Goal: Task Accomplishment & Management: Manage account settings

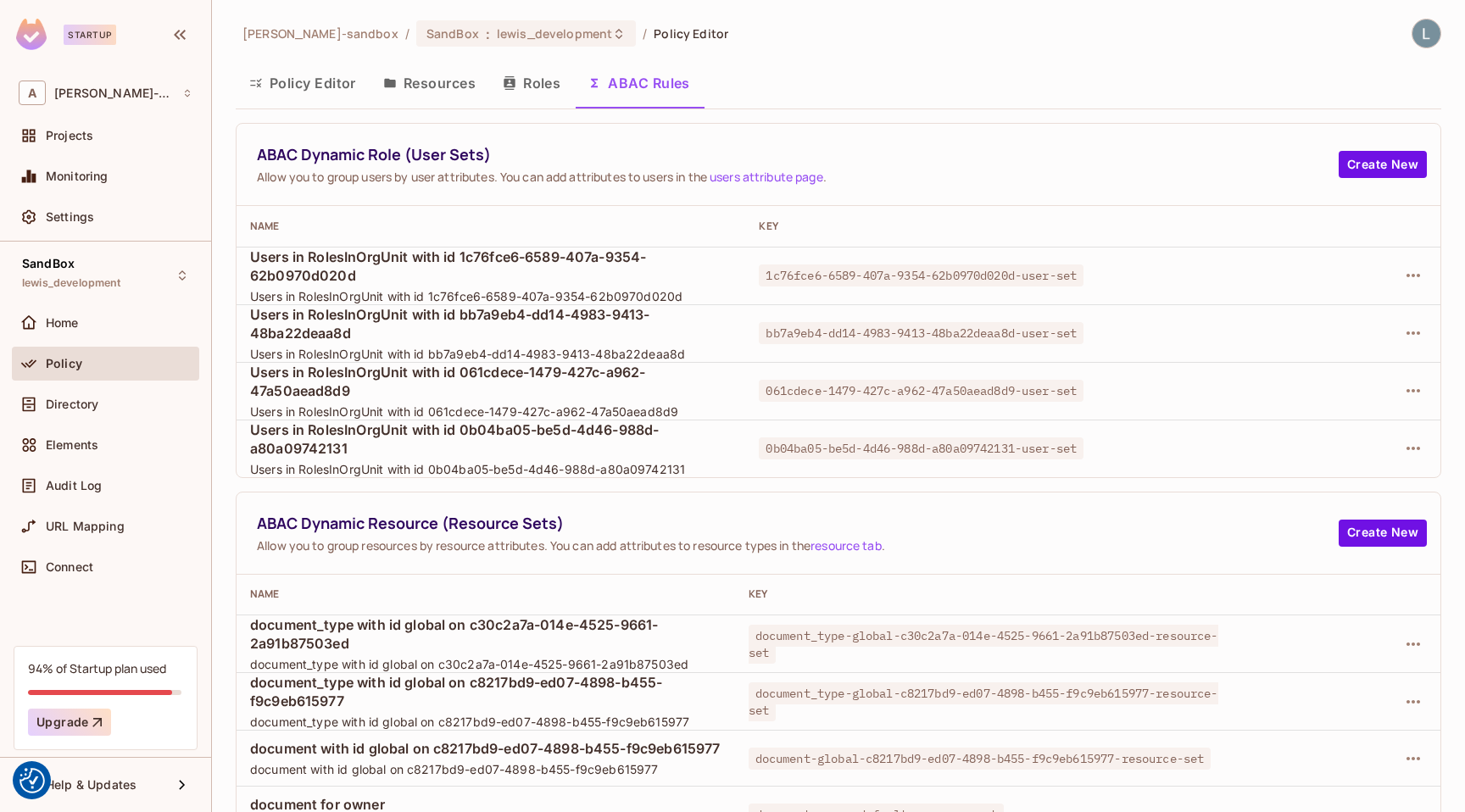
click at [299, 82] on button "Policy Editor" at bounding box center [303, 82] width 134 height 42
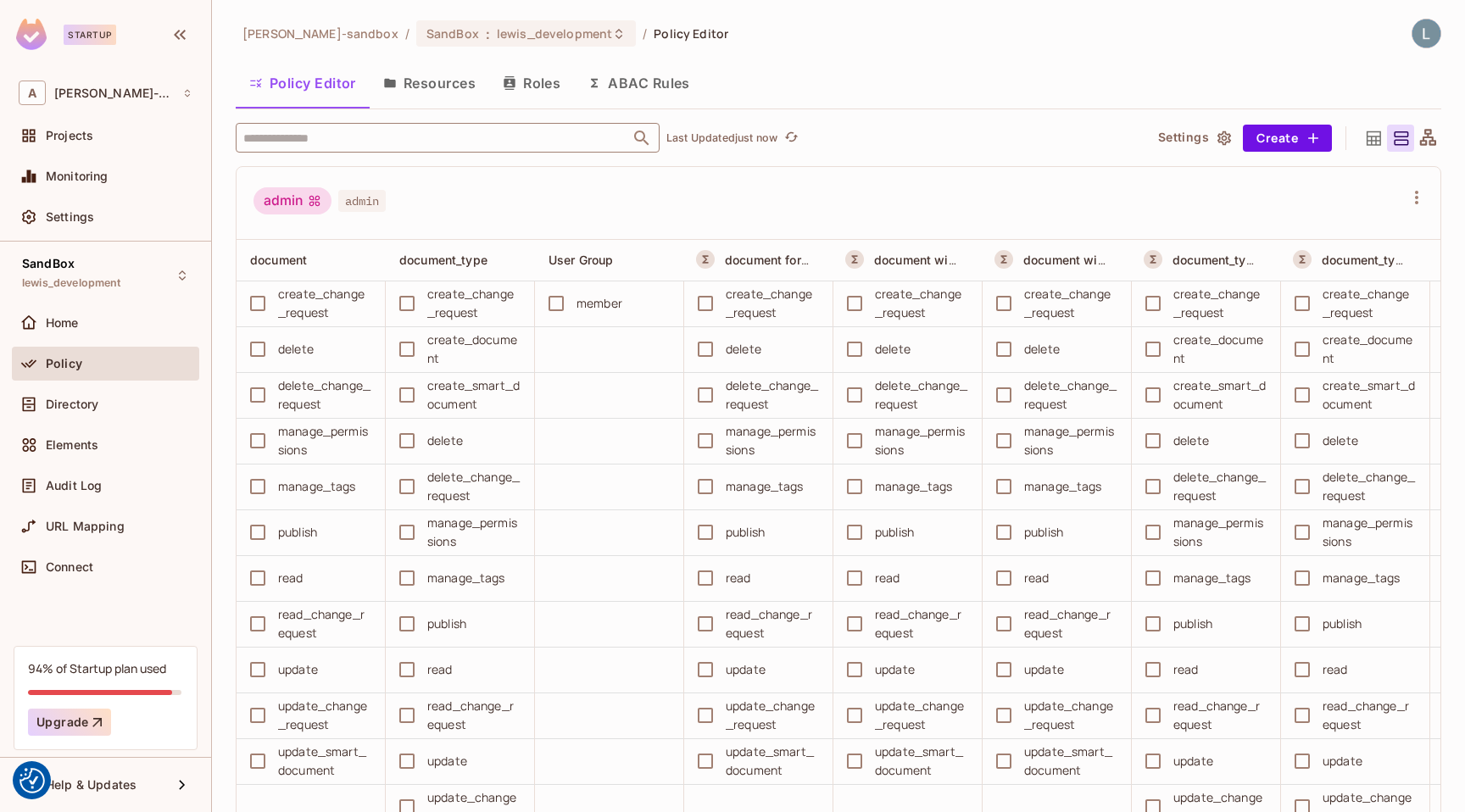
click at [384, 130] on input "text" at bounding box center [433, 137] width 388 height 29
click at [374, 135] on input "text" at bounding box center [433, 137] width 388 height 29
paste input "**********"
type input "**********"
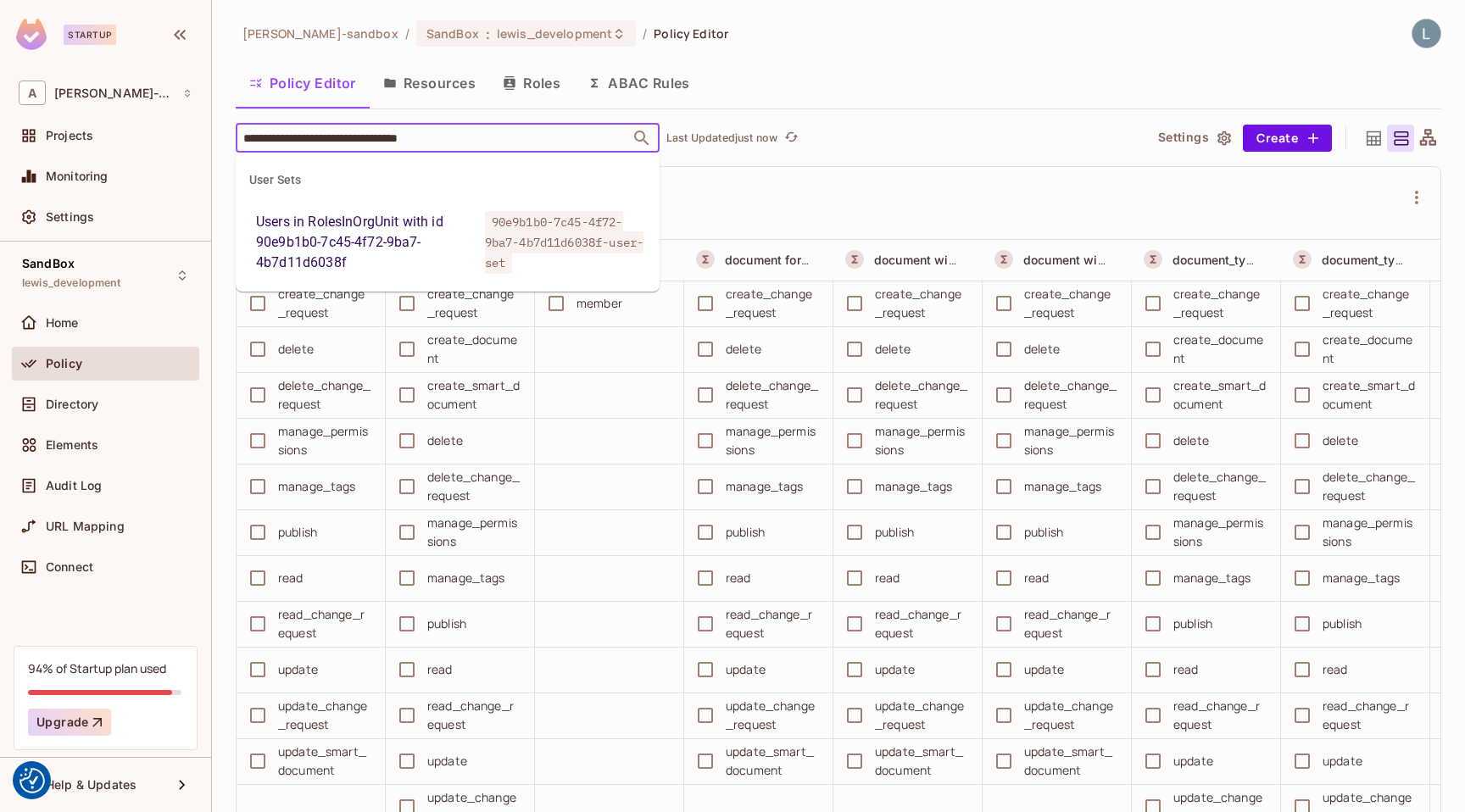
click at [409, 250] on div "Users in RolesInOrgUnit with id 90e9b1b0-7c45-4f72-9ba7-4b7d11d6038f" at bounding box center [367, 242] width 222 height 61
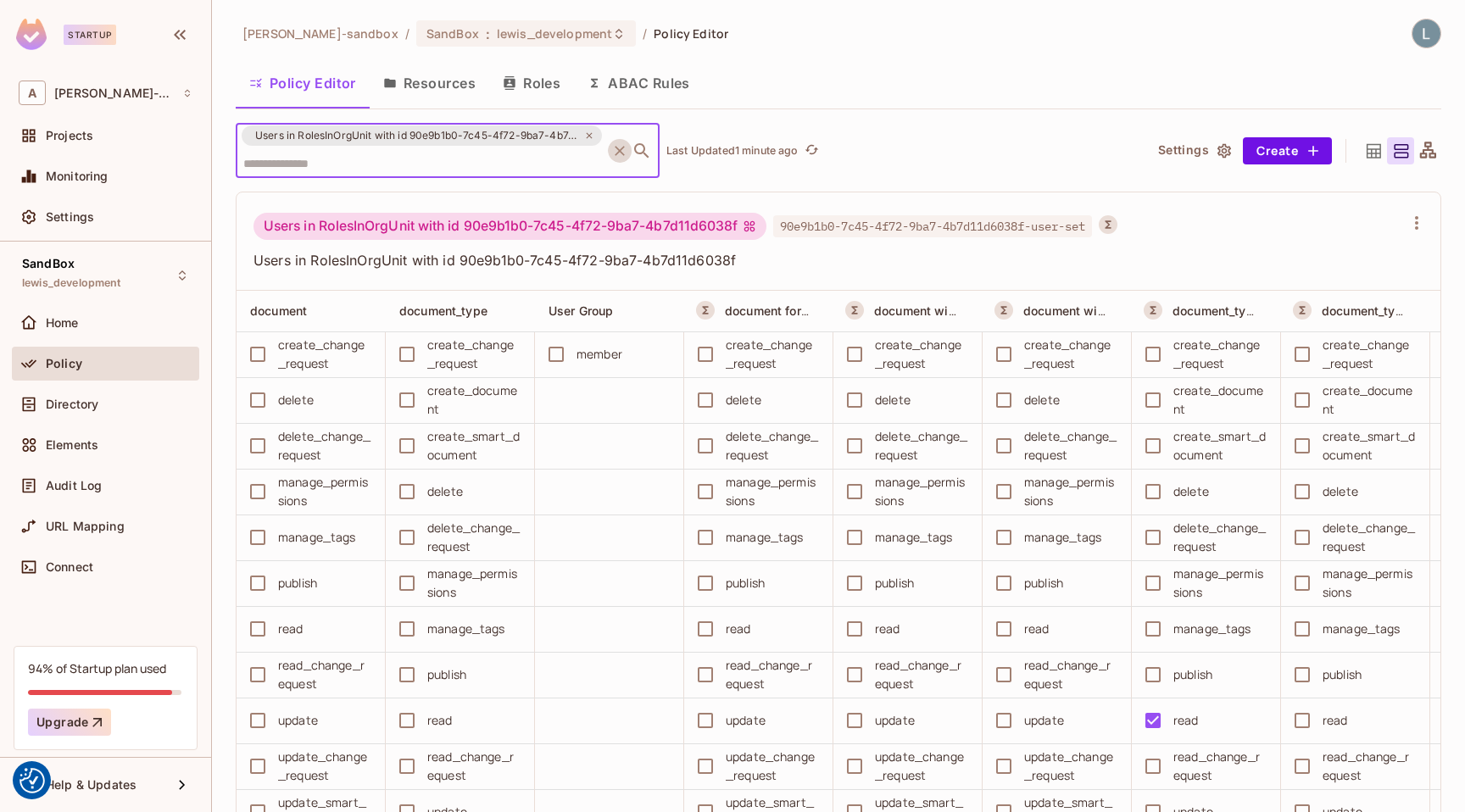
click at [622, 148] on icon "Clear" at bounding box center [619, 150] width 10 height 10
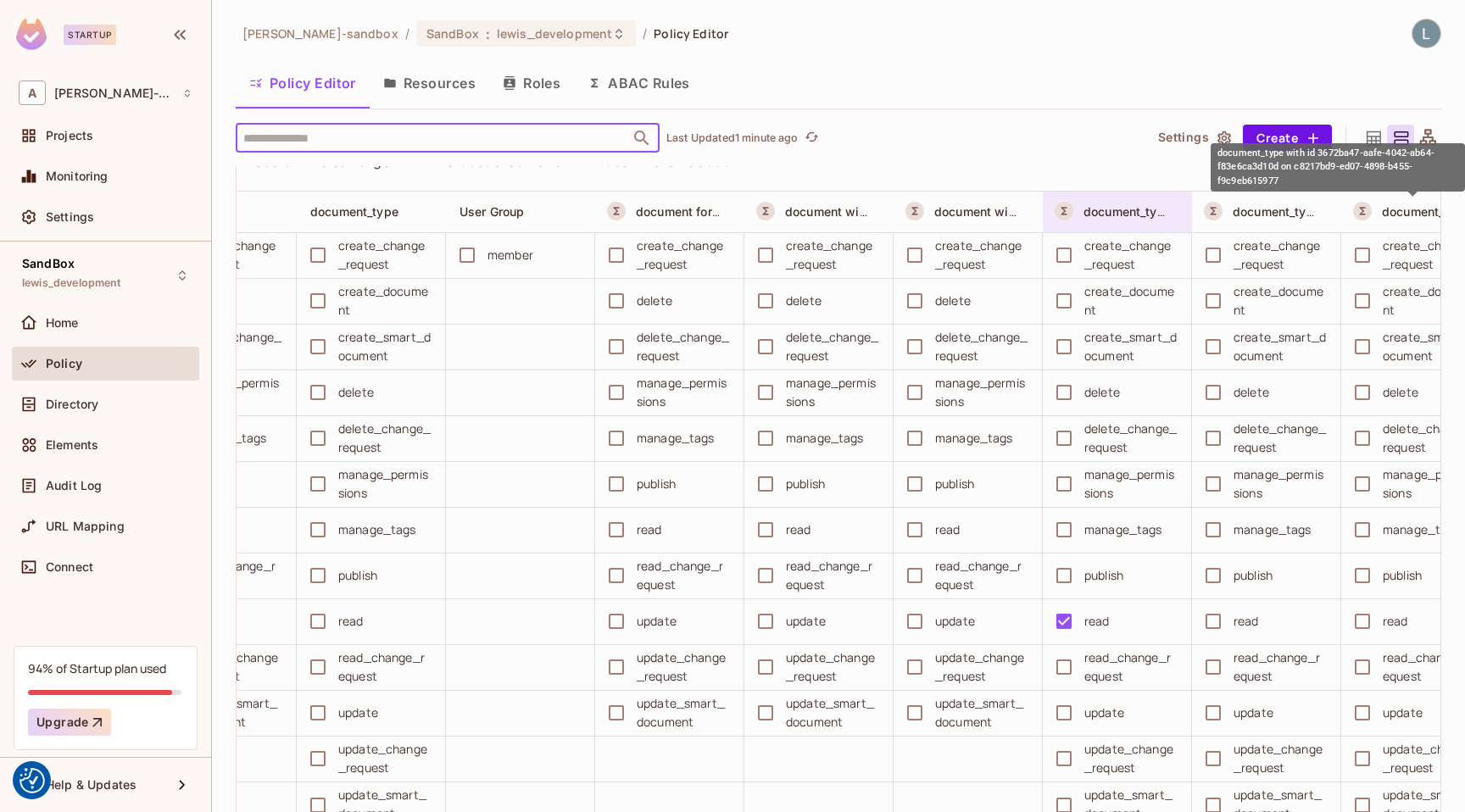
scroll to position [0, 288]
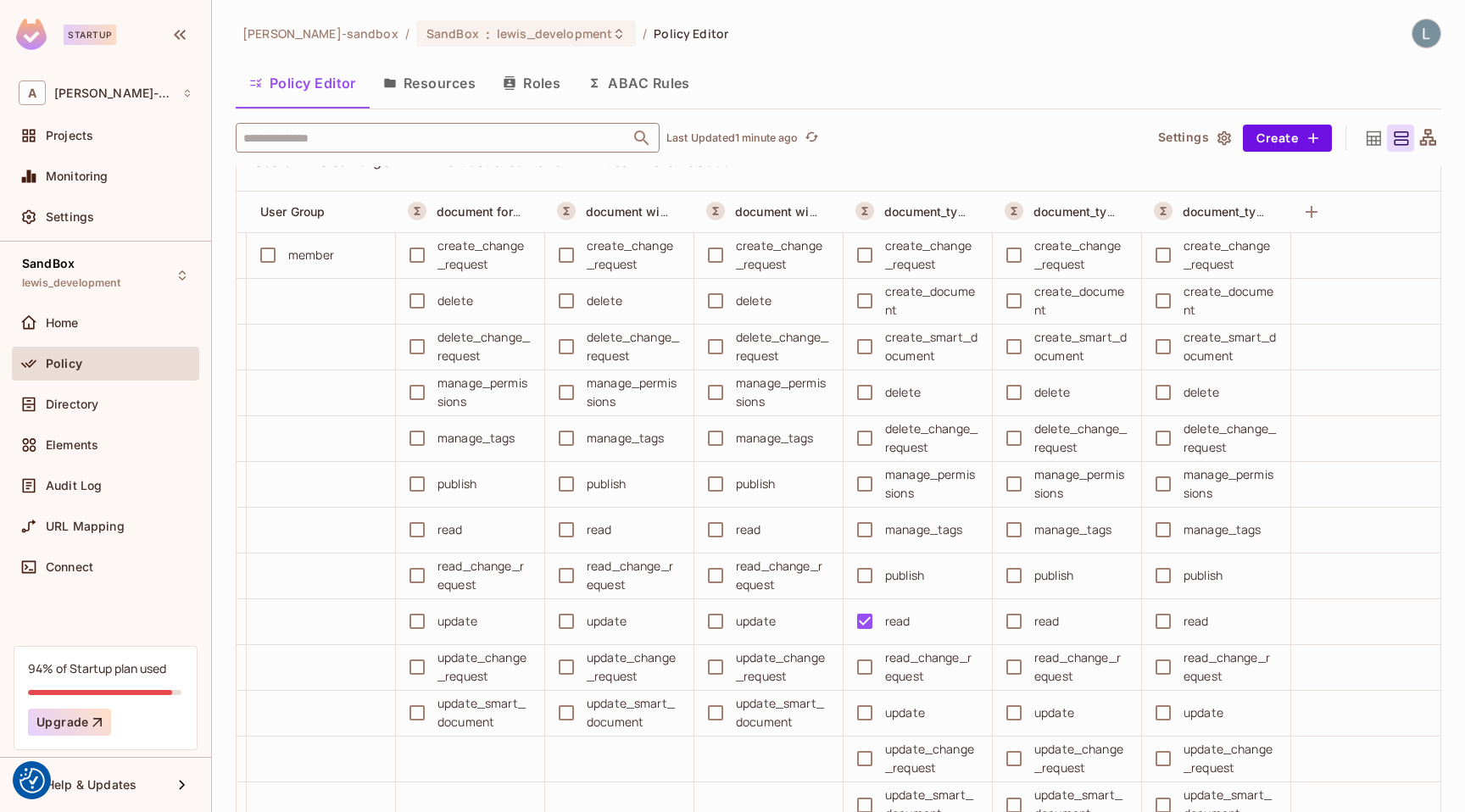
click at [630, 71] on button "ABAC Rules" at bounding box center [638, 82] width 129 height 42
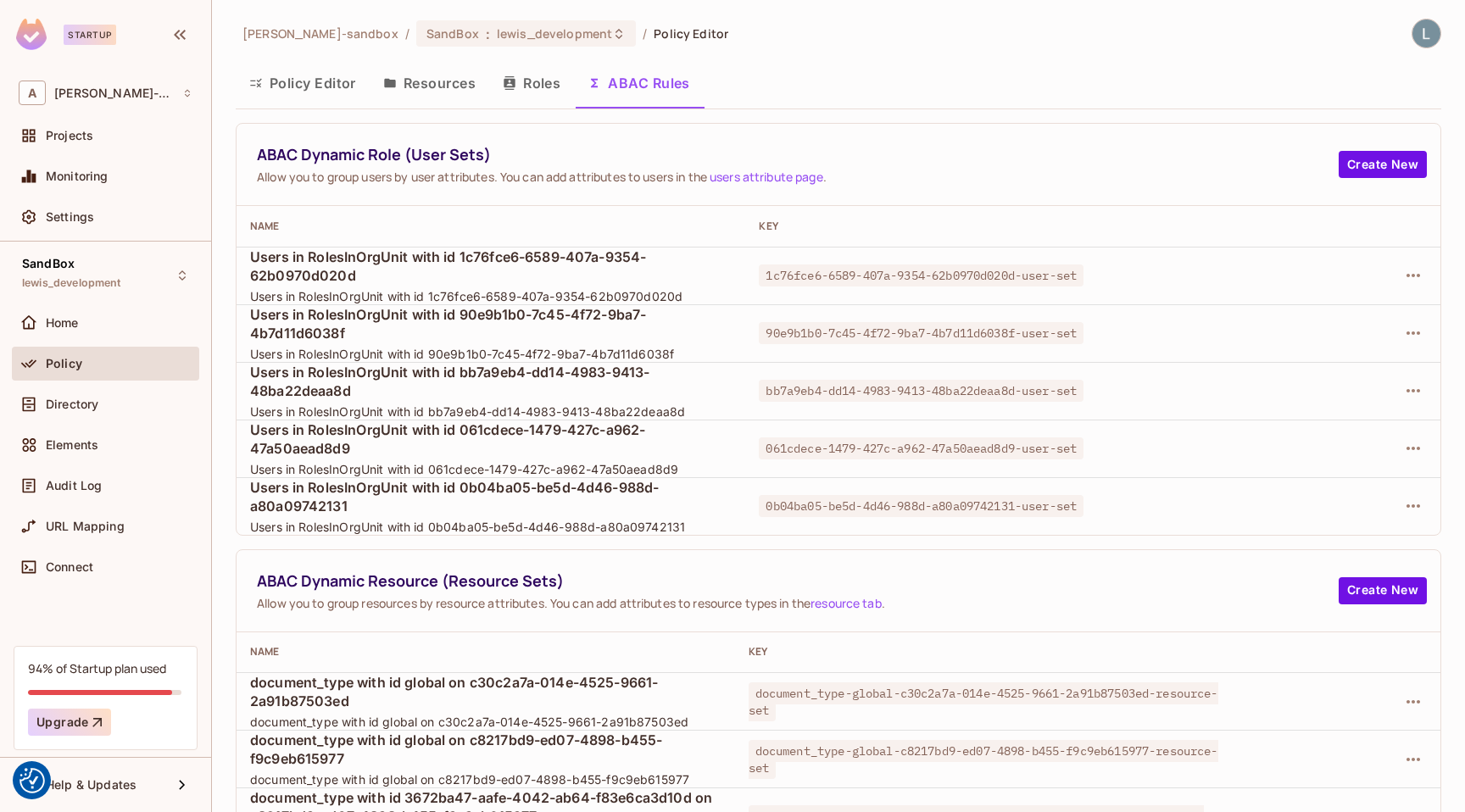
scroll to position [221, 0]
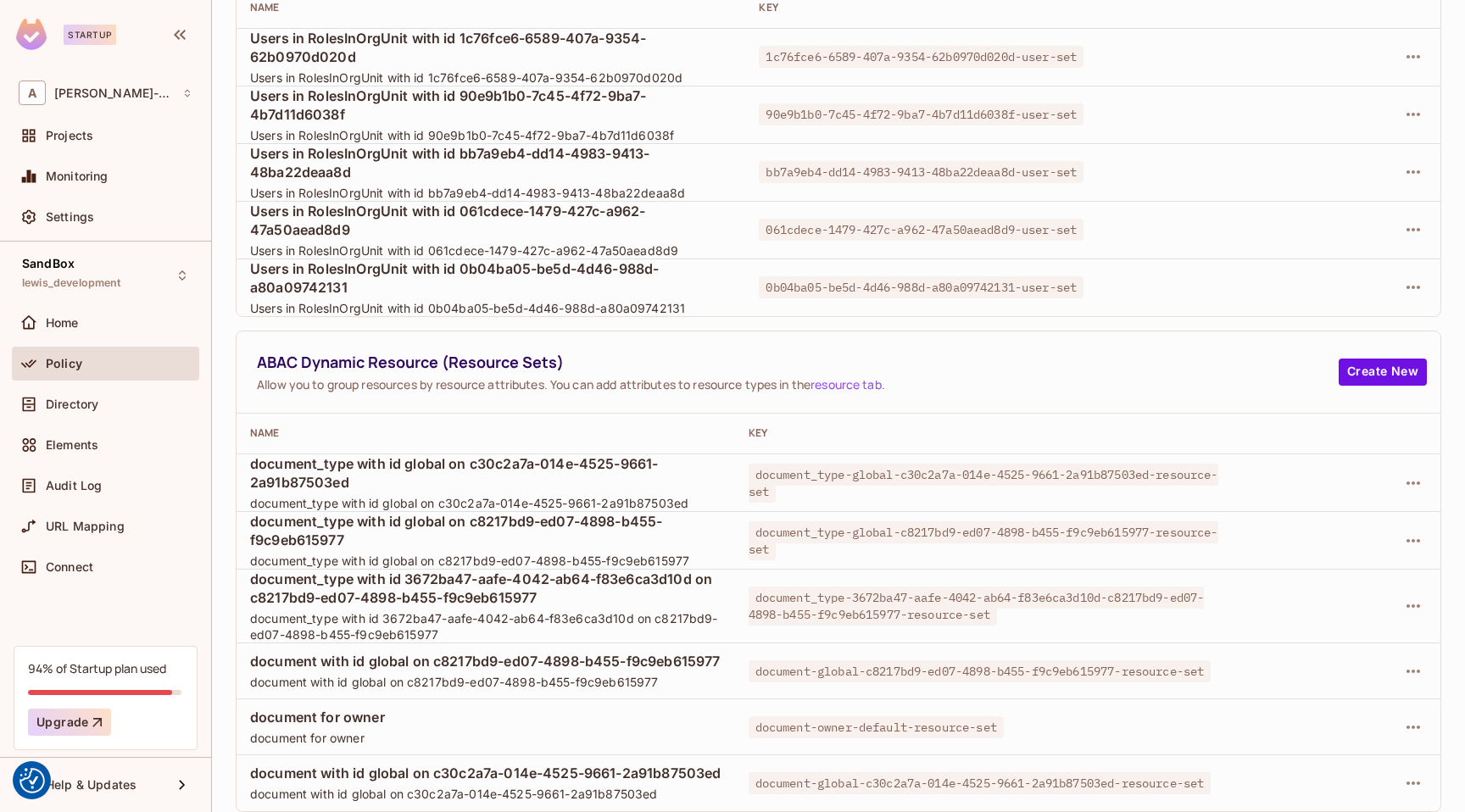
click at [692, 574] on span "document_type with id 3672ba47-aafe-4042-ab64-f83e6ca3d10d on c8217bd9-ed07-489…" at bounding box center [486, 587] width 471 height 38
click at [699, 577] on span "document_type with id 3672ba47-aafe-4042-ab64-f83e6ca3d10d on c8217bd9-ed07-489…" at bounding box center [486, 587] width 471 height 38
drag, startPoint x: 699, startPoint y: 577, endPoint x: 413, endPoint y: 567, distance: 286.2
click at [413, 569] on span "document_type with id 3672ba47-aafe-4042-ab64-f83e6ca3d10d on c8217bd9-ed07-489…" at bounding box center [486, 587] width 471 height 38
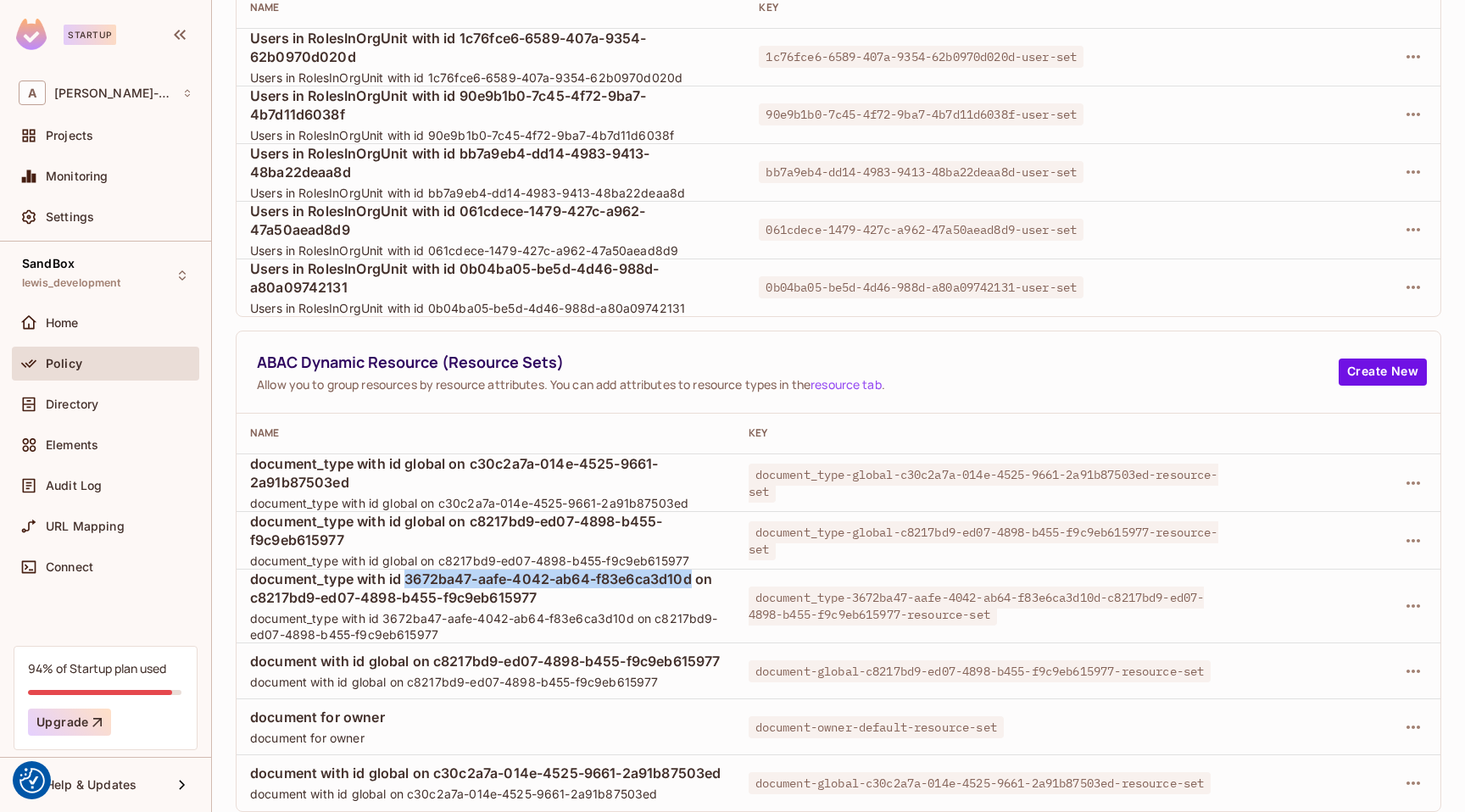
copy span "3672ba47-aafe-4042-ab64-f83e6ca3d10d"
click at [687, 578] on span "document_type with id 3672ba47-aafe-4042-ab64-f83e6ca3d10d on c8217bd9-ed07-489…" at bounding box center [486, 587] width 471 height 38
click at [701, 576] on span "document_type with id 3672ba47-aafe-4042-ab64-f83e6ca3d10d on c8217bd9-ed07-489…" at bounding box center [486, 587] width 471 height 38
click at [700, 579] on span "document_type with id 3672ba47-aafe-4042-ab64-f83e6ca3d10d on c8217bd9-ed07-489…" at bounding box center [486, 587] width 471 height 38
click at [625, 600] on span "document_type with id 3672ba47-aafe-4042-ab64-f83e6ca3d10d on c8217bd9-ed07-489…" at bounding box center [486, 587] width 471 height 38
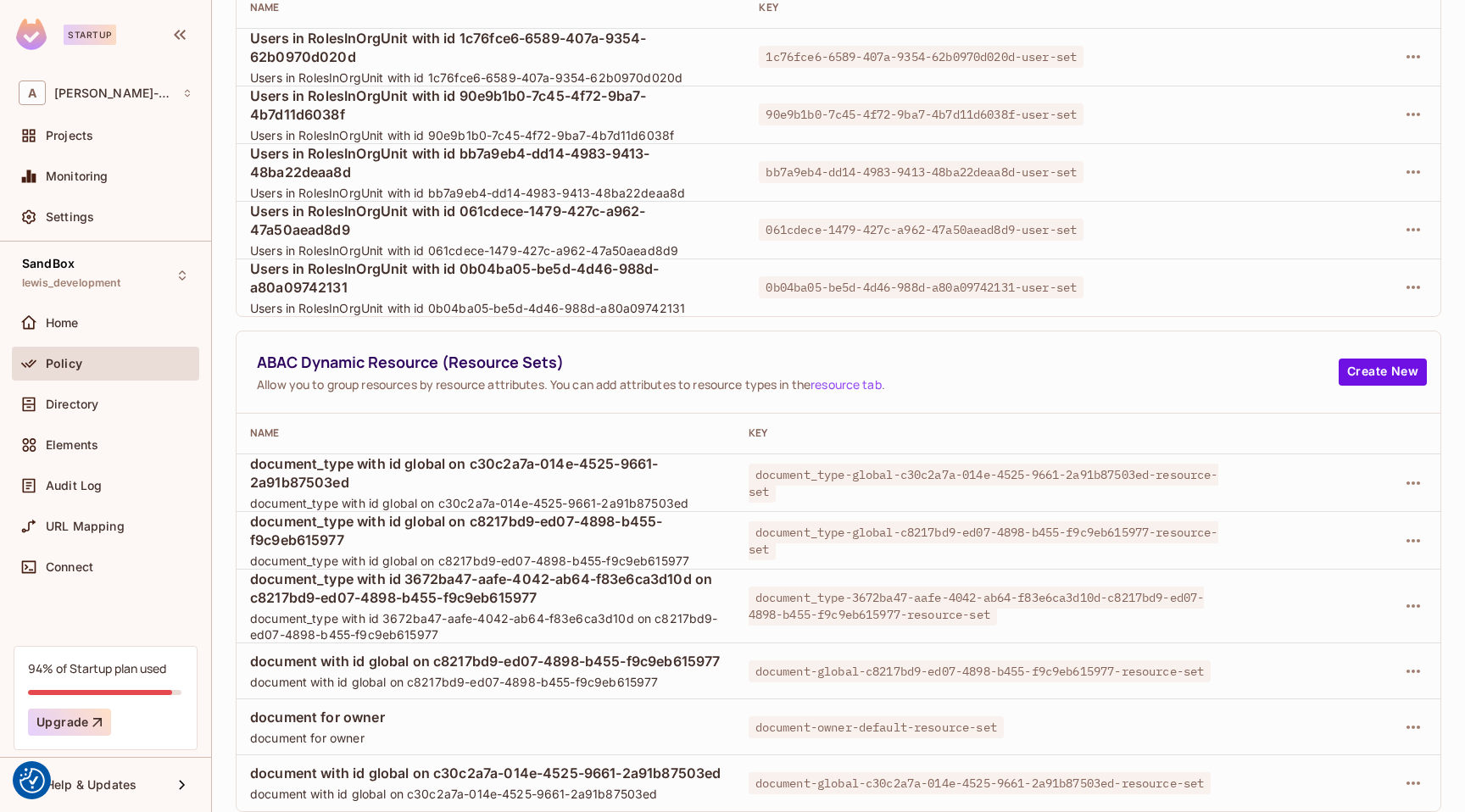
click at [625, 600] on span "document_type with id 3672ba47-aafe-4042-ab64-f83e6ca3d10d on c8217bd9-ed07-489…" at bounding box center [486, 587] width 471 height 38
click at [687, 572] on span "document_type with id 3672ba47-aafe-4042-ab64-f83e6ca3d10d on c8217bd9-ed07-489…" at bounding box center [486, 587] width 471 height 38
drag, startPoint x: 697, startPoint y: 573, endPoint x: 408, endPoint y: 577, distance: 289.0
click at [408, 577] on span "document_type with id 3672ba47-aafe-4042-ab64-f83e6ca3d10d on c8217bd9-ed07-489…" at bounding box center [486, 587] width 471 height 38
copy span "3672ba47-aafe-4042-ab64-f83e6ca3d10d"
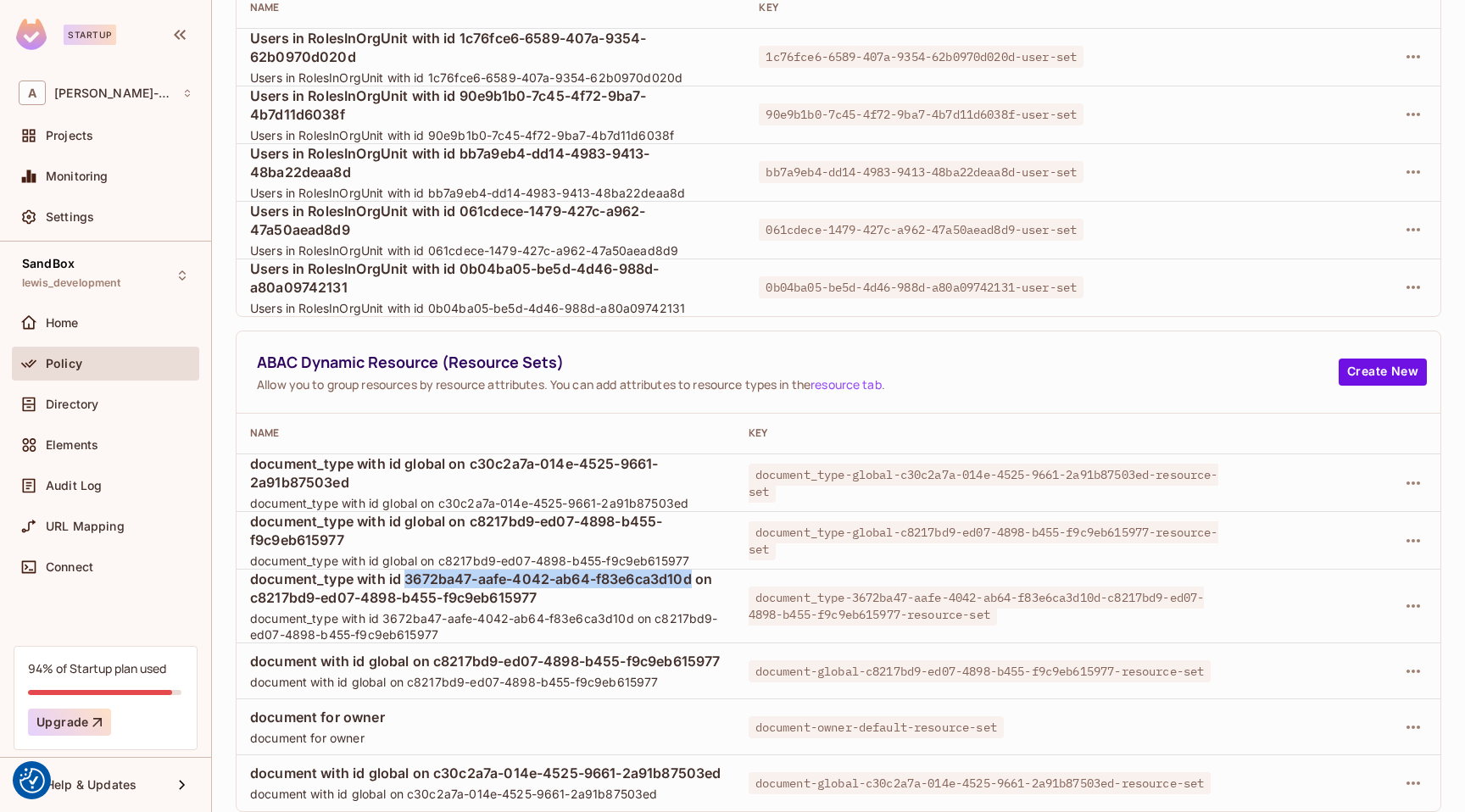
scroll to position [0, 0]
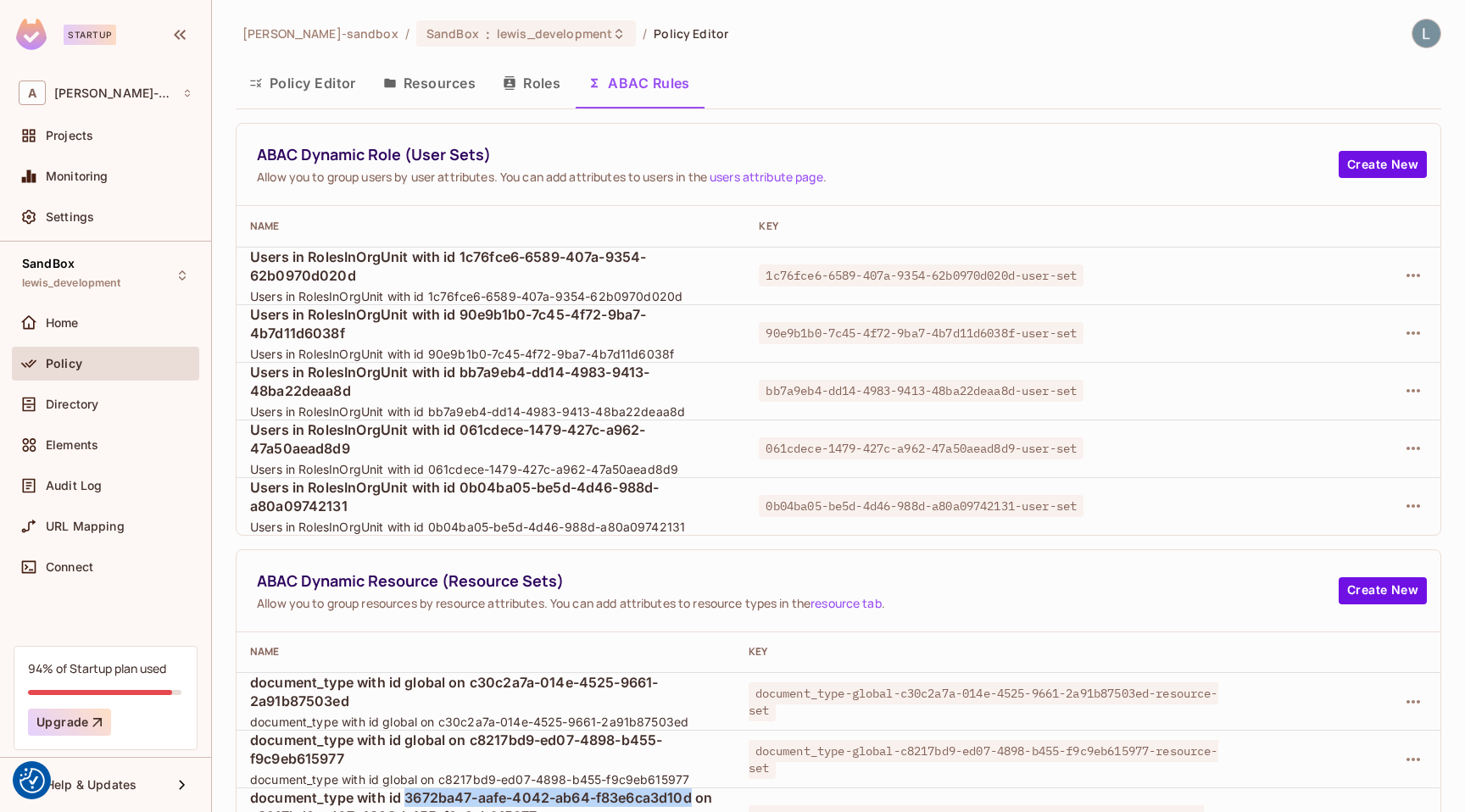
click at [660, 96] on button "ABAC Rules" at bounding box center [638, 82] width 129 height 42
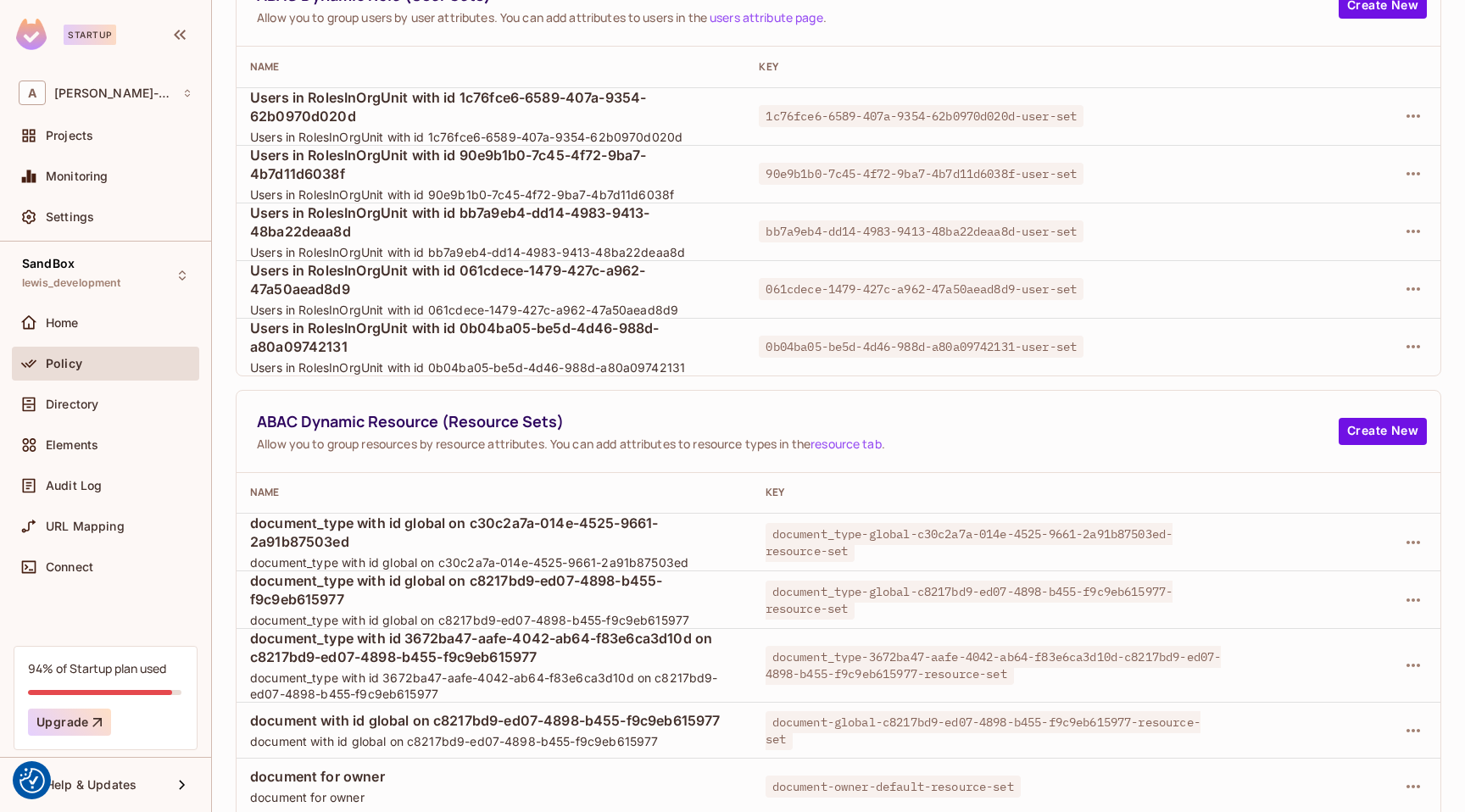
scroll to position [291, 0]
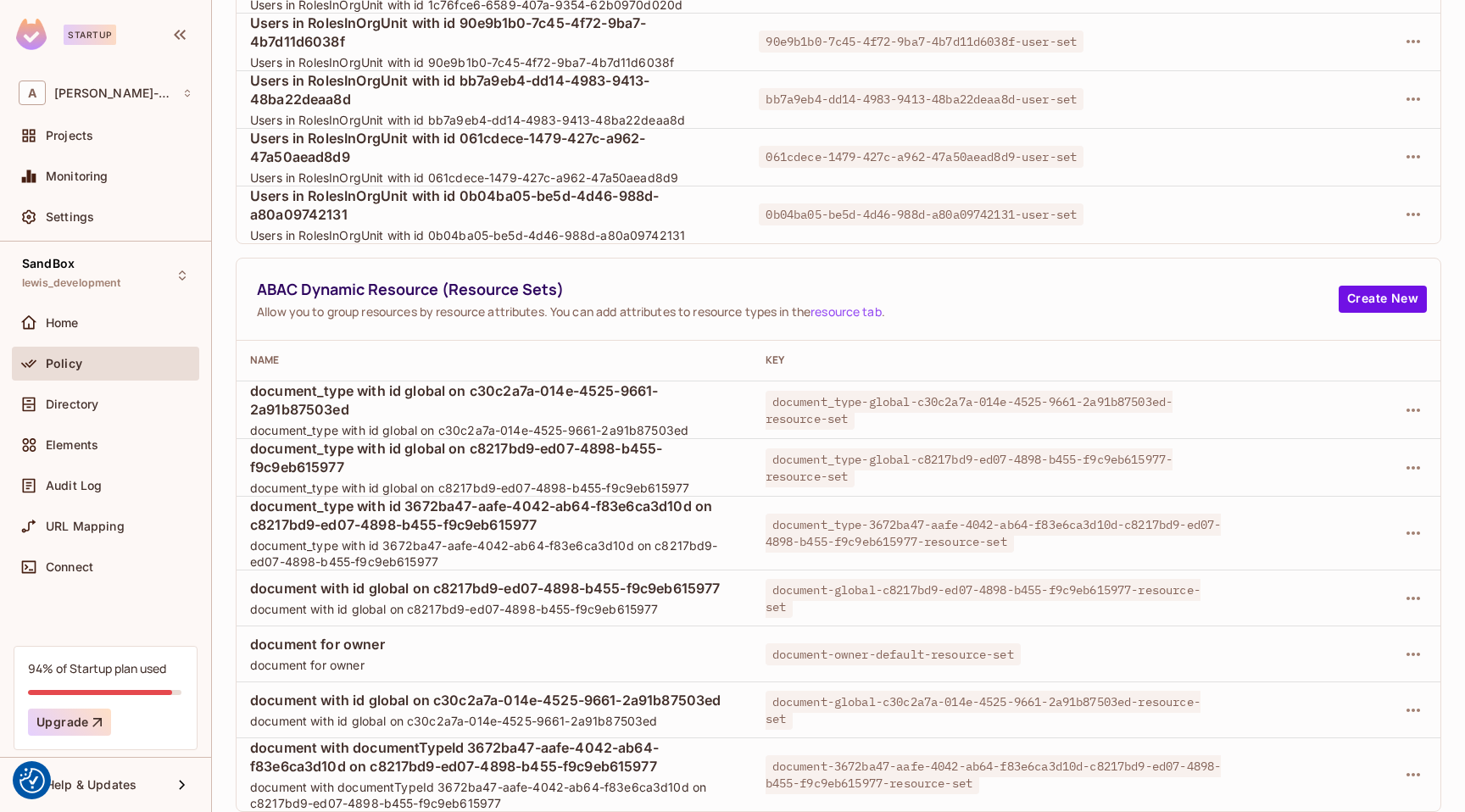
click at [681, 342] on th "Name" at bounding box center [494, 361] width 515 height 40
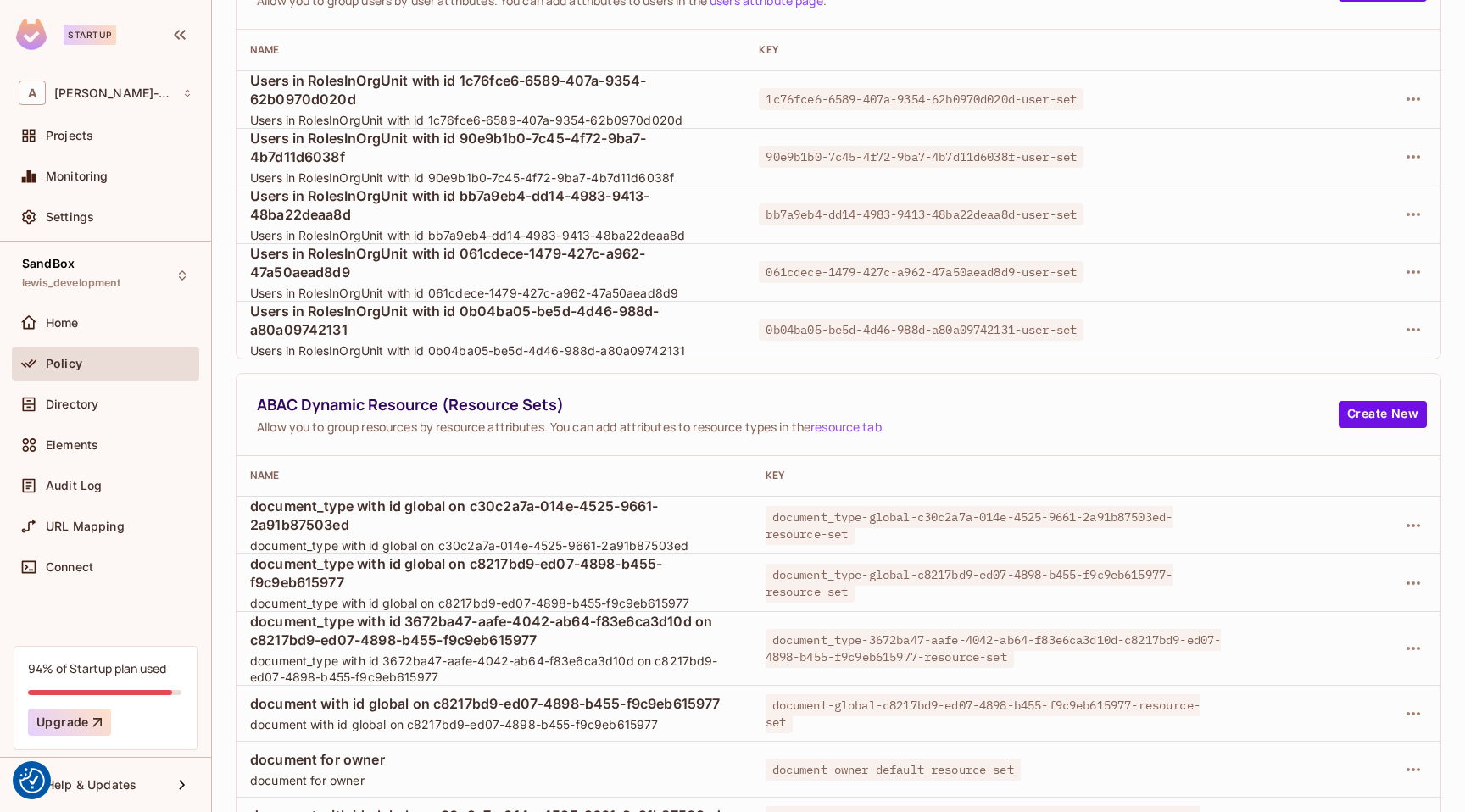
scroll to position [0, 0]
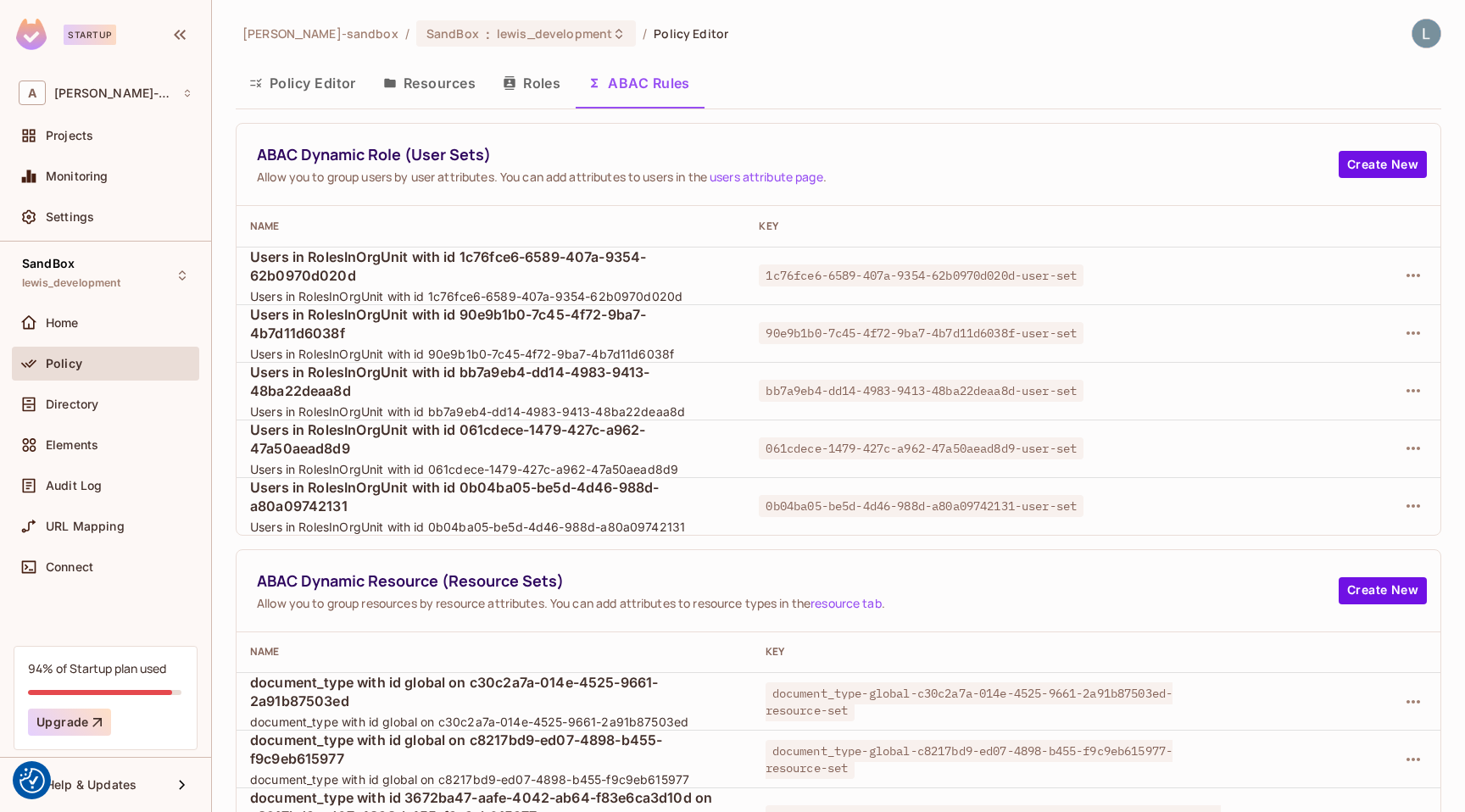
click at [298, 75] on button "Policy Editor" at bounding box center [303, 82] width 134 height 42
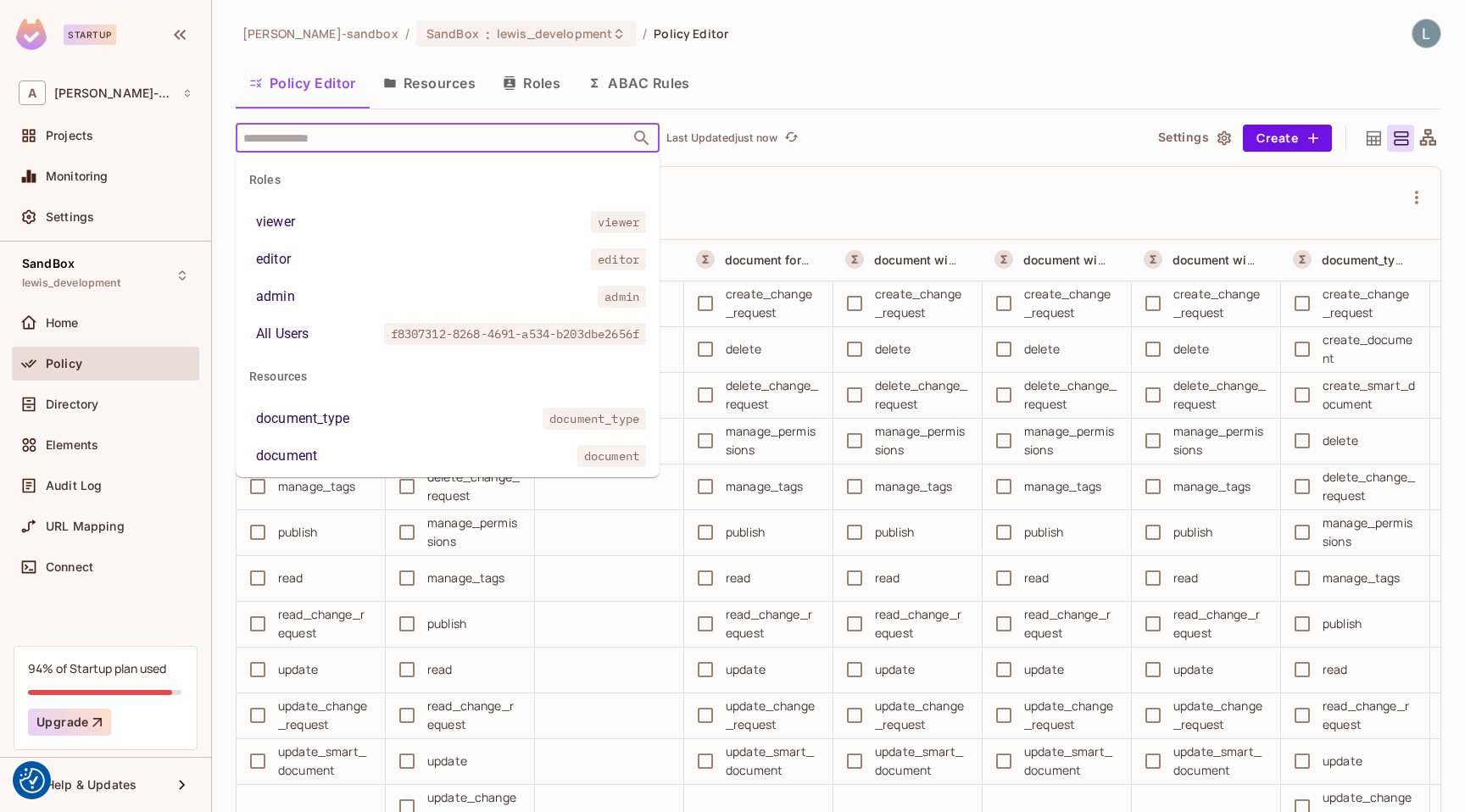
click at [401, 134] on input "text" at bounding box center [433, 137] width 388 height 29
paste input "**********"
type input "**********"
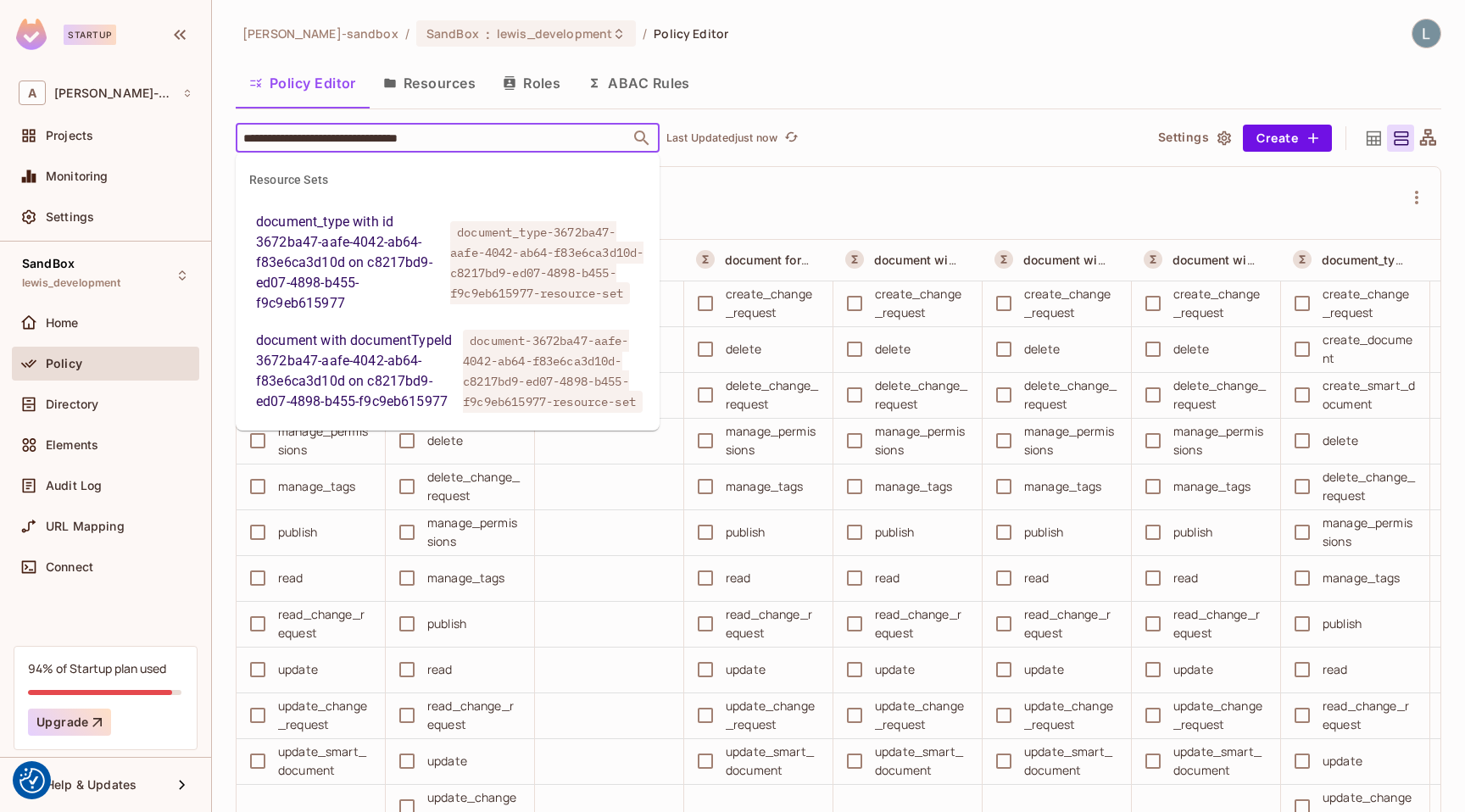
click at [381, 263] on div "document_type with id 3672ba47-aafe-4042-ab64-f83e6ca3d10d on c8217bd9-ed07-489…" at bounding box center [349, 262] width 187 height 102
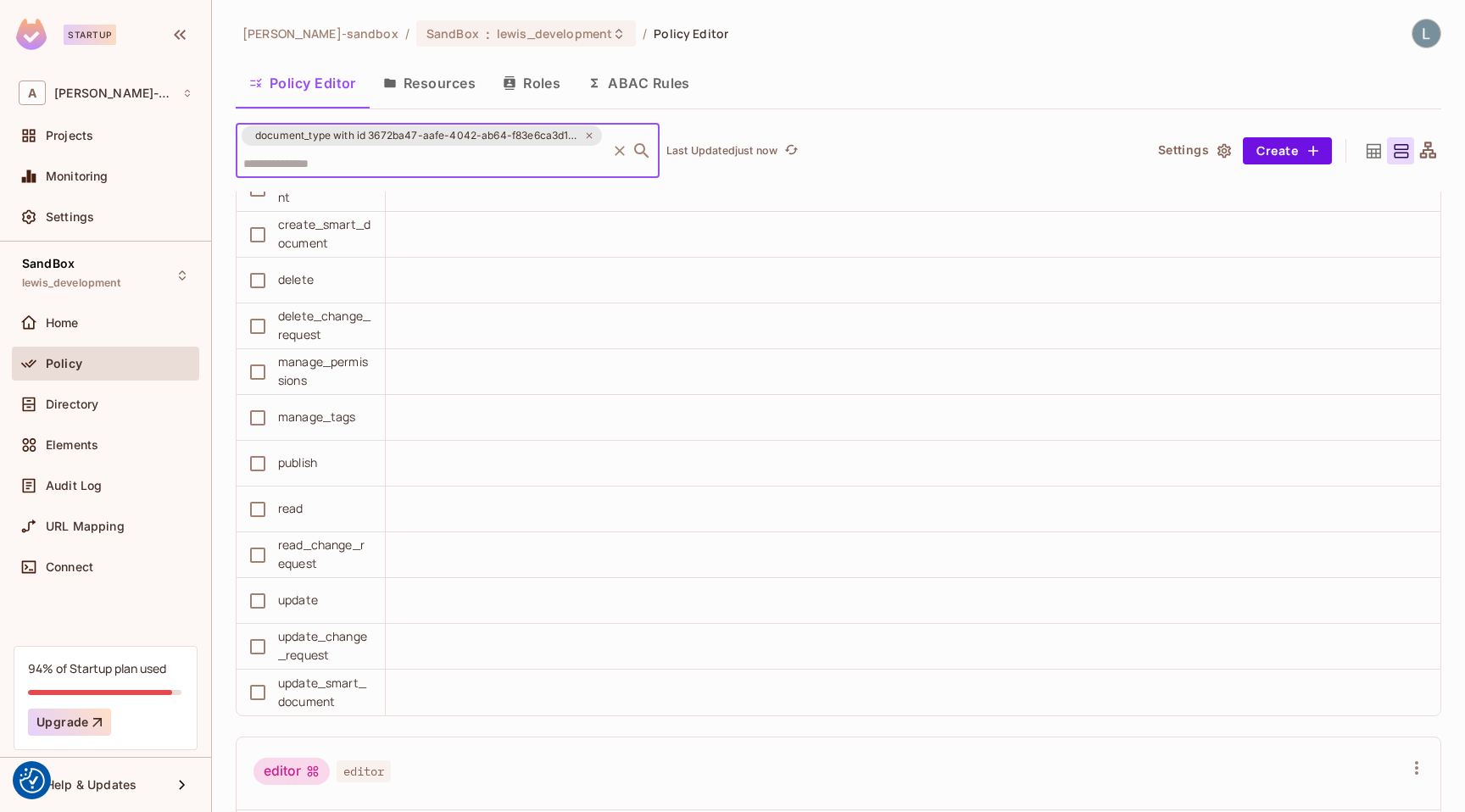
scroll to position [742, 0]
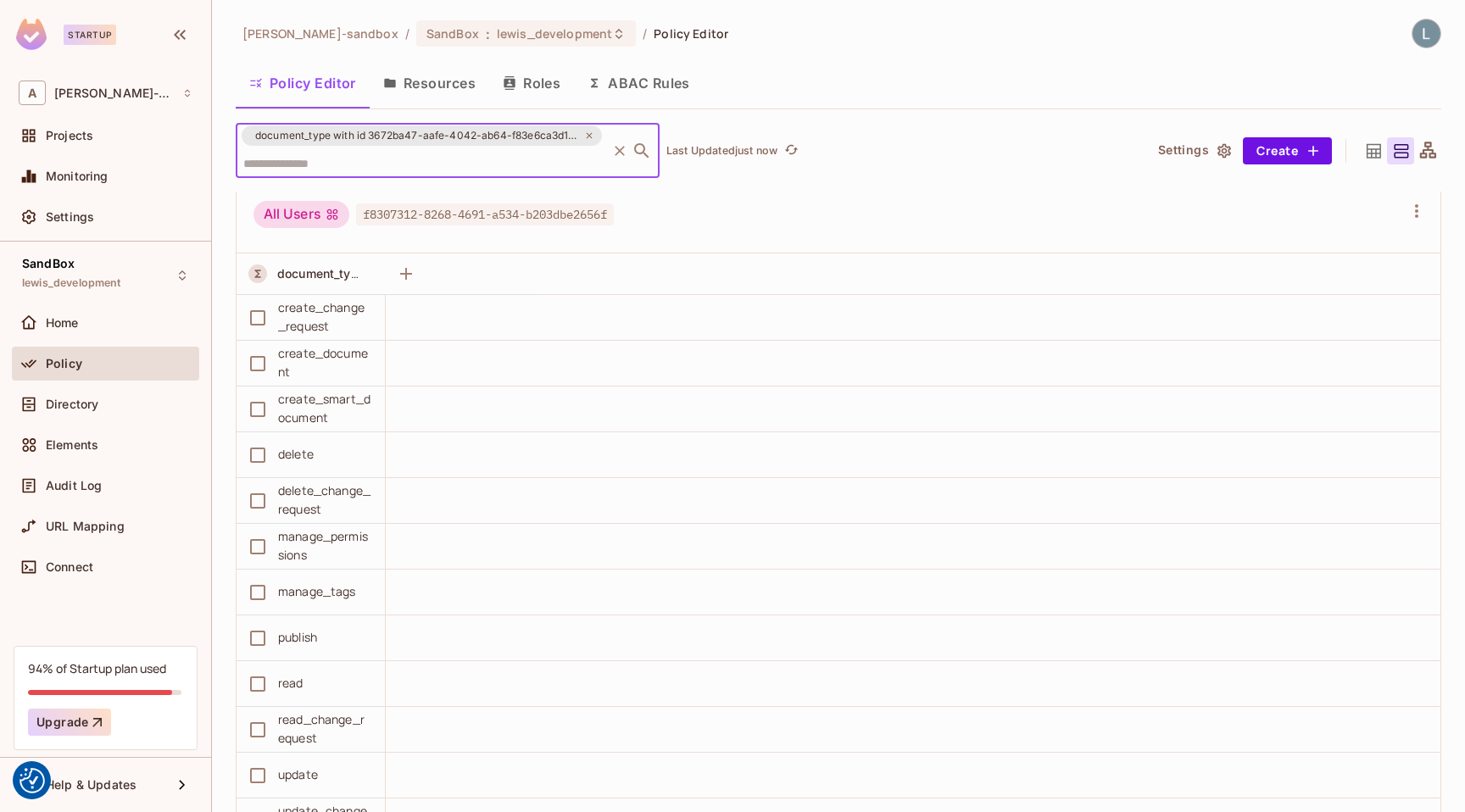
click at [623, 150] on icon "Clear" at bounding box center [620, 150] width 17 height 16
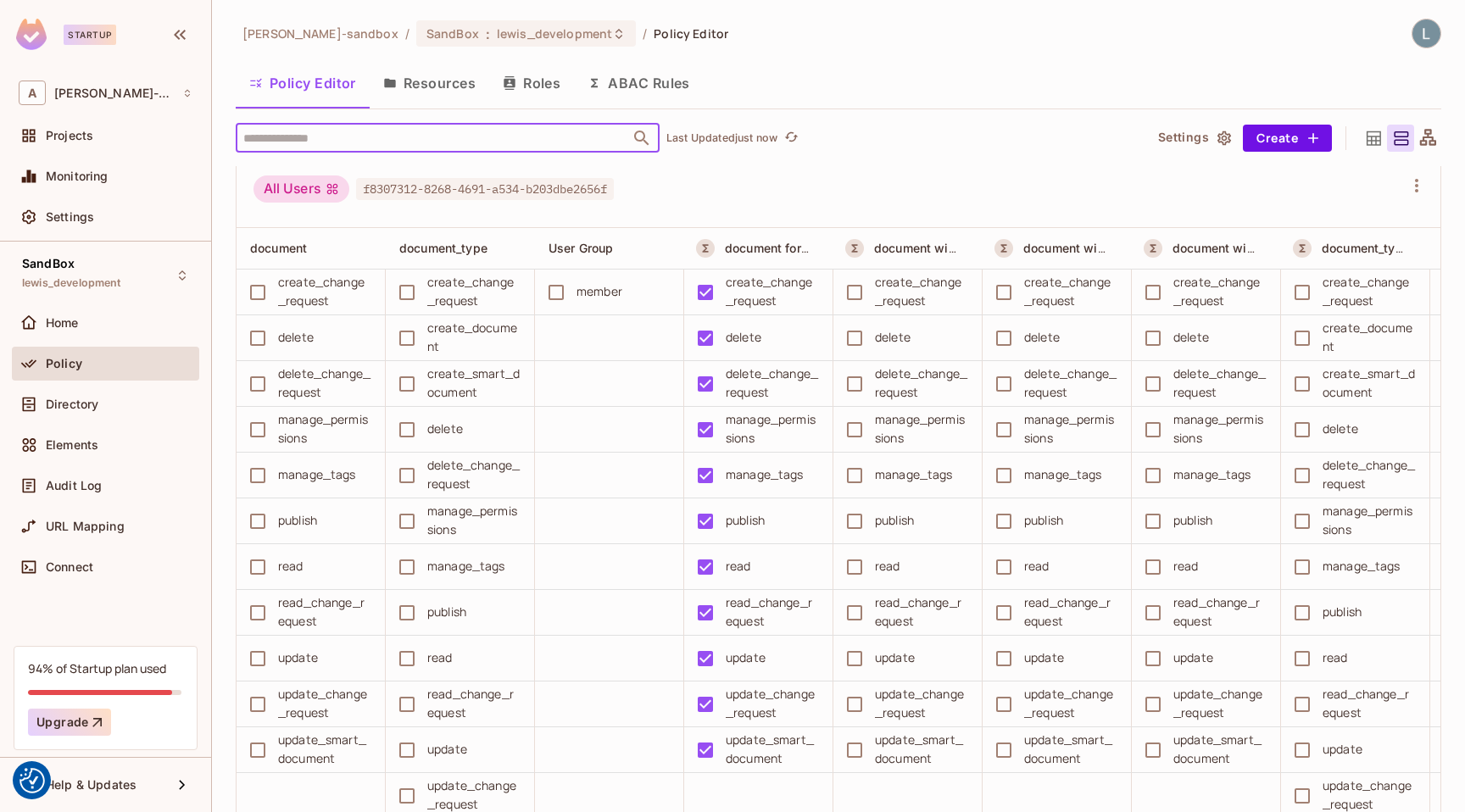
click at [638, 95] on button "ABAC Rules" at bounding box center [638, 82] width 129 height 42
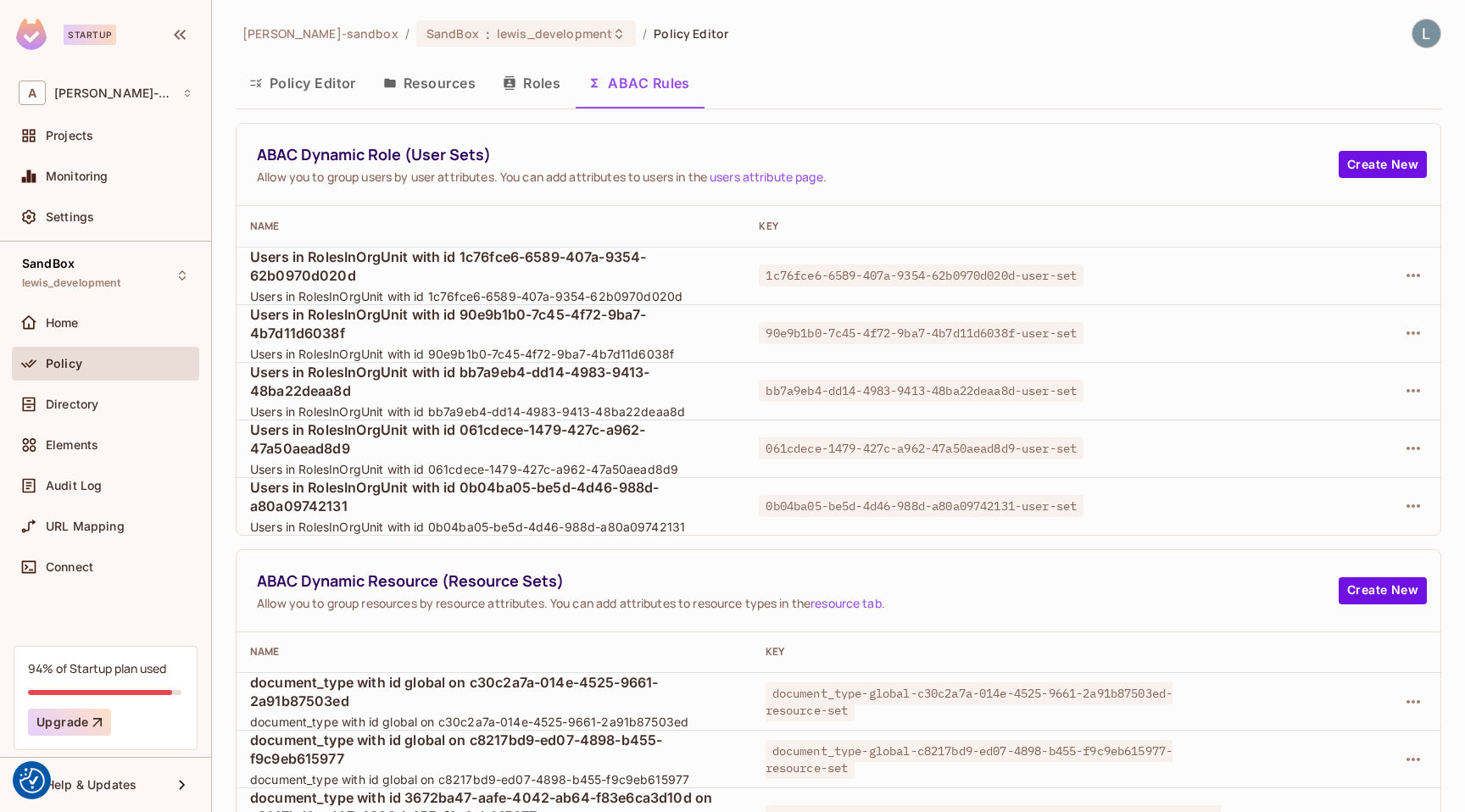
click at [285, 83] on button "Policy Editor" at bounding box center [303, 82] width 134 height 42
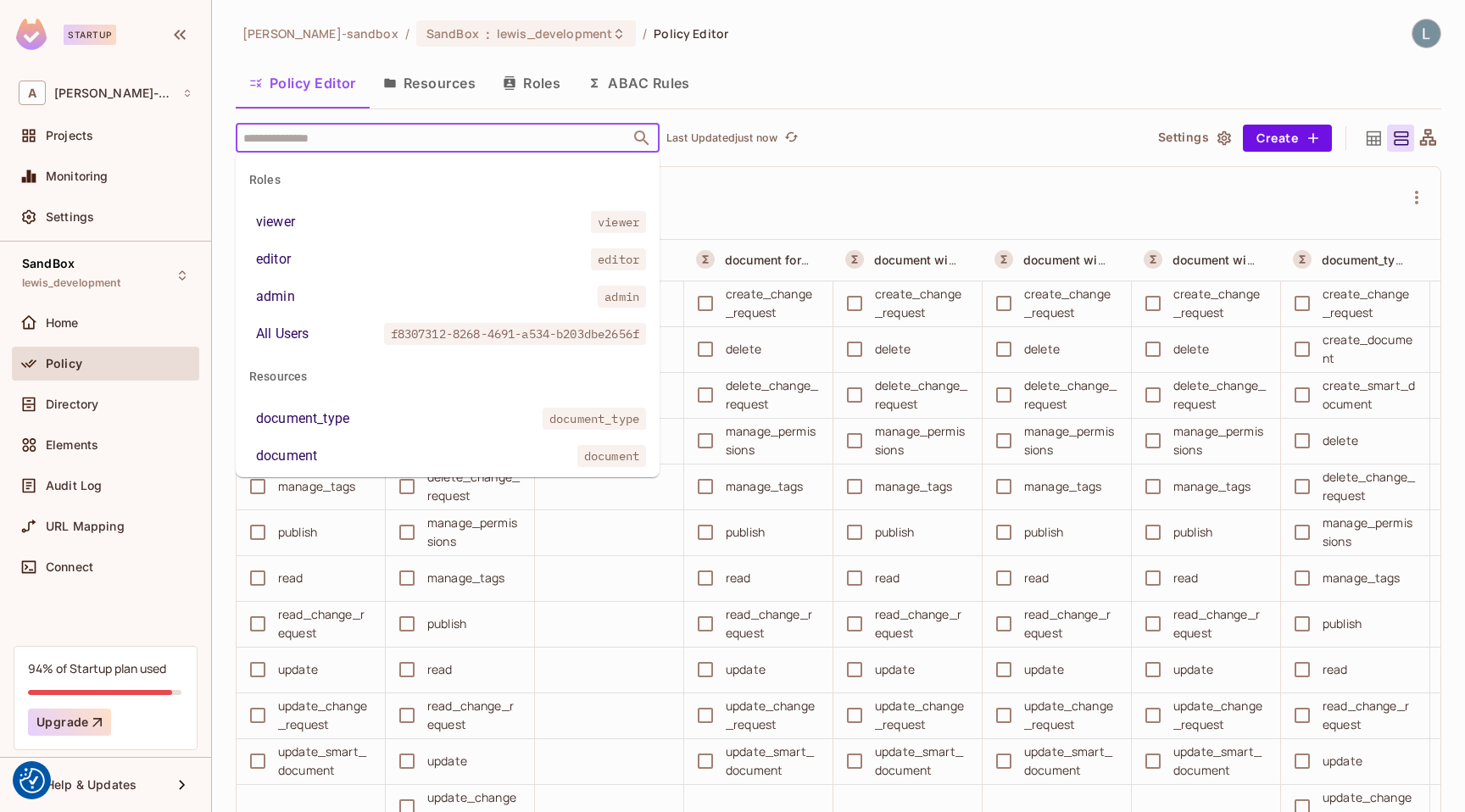
click at [325, 141] on input "text" at bounding box center [433, 137] width 388 height 29
paste input "**********"
type input "**********"
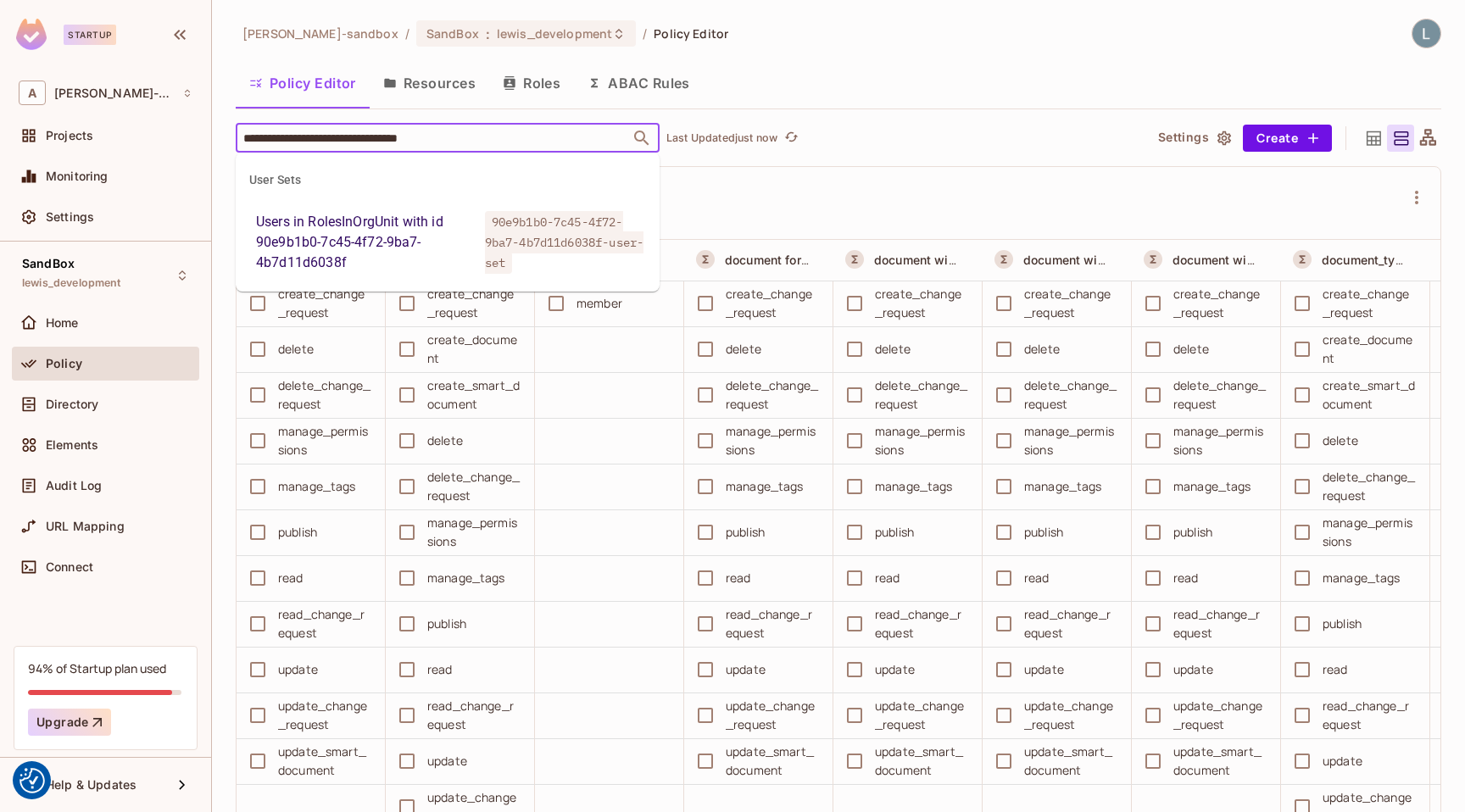
click at [370, 273] on li "Users in RolesInOrgUnit with id 90e9b1b0-7c45-4f72-9ba7-4b7d11d6038f 90e9b1b0-7…" at bounding box center [447, 243] width 424 height 71
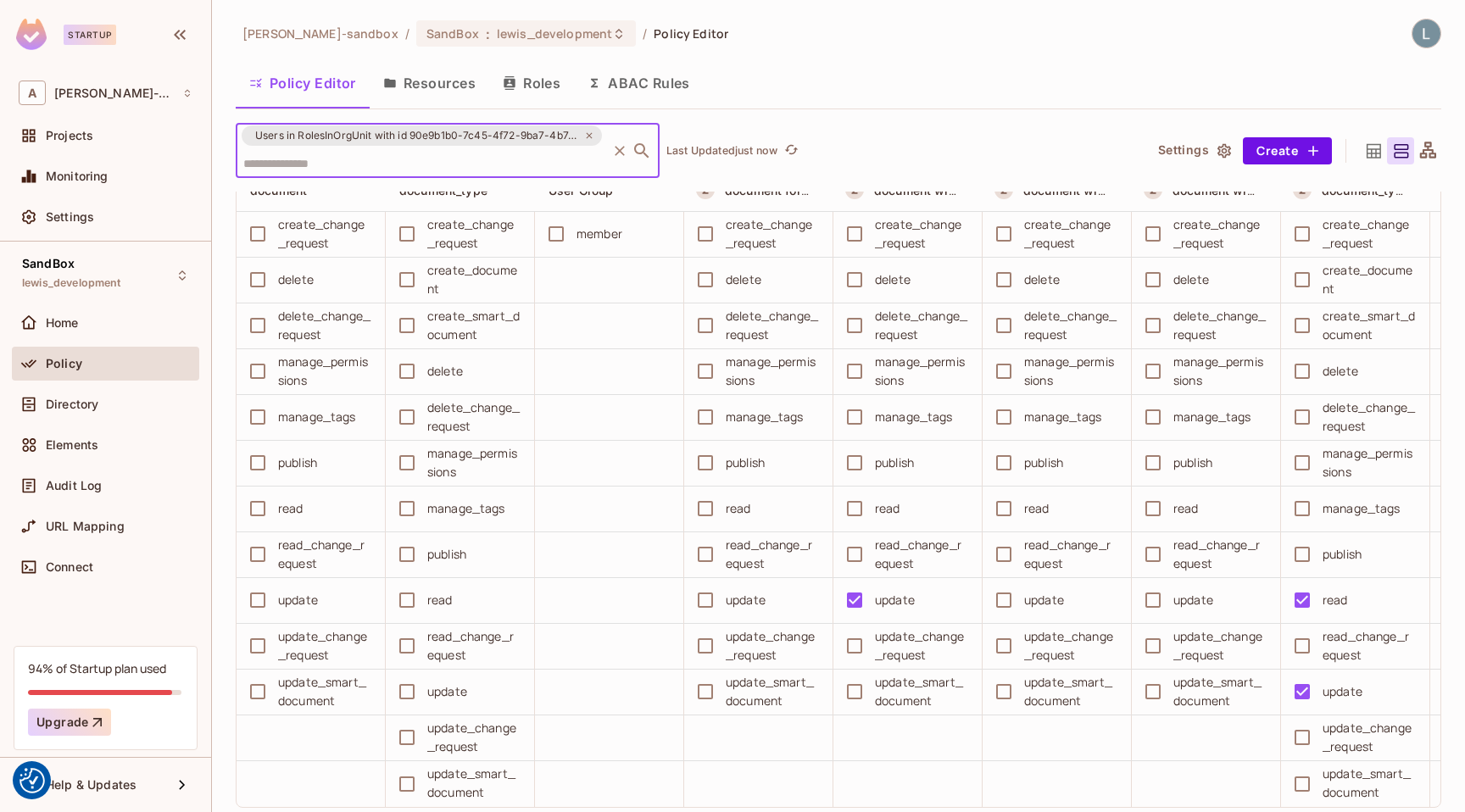
scroll to position [131, 0]
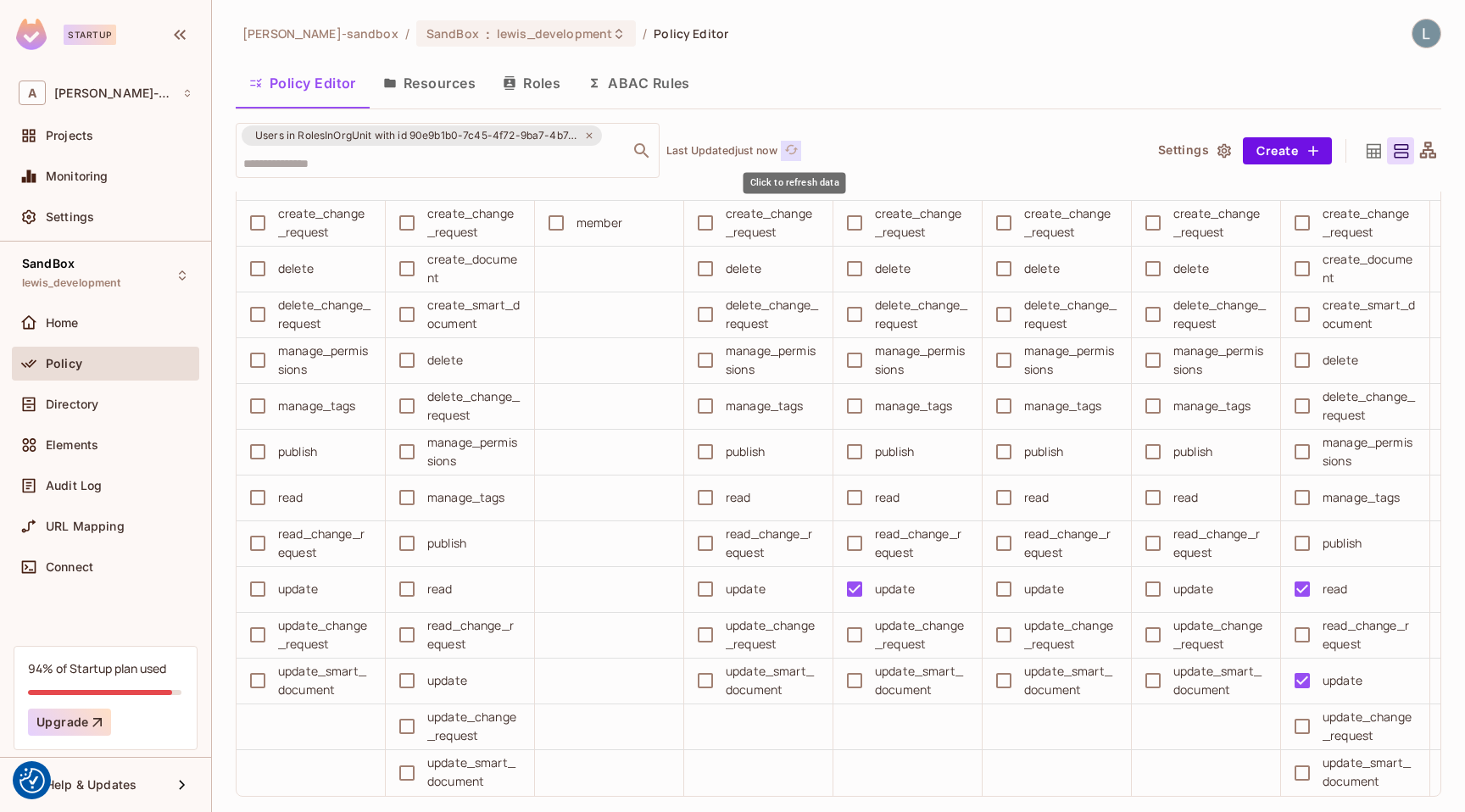
click at [798, 148] on icon "refresh" at bounding box center [790, 148] width 14 height 9
click at [821, 64] on div "Policy Editor Resources Roles ABAC Rules" at bounding box center [838, 82] width 1206 height 42
click at [795, 145] on icon "refresh" at bounding box center [791, 149] width 15 height 15
click at [793, 147] on icon "refresh" at bounding box center [791, 149] width 15 height 15
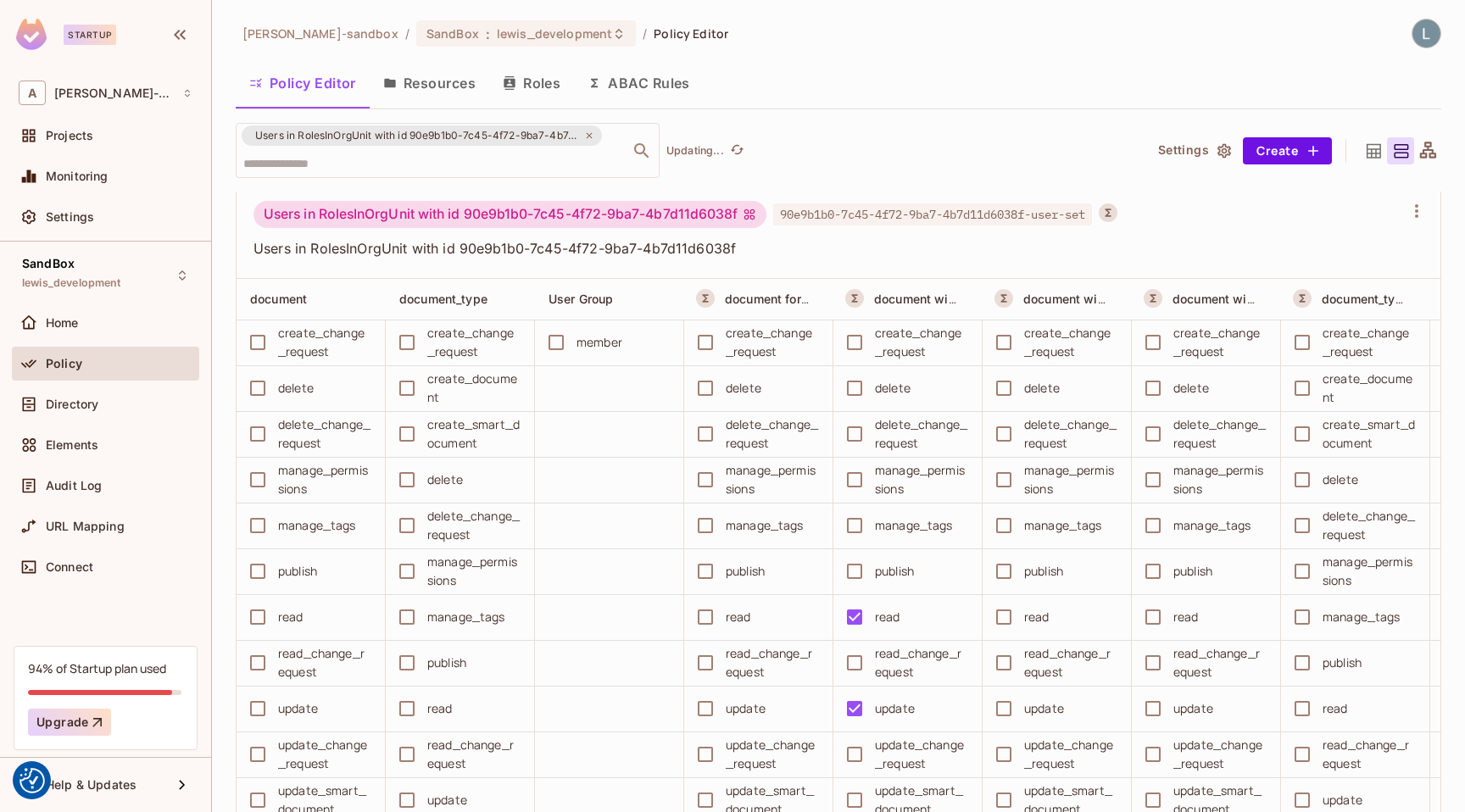
scroll to position [0, 0]
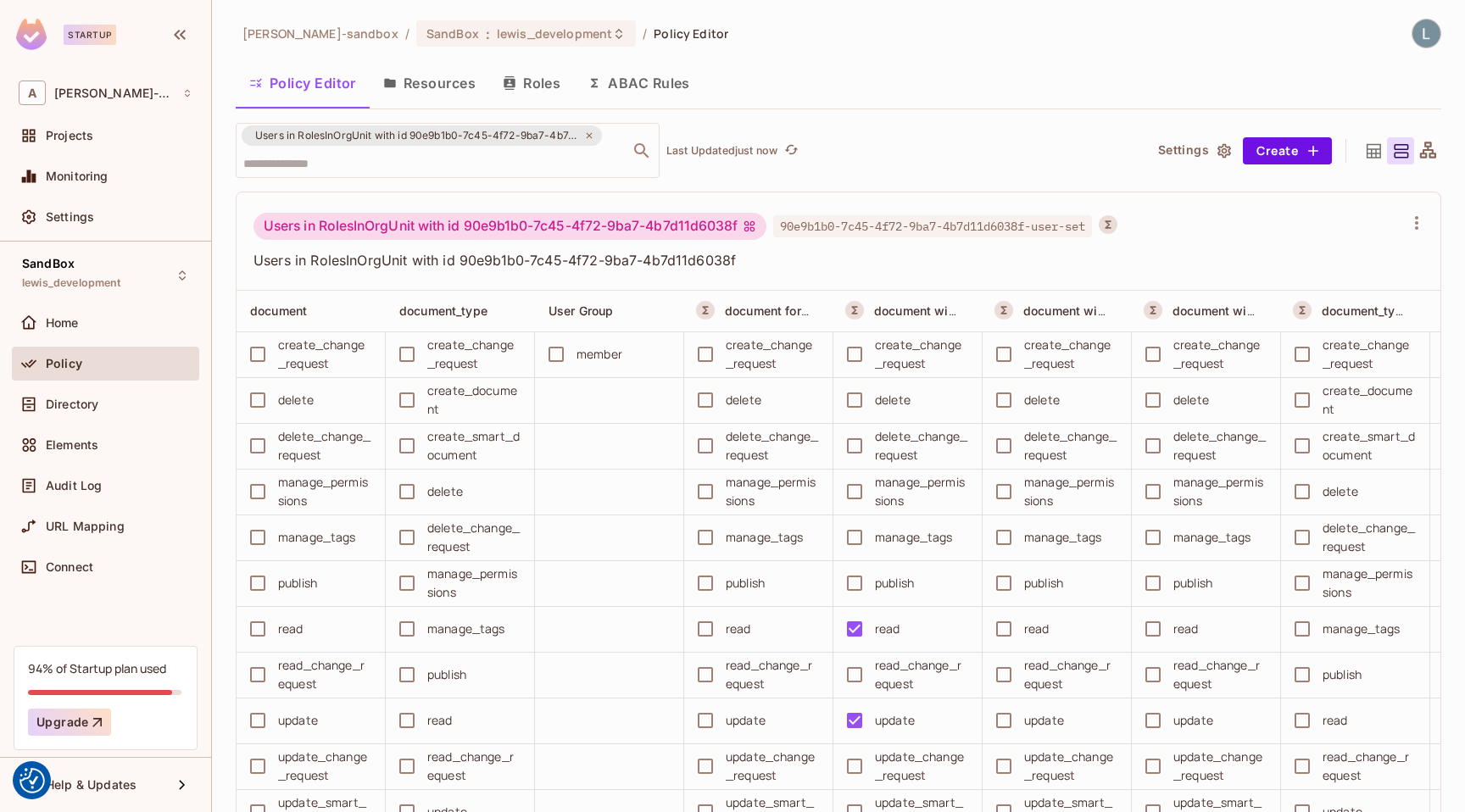
click at [822, 159] on div "Users in RolesInOrgUnit with id 90e9b1b0-7c45-4f72-9ba7-4b7d11d6038f ​ Last Upd…" at bounding box center [682, 150] width 893 height 55
click at [793, 154] on icon "refresh" at bounding box center [791, 149] width 15 height 15
click at [792, 150] on icon "refresh" at bounding box center [791, 149] width 15 height 15
drag, startPoint x: 569, startPoint y: 134, endPoint x: 412, endPoint y: 133, distance: 157.0
click at [412, 133] on span "Users in RolesInOrgUnit with id 90e9b1b0-7c45-4f72-9ba7-4b7d11d6038f" at bounding box center [416, 136] width 344 height 16
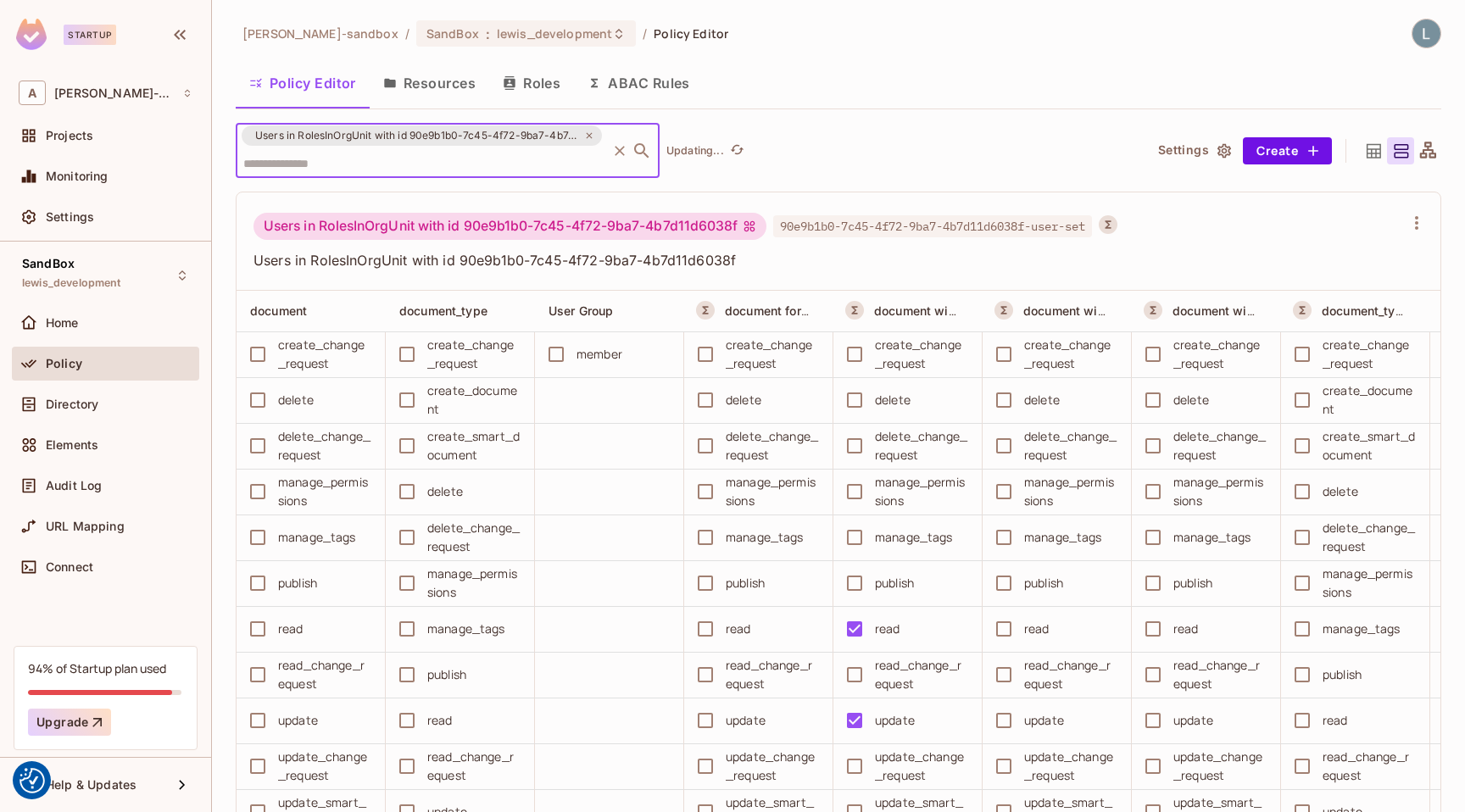
click at [412, 133] on span "Users in RolesInOrgUnit with id 90e9b1b0-7c45-4f72-9ba7-4b7d11d6038f" at bounding box center [416, 136] width 344 height 16
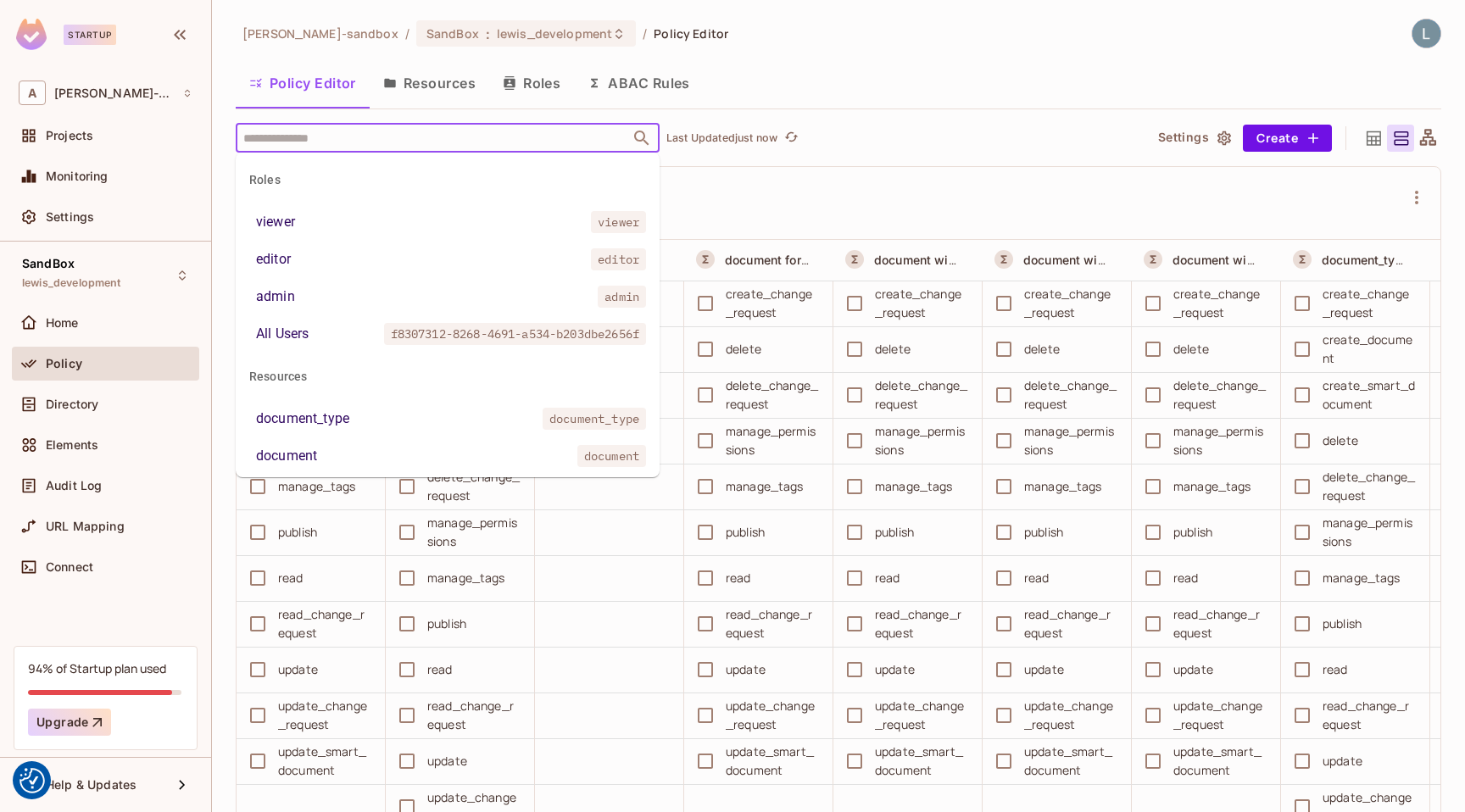
click at [347, 136] on input "text" at bounding box center [433, 137] width 388 height 29
paste input "**********"
type input "**********"
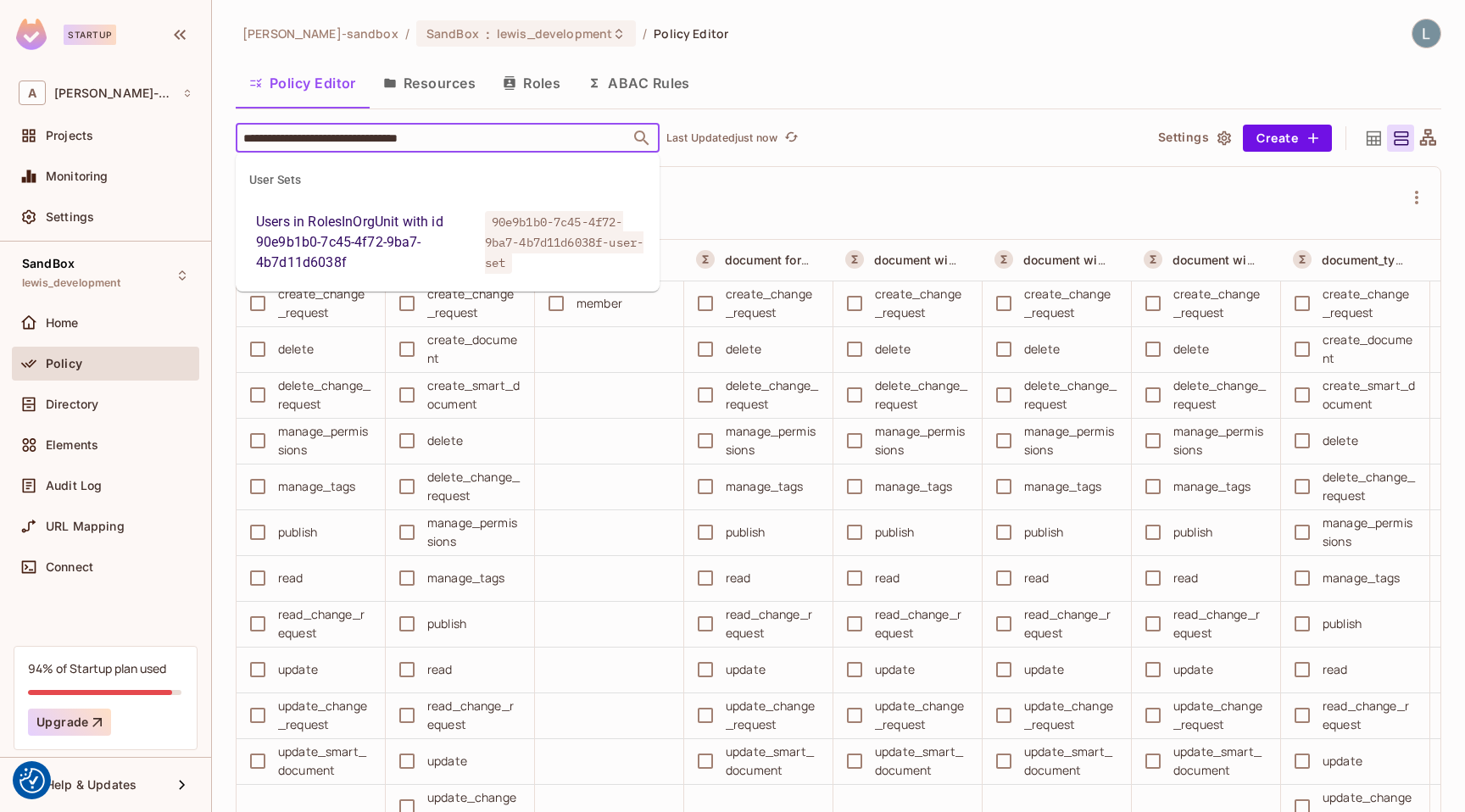
click at [441, 250] on div "Users in RolesInOrgUnit with id 90e9b1b0-7c45-4f72-9ba7-4b7d11d6038f" at bounding box center [367, 242] width 222 height 61
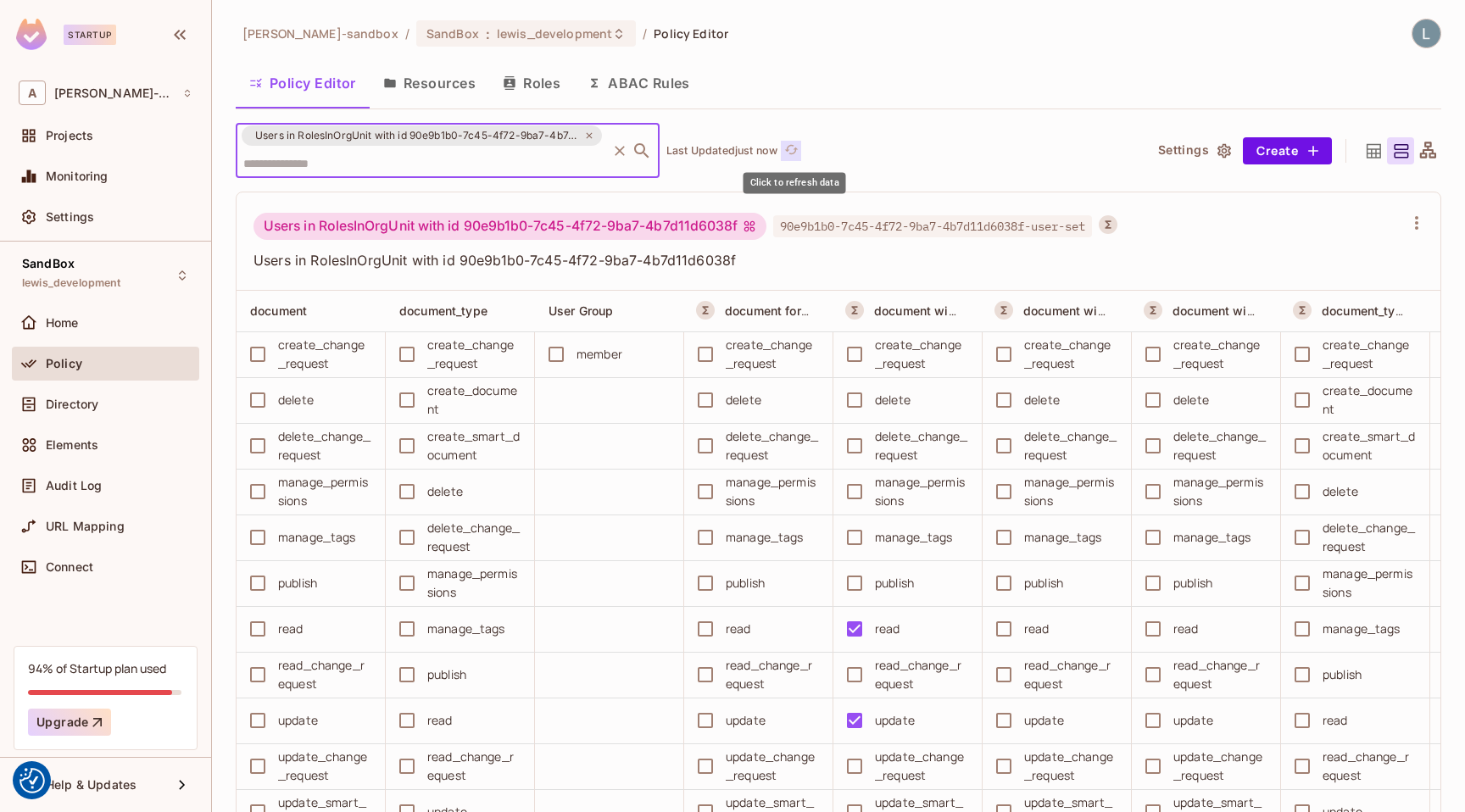
click at [794, 146] on icon "refresh" at bounding box center [791, 149] width 15 height 15
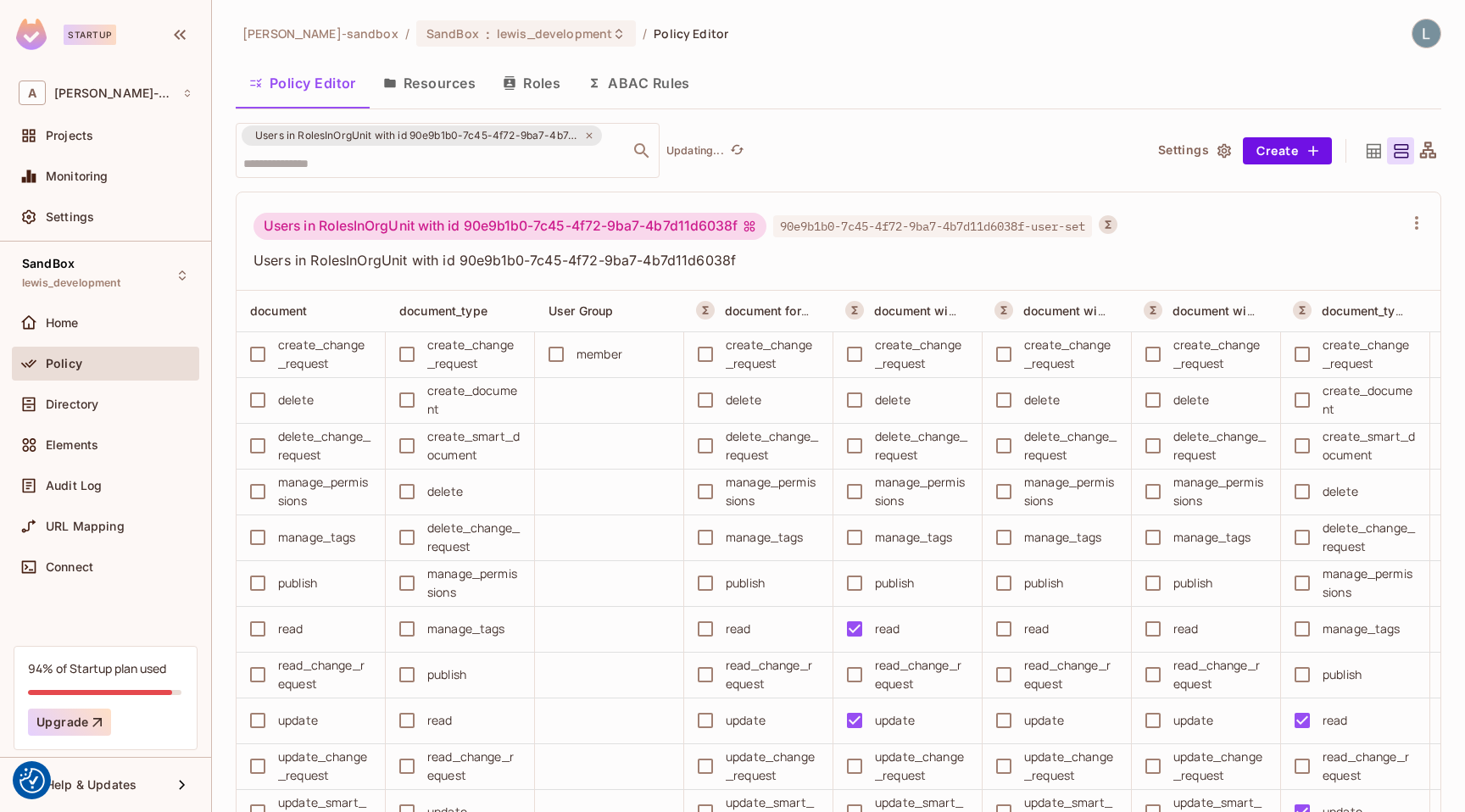
scroll to position [27, 0]
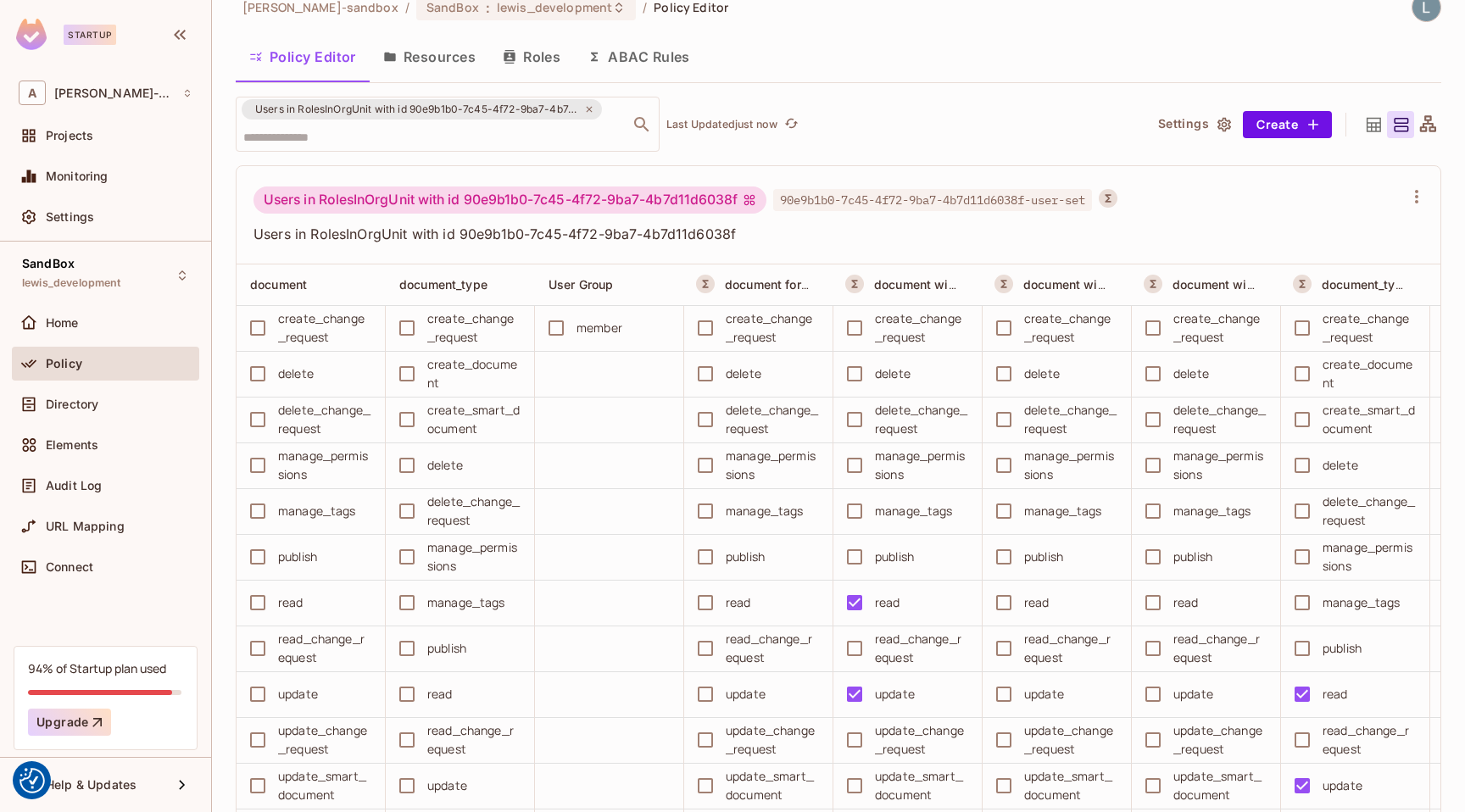
click at [934, 73] on div "Policy Editor Resources Roles ABAC Rules" at bounding box center [838, 57] width 1206 height 42
click at [794, 125] on icon "refresh" at bounding box center [791, 124] width 15 height 15
click at [793, 126] on icon "refresh" at bounding box center [791, 124] width 15 height 15
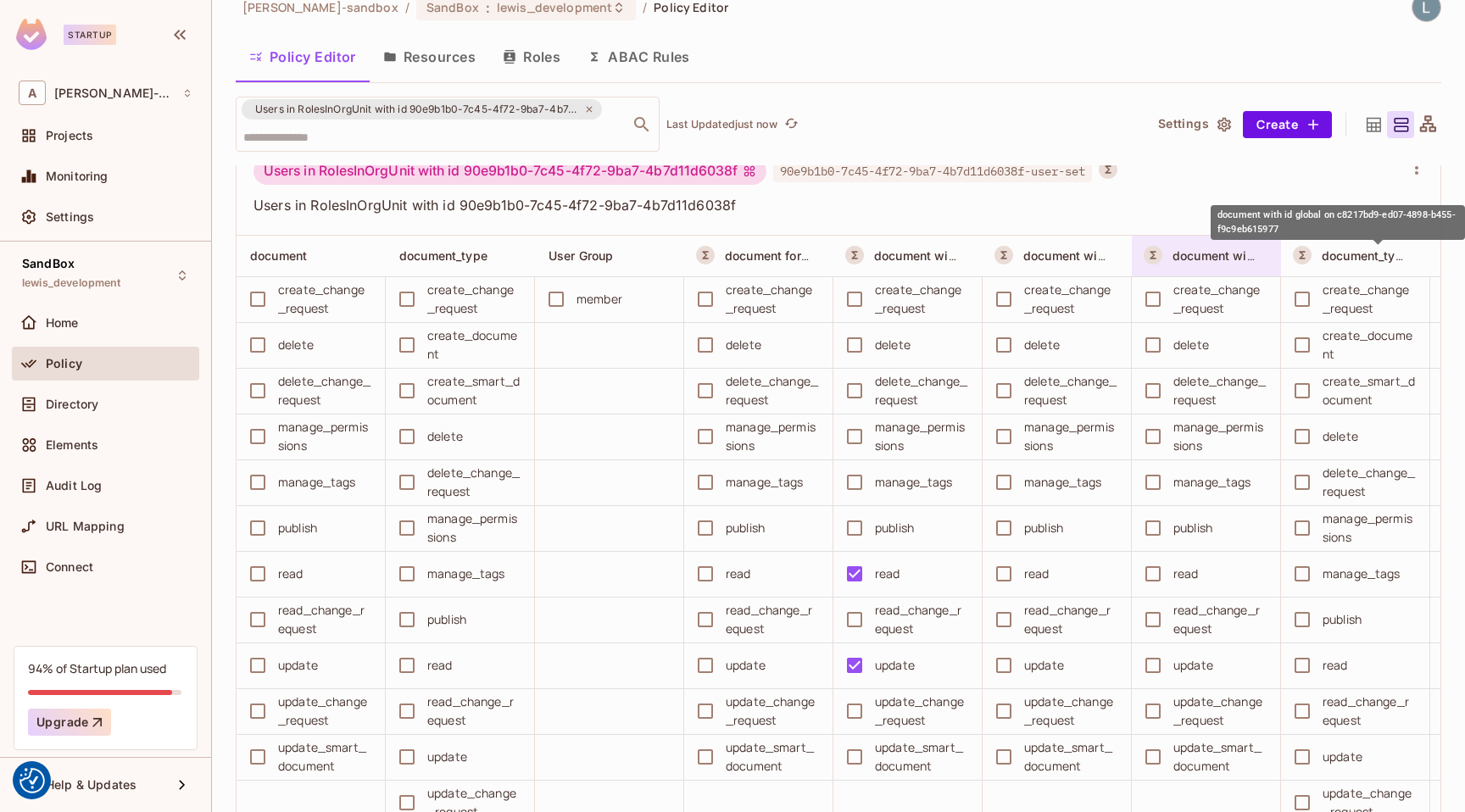
scroll to position [30, 0]
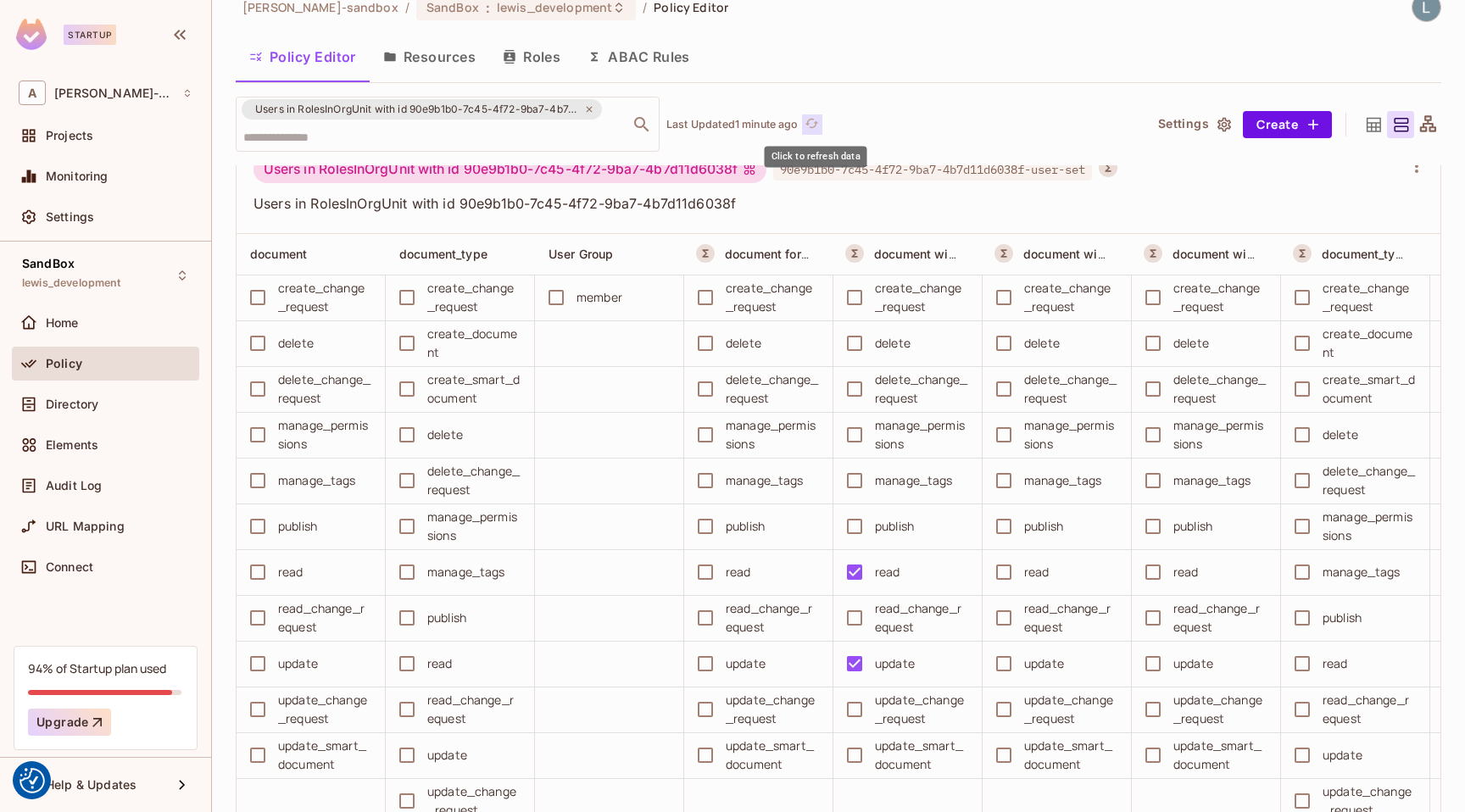
click at [819, 127] on icon "refresh" at bounding box center [811, 124] width 15 height 15
click at [795, 121] on icon "refresh" at bounding box center [791, 124] width 15 height 15
click at [819, 125] on icon "refresh" at bounding box center [811, 124] width 15 height 15
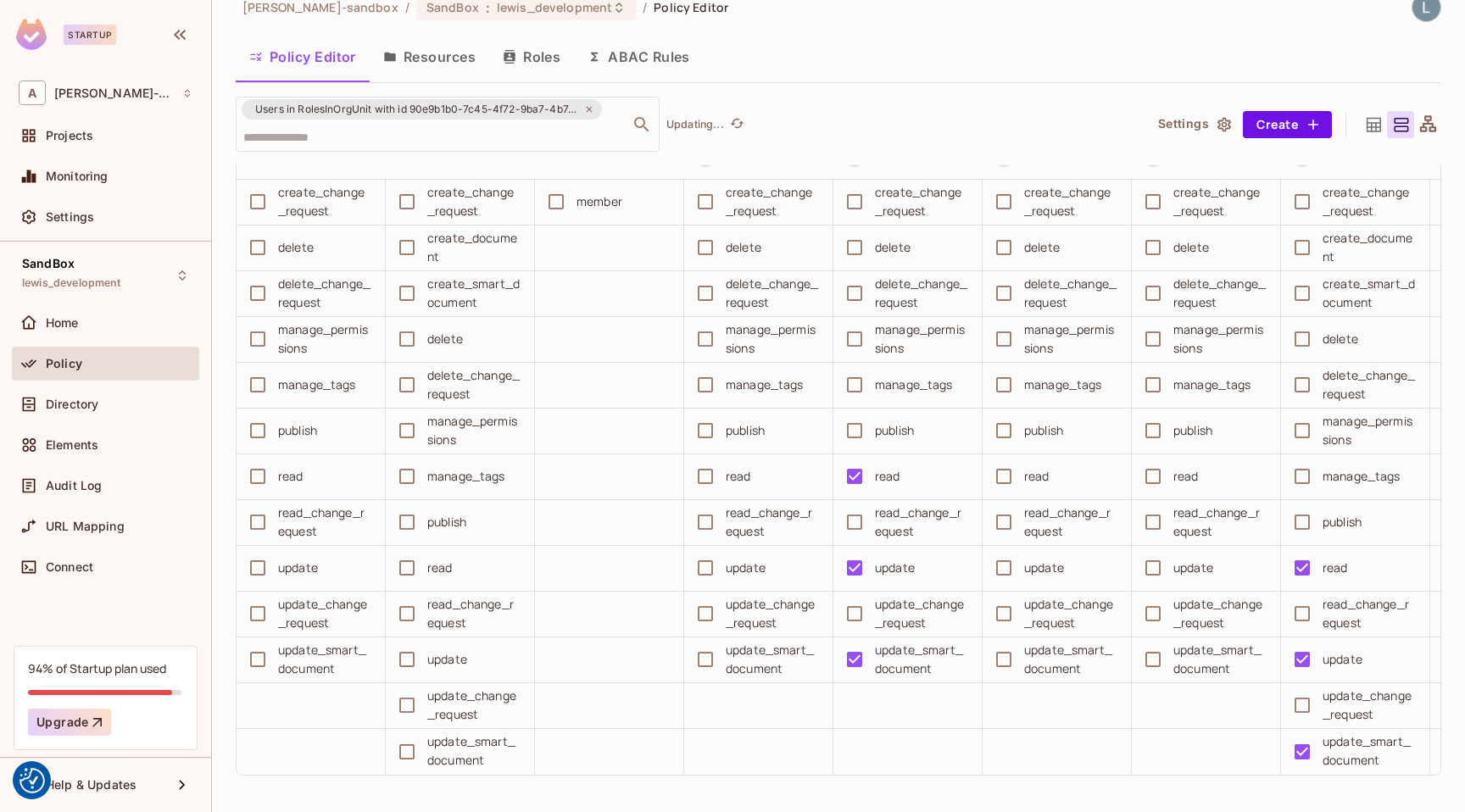
scroll to position [131, 0]
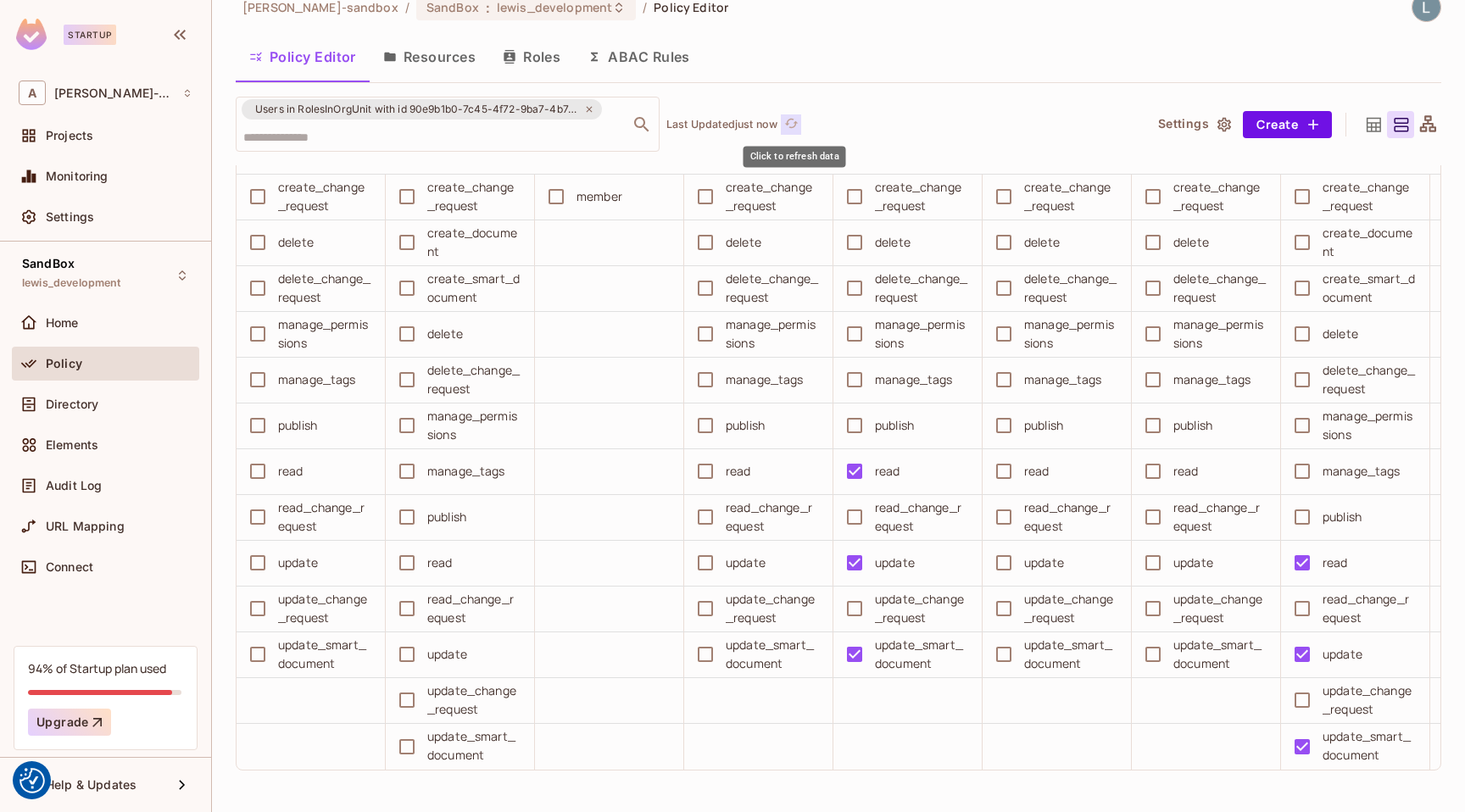
click at [792, 123] on icon "refresh" at bounding box center [790, 123] width 14 height 9
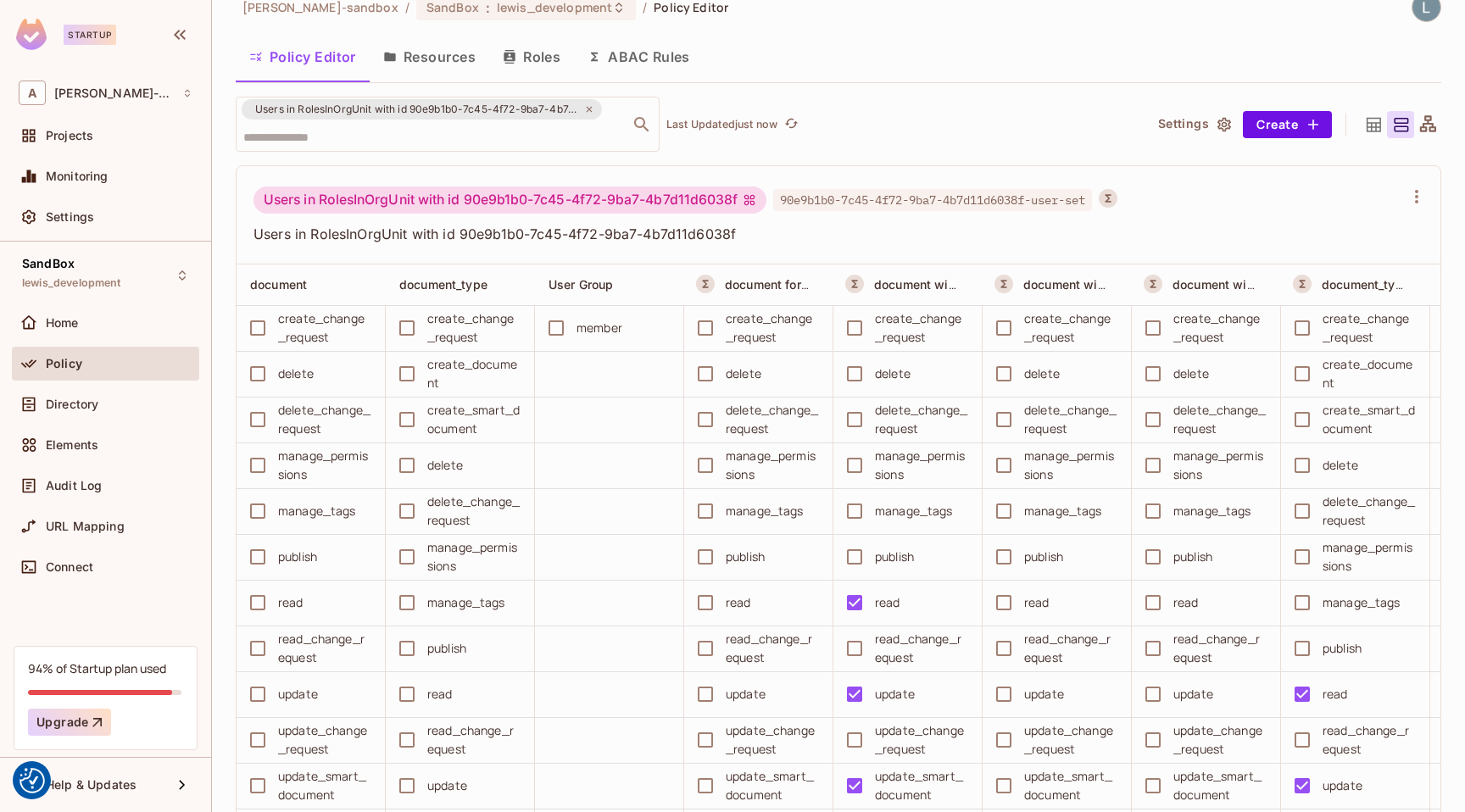
scroll to position [0, 0]
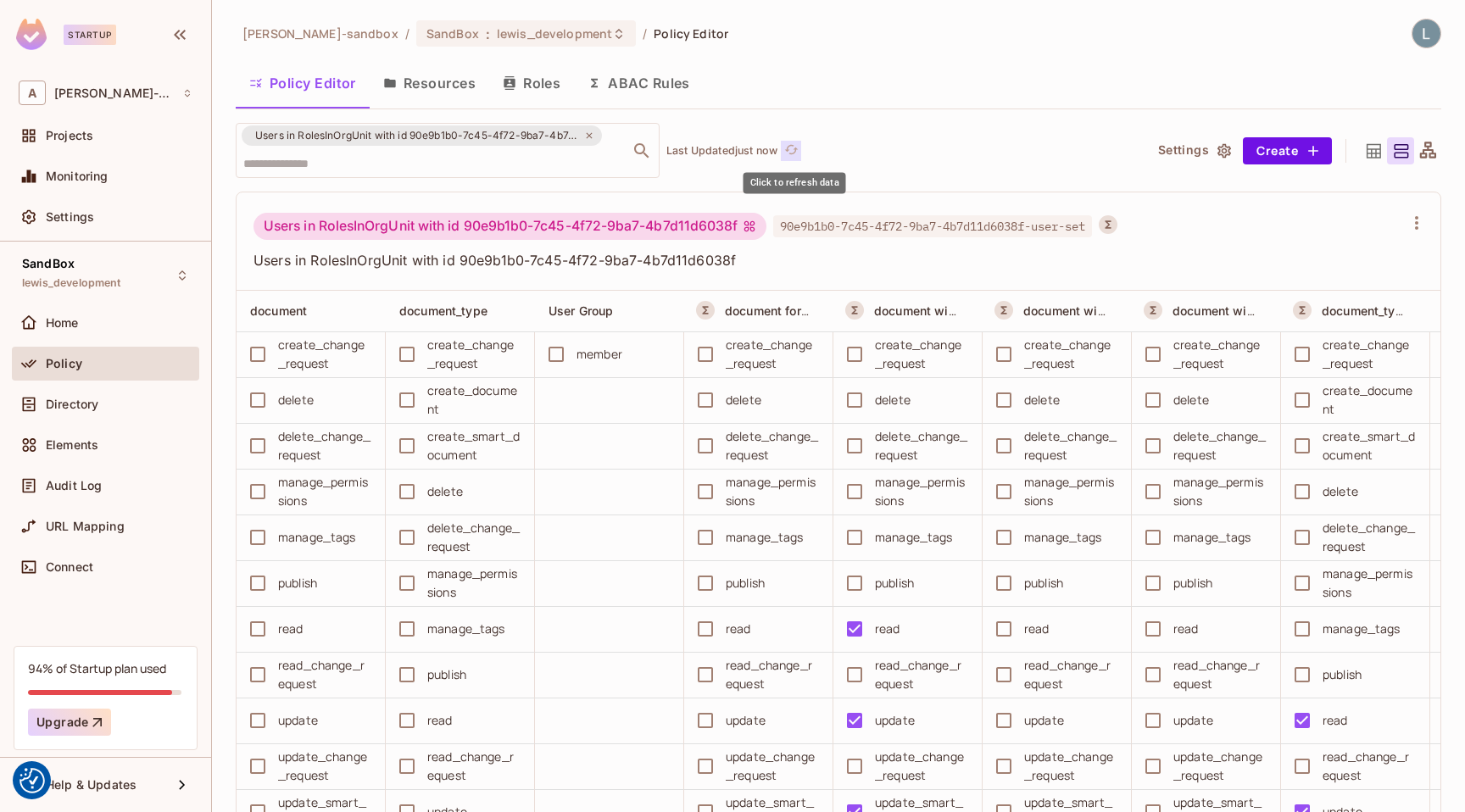
click at [788, 151] on icon "refresh" at bounding box center [791, 149] width 15 height 15
click at [798, 148] on icon "refresh" at bounding box center [790, 148] width 14 height 9
click at [661, 73] on button "ABAC Rules" at bounding box center [638, 82] width 129 height 42
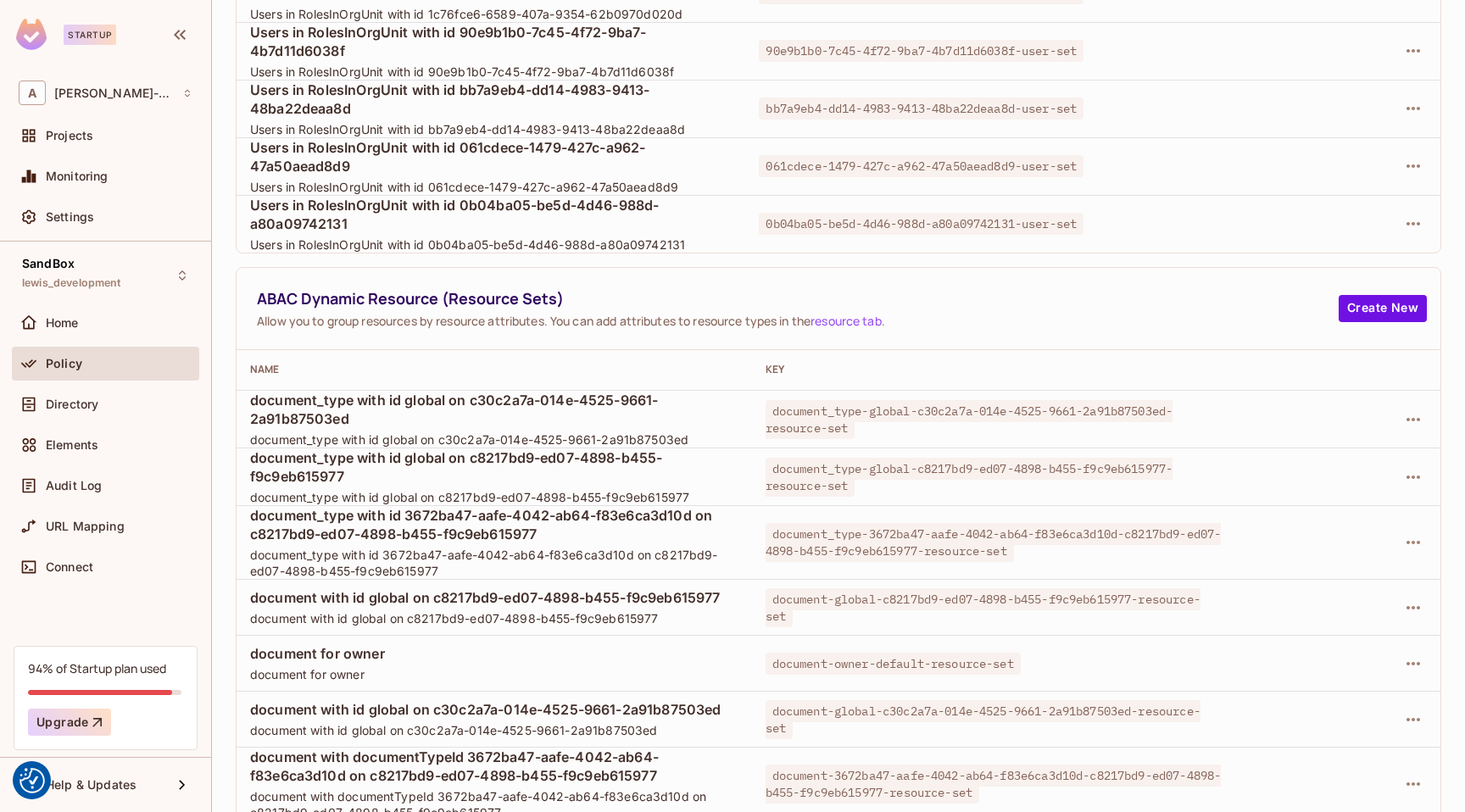
scroll to position [291, 0]
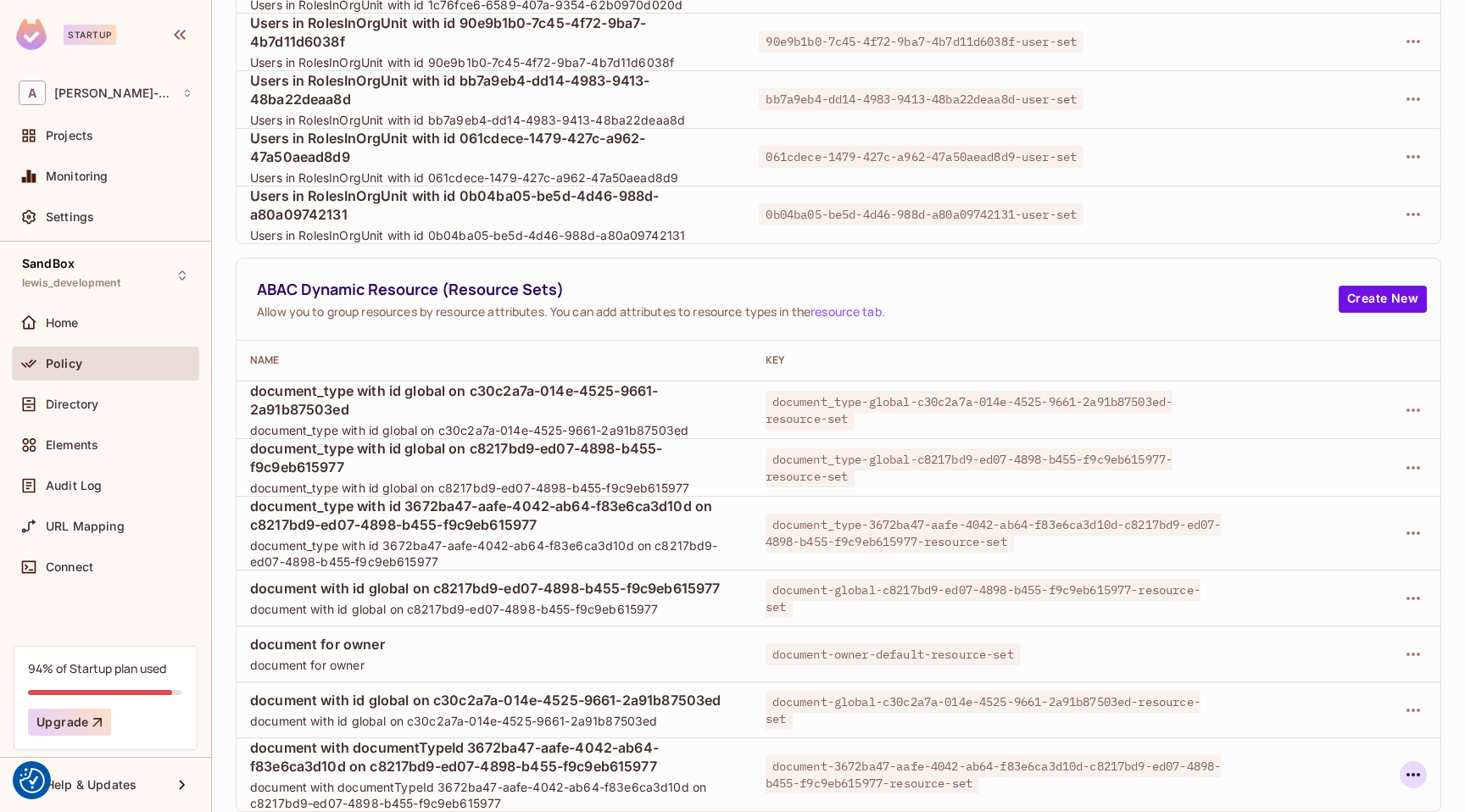
click at [1411, 774] on icon "button" at bounding box center [1413, 774] width 14 height 4
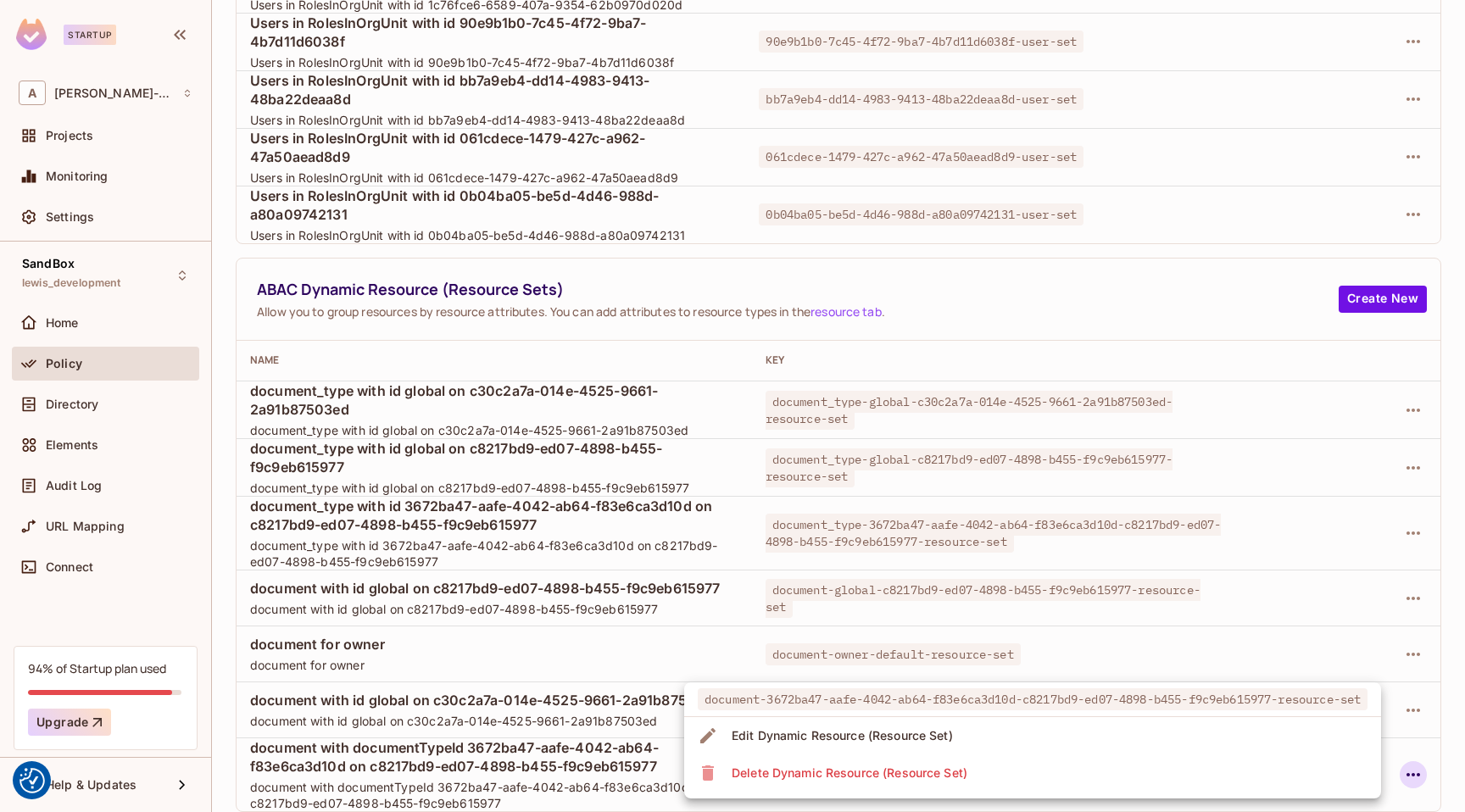
click at [1012, 765] on li "Delete Dynamic Resource (Resource Set)" at bounding box center [1032, 773] width 697 height 38
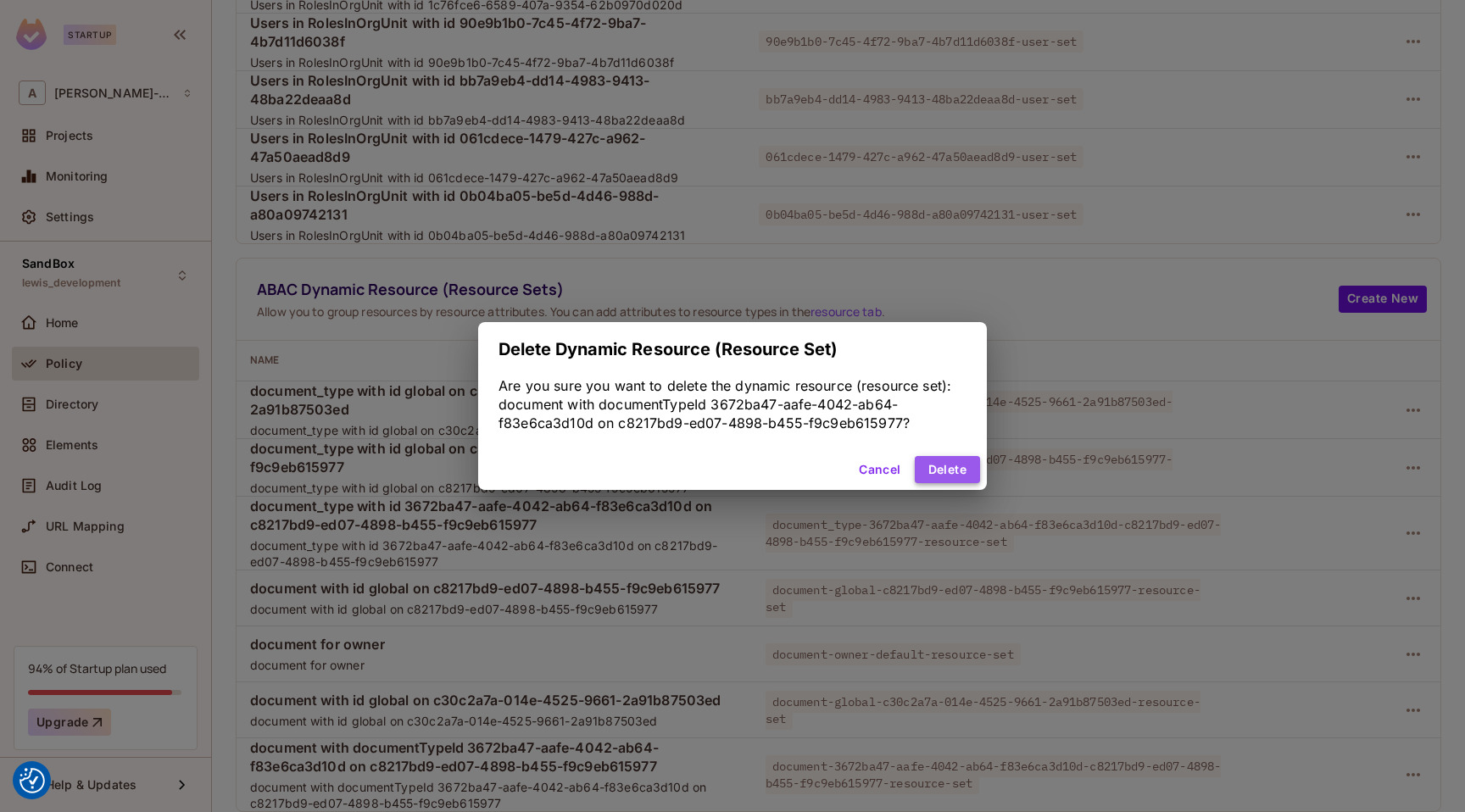
click at [952, 471] on button "Delete" at bounding box center [947, 469] width 65 height 27
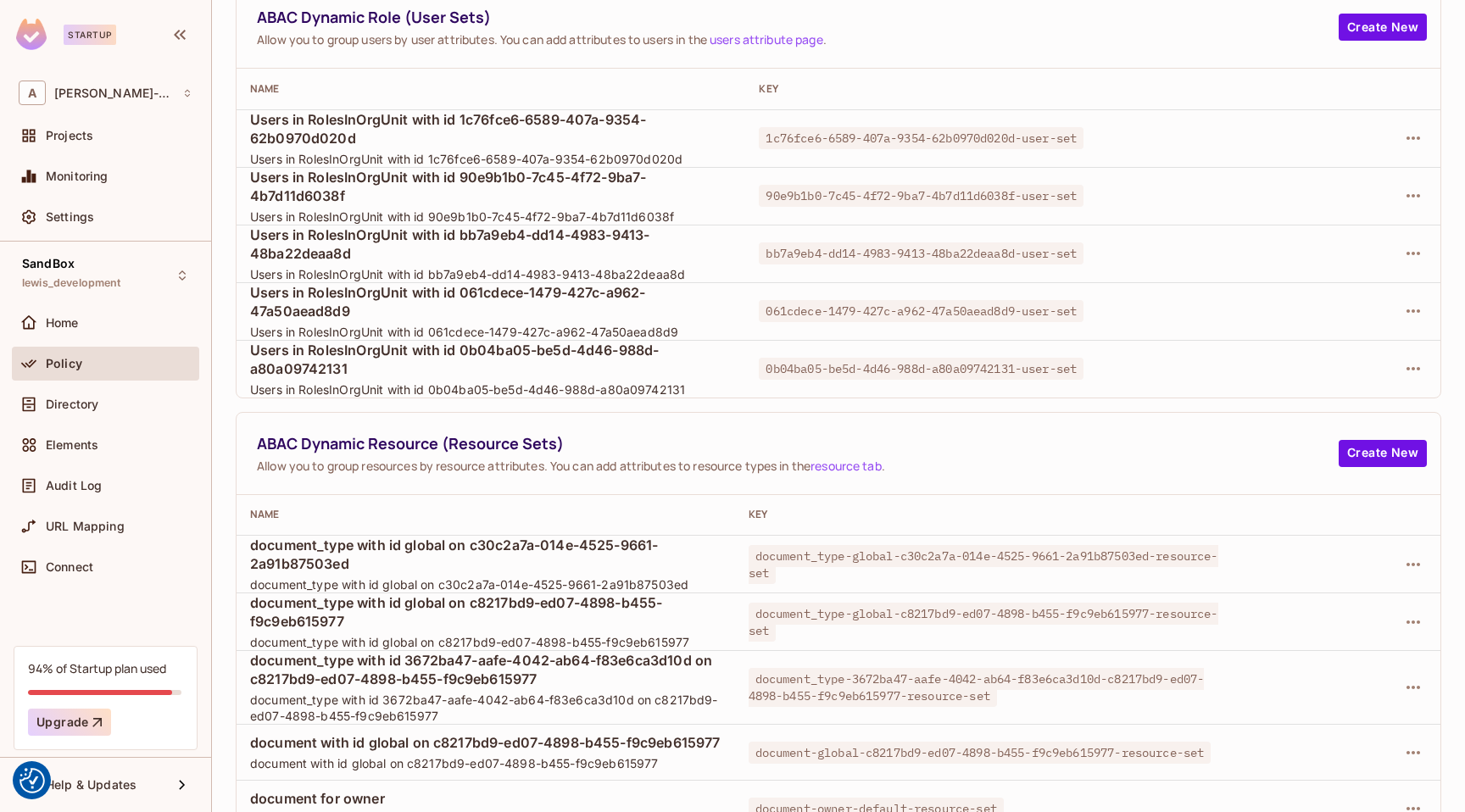
scroll to position [128, 0]
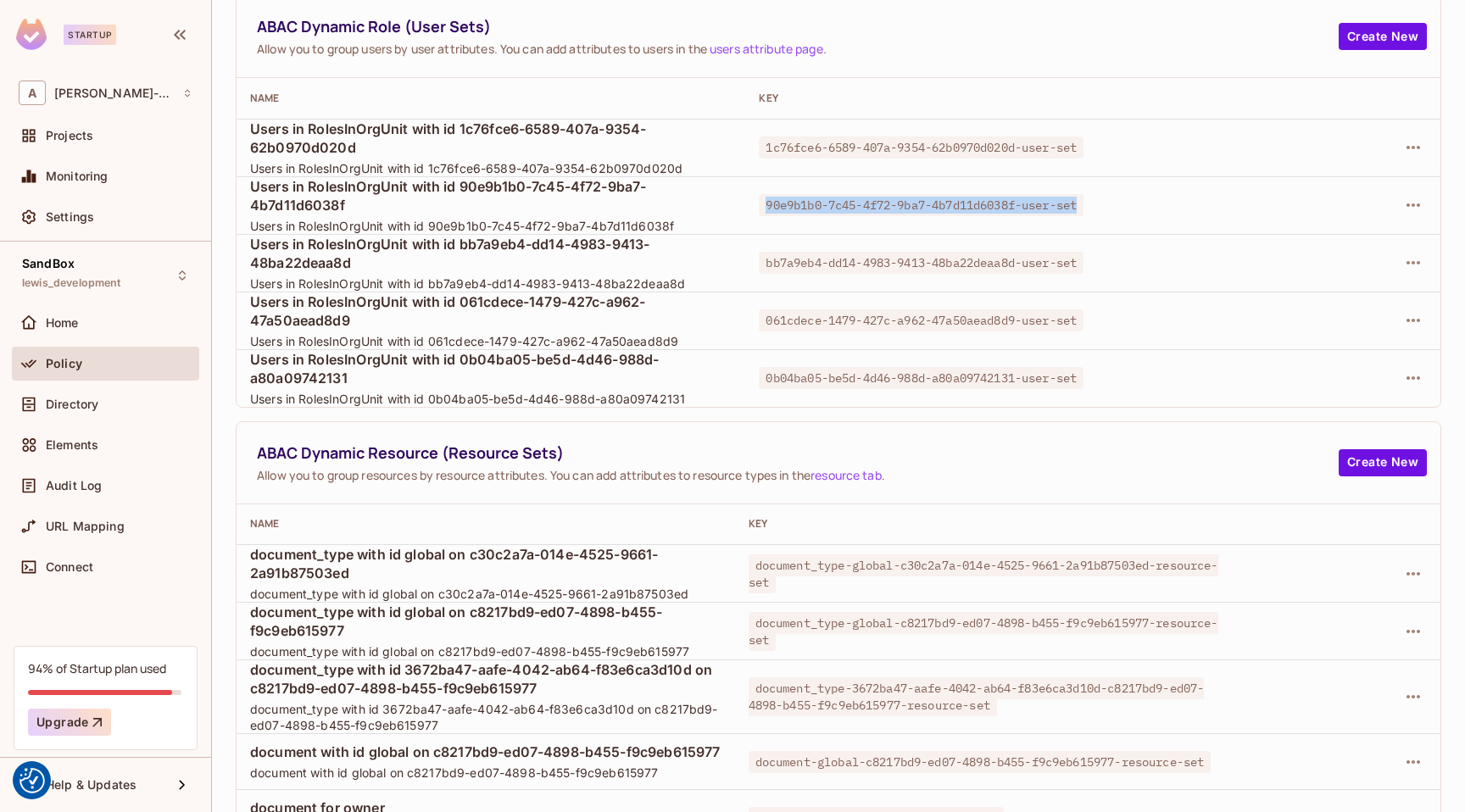
drag, startPoint x: 1088, startPoint y: 208, endPoint x: 756, endPoint y: 203, distance: 332.0
click at [758, 203] on span "90e9b1b0-7c45-4f72-9ba7-4b7d11d6038f-user-set" at bounding box center [920, 205] width 325 height 22
copy span "90e9b1b0-7c45-4f72-9ba7-4b7d11d6038f-user-set"
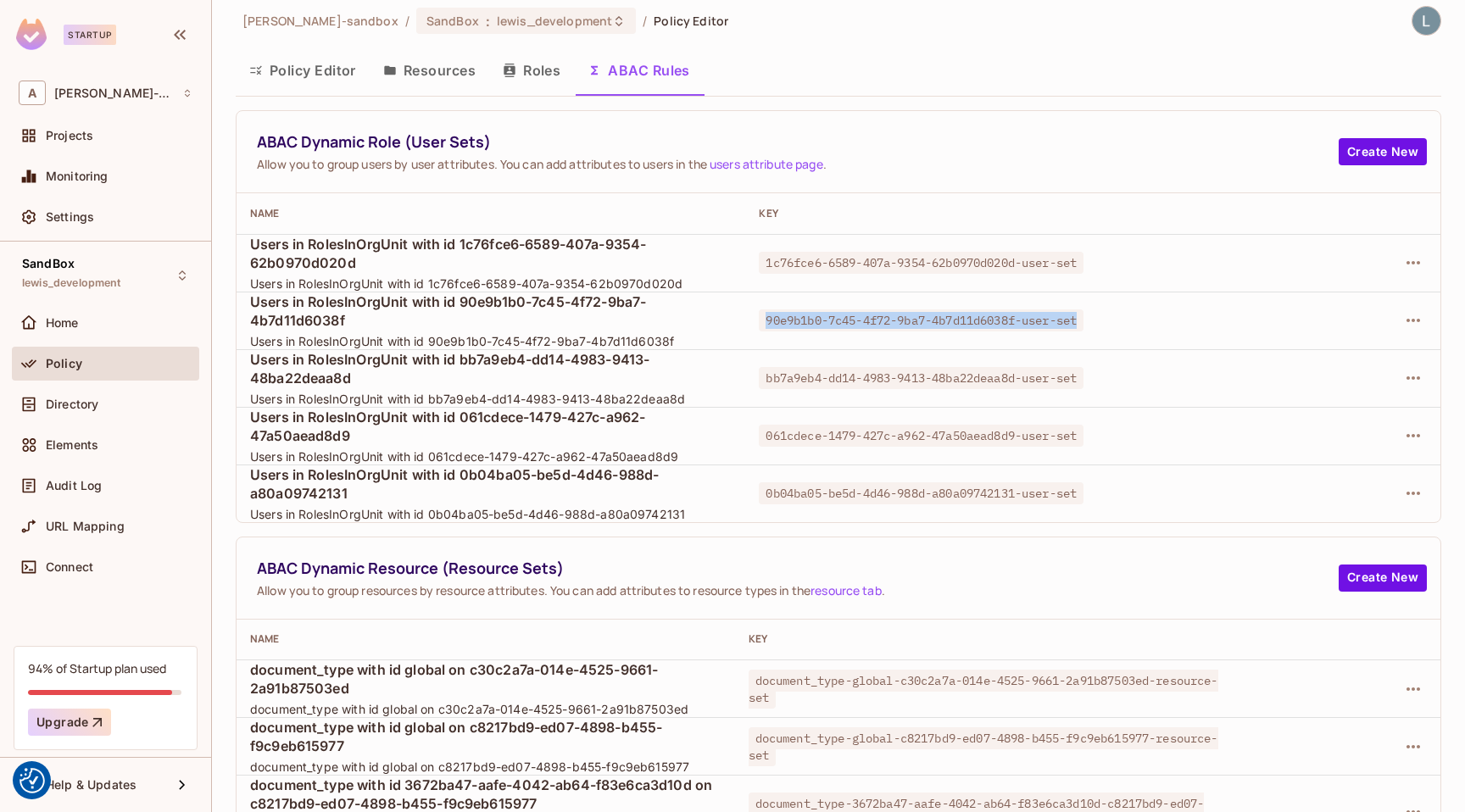
scroll to position [0, 0]
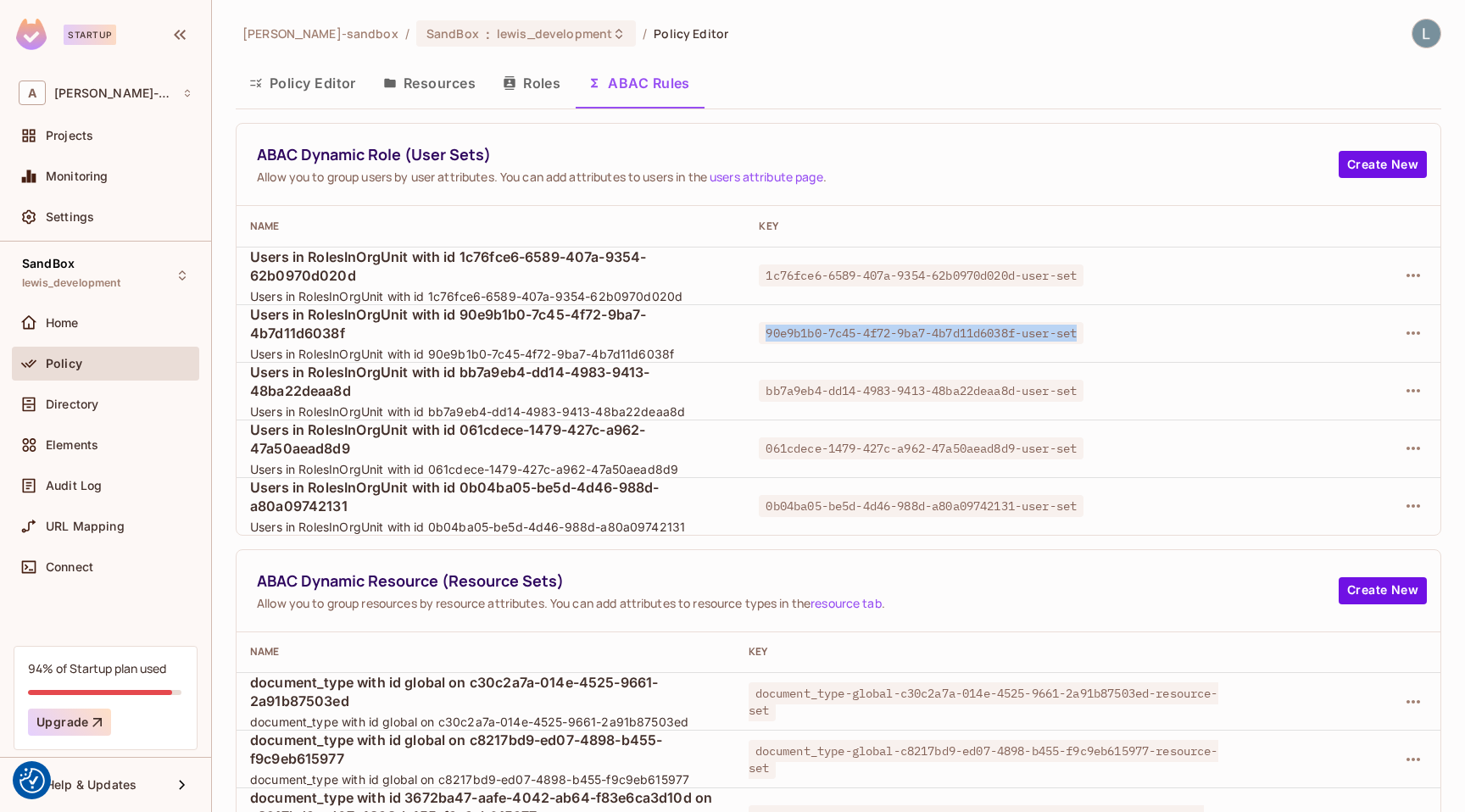
click at [289, 75] on button "Policy Editor" at bounding box center [303, 82] width 134 height 42
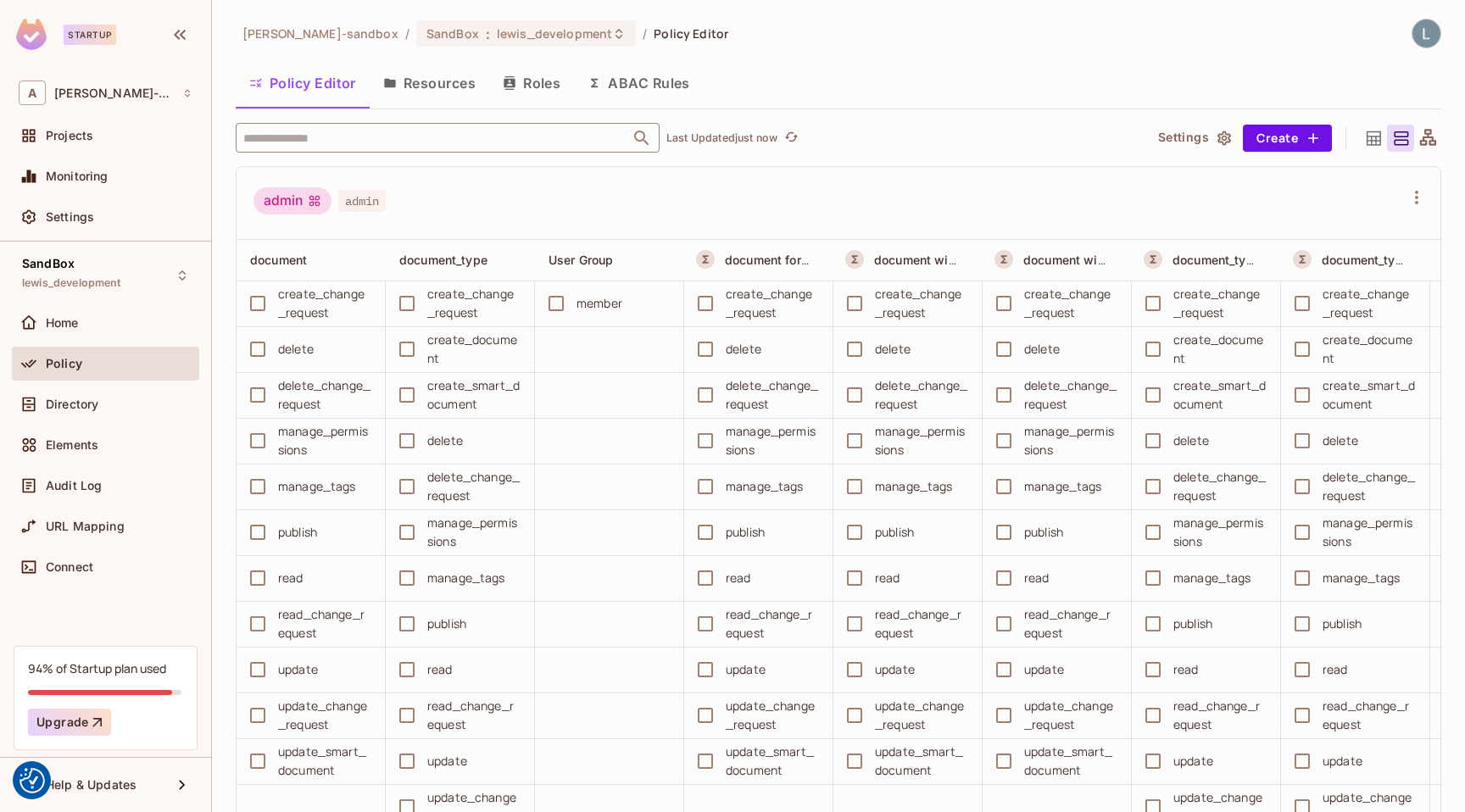
click at [433, 133] on input "text" at bounding box center [433, 137] width 388 height 29
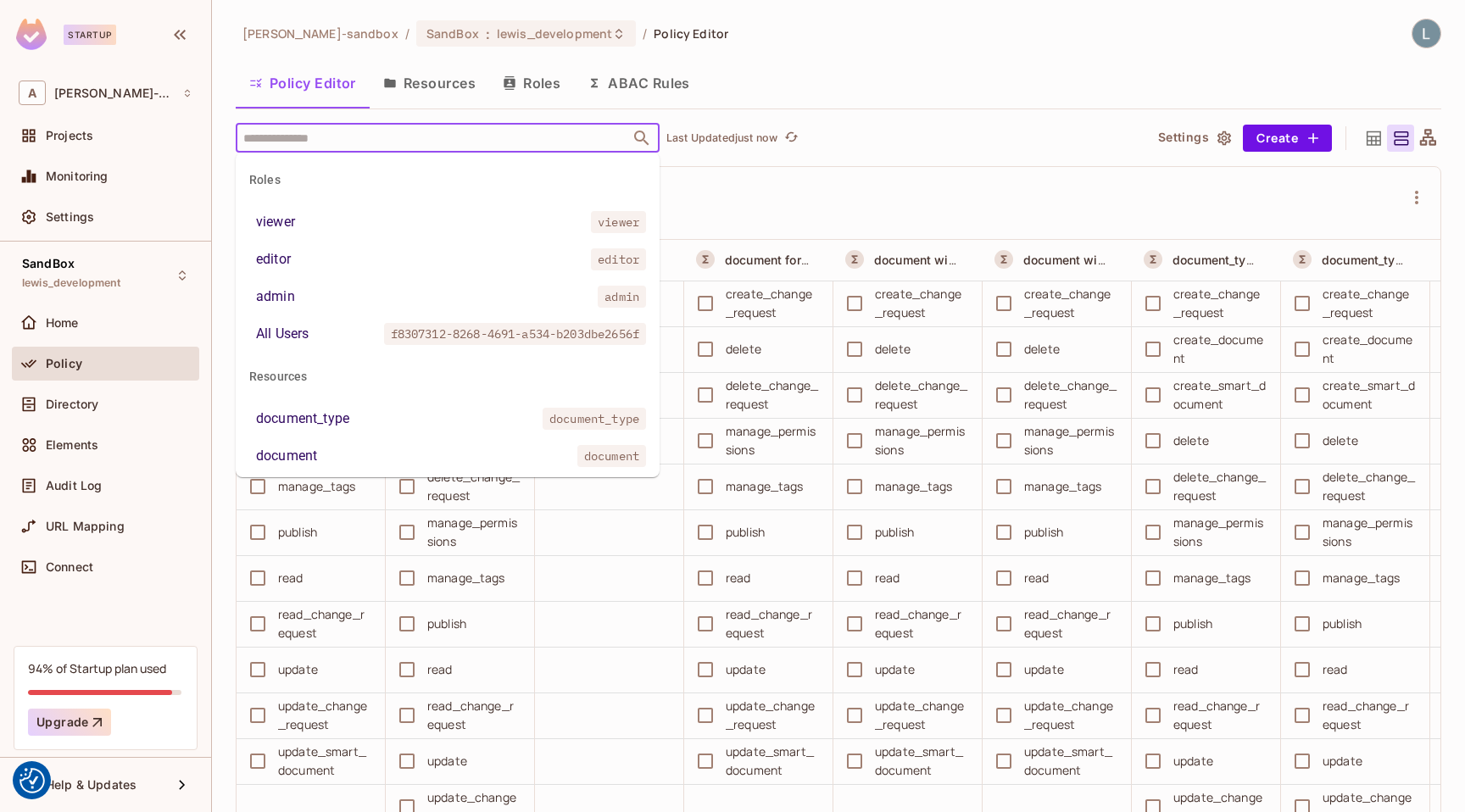
paste input "**********"
type input "**********"
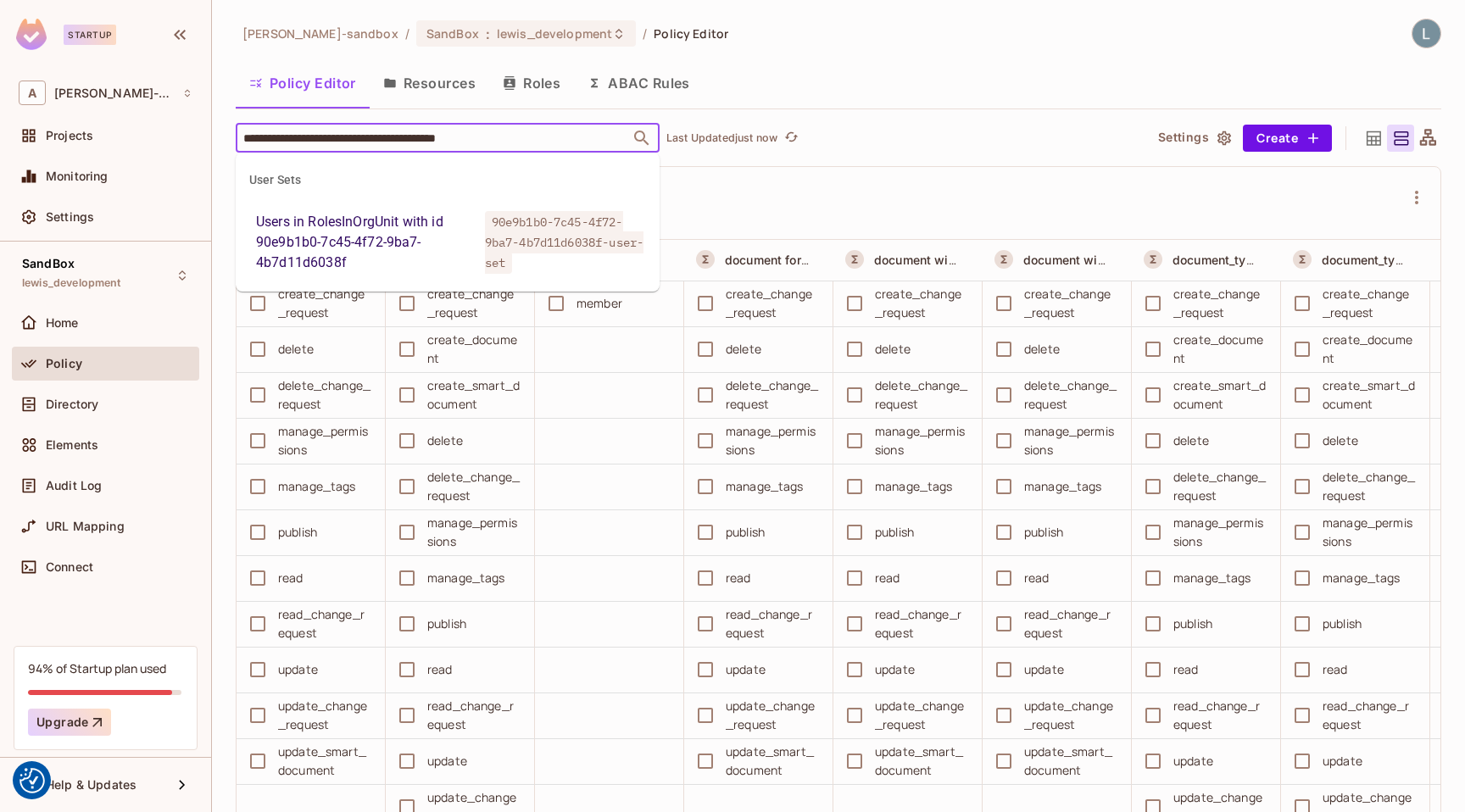
click at [428, 238] on div "Users in RolesInOrgUnit with id 90e9b1b0-7c45-4f72-9ba7-4b7d11d6038f" at bounding box center [367, 242] width 222 height 61
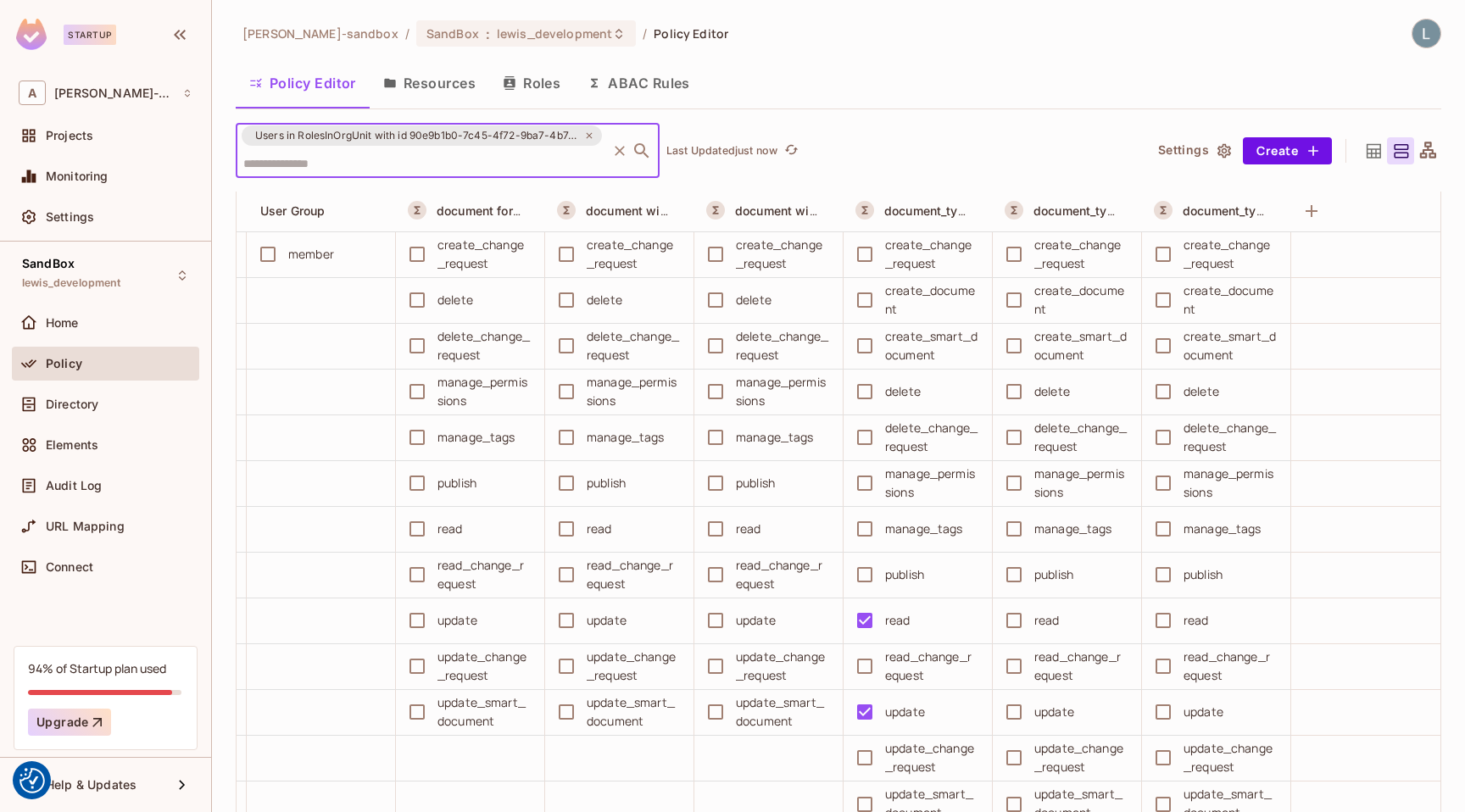
scroll to position [131, 0]
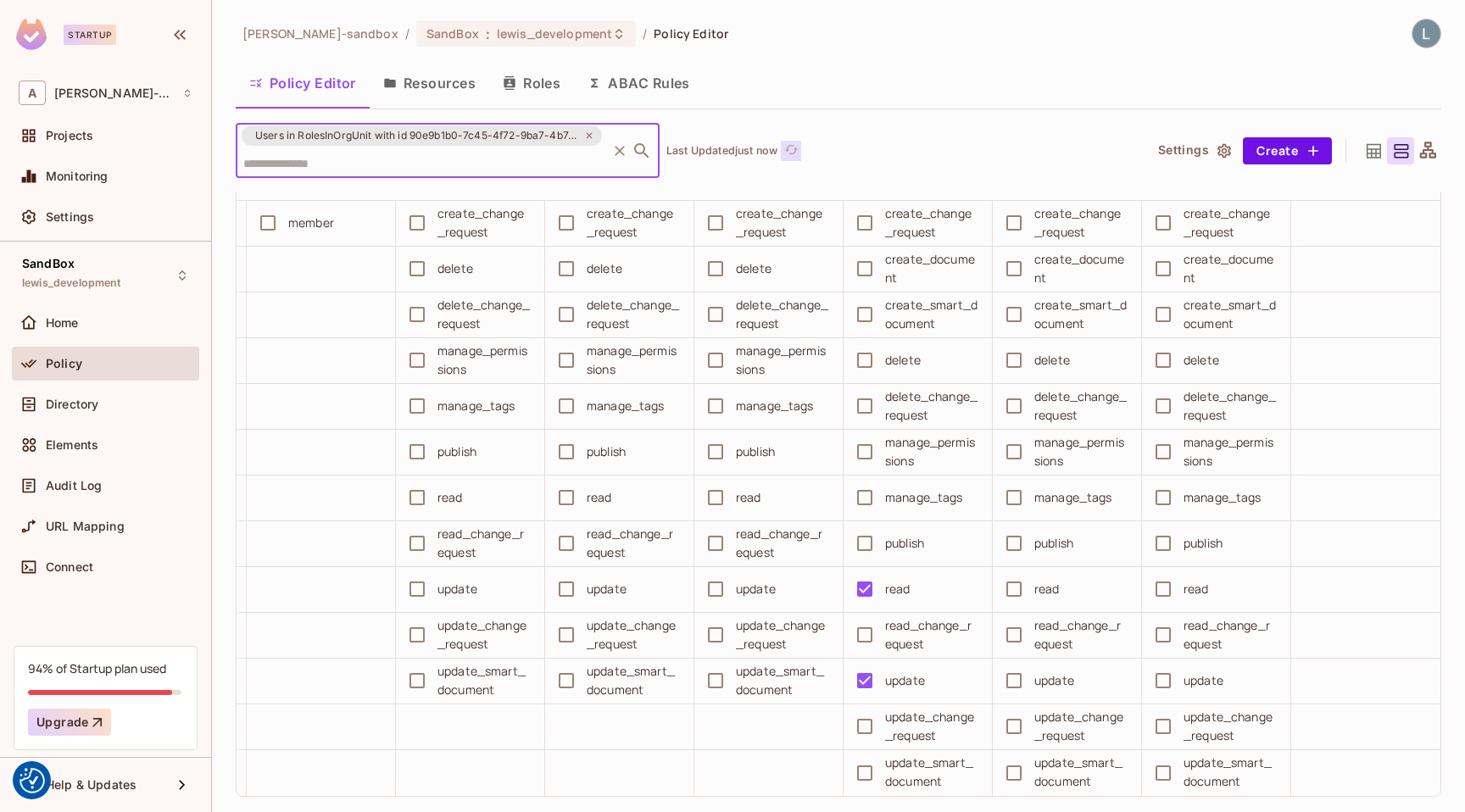
click at [792, 150] on icon "refresh" at bounding box center [791, 149] width 15 height 15
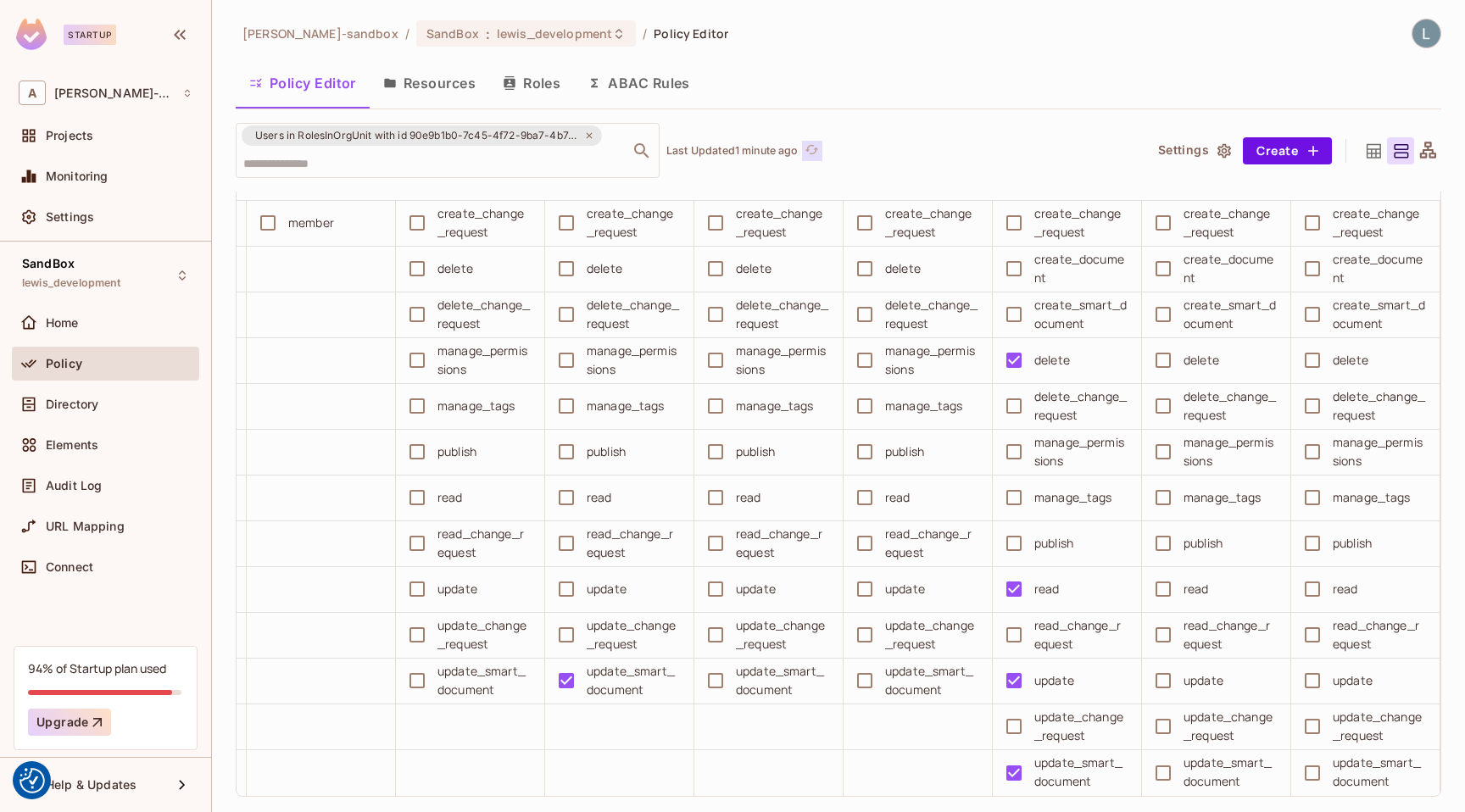
click at [811, 147] on icon "refresh" at bounding box center [811, 148] width 14 height 9
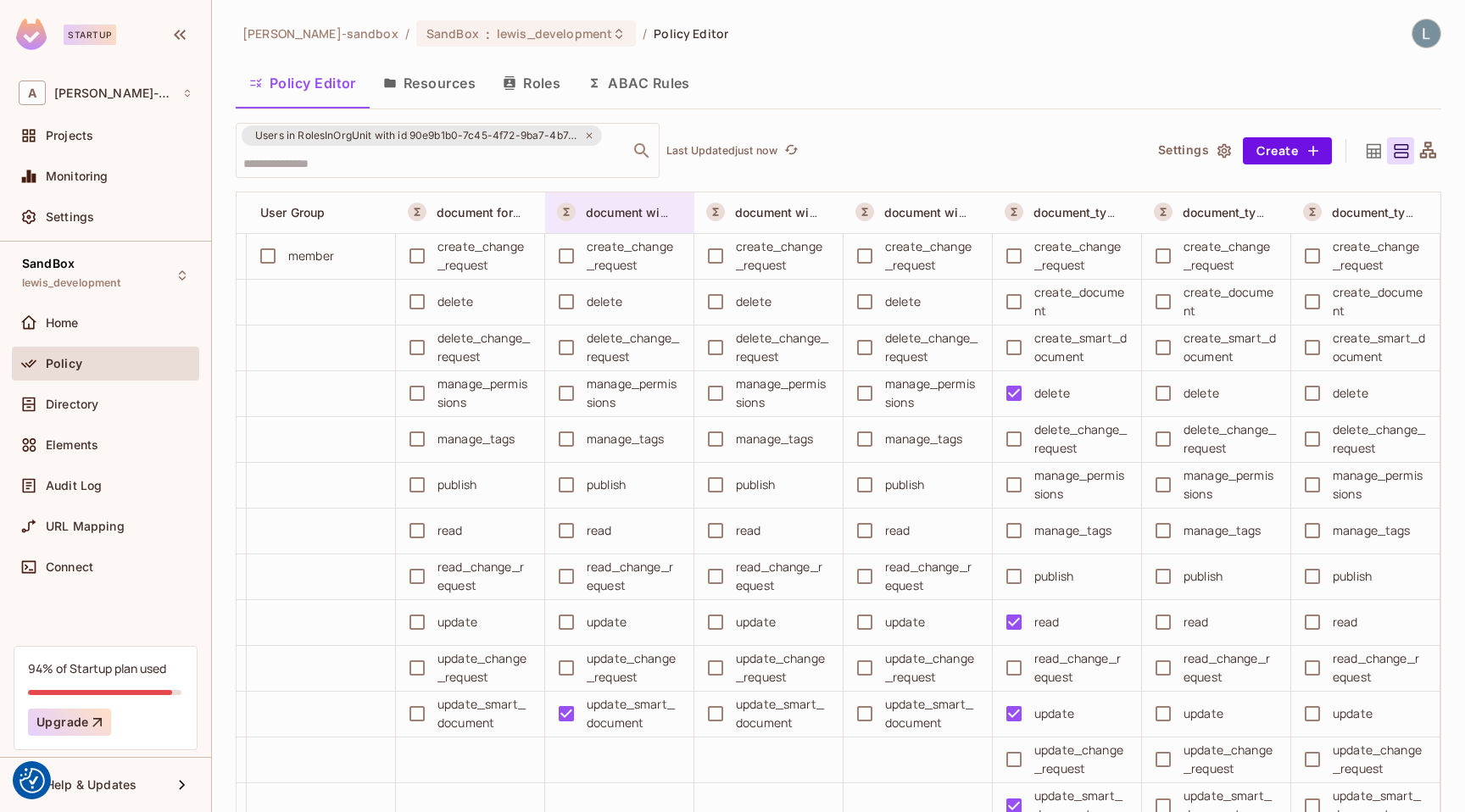
scroll to position [84, 0]
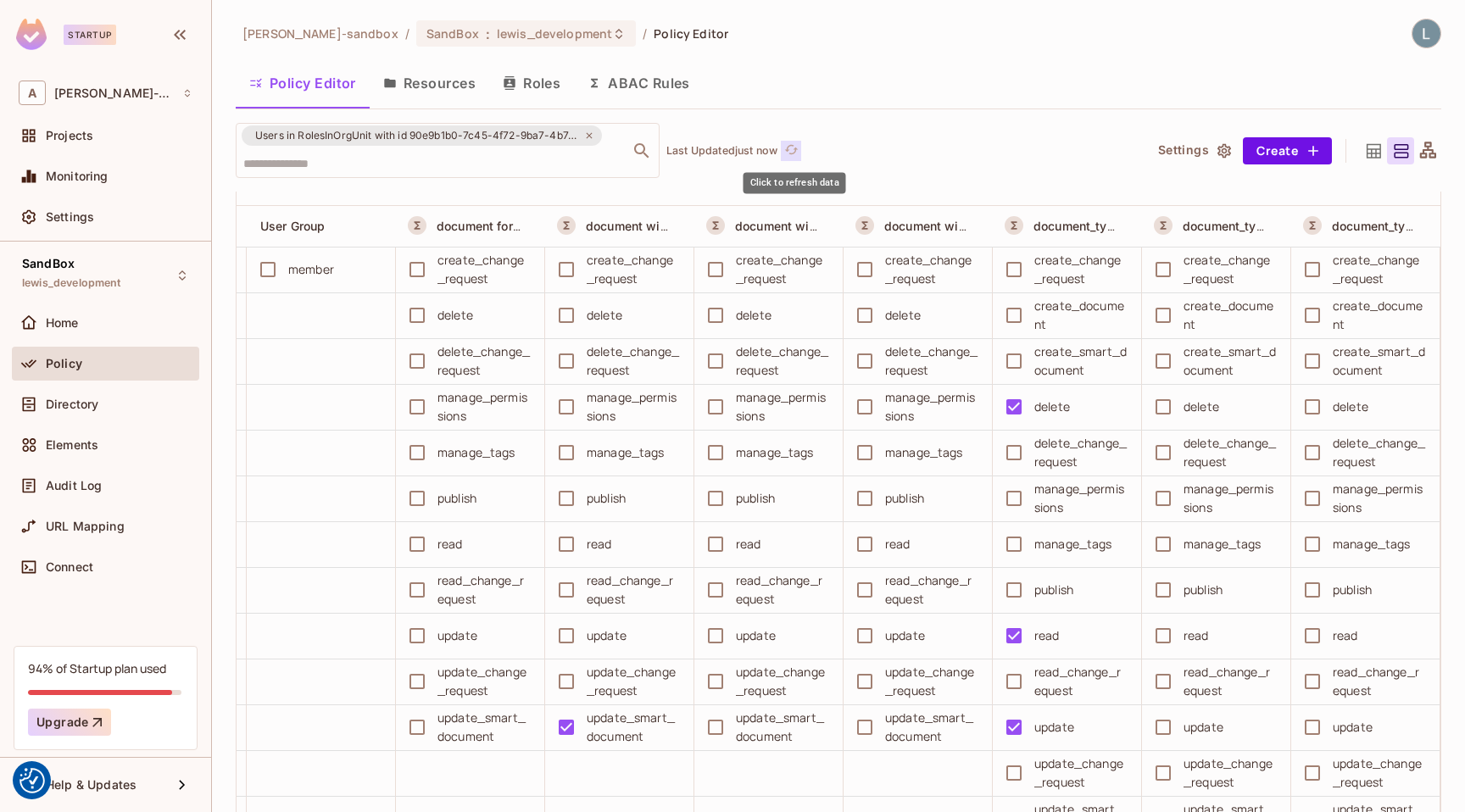
click at [798, 147] on icon "refresh" at bounding box center [791, 149] width 15 height 15
click at [794, 152] on icon "refresh" at bounding box center [791, 149] width 15 height 15
click at [818, 148] on icon "refresh" at bounding box center [811, 149] width 15 height 15
click at [798, 149] on icon "refresh" at bounding box center [790, 148] width 14 height 9
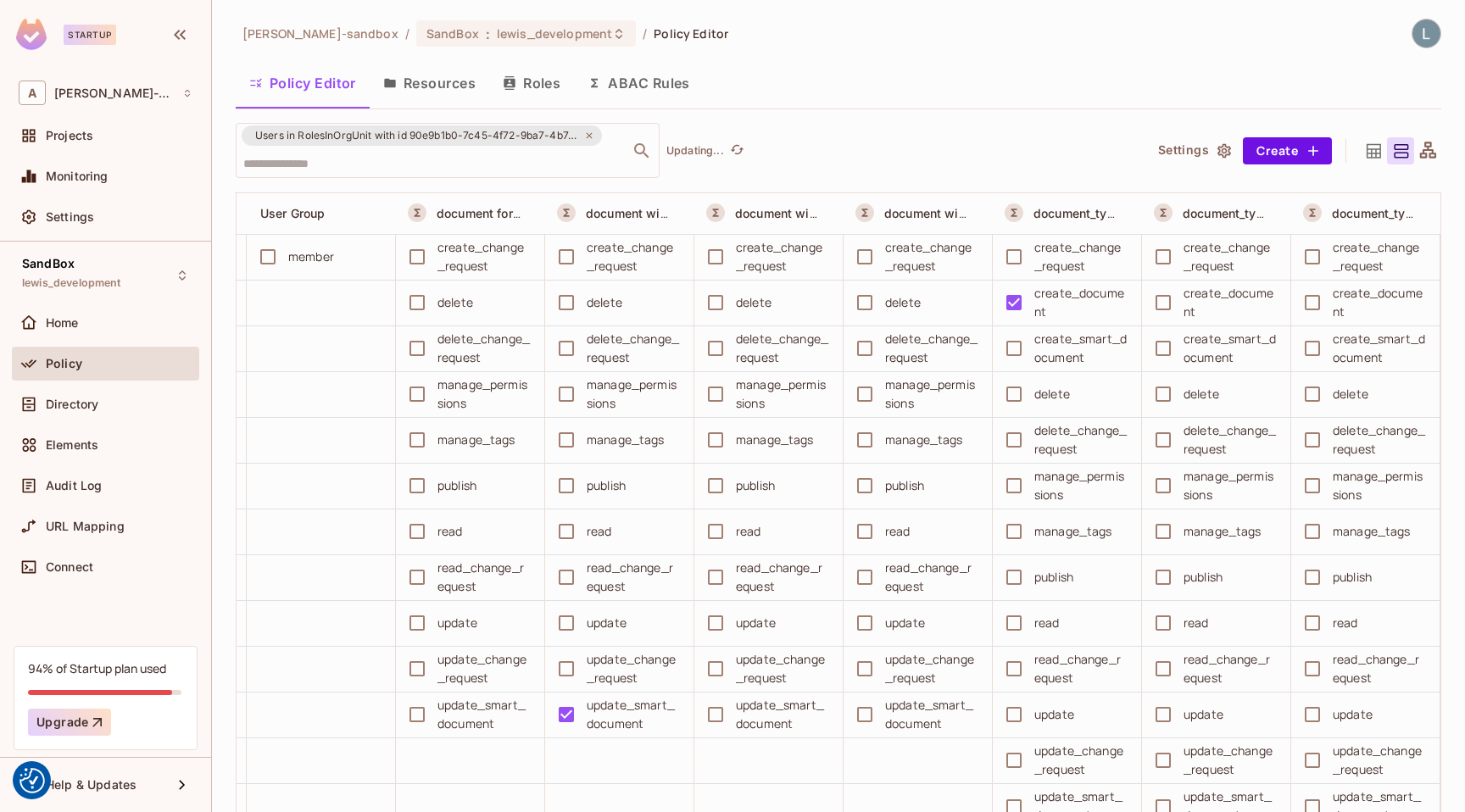
scroll to position [117, 0]
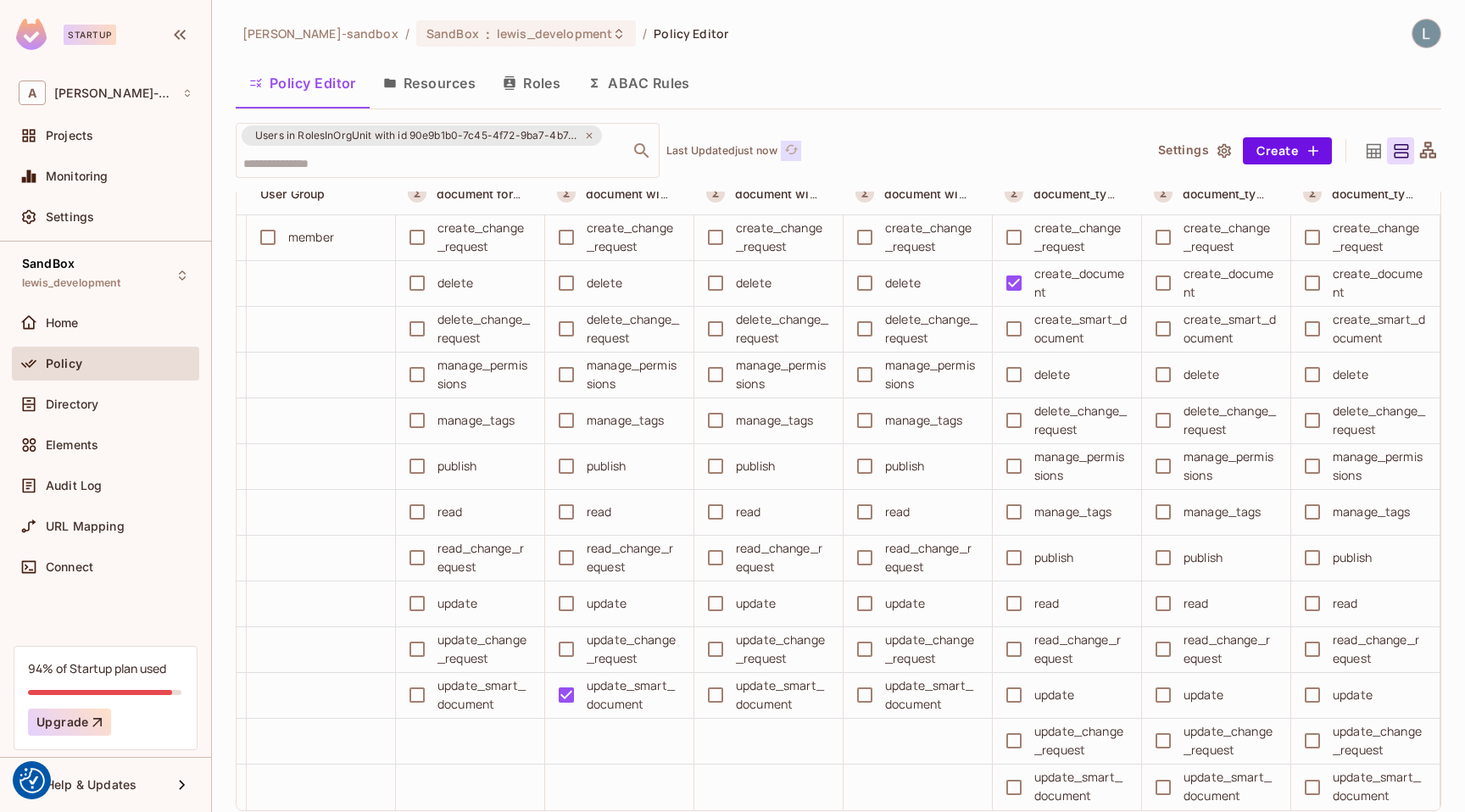
click at [798, 142] on icon "refresh" at bounding box center [791, 149] width 15 height 15
click at [798, 148] on icon "refresh" at bounding box center [790, 148] width 14 height 9
click at [795, 151] on icon "refresh" at bounding box center [791, 149] width 15 height 15
click at [799, 146] on icon "refresh" at bounding box center [791, 149] width 15 height 15
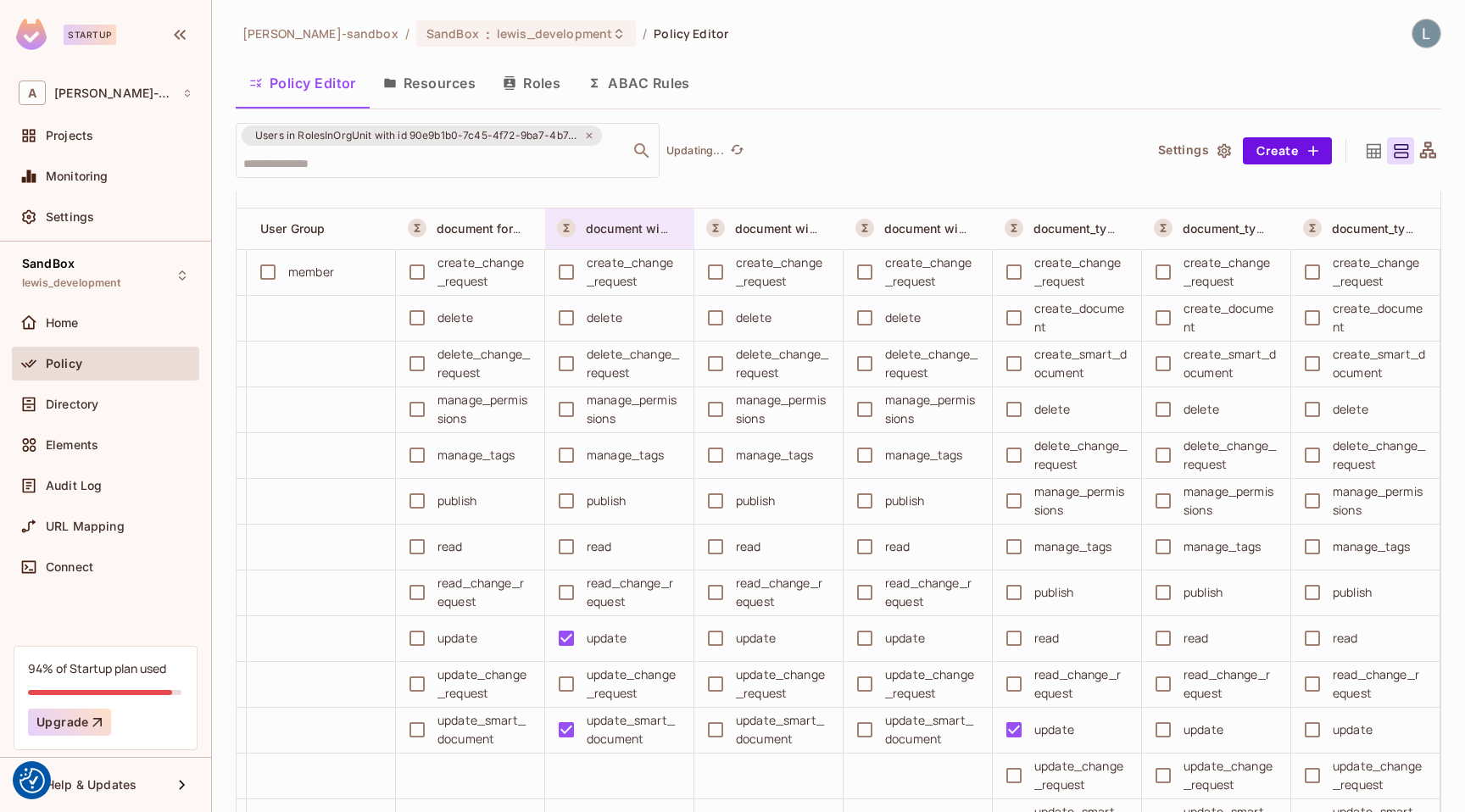
scroll to position [59, 0]
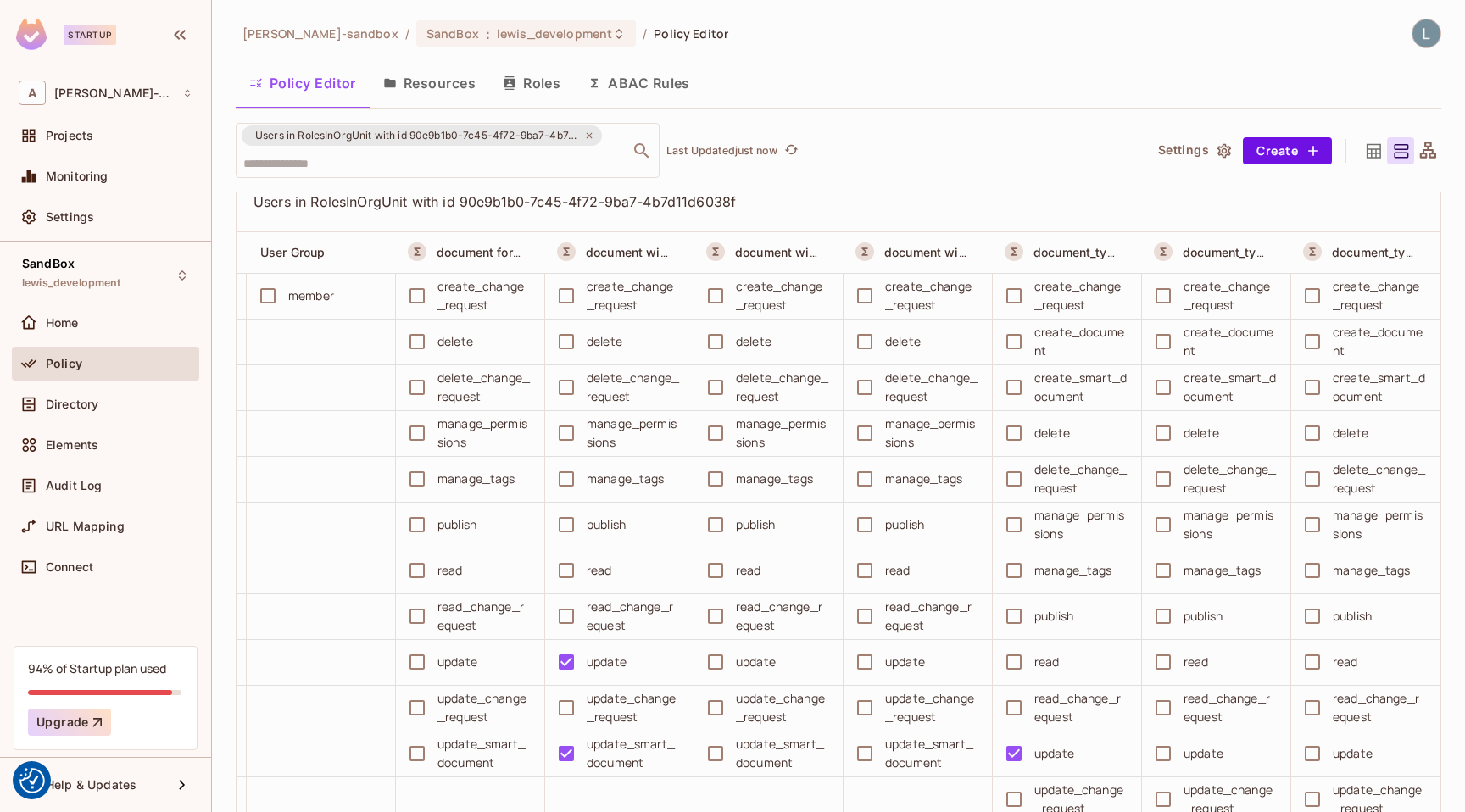
click at [885, 170] on div "Users in RolesInOrgUnit with id 90e9b1b0-7c45-4f72-9ba7-4b7d11d6038f ​ Last Upd…" at bounding box center [682, 150] width 893 height 55
click at [797, 148] on icon "refresh" at bounding box center [790, 148] width 14 height 9
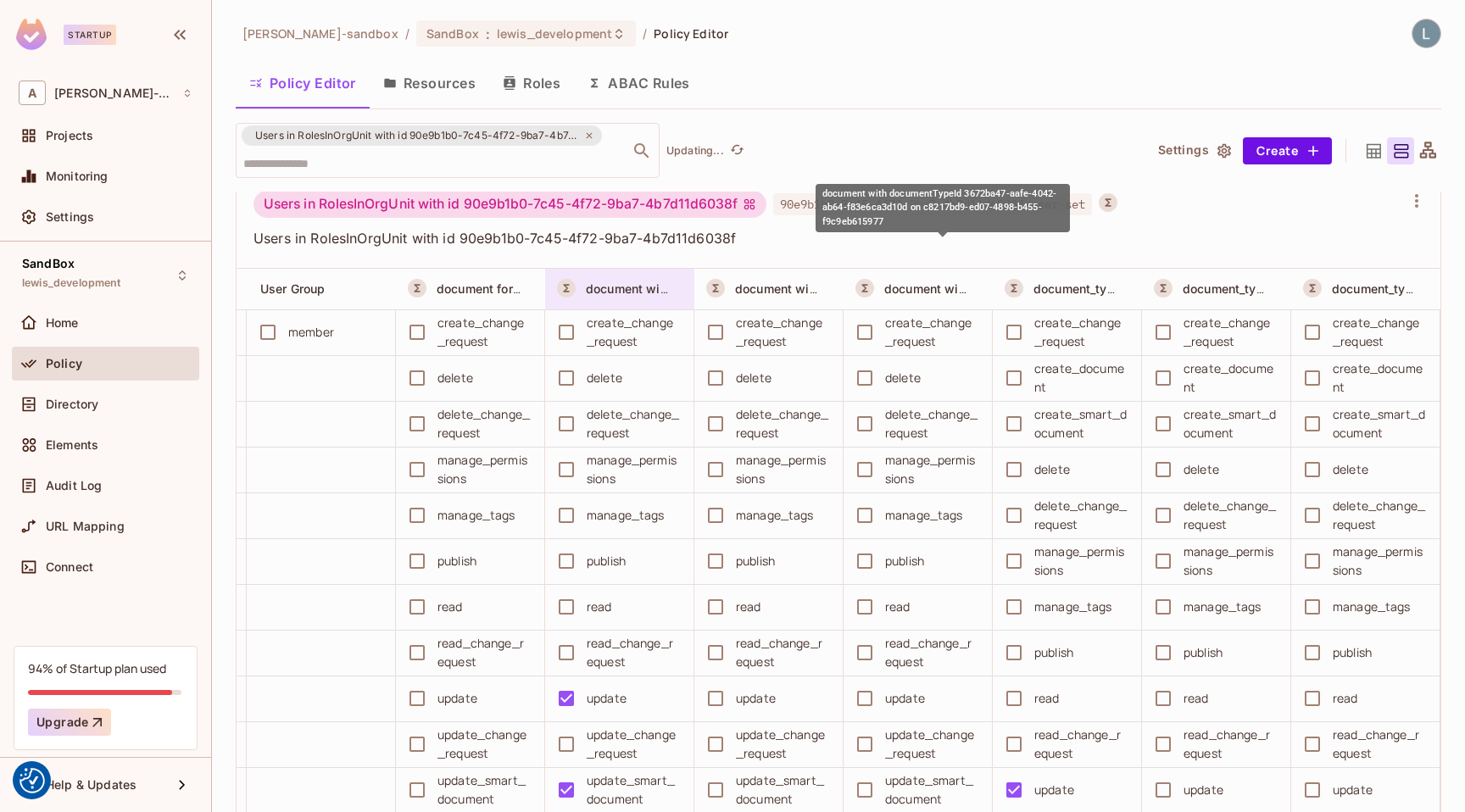
scroll to position [0, 0]
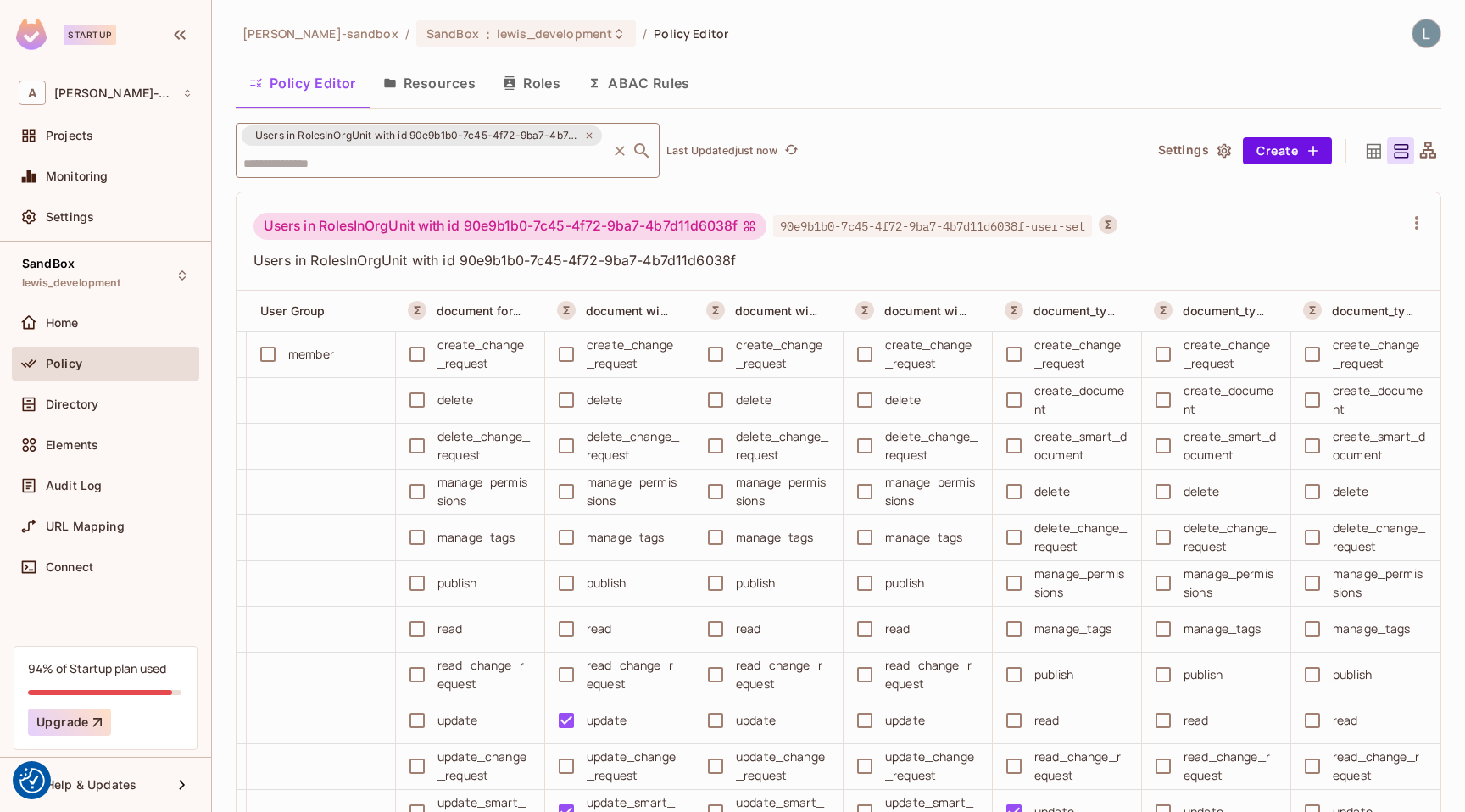
drag, startPoint x: 412, startPoint y: 135, endPoint x: 558, endPoint y: 135, distance: 146.0
click at [558, 135] on span "Users in RolesInOrgUnit with id 90e9b1b0-7c45-4f72-9ba7-4b7d11d6038f" at bounding box center [416, 136] width 344 height 16
drag, startPoint x: 470, startPoint y: 222, endPoint x: 689, endPoint y: 224, distance: 219.0
click at [689, 224] on div "Users in RolesInOrgUnit with id 90e9b1b0-7c45-4f72-9ba7-4b7d11d6038f" at bounding box center [509, 226] width 512 height 27
copy div "90e9b1b0-7c45-4f72-9ba7-4b7d1"
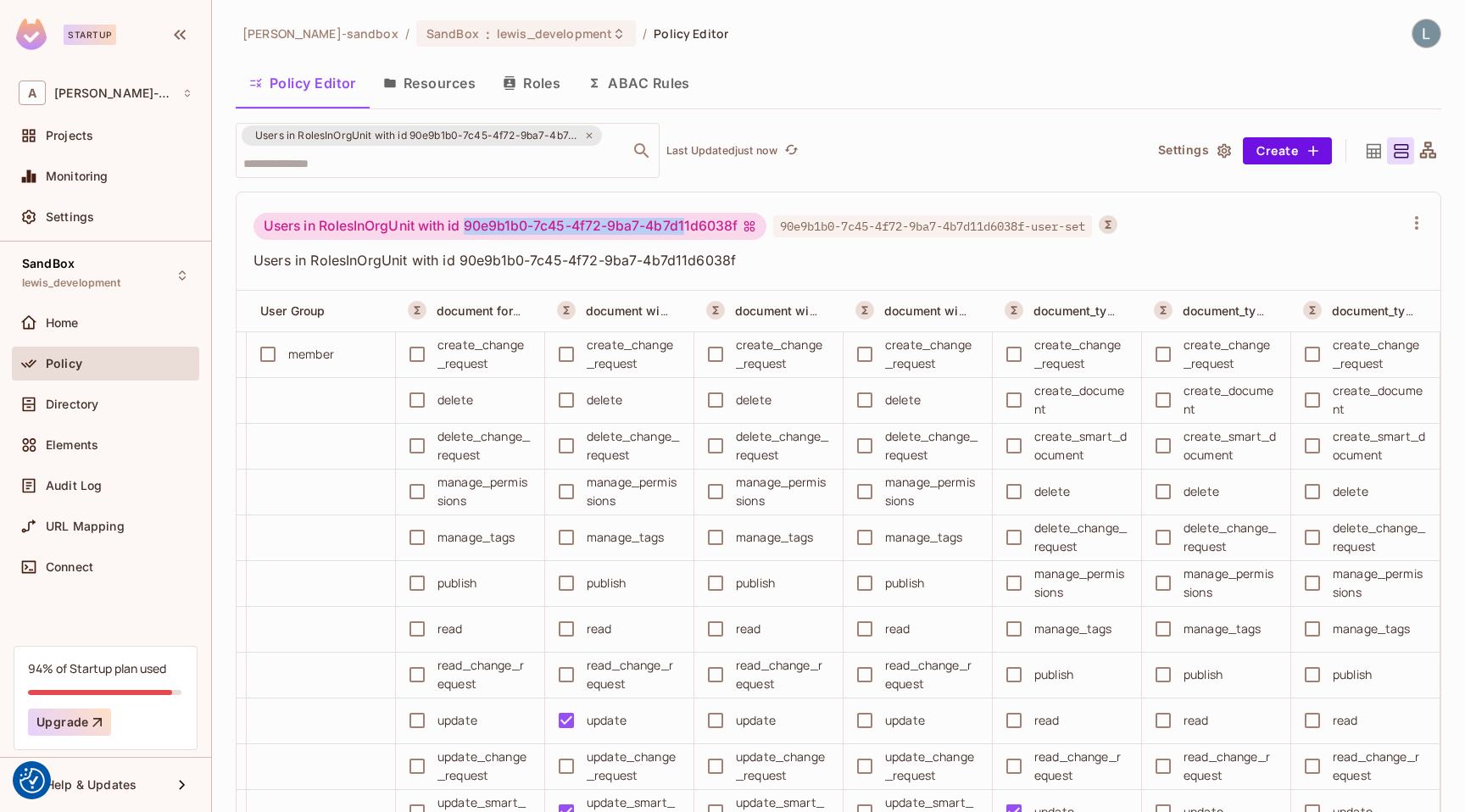
click at [639, 82] on button "ABAC Rules" at bounding box center [638, 82] width 129 height 42
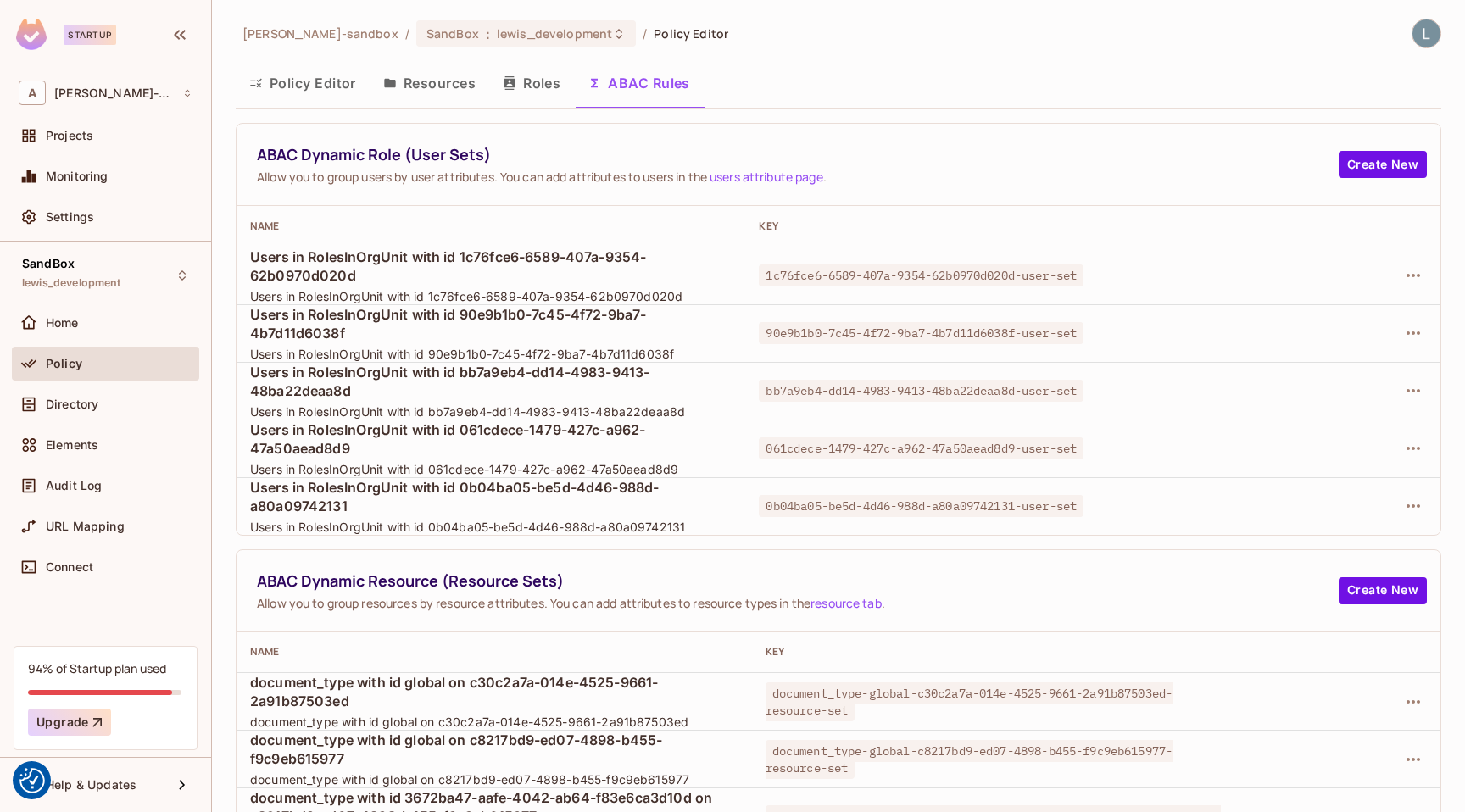
click at [687, 229] on div "Name" at bounding box center [490, 225] width 481 height 14
click at [1410, 328] on icon "button" at bounding box center [1413, 333] width 20 height 20
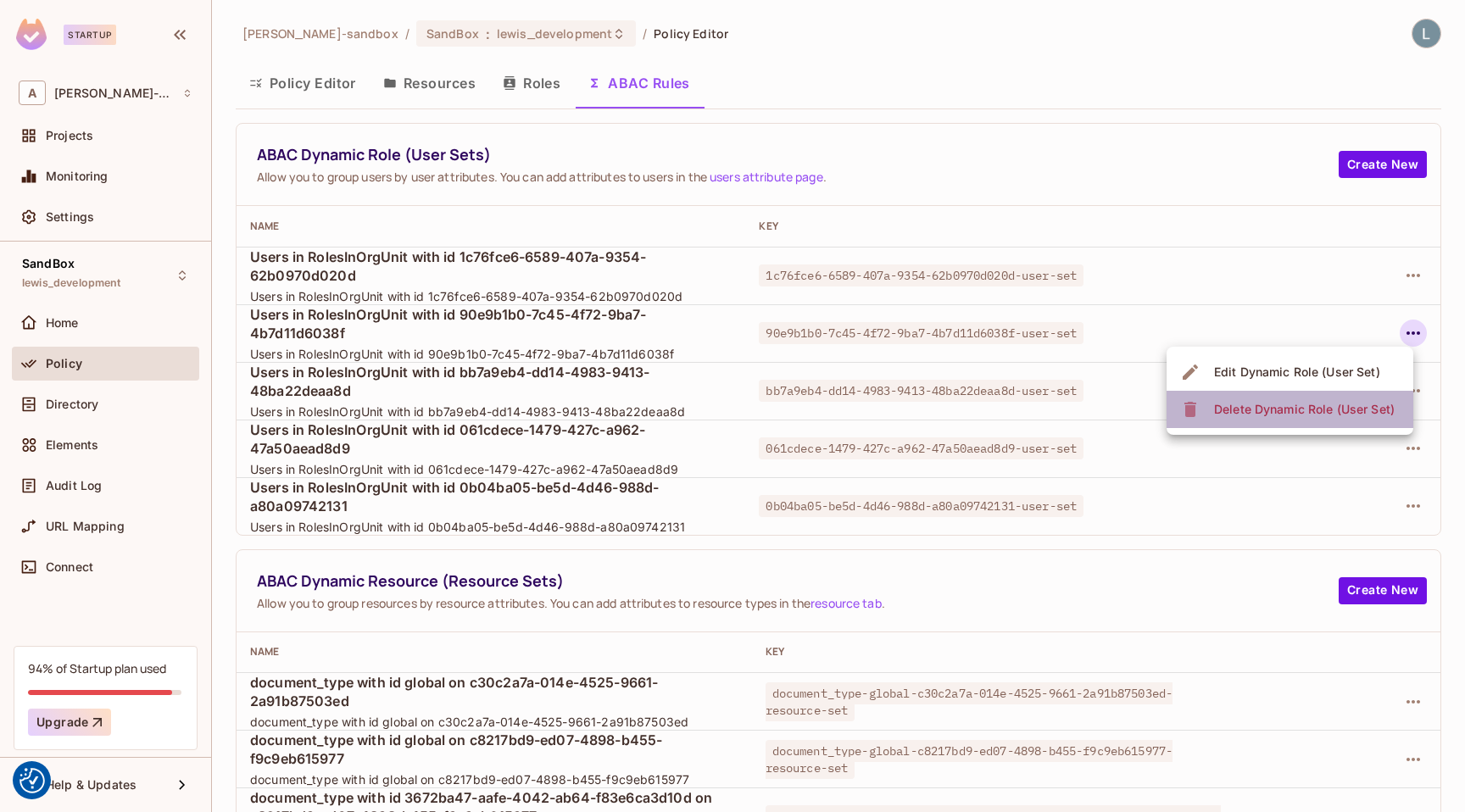
click at [1311, 410] on div "Delete Dynamic Role (User Set)" at bounding box center [1304, 409] width 181 height 16
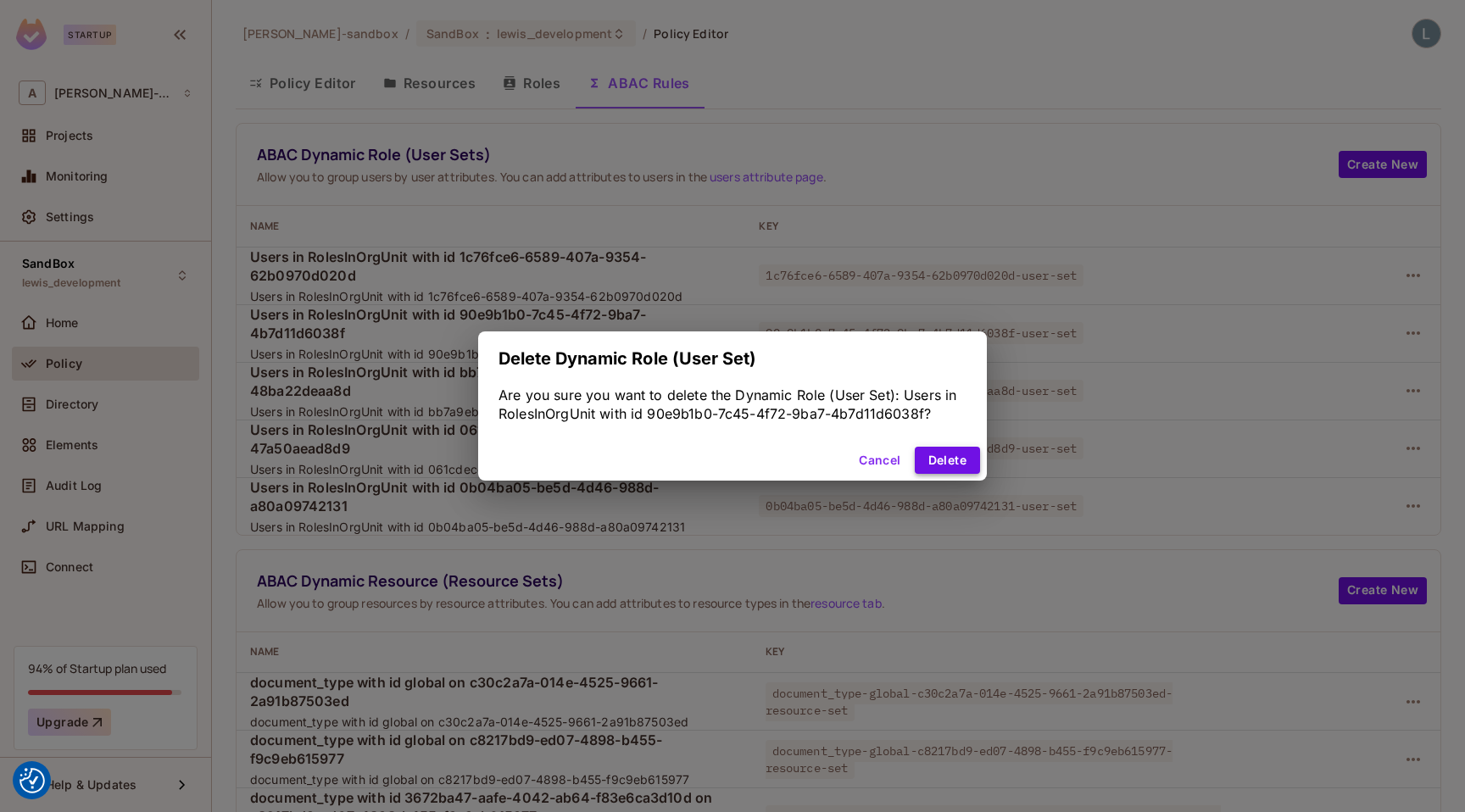
click at [938, 460] on button "Delete" at bounding box center [947, 460] width 65 height 27
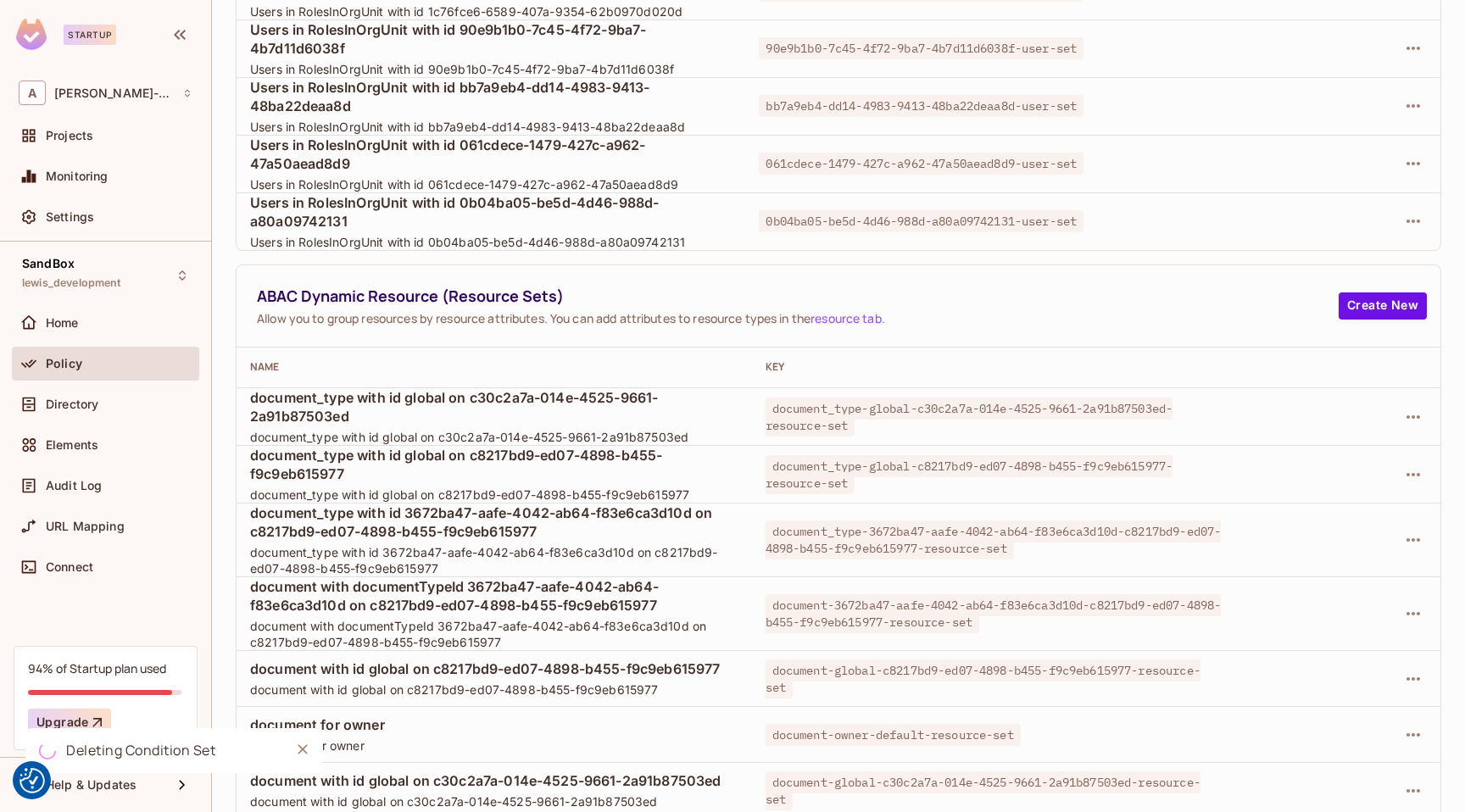
scroll to position [291, 0]
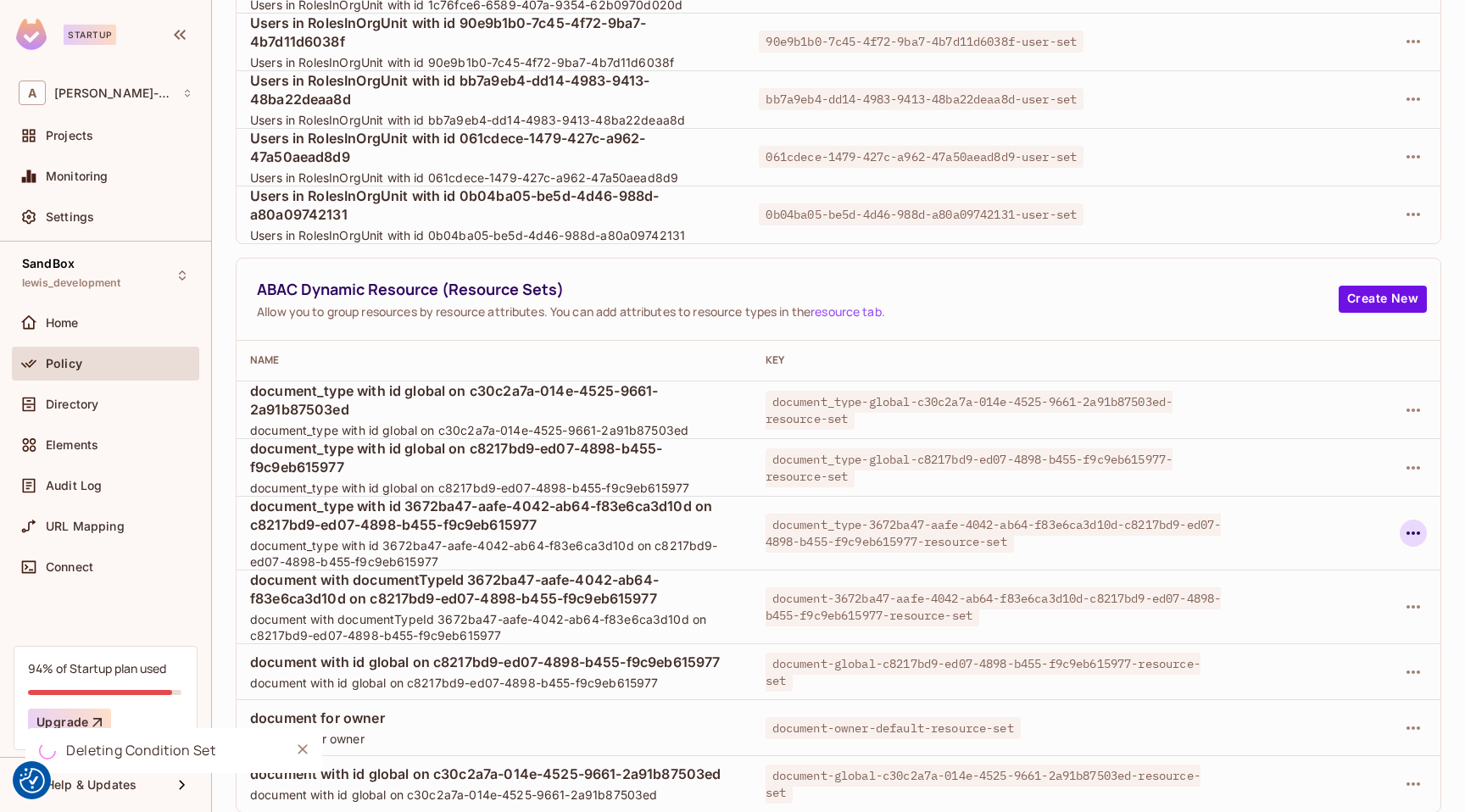
click at [1407, 532] on icon "button" at bounding box center [1413, 533] width 14 height 4
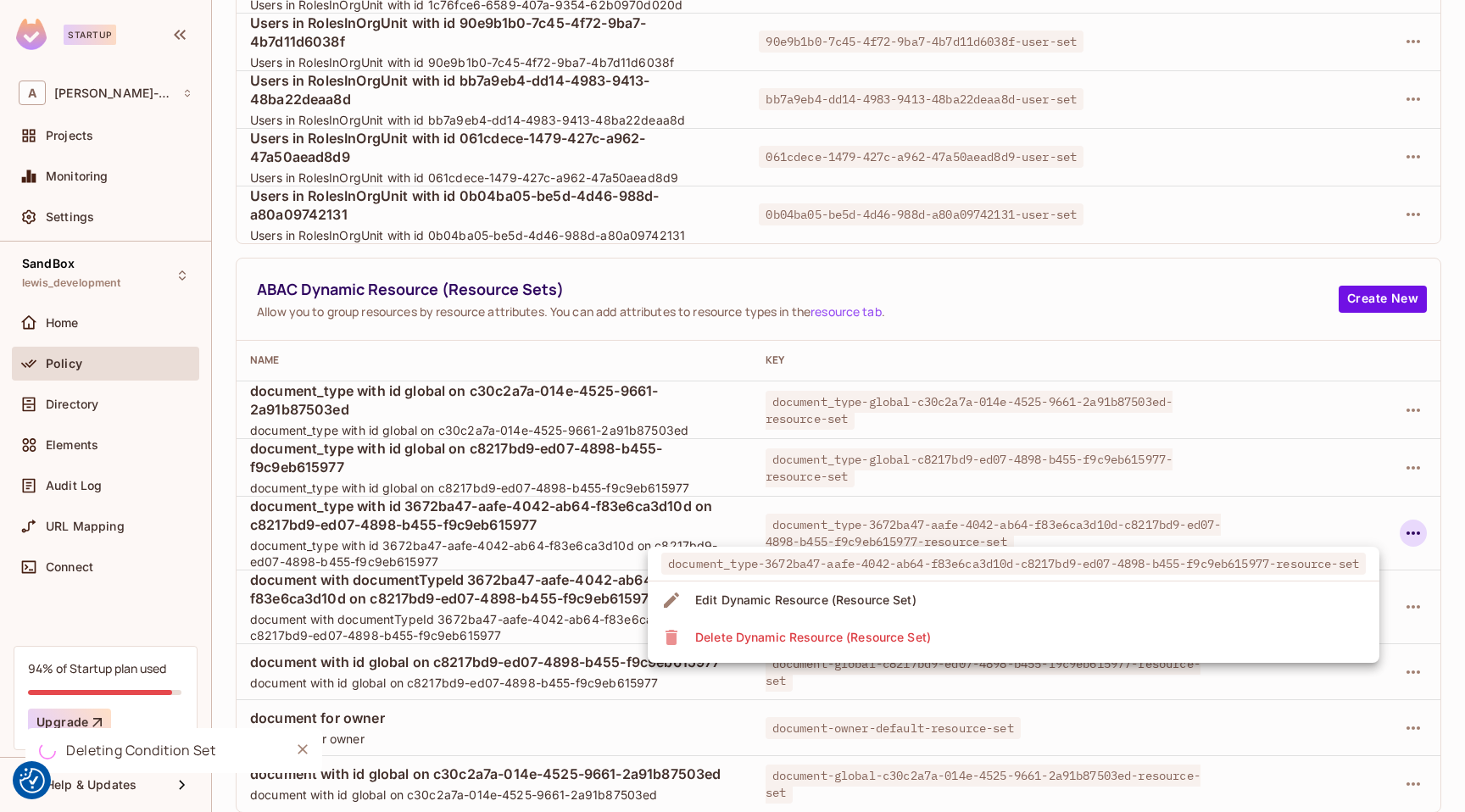
click at [939, 646] on li "Delete Dynamic Resource (Resource Set)" at bounding box center [1013, 637] width 732 height 38
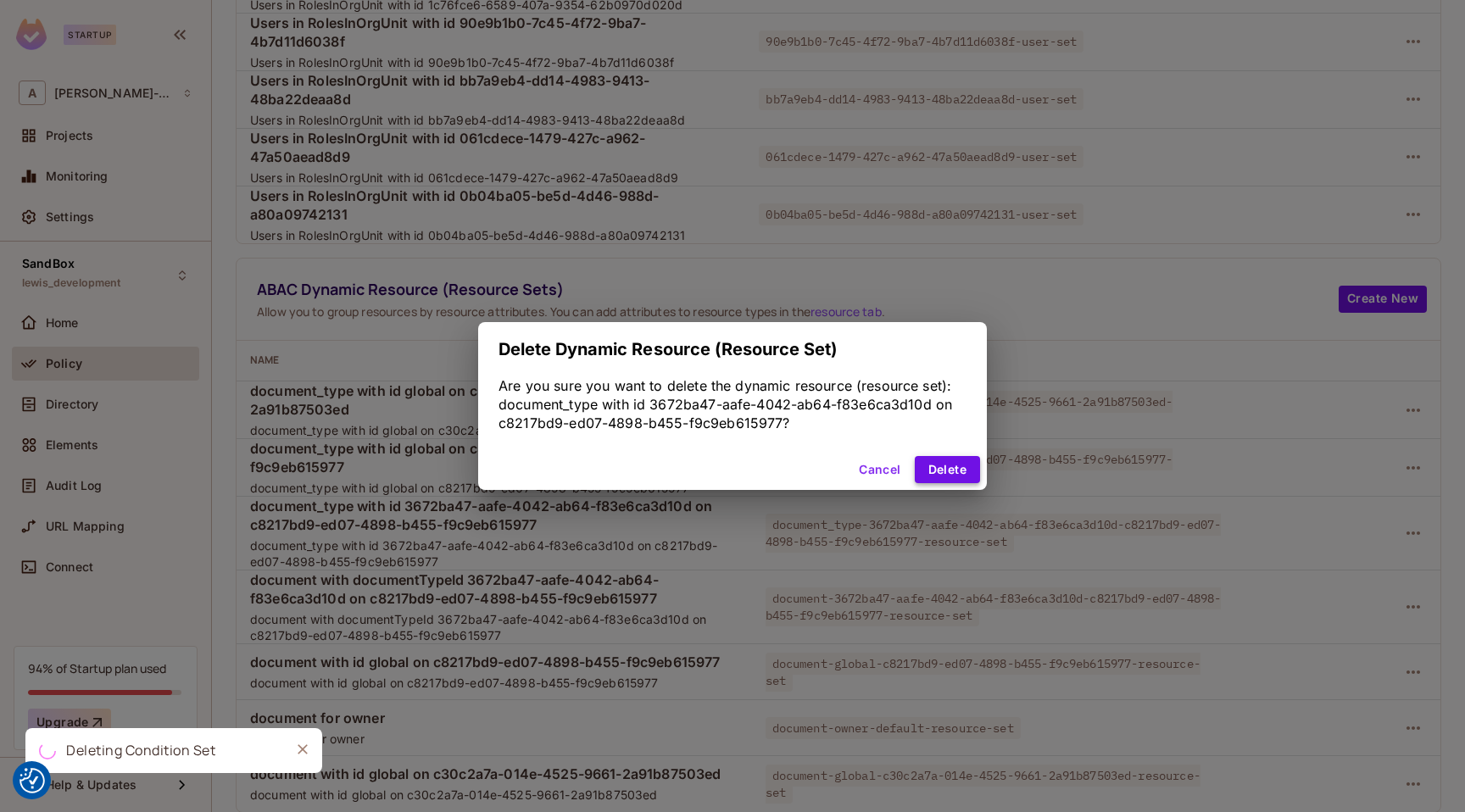
click at [949, 467] on button "Delete" at bounding box center [947, 469] width 65 height 27
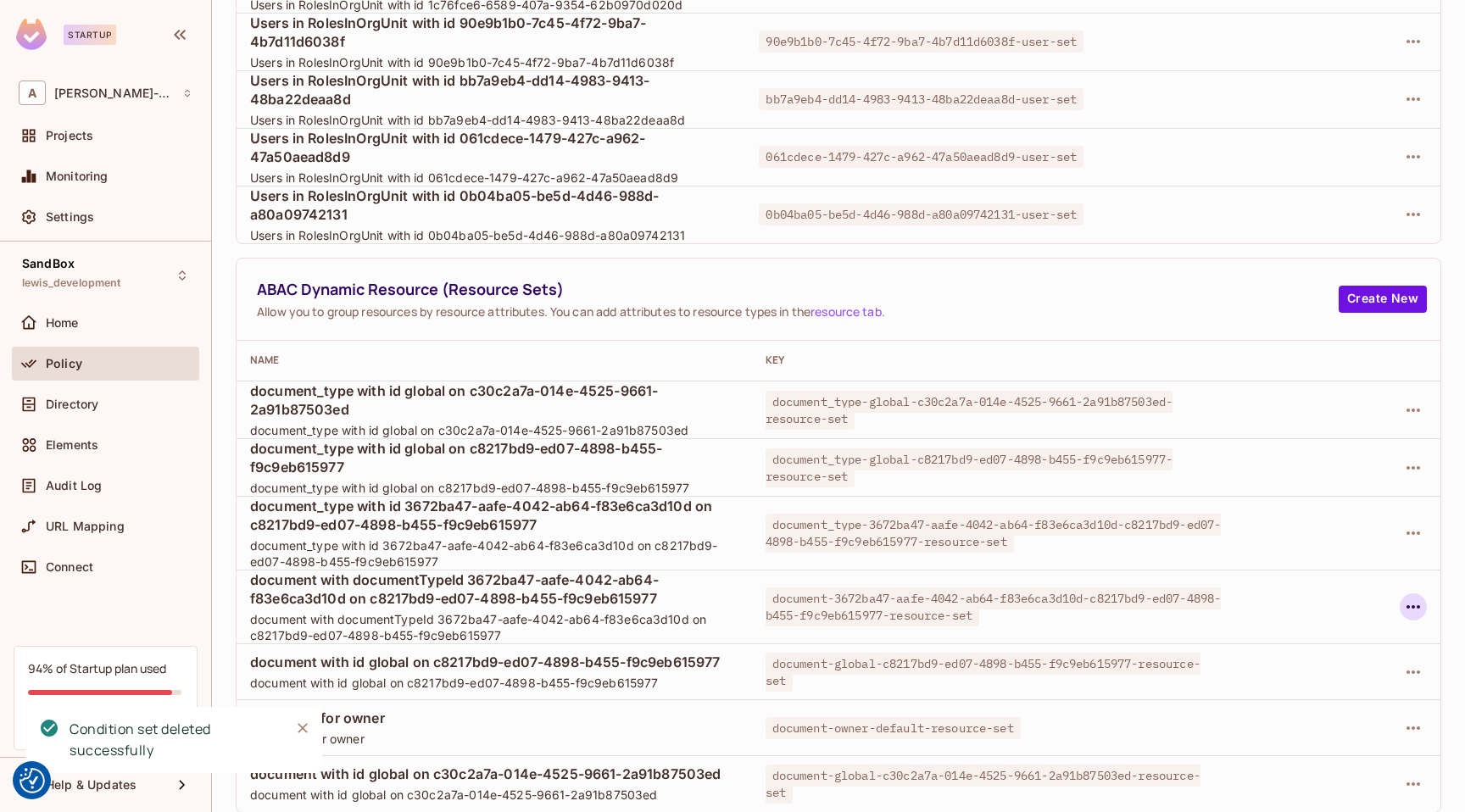
click at [1411, 607] on icon "button" at bounding box center [1413, 607] width 20 height 20
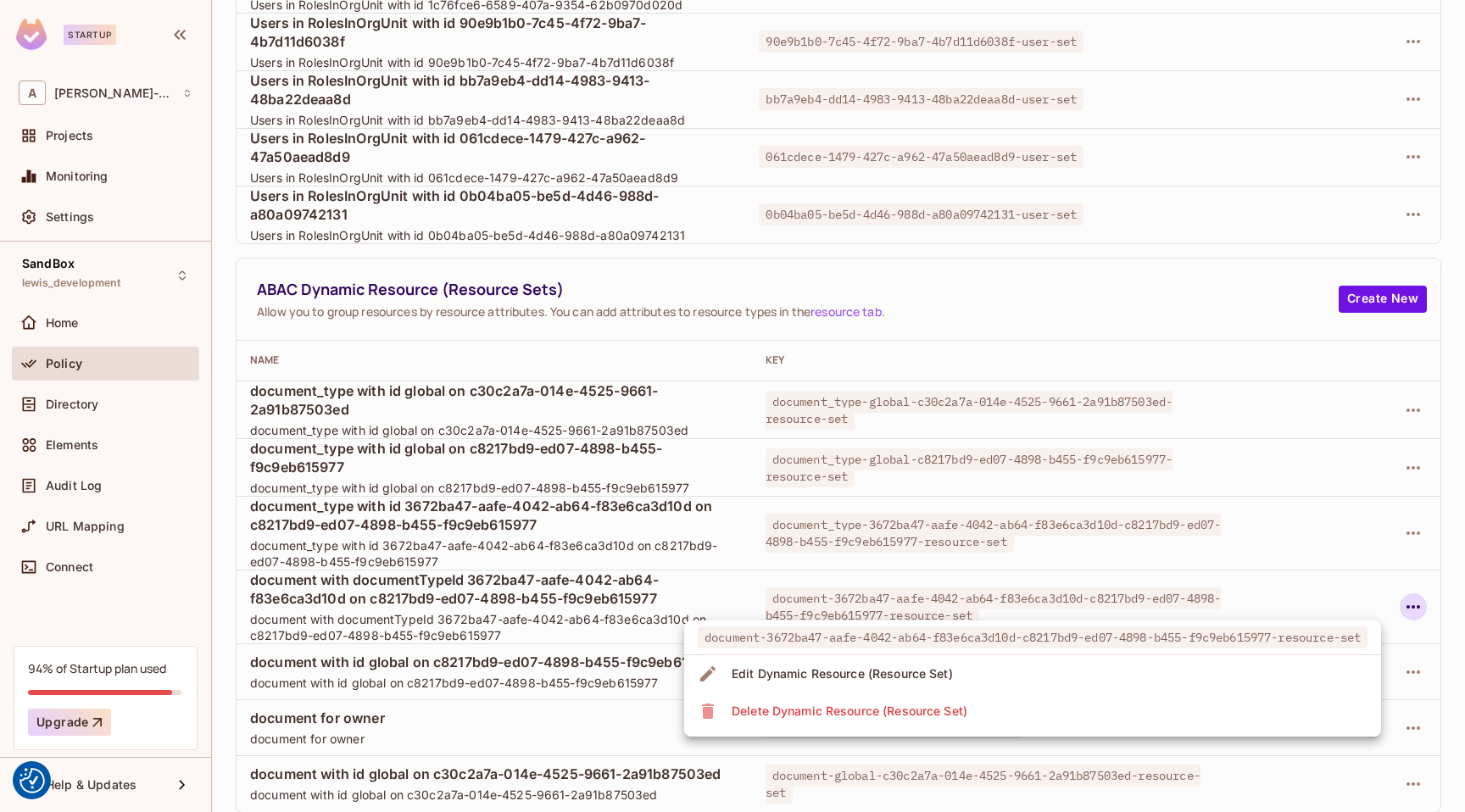
click at [996, 714] on li "Delete Dynamic Resource (Resource Set)" at bounding box center [1032, 710] width 697 height 38
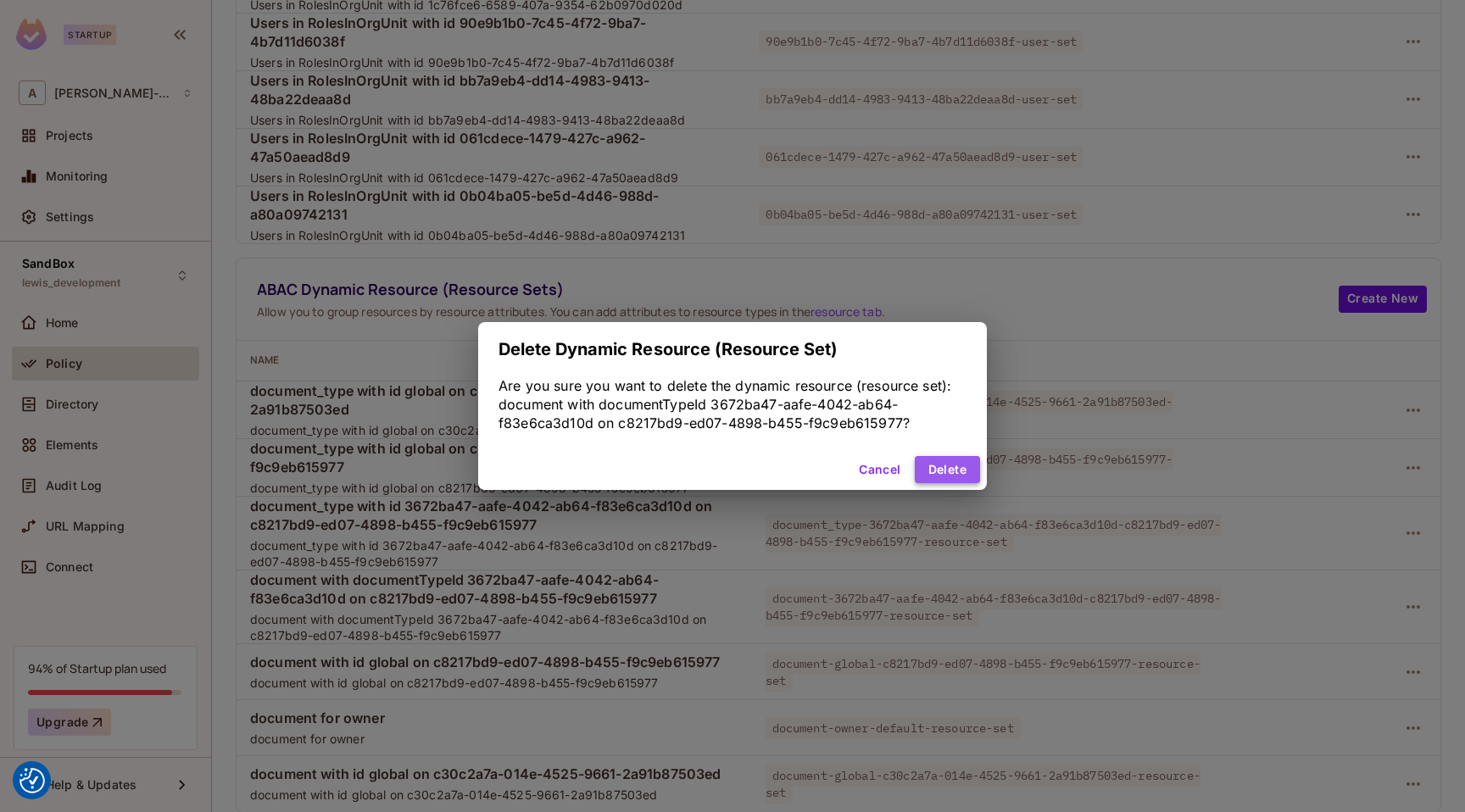
click at [946, 466] on button "Delete" at bounding box center [947, 469] width 65 height 27
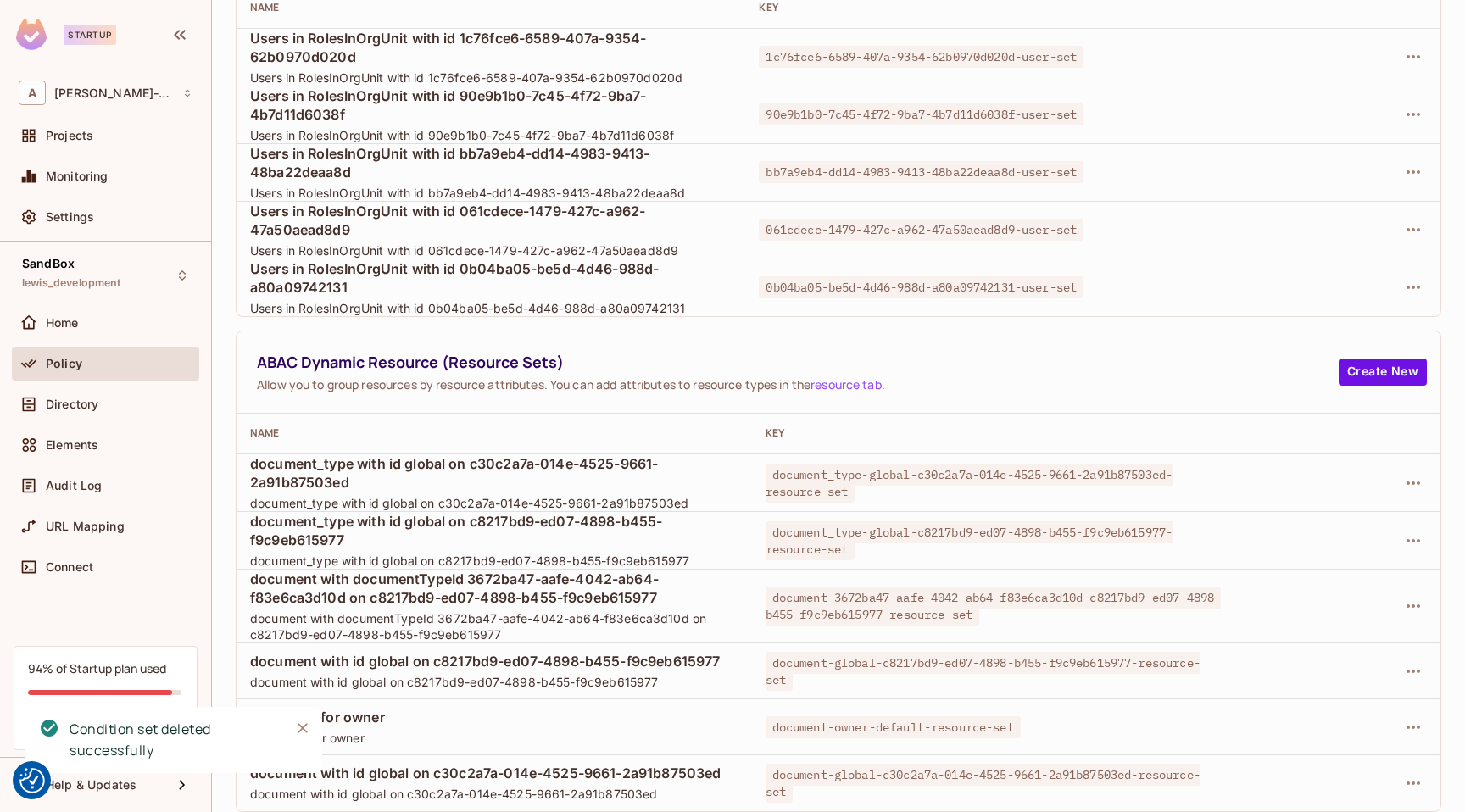
scroll to position [218, 0]
click at [994, 359] on span "ABAC Dynamic Resource (Resource Sets)" at bounding box center [798, 363] width 1082 height 21
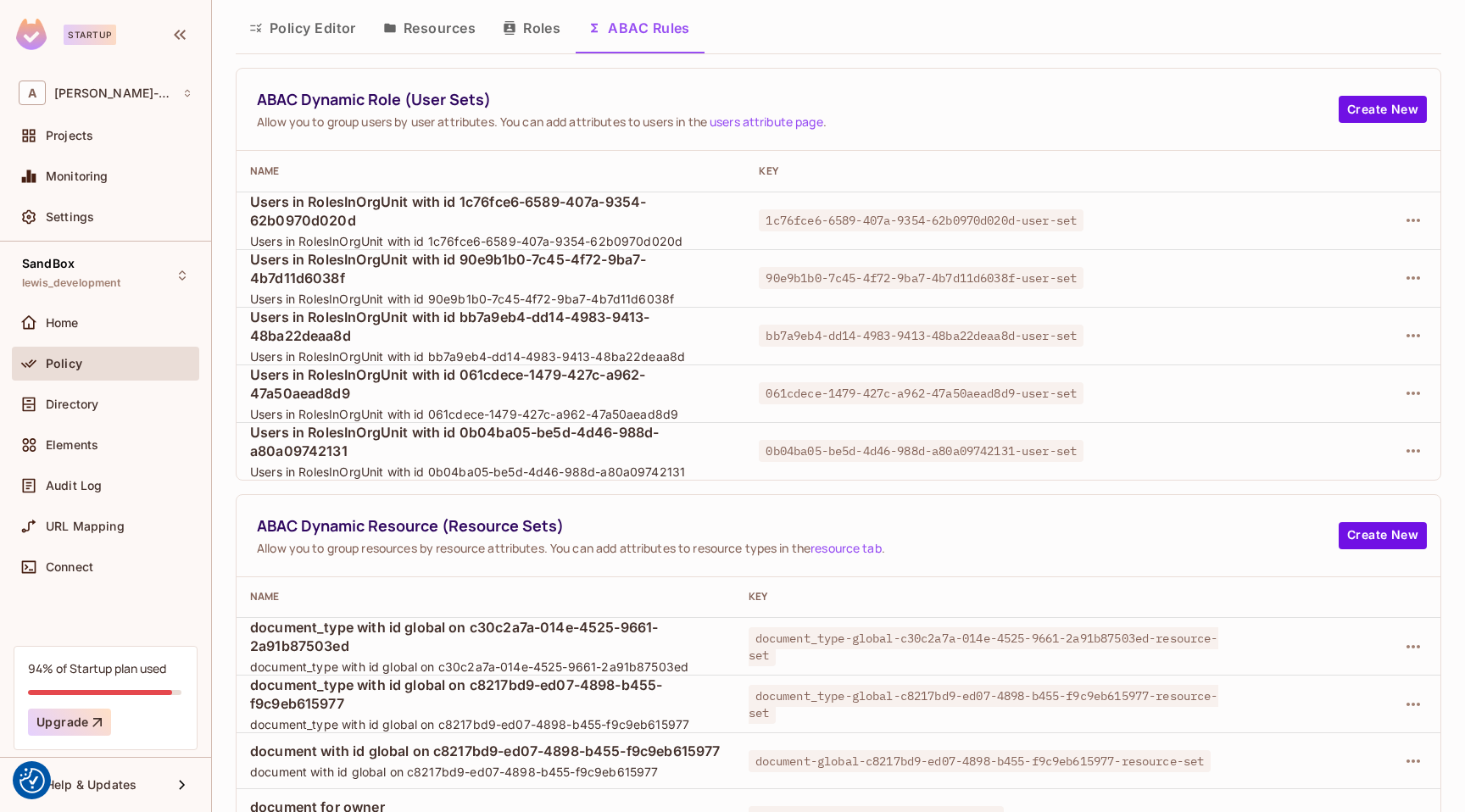
scroll to position [148, 0]
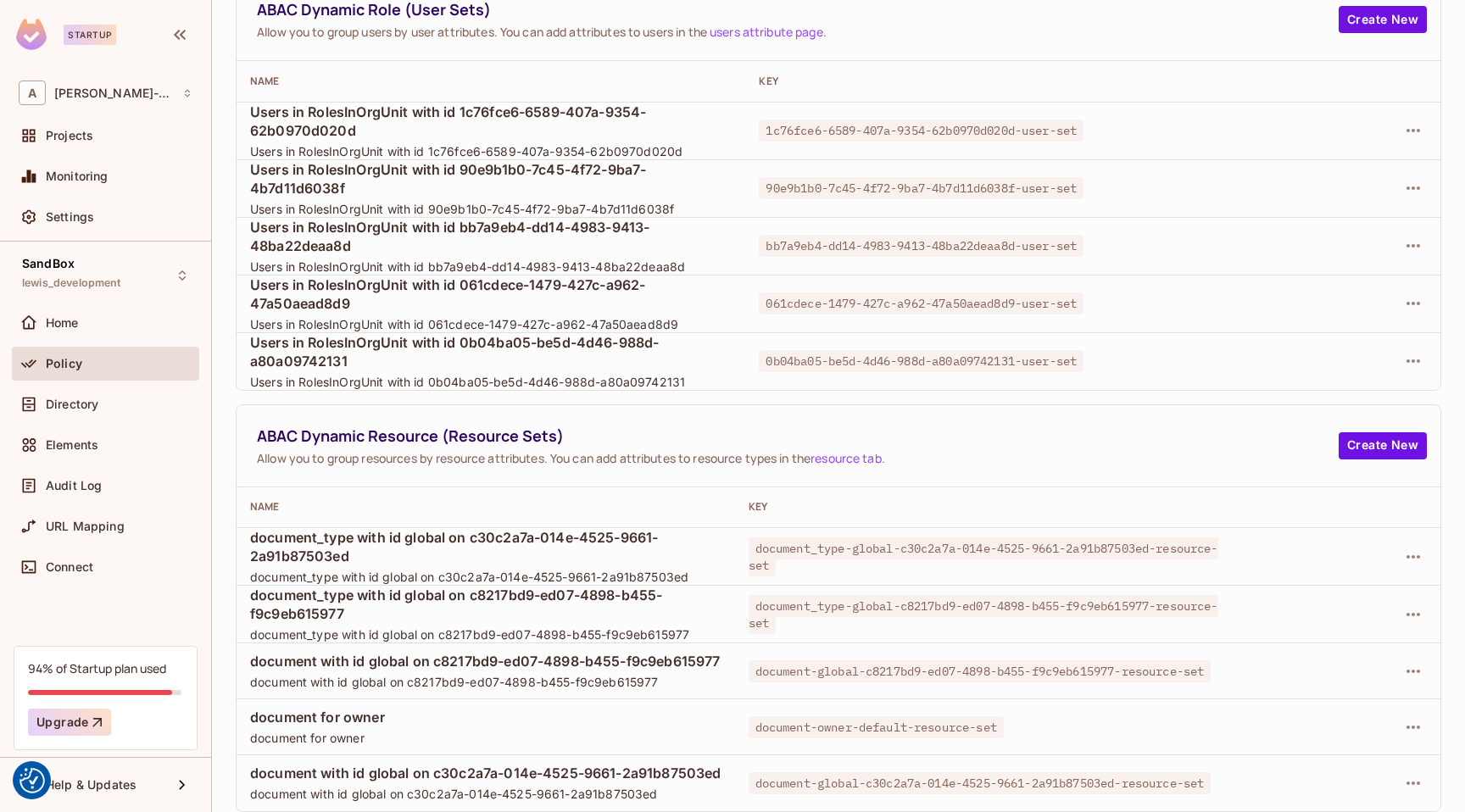
click at [512, 175] on span "Users in RolesInOrgUnit with id 90e9b1b0-7c45-4f72-9ba7-4b7d11d6038f" at bounding box center [490, 179] width 481 height 38
click at [1410, 181] on icon "button" at bounding box center [1413, 188] width 20 height 20
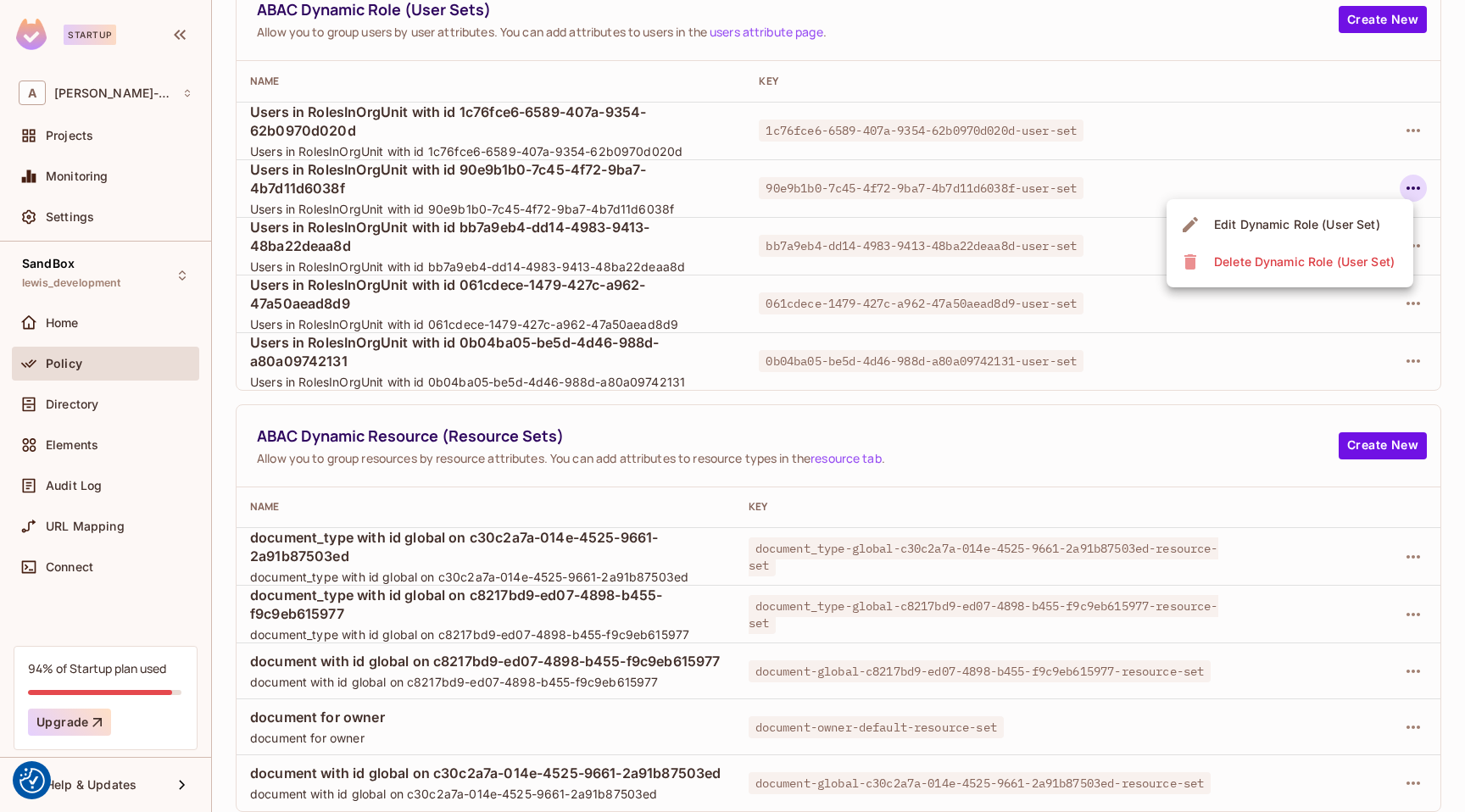
click at [1278, 254] on div "Delete Dynamic Role (User Set)" at bounding box center [1304, 261] width 181 height 16
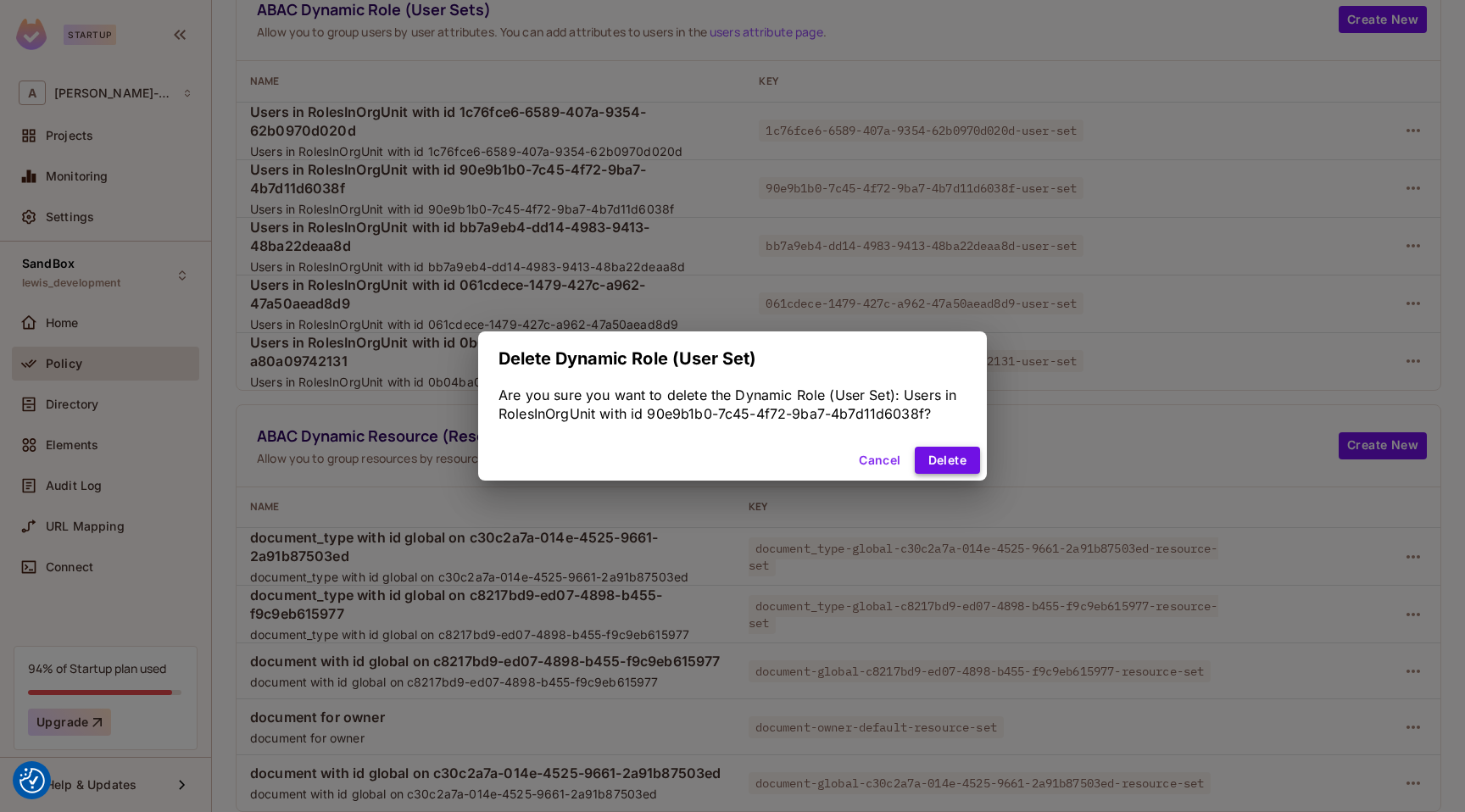
click at [944, 463] on button "Delete" at bounding box center [947, 460] width 65 height 27
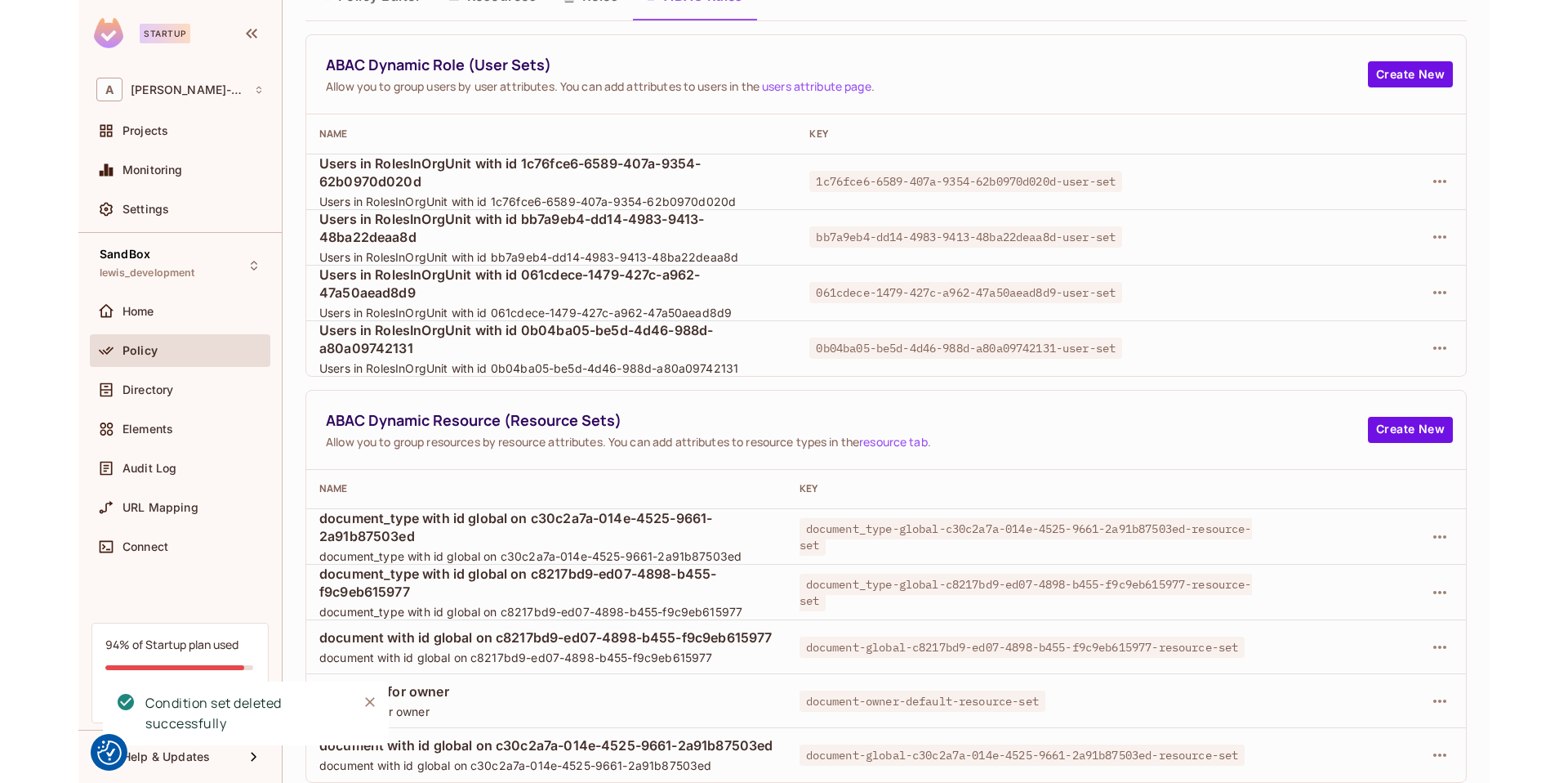
scroll to position [87, 0]
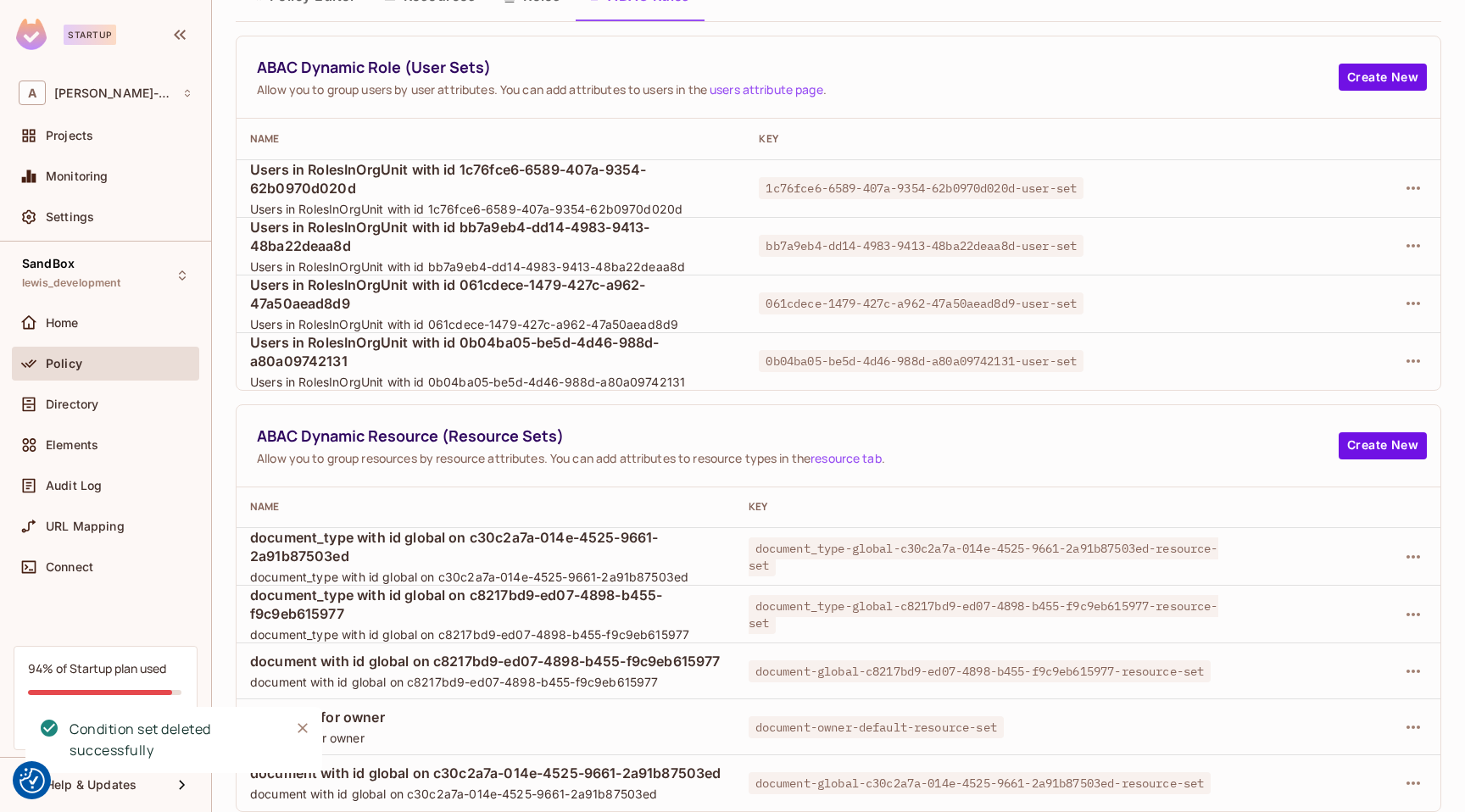
click at [972, 458] on span "Allow you to group resources by resource attributes. You can add attributes to …" at bounding box center [798, 458] width 1082 height 16
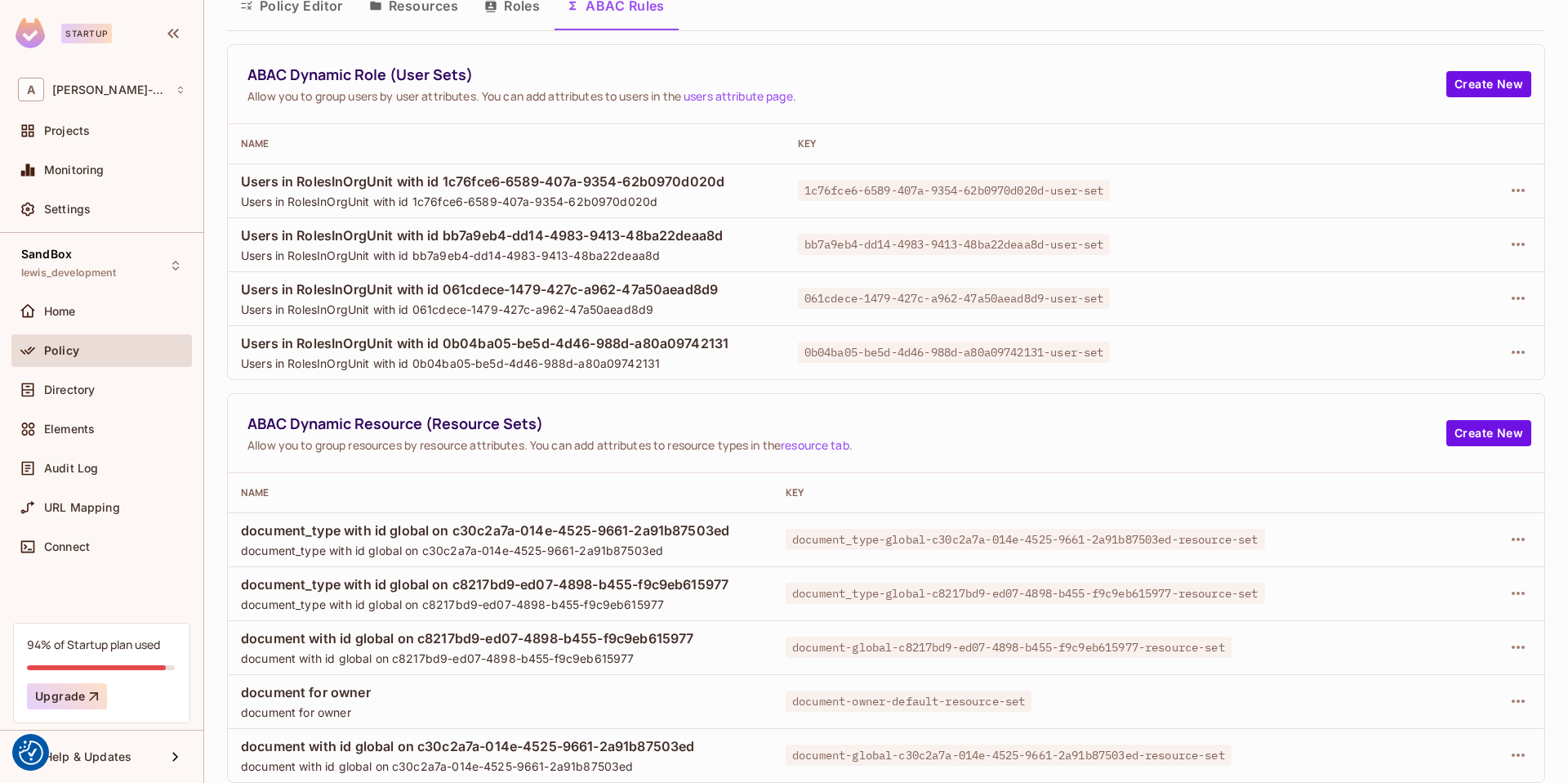
scroll to position [74, 0]
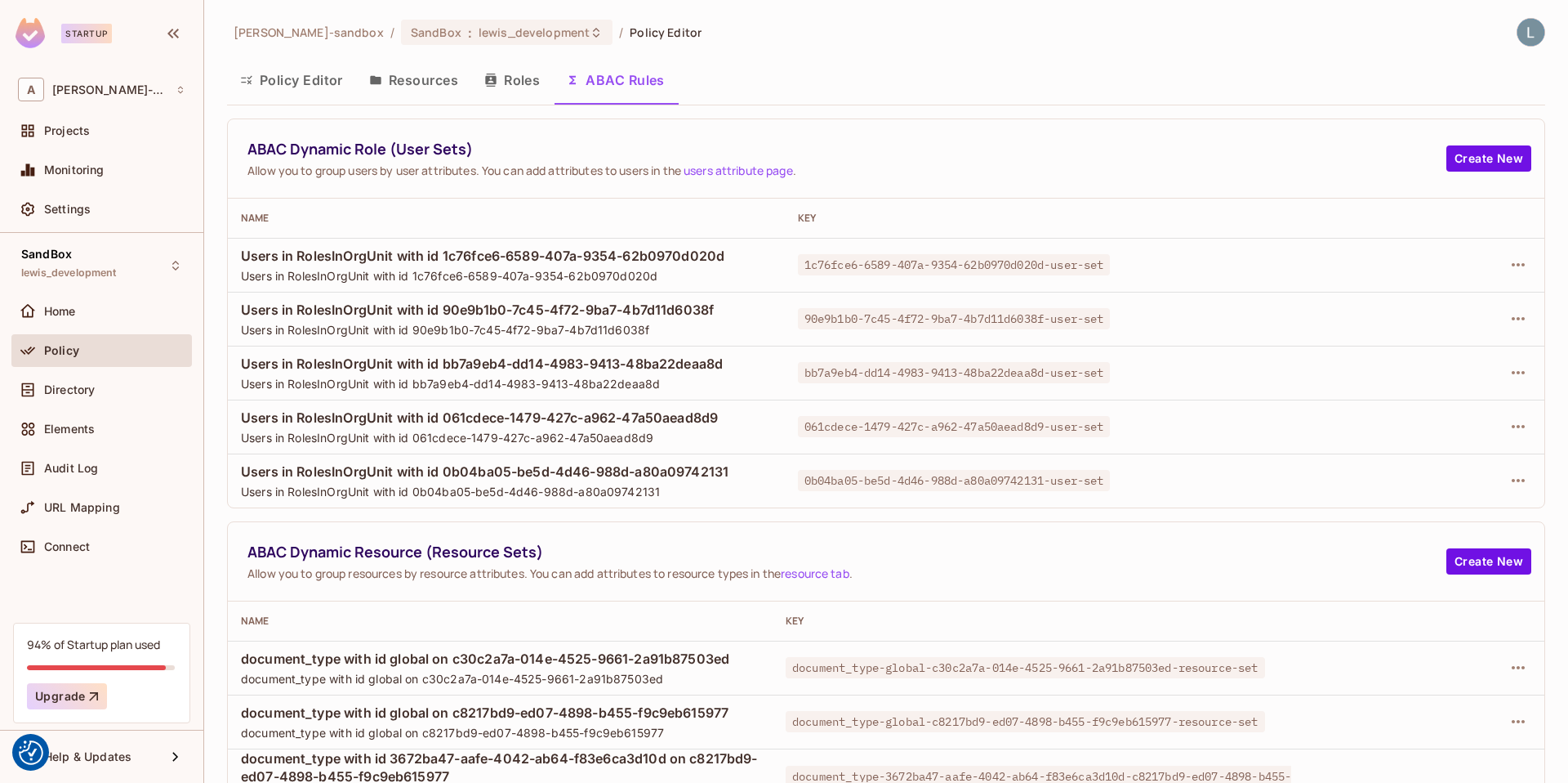
click at [748, 257] on span "Users in RolesInOrgUnit with id 1c76fce6-6589-407a-9354-62b0970d020d" at bounding box center [506, 255] width 531 height 18
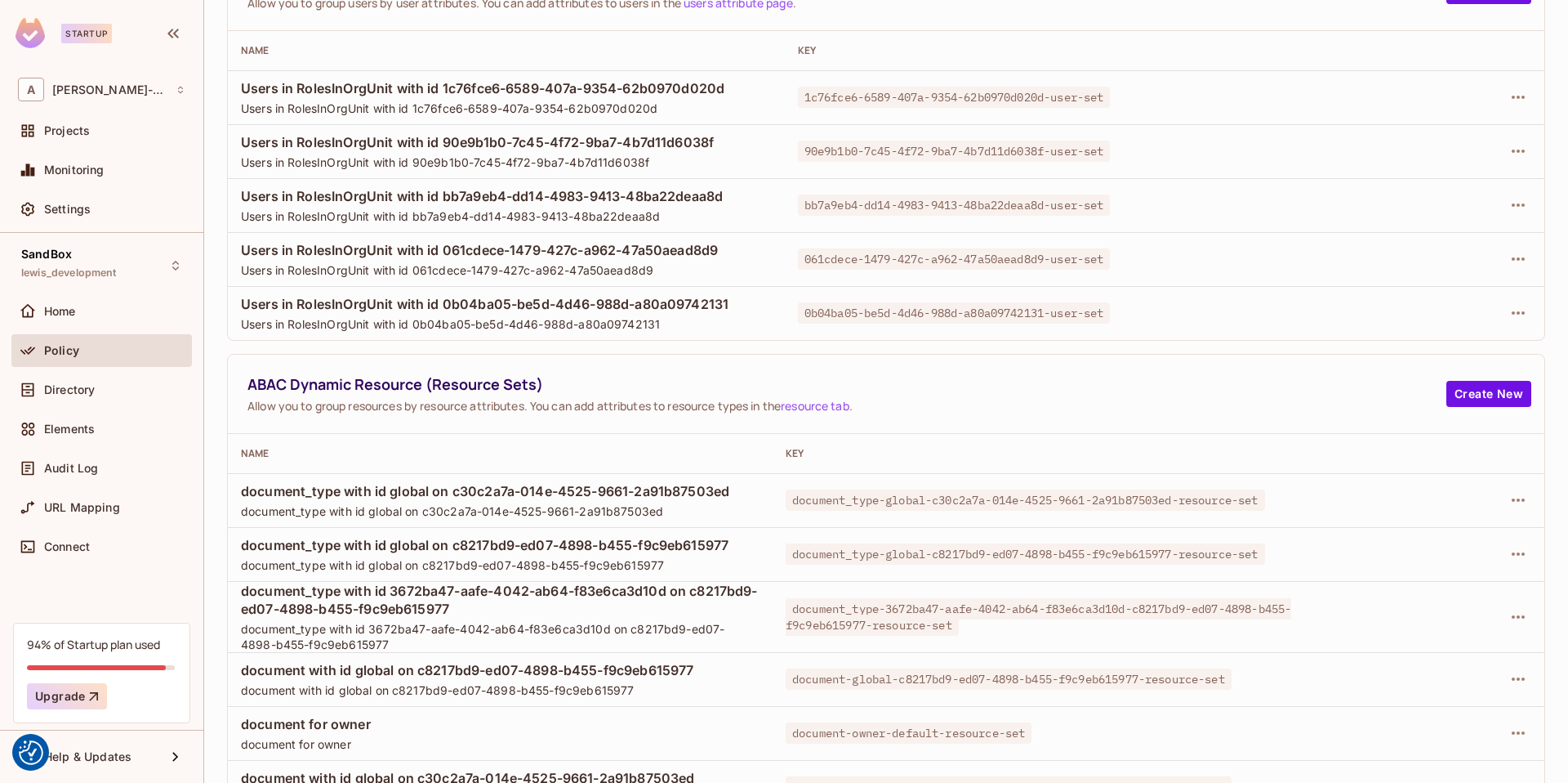
scroll to position [200, 0]
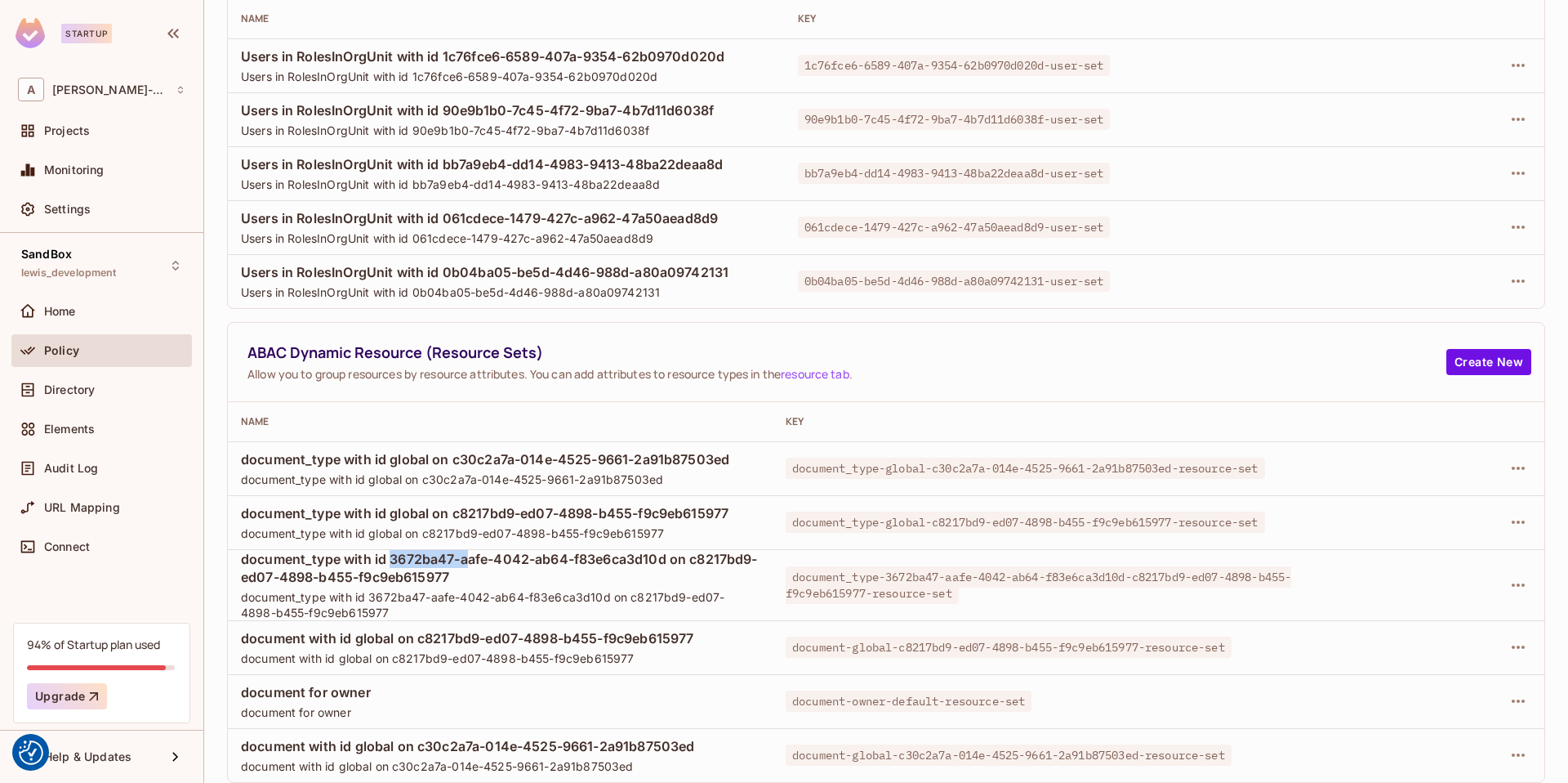
drag, startPoint x: 392, startPoint y: 559, endPoint x: 467, endPoint y: 558, distance: 75.0
click at [467, 558] on span "document_type with id 3672ba47-aafe-4042-ab64-f83e6ca3d10d on c8217bd9-ed07-489…" at bounding box center [500, 567] width 519 height 36
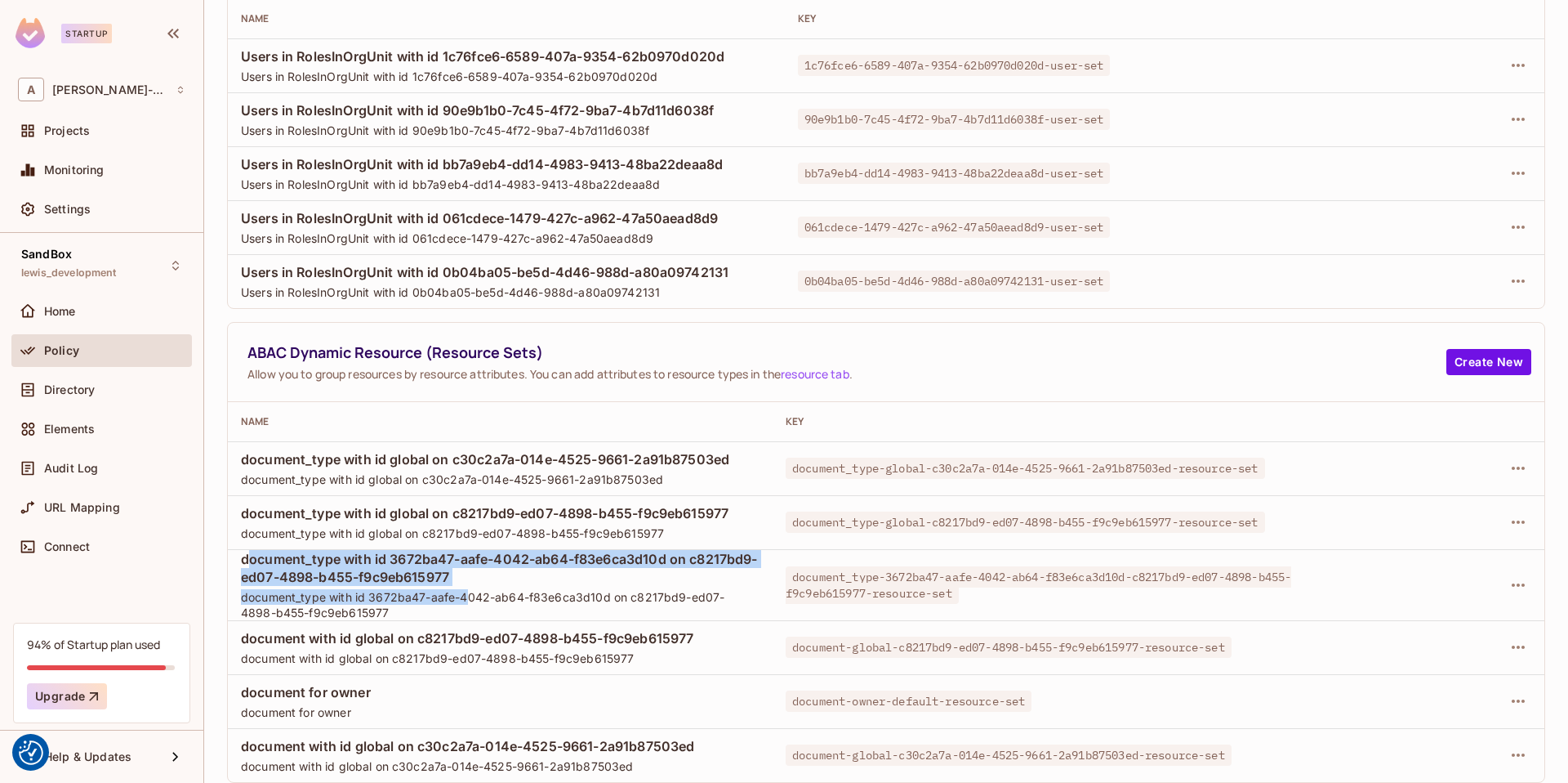
drag, startPoint x: 246, startPoint y: 559, endPoint x: 471, endPoint y: 605, distance: 229.7
click at [471, 605] on div "document_type with id 3672ba47-aafe-4042-ab64-f83e6ca3d10d on c8217bd9-ed07-489…" at bounding box center [500, 585] width 519 height 71
click at [420, 564] on span "document_type with id 3672ba47-aafe-4042-ab64-f83e6ca3d10d on c8217bd9-ed07-489…" at bounding box center [500, 567] width 519 height 36
drag, startPoint x: 458, startPoint y: 615, endPoint x: 232, endPoint y: 561, distance: 232.4
click at [232, 561] on td "document_type with id 3672ba47-aafe-4042-ab64-f83e6ca3d10d on c8217bd9-ed07-489…" at bounding box center [500, 584] width 545 height 71
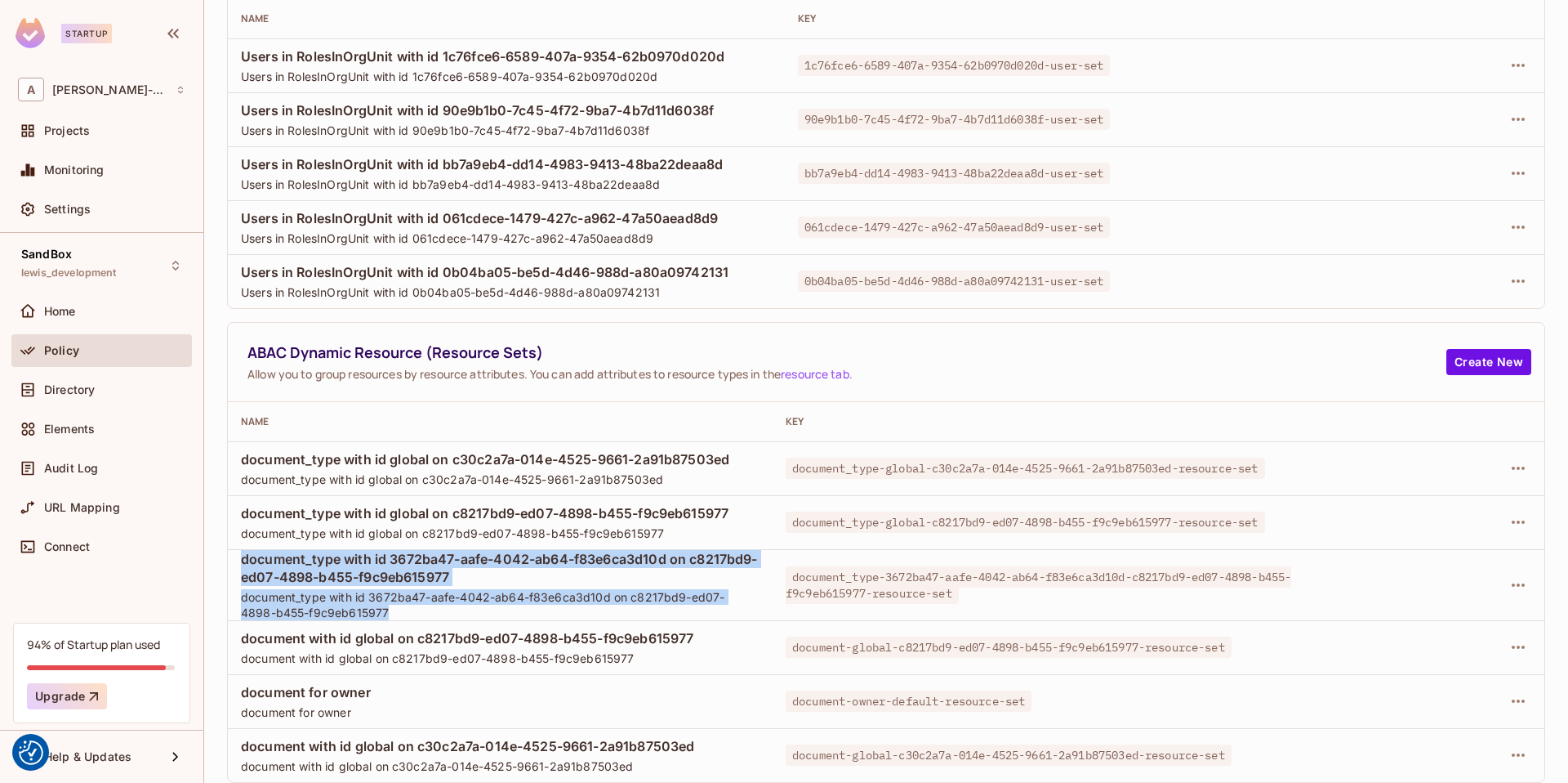
scroll to position [0, 0]
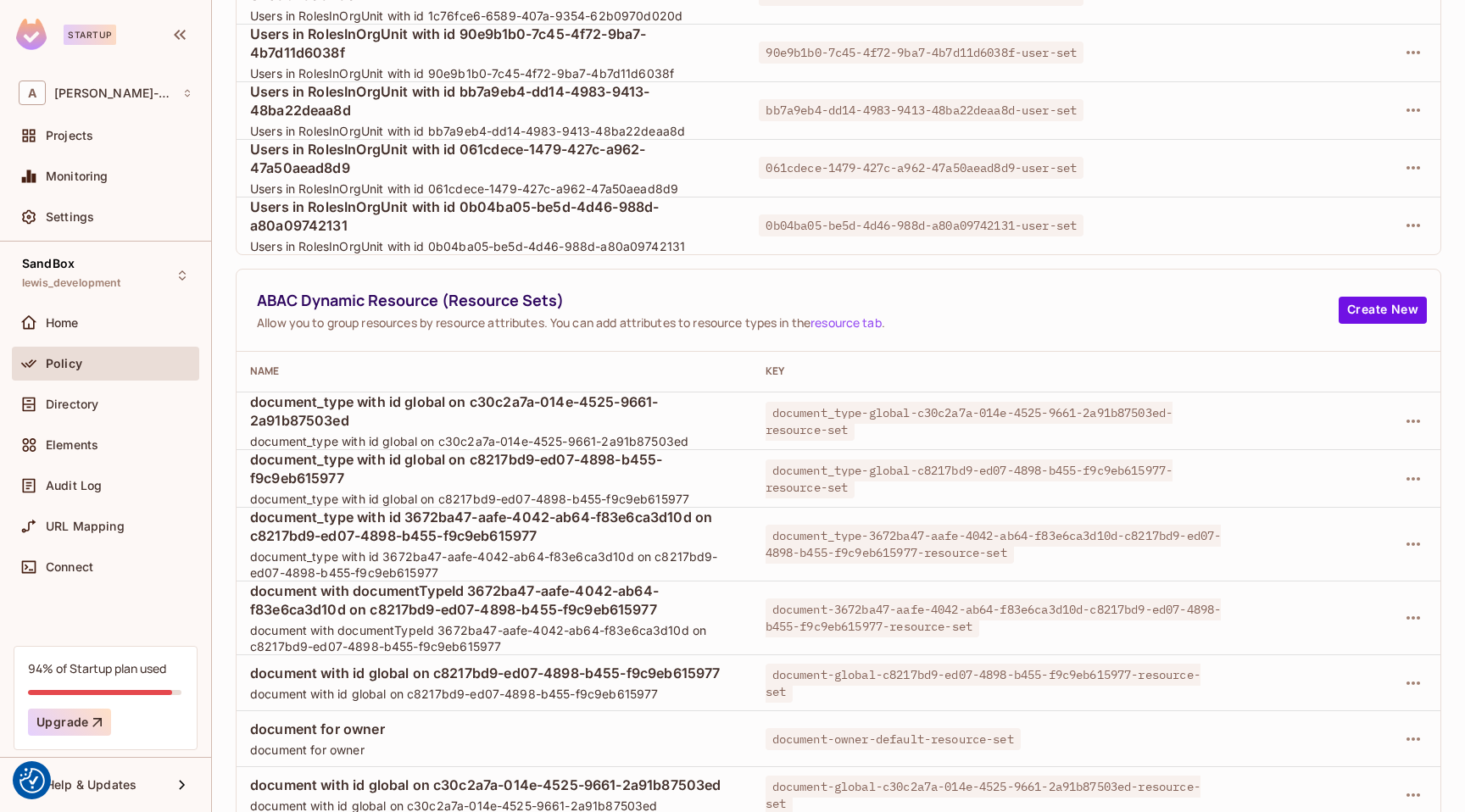
scroll to position [280, 0]
click at [107, 477] on div "Audit Log" at bounding box center [105, 486] width 174 height 20
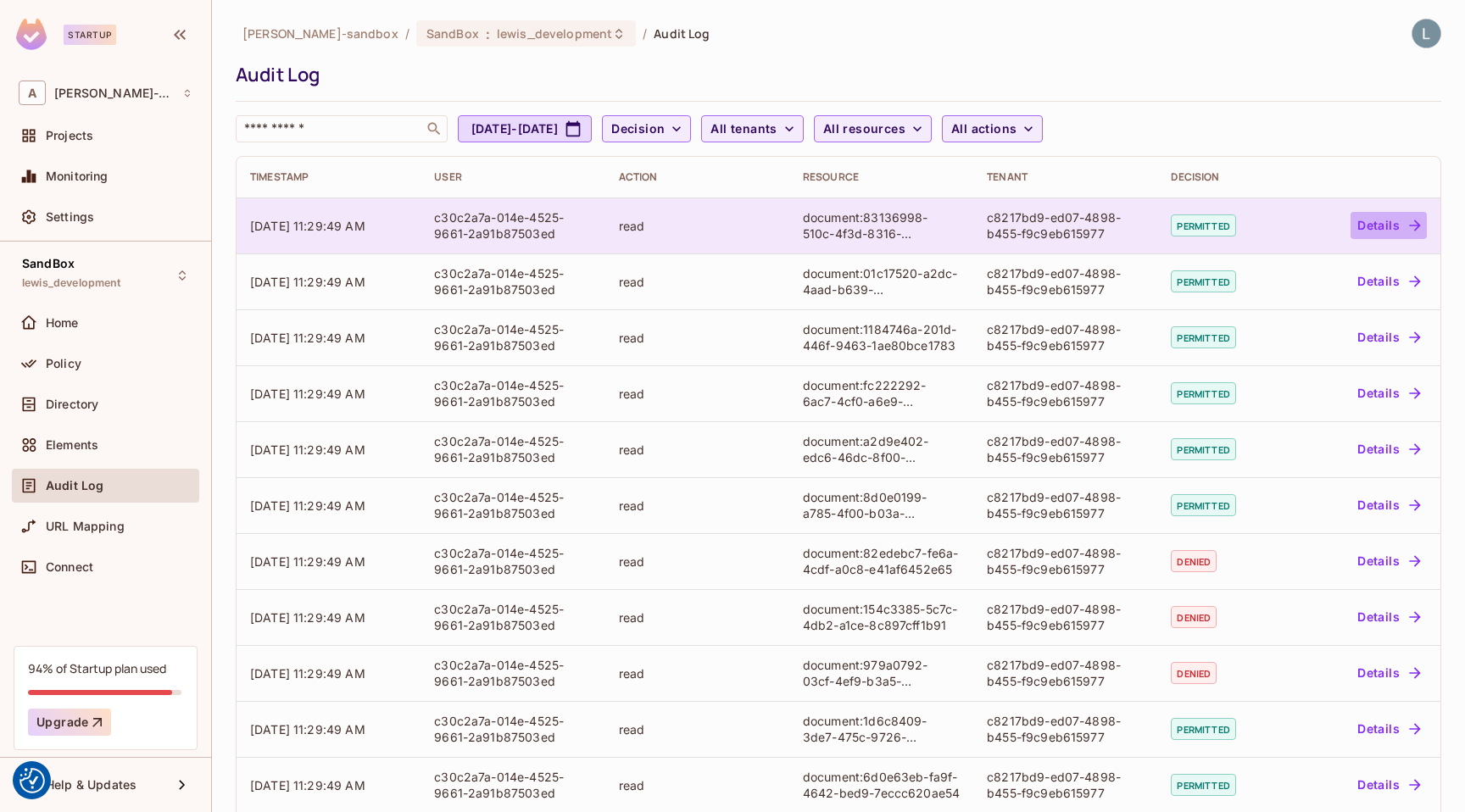
click at [1385, 221] on button "Details" at bounding box center [1388, 225] width 76 height 27
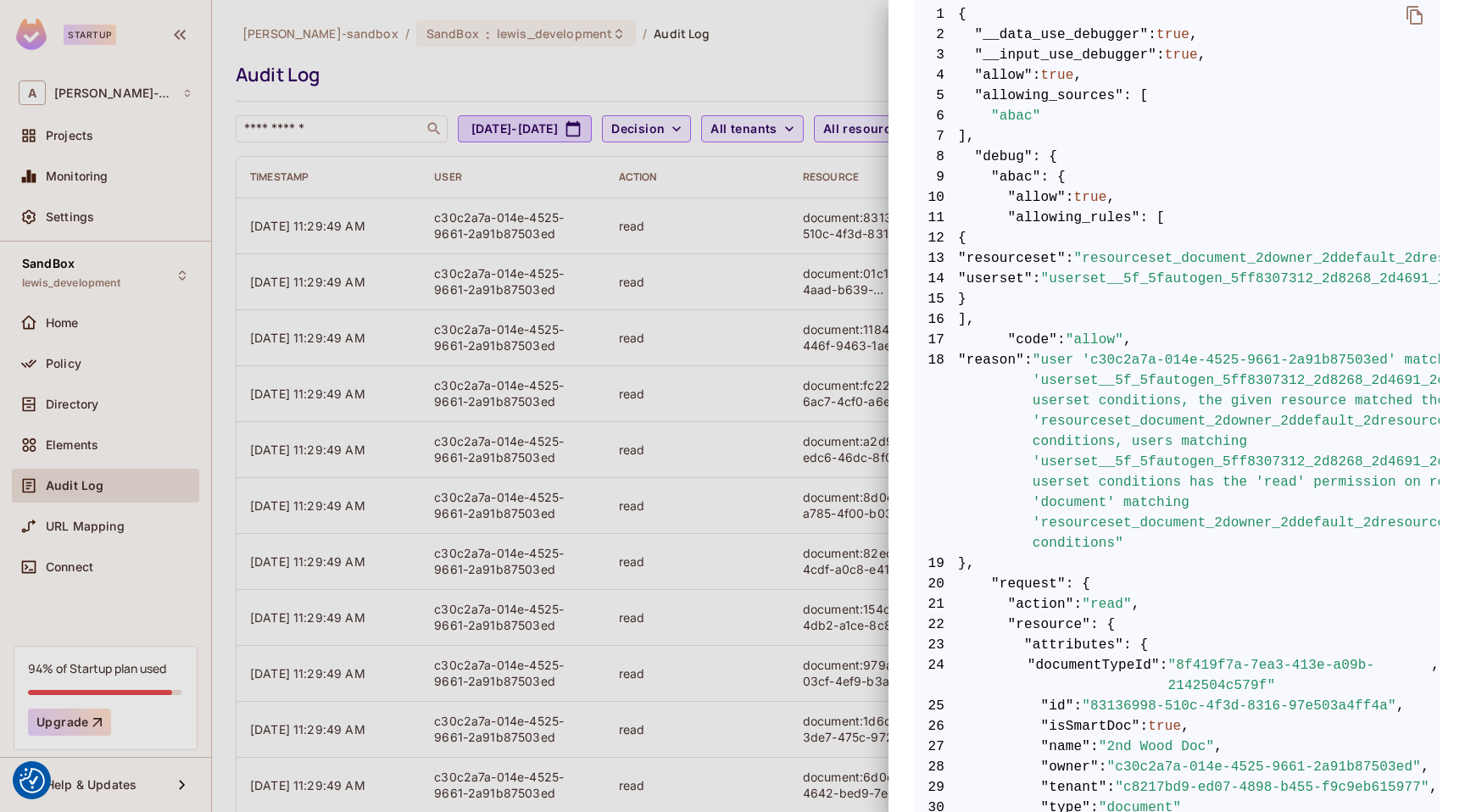
scroll to position [245, 0]
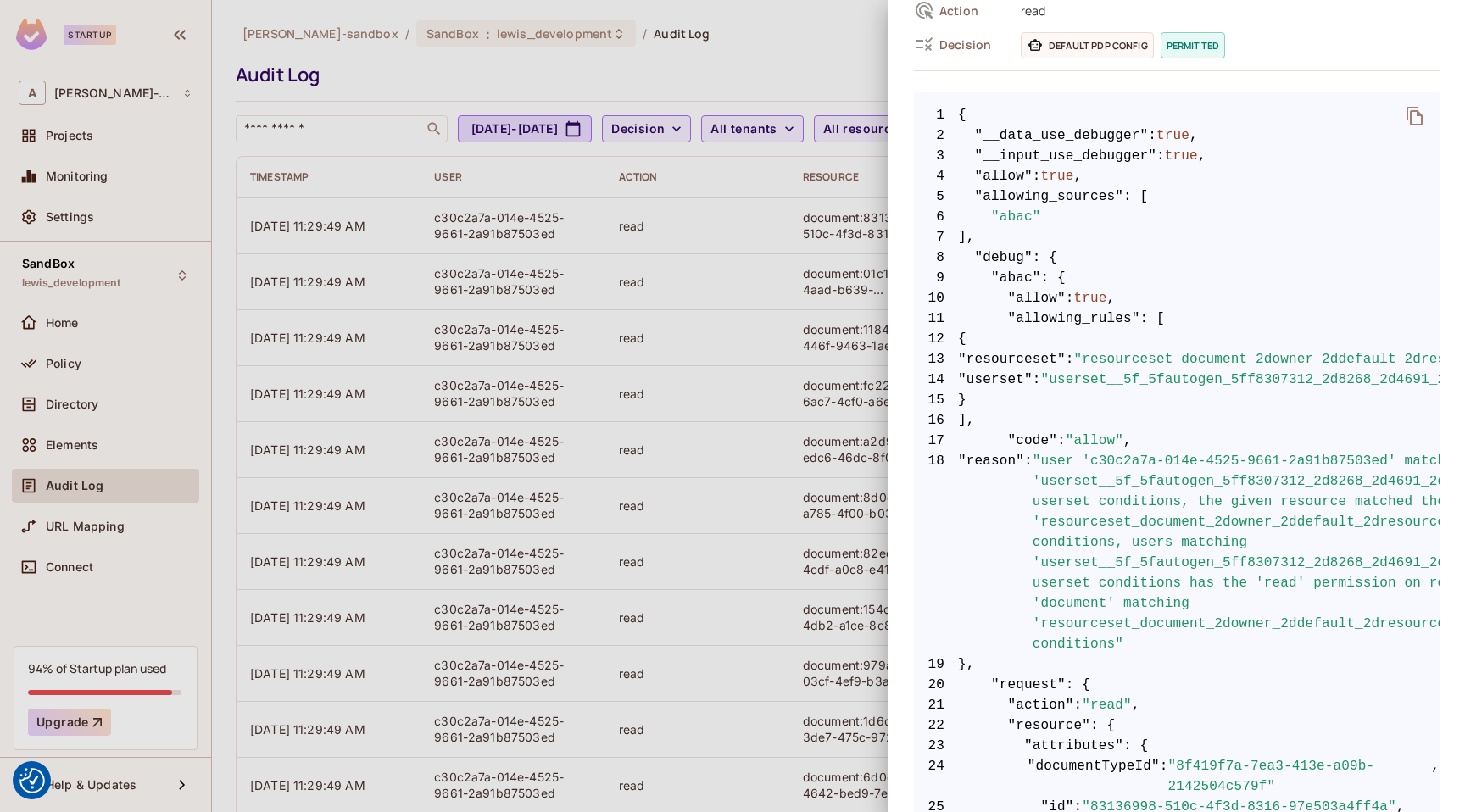
click at [769, 323] on div at bounding box center [732, 406] width 1465 height 812
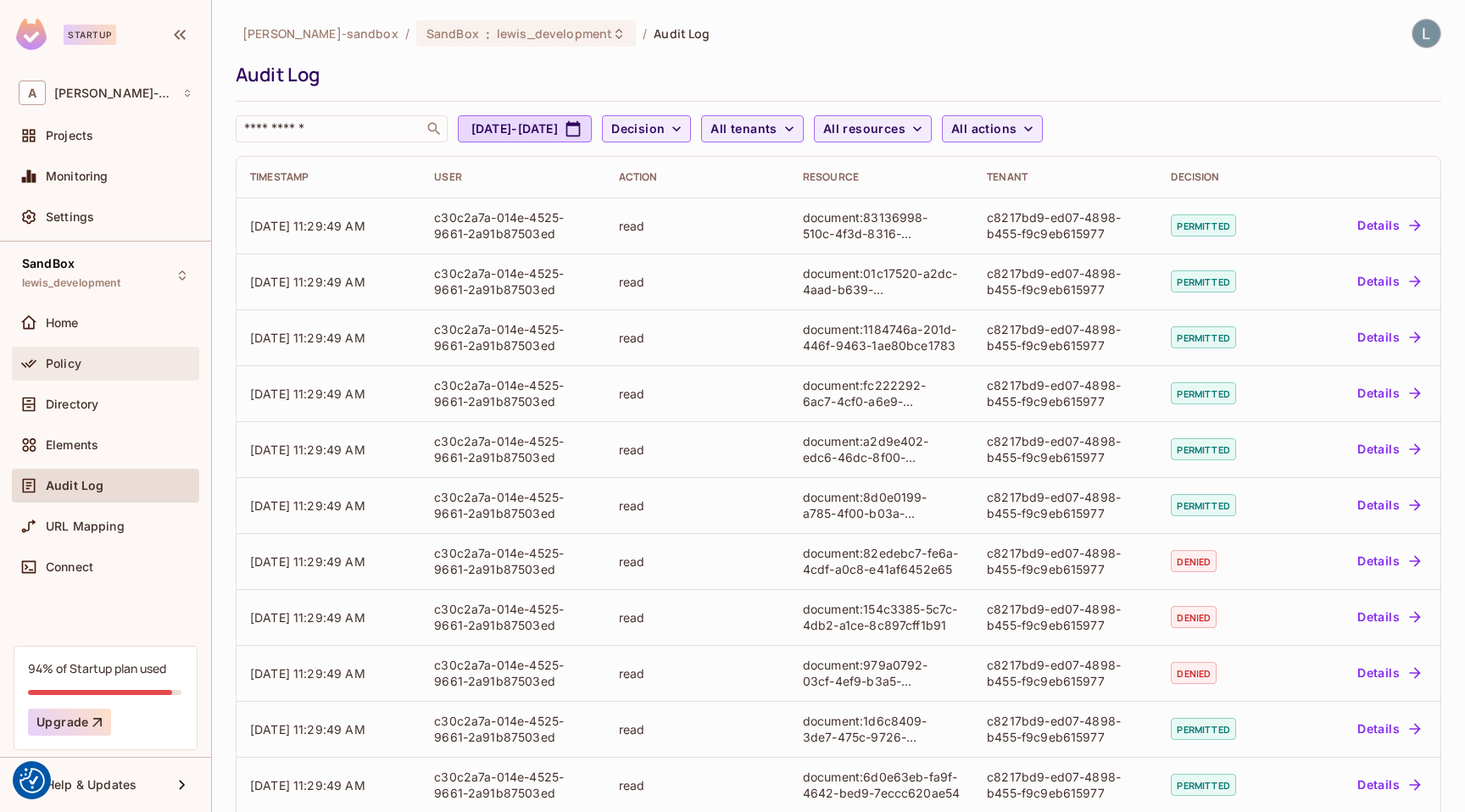
click at [86, 350] on div "Policy" at bounding box center [105, 363] width 187 height 34
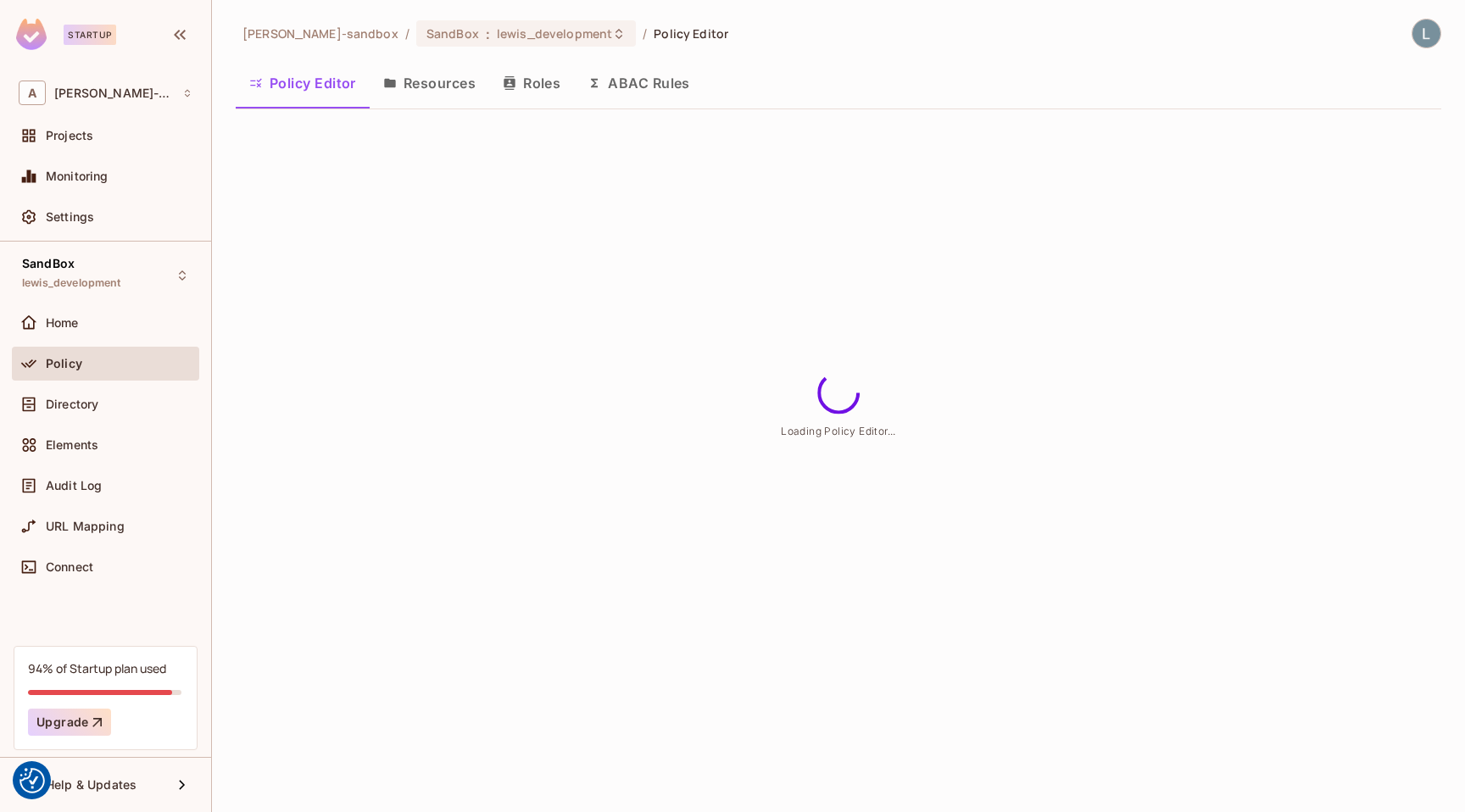
click at [653, 84] on button "ABAC Rules" at bounding box center [638, 82] width 129 height 42
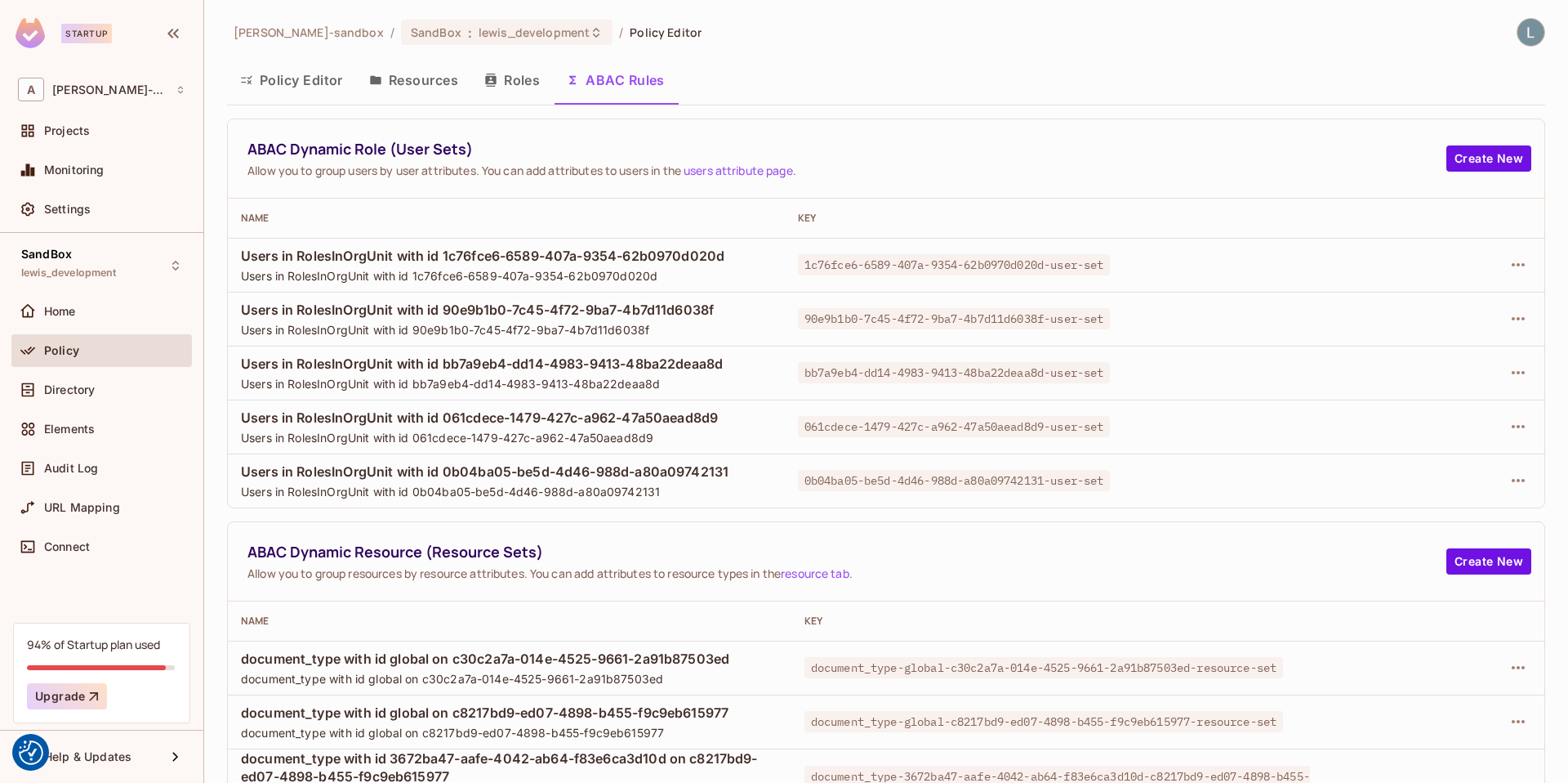
scroll to position [270, 0]
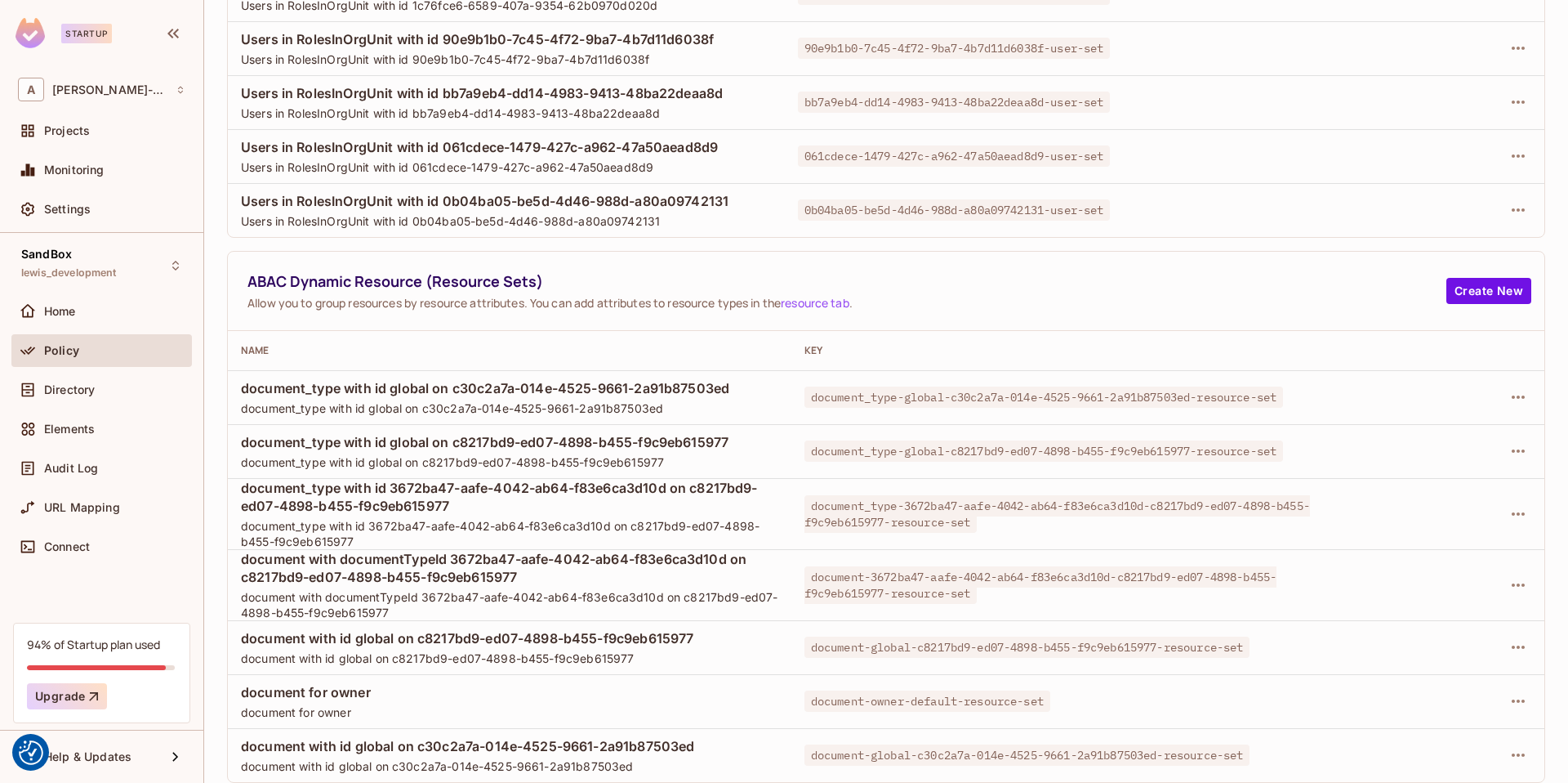
click at [1424, 724] on td at bounding box center [1434, 701] width 222 height 54
click at [1524, 751] on icon "button" at bounding box center [1519, 755] width 19 height 19
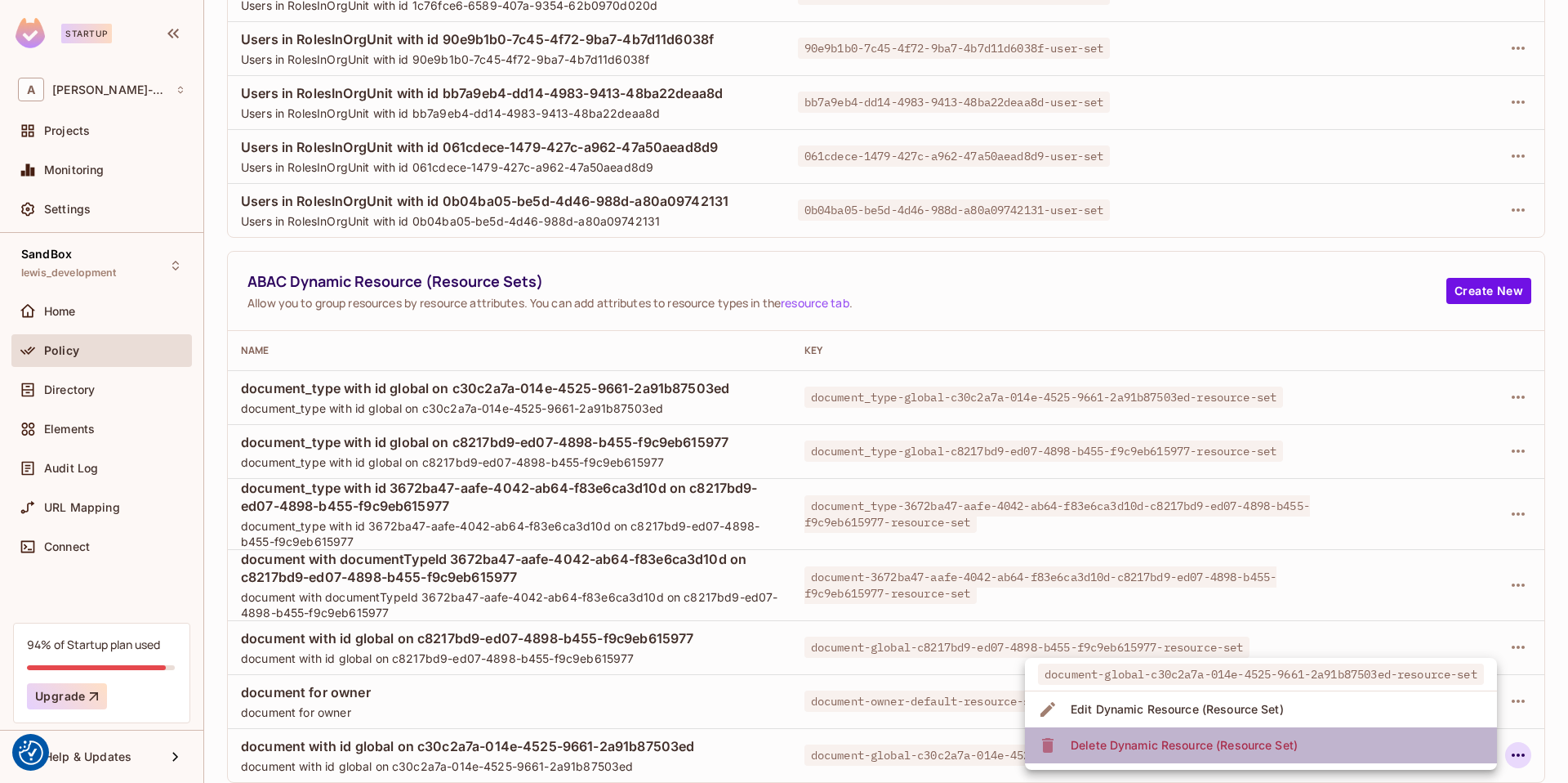
click at [1337, 746] on li "Delete Dynamic Resource (Resource Set)" at bounding box center [1261, 745] width 472 height 36
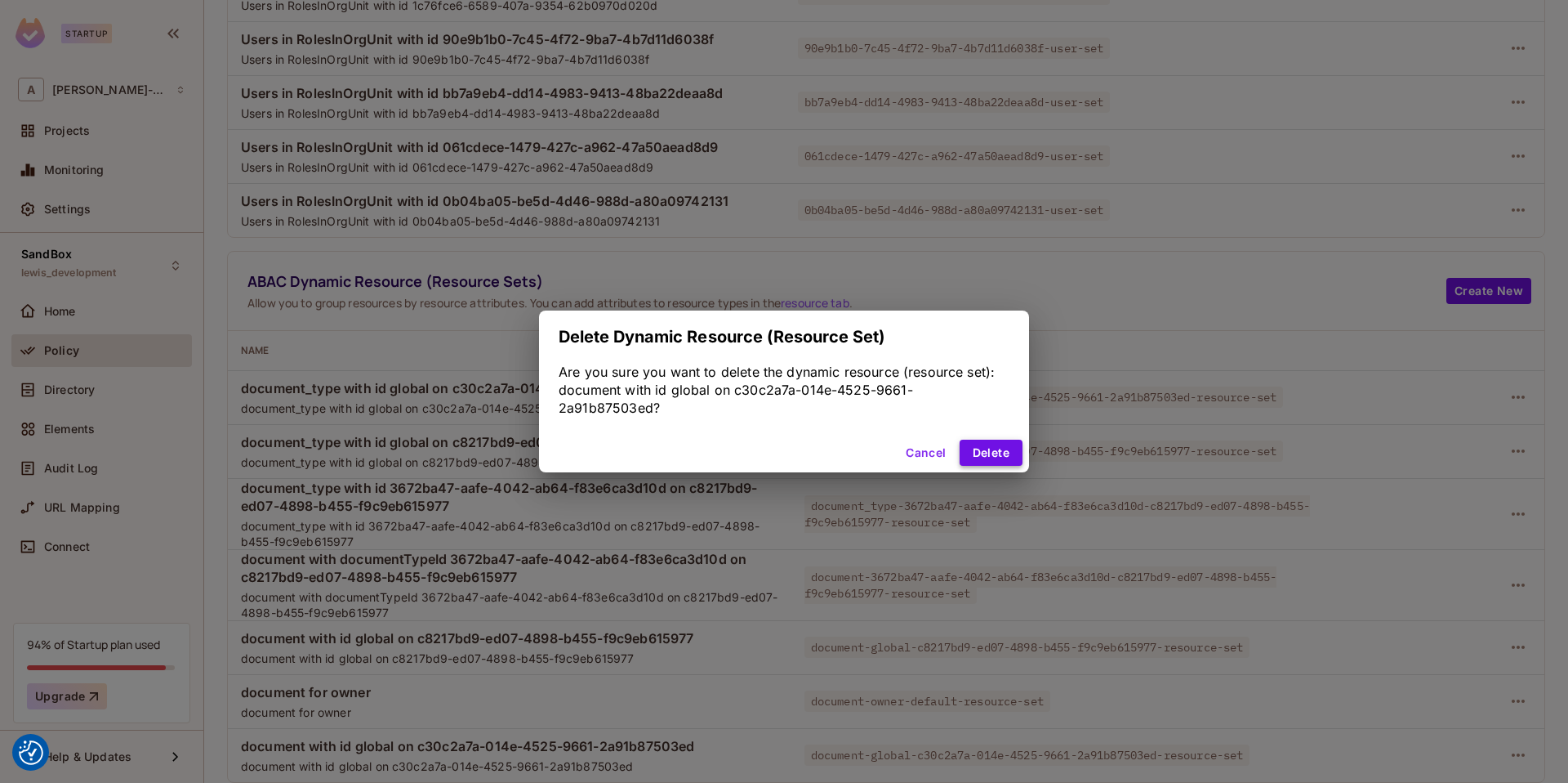
click at [996, 443] on button "Delete" at bounding box center [990, 452] width 63 height 27
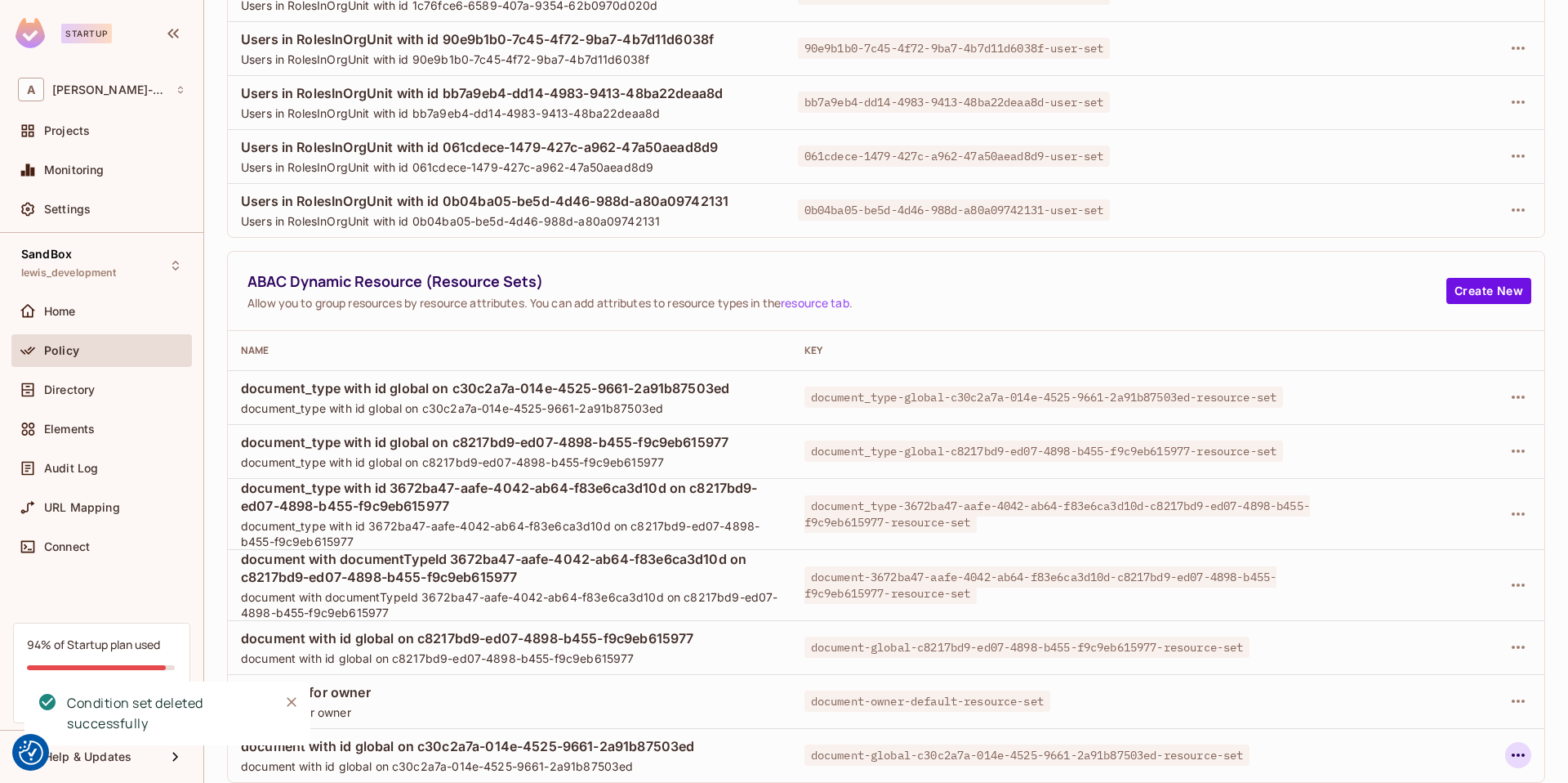
click at [1522, 759] on icon "button" at bounding box center [1519, 755] width 19 height 19
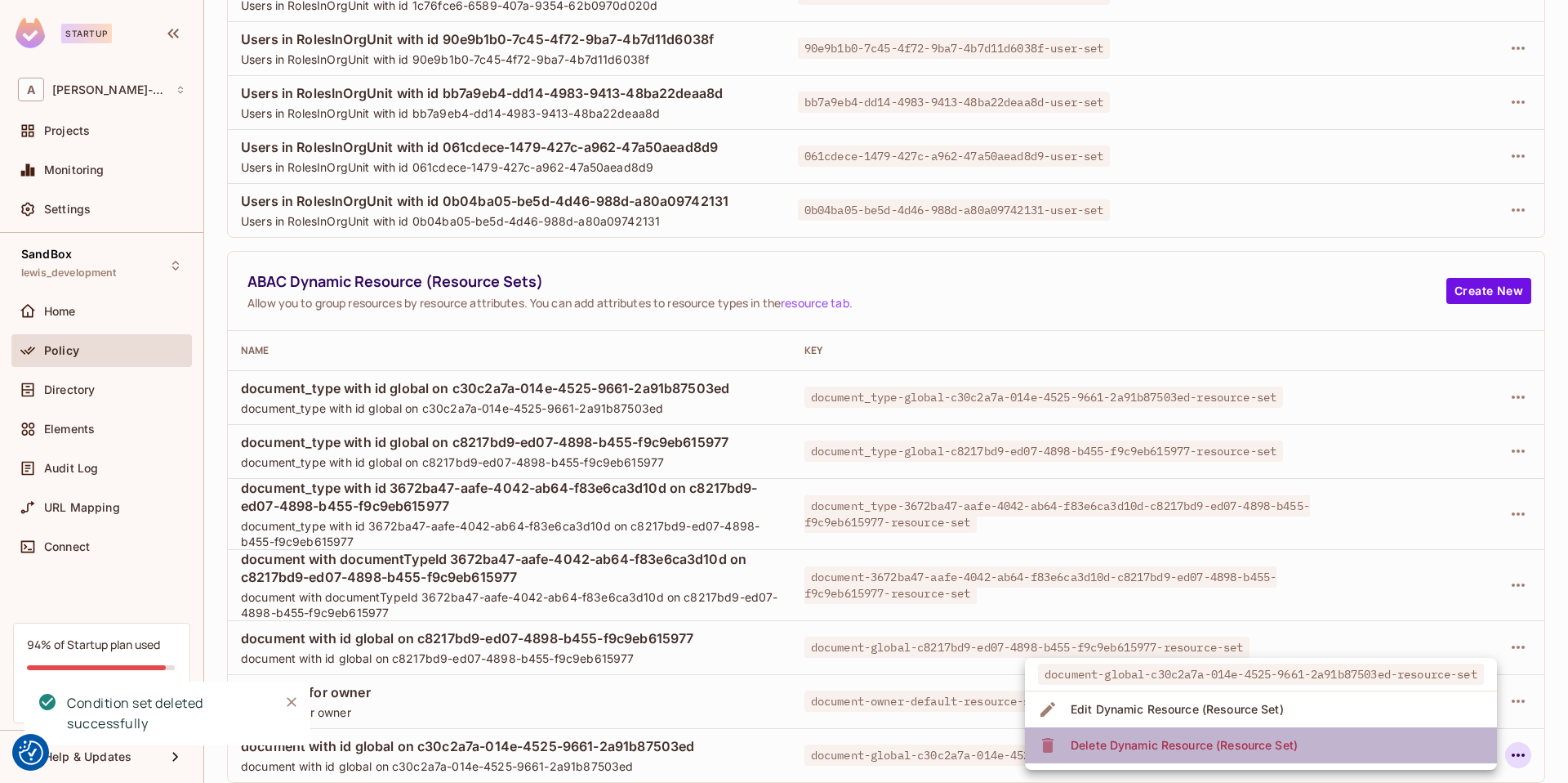
click at [1273, 745] on div "Delete Dynamic Resource (Resource Set)" at bounding box center [1184, 745] width 227 height 16
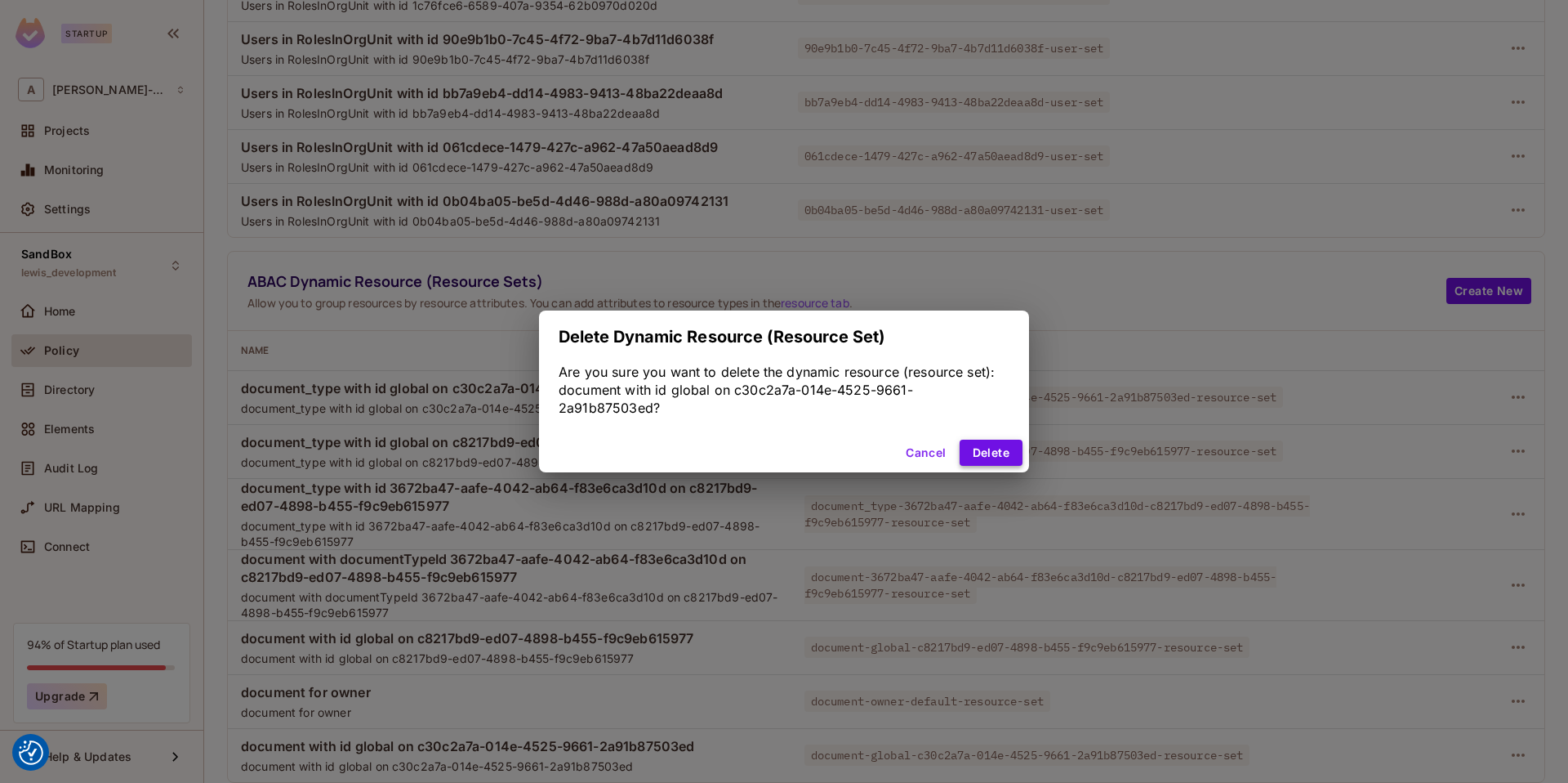
scroll to position [217, 0]
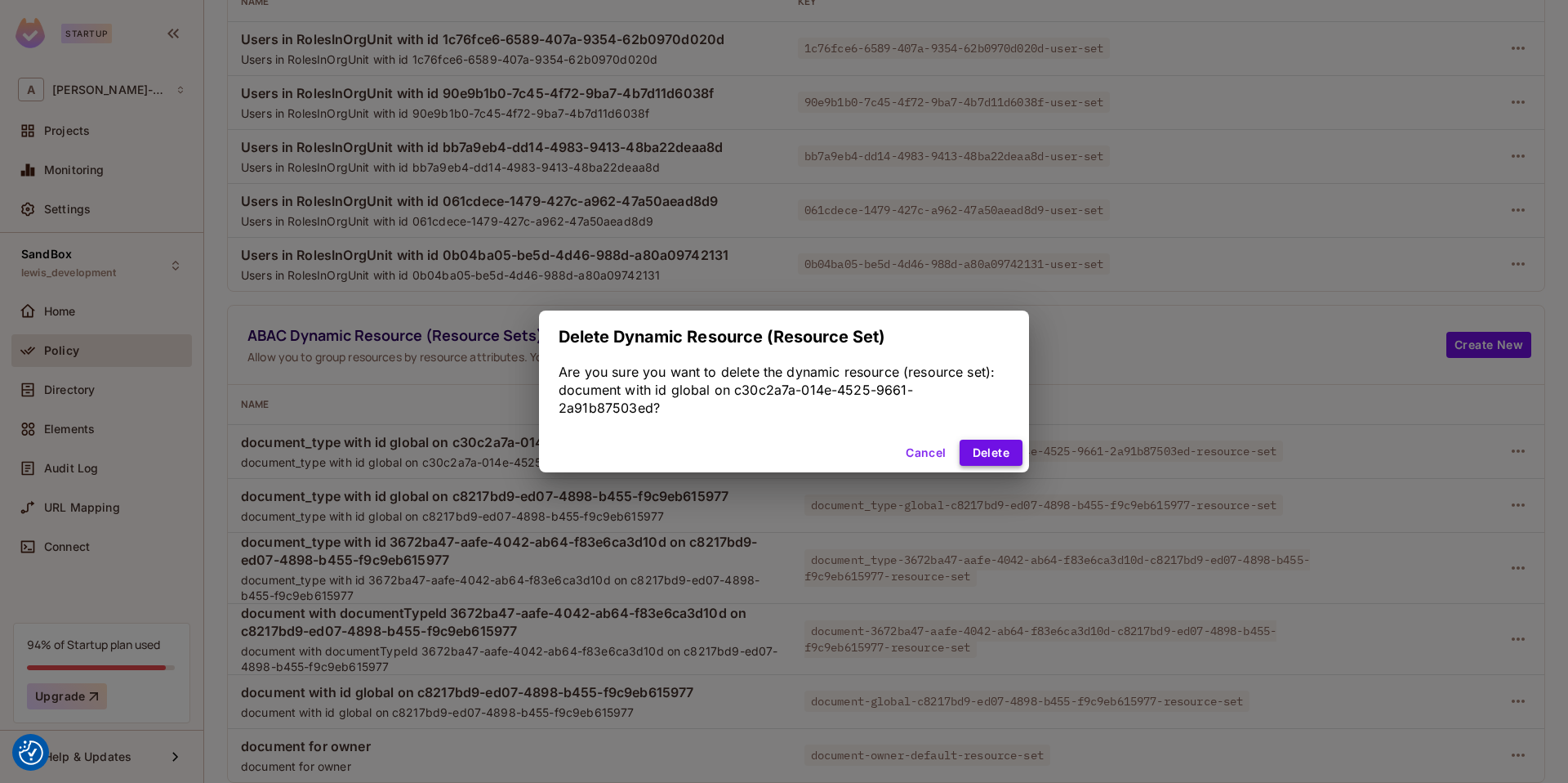
click at [977, 452] on button "Delete" at bounding box center [990, 452] width 63 height 27
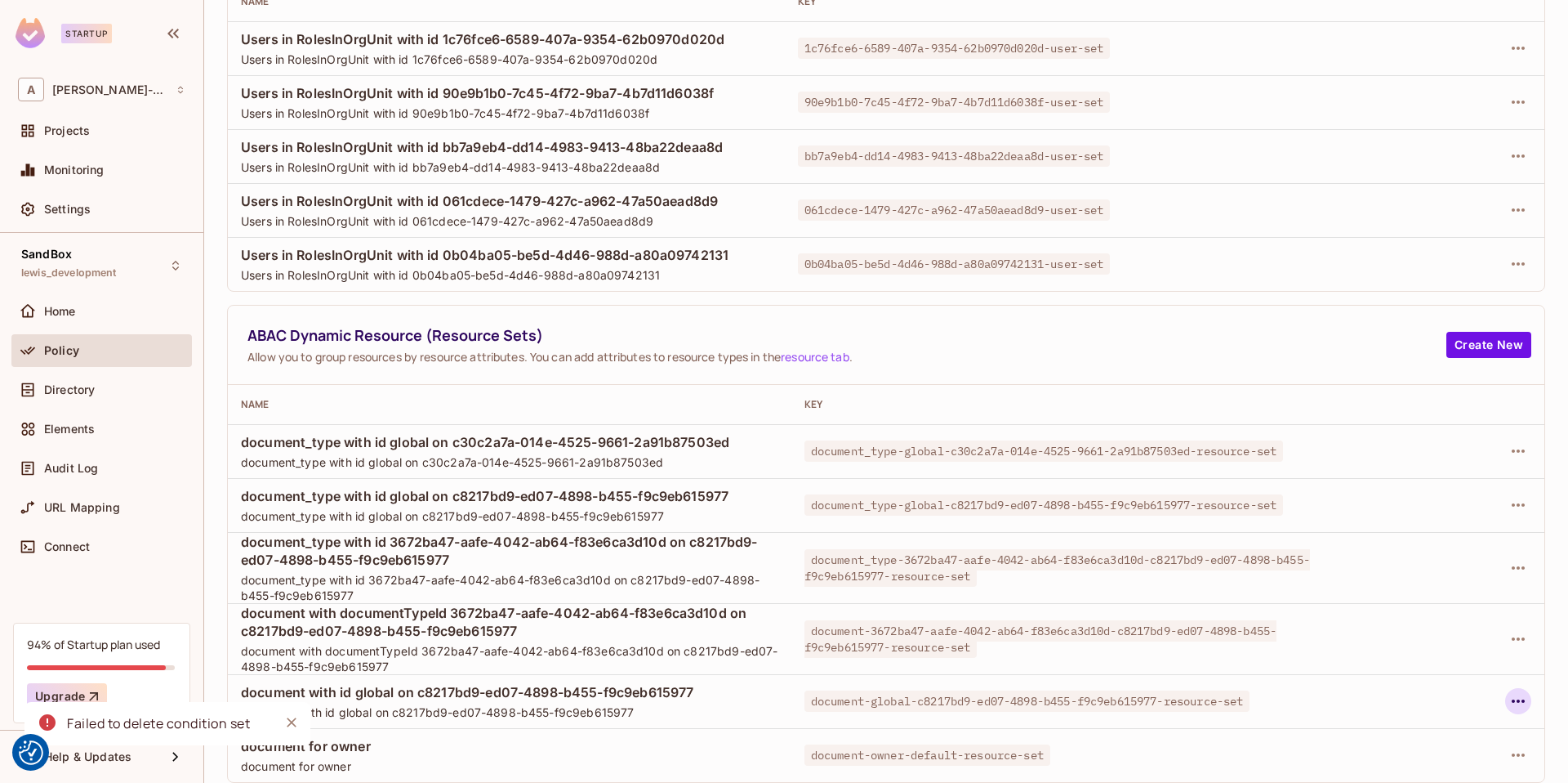
click at [1520, 699] on icon "button" at bounding box center [1519, 701] width 19 height 19
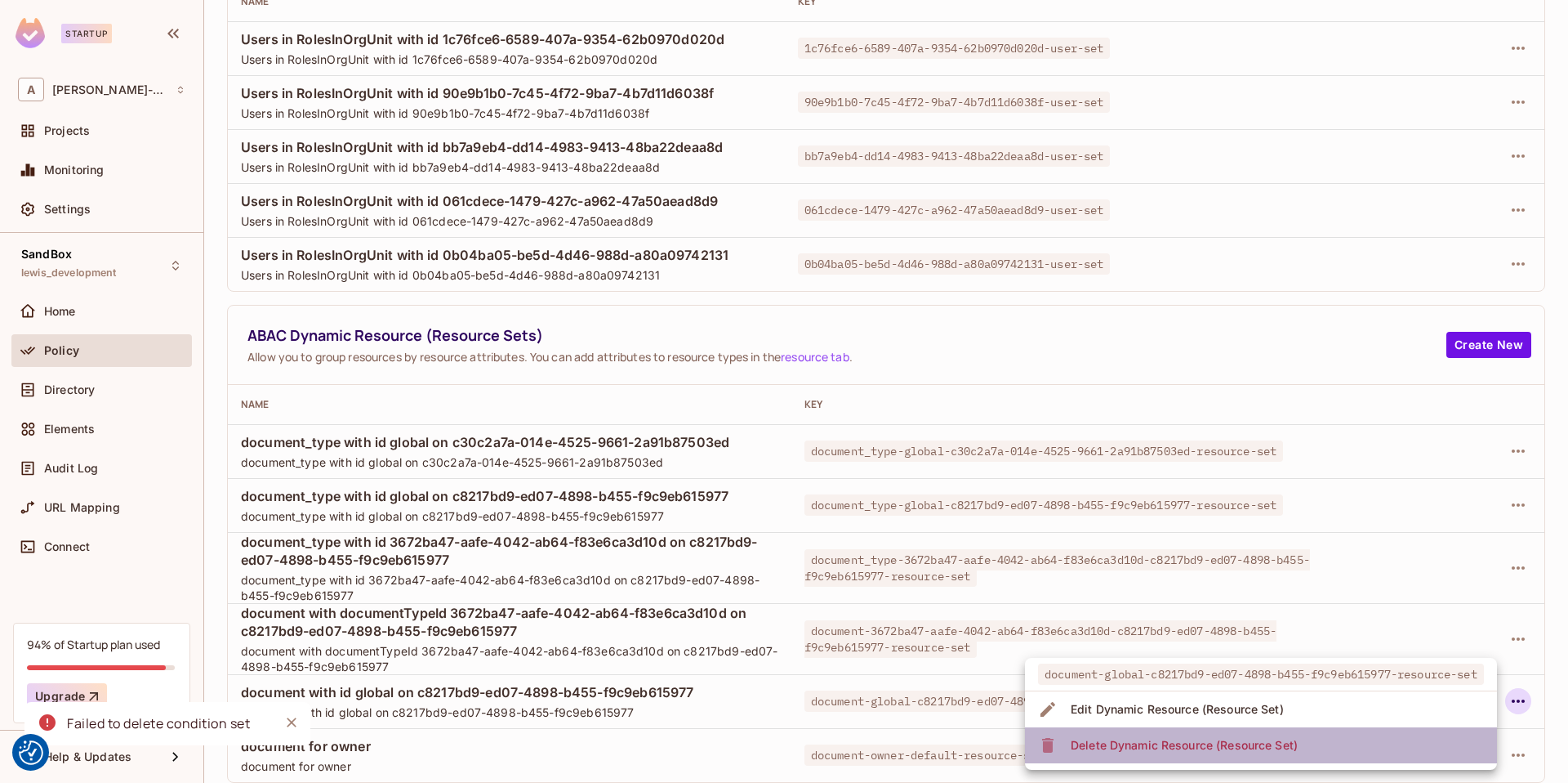
click at [1278, 750] on div "Delete Dynamic Resource (Resource Set)" at bounding box center [1184, 745] width 227 height 16
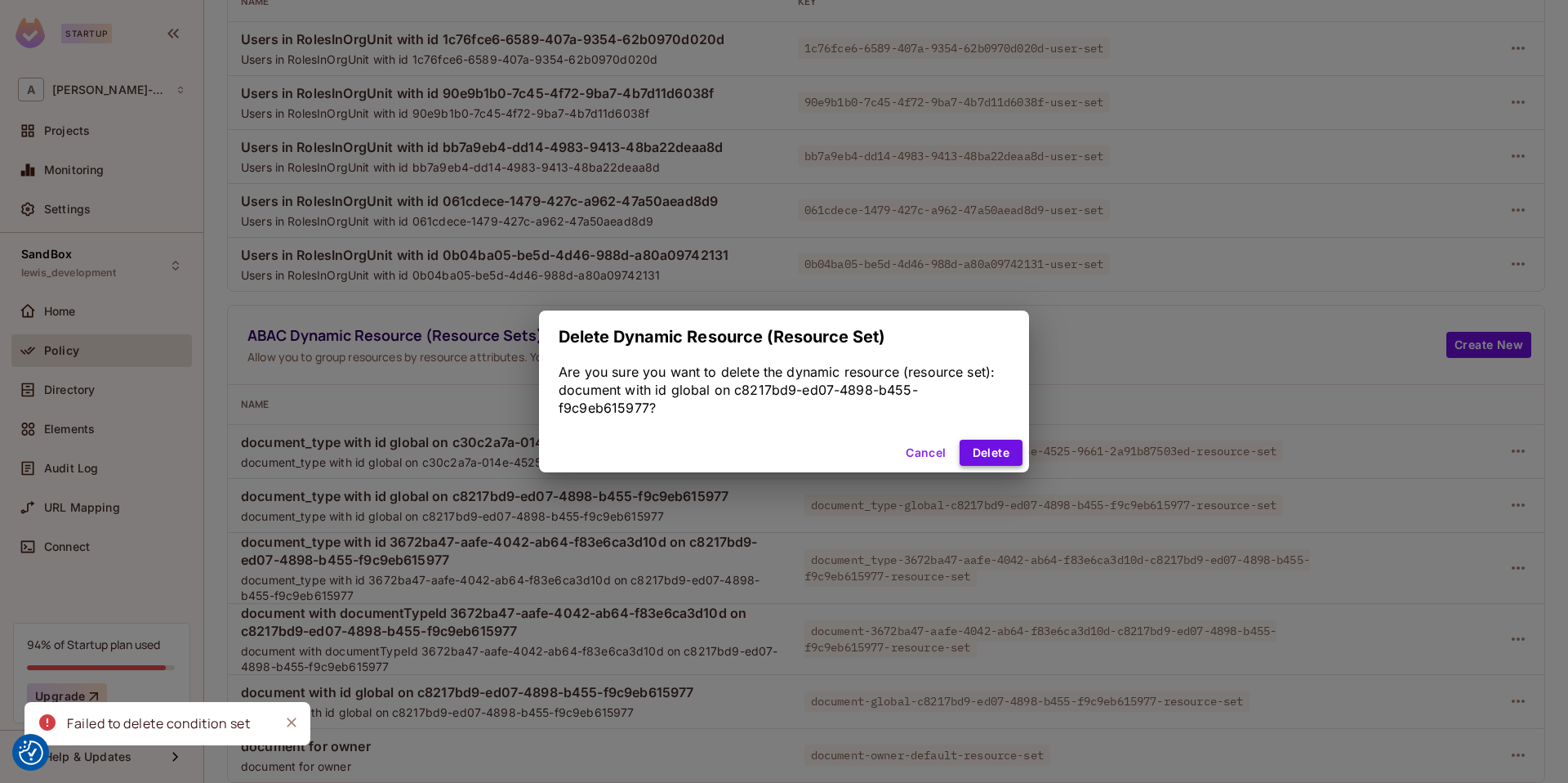
click at [996, 448] on button "Delete" at bounding box center [990, 452] width 63 height 27
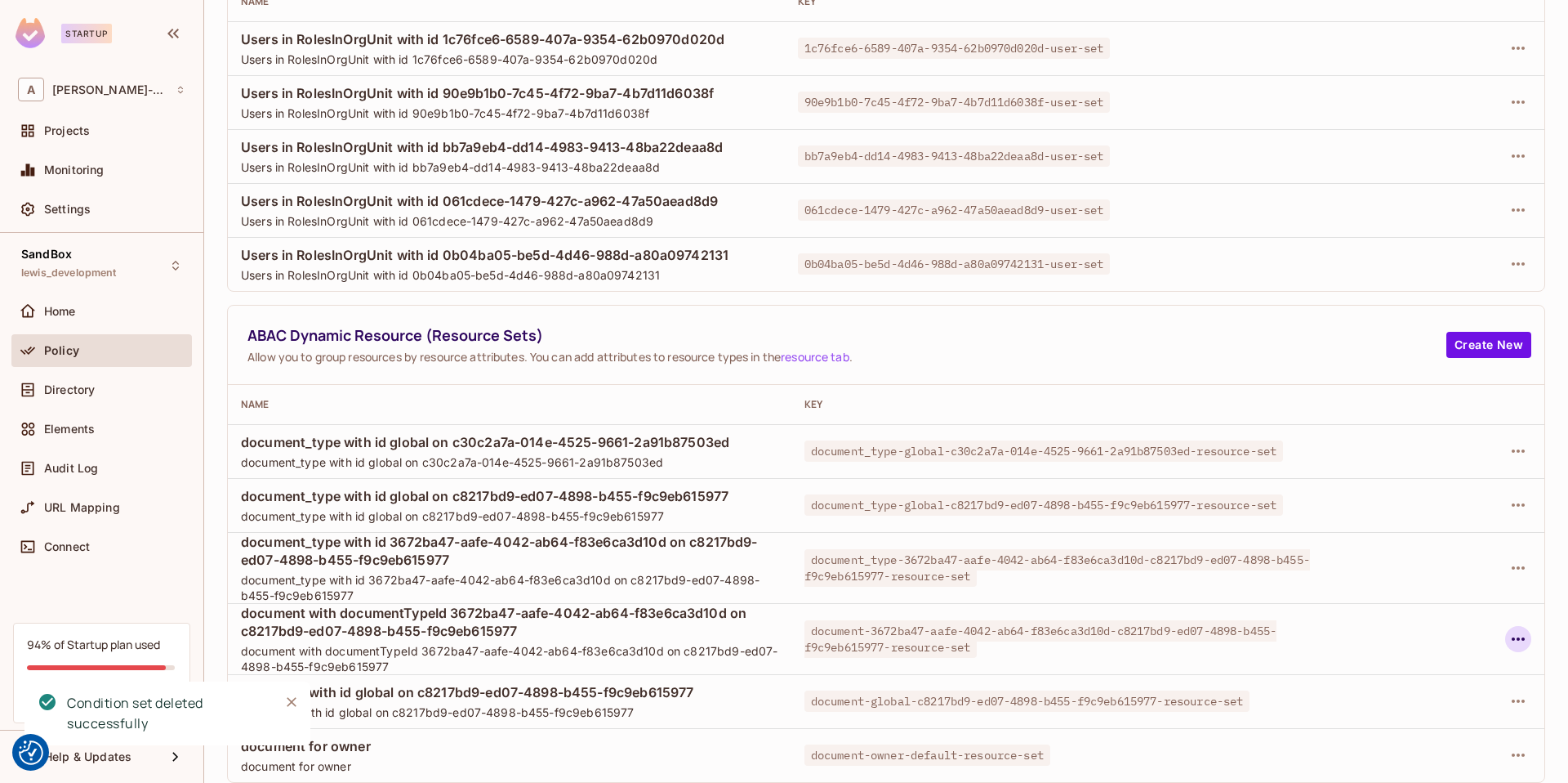
click at [1519, 634] on icon "button" at bounding box center [1519, 639] width 19 height 19
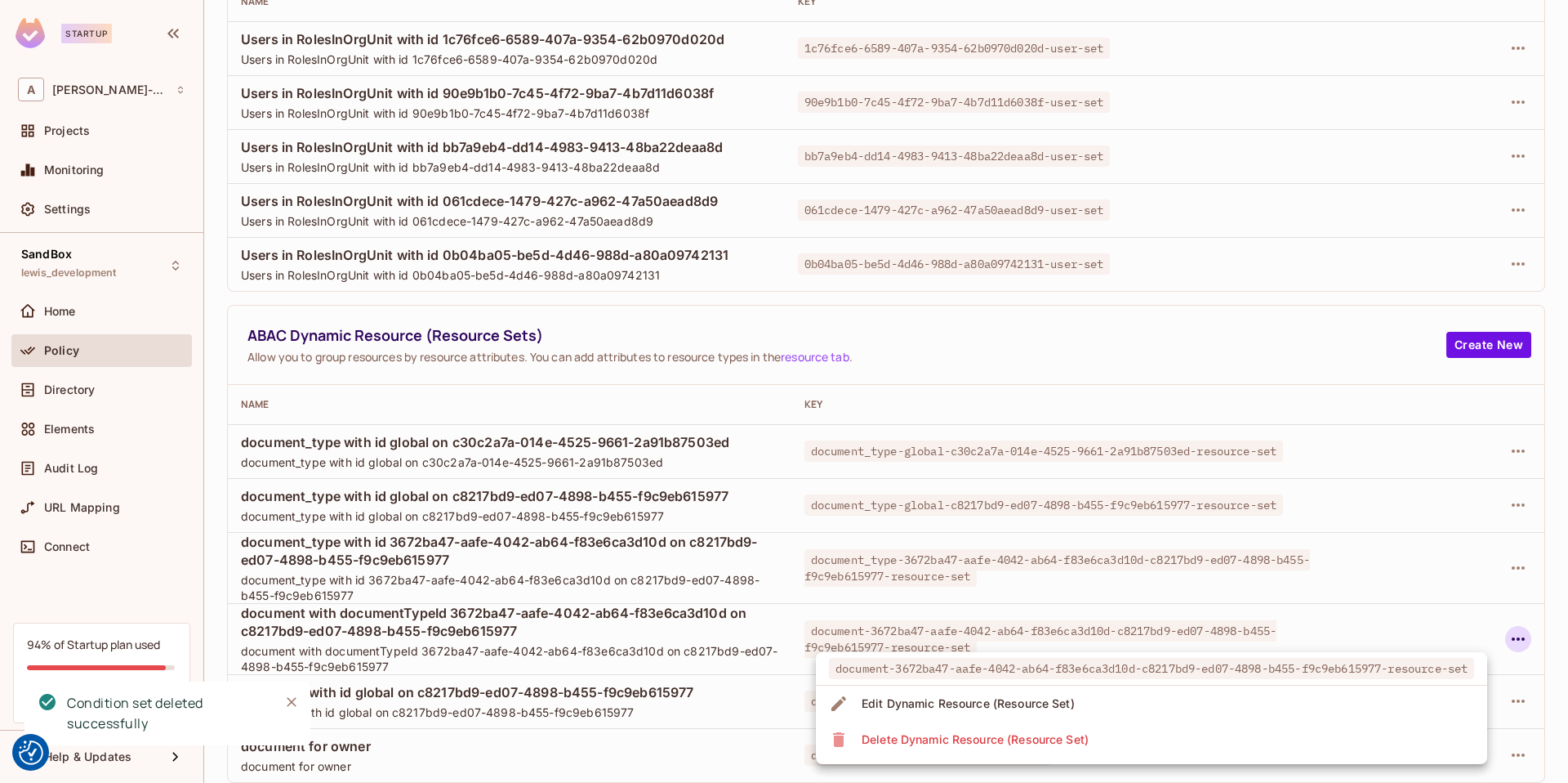
click at [1234, 732] on li "Delete Dynamic Resource (Resource Set)" at bounding box center [1152, 739] width 671 height 36
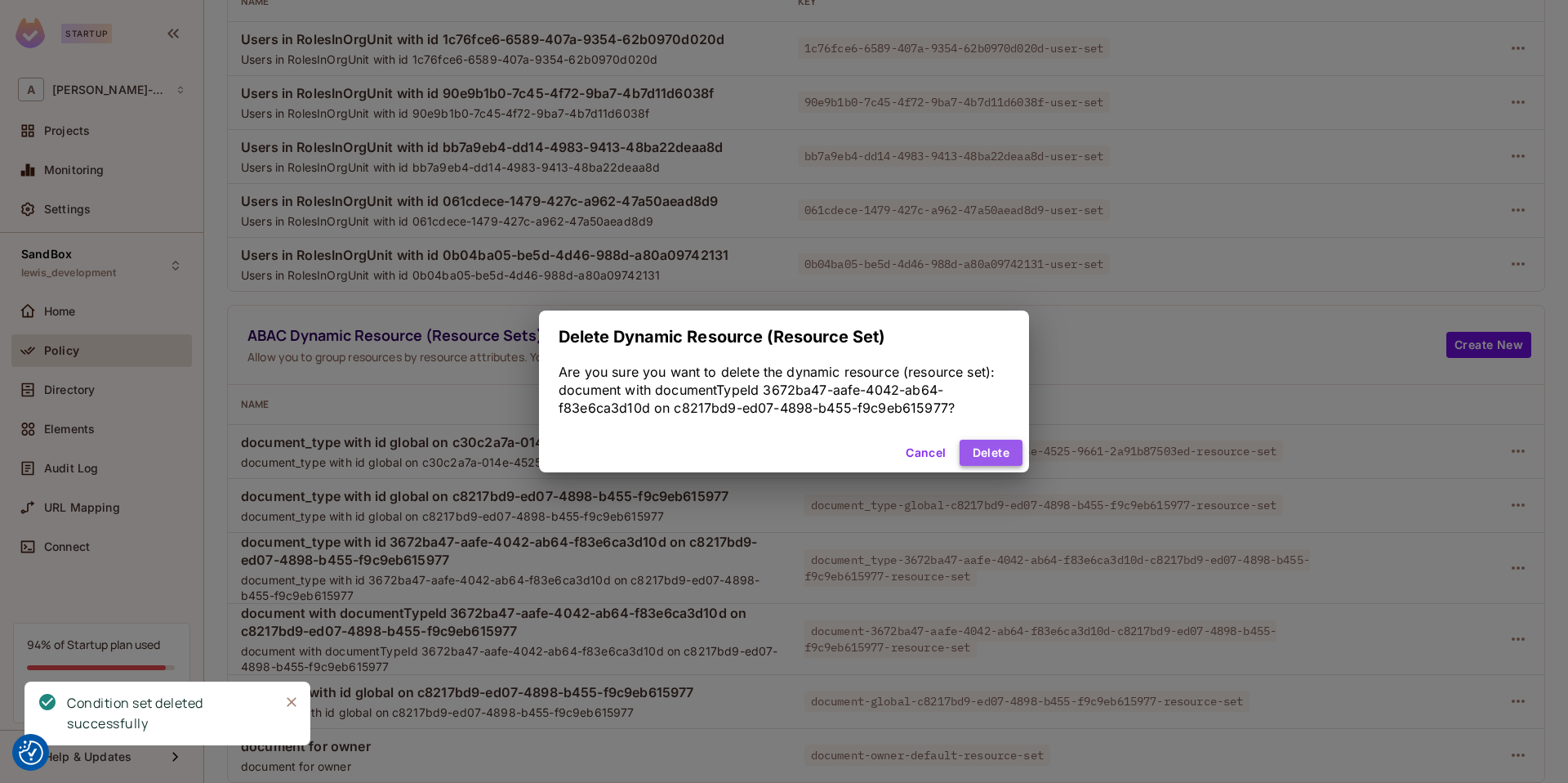
click at [986, 449] on button "Delete" at bounding box center [990, 452] width 63 height 27
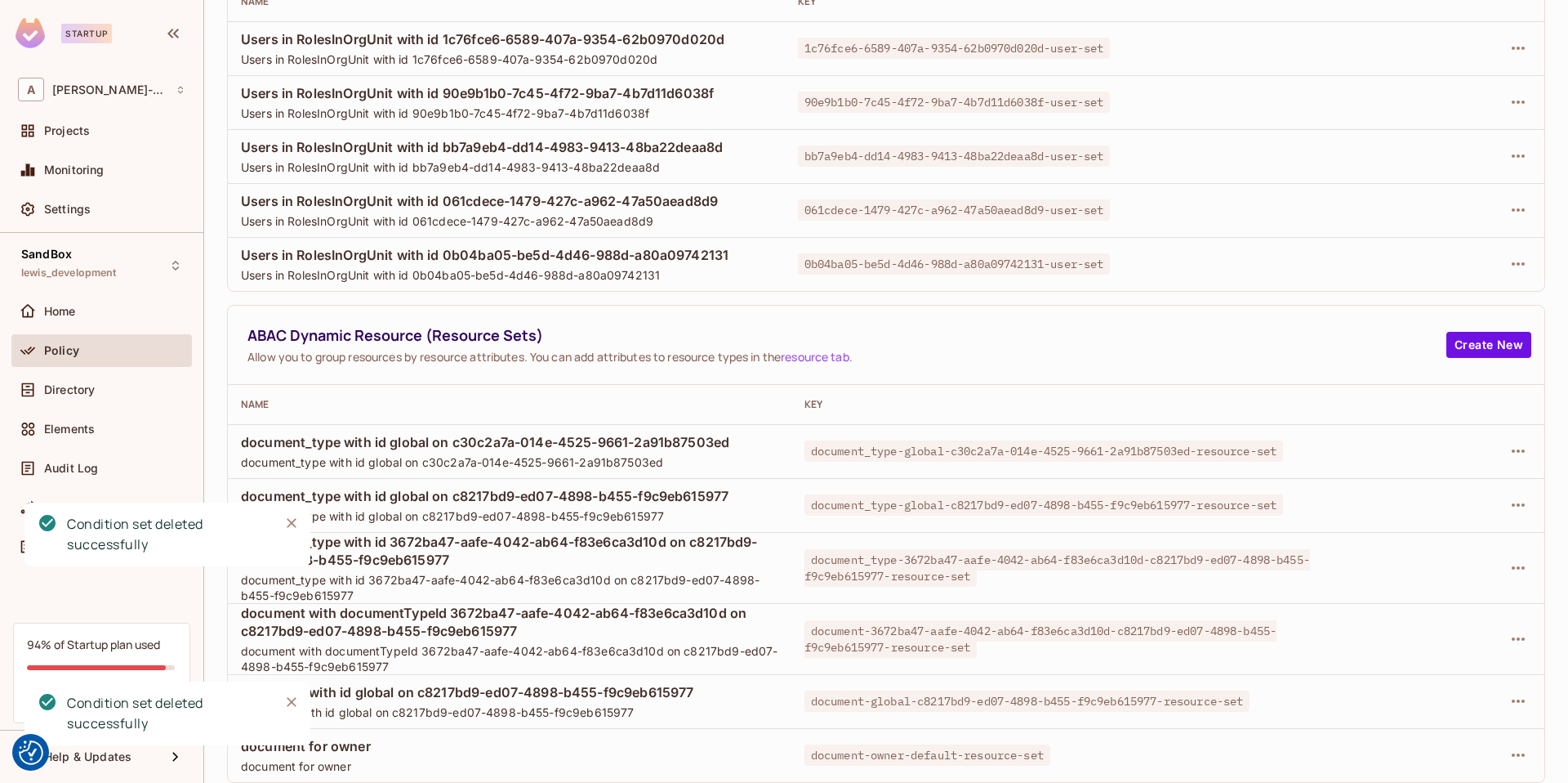
scroll to position [163, 0]
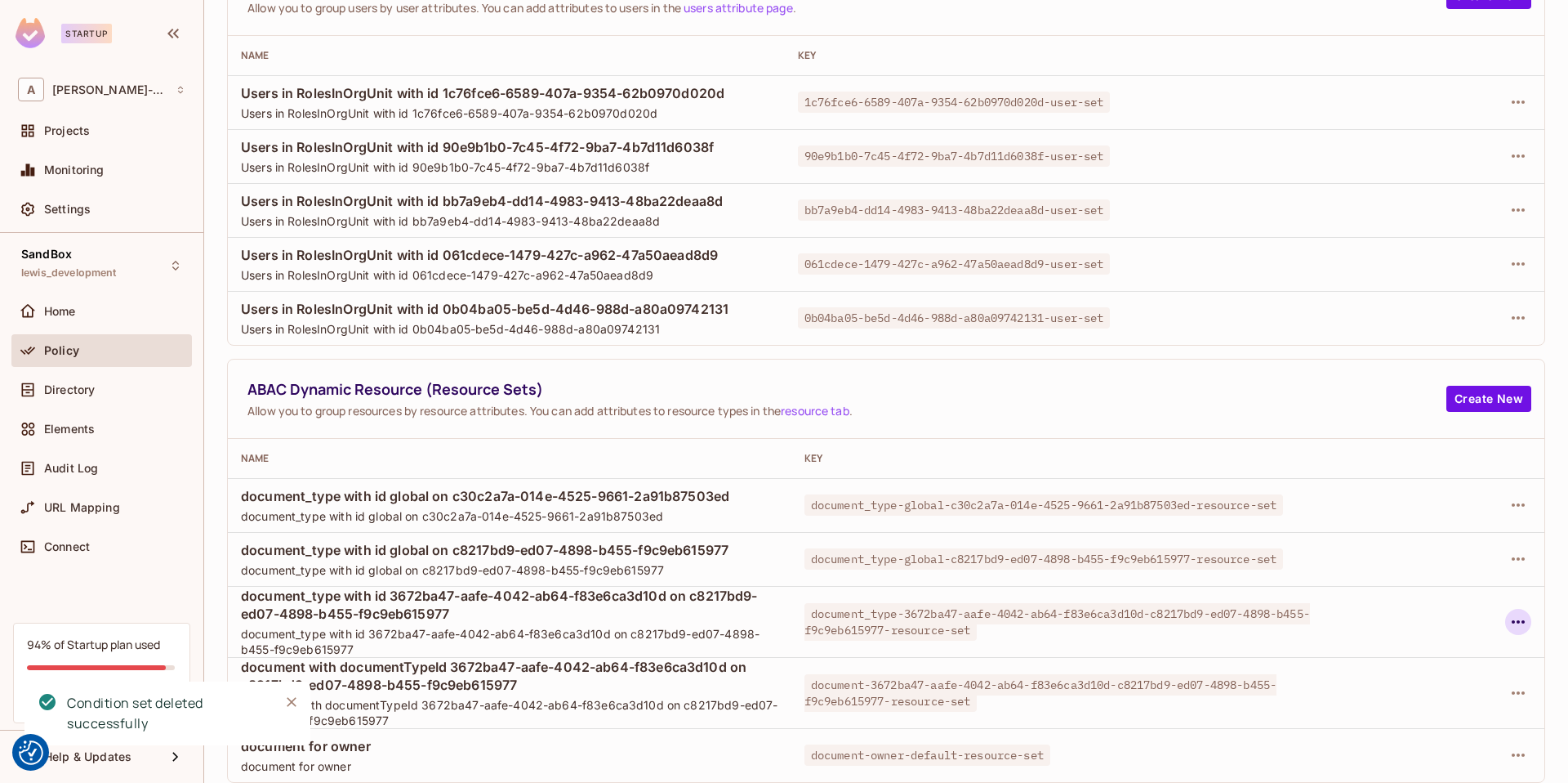
click at [1518, 613] on icon "button" at bounding box center [1519, 621] width 19 height 19
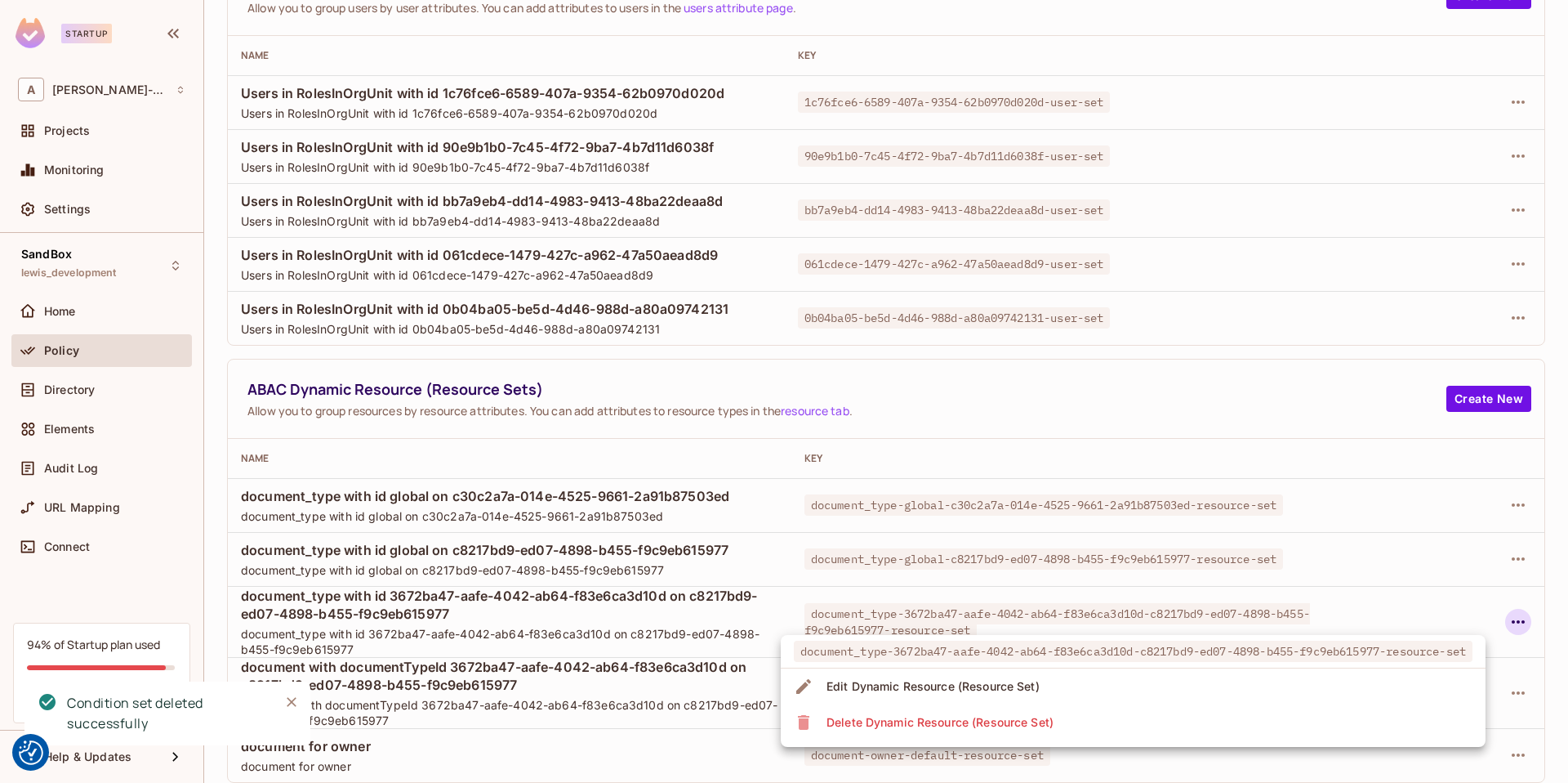
click at [973, 720] on div "Delete Dynamic Resource (Resource Set)" at bounding box center [940, 722] width 227 height 16
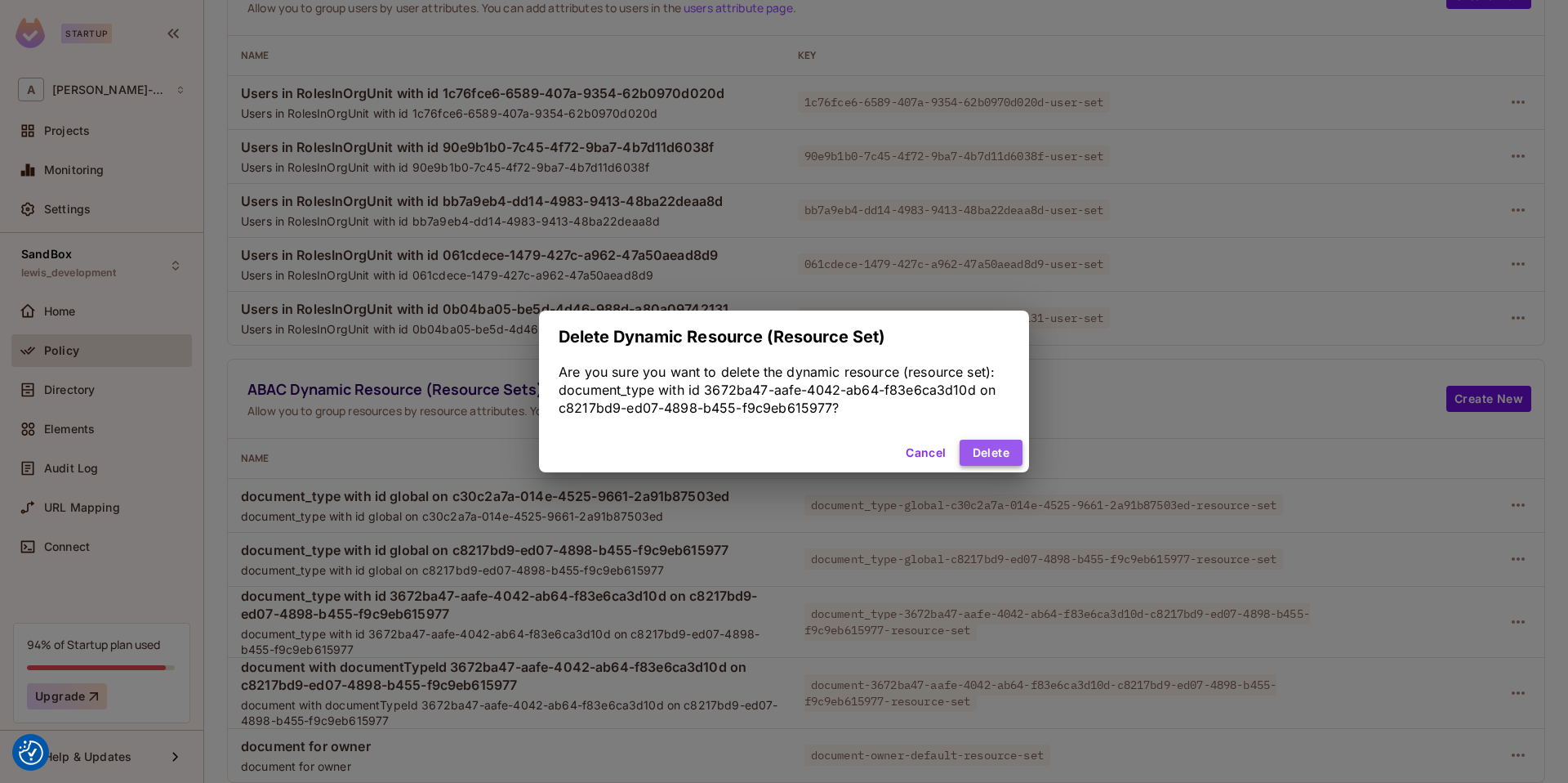
click at [990, 456] on button "Delete" at bounding box center [990, 452] width 63 height 27
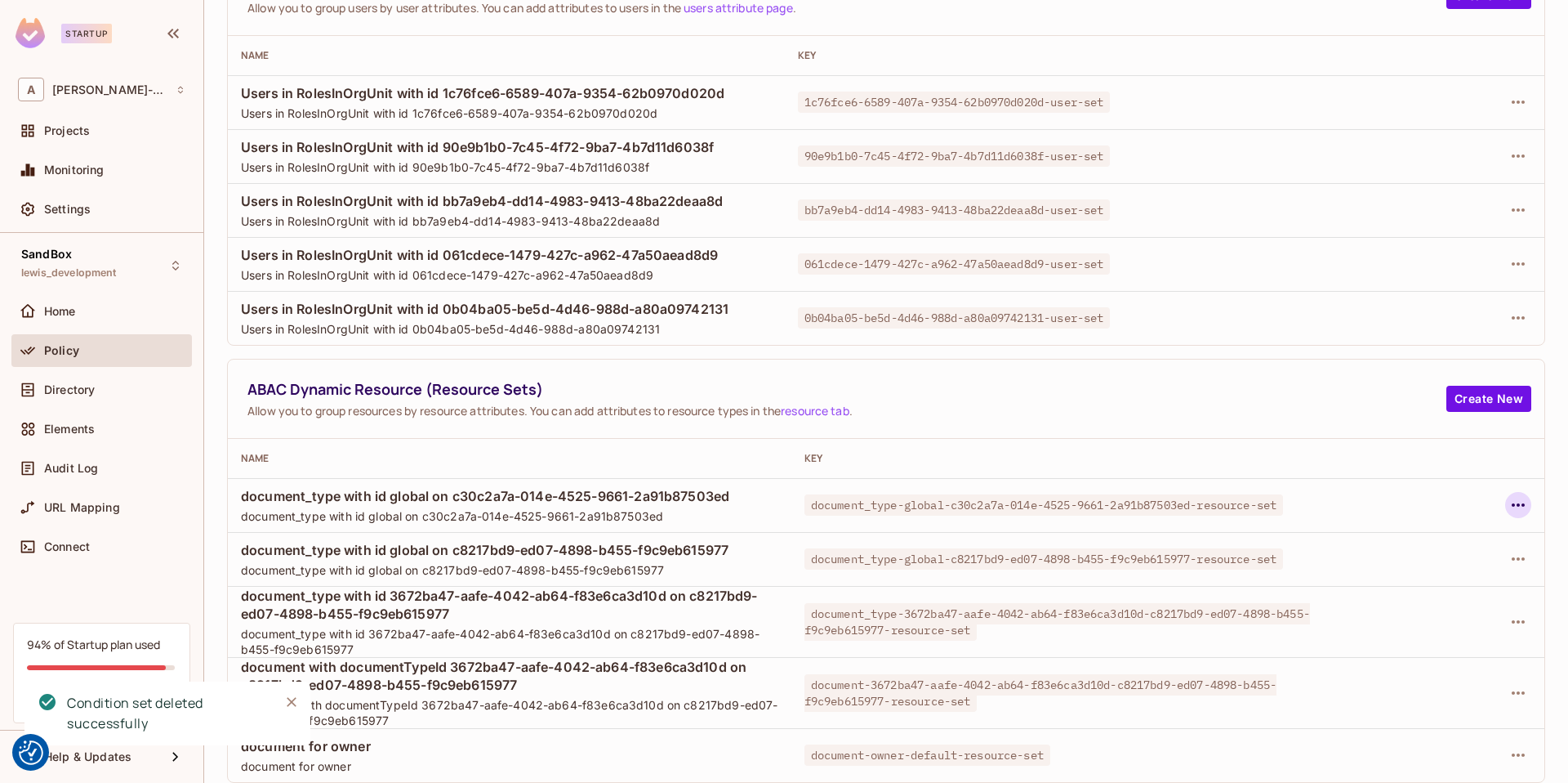
click at [1523, 504] on icon "button" at bounding box center [1518, 506] width 13 height 4
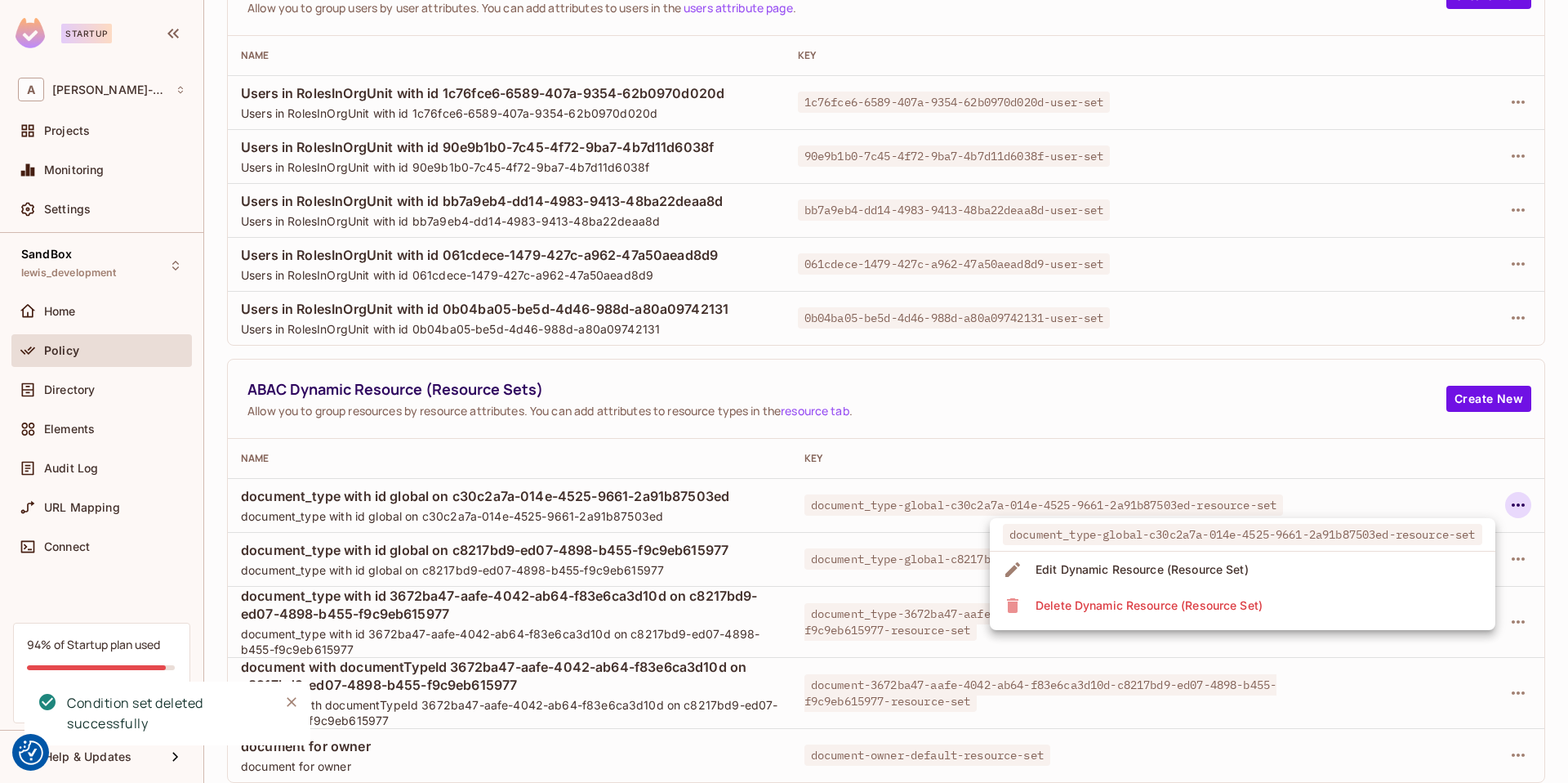
scroll to position [20, 0]
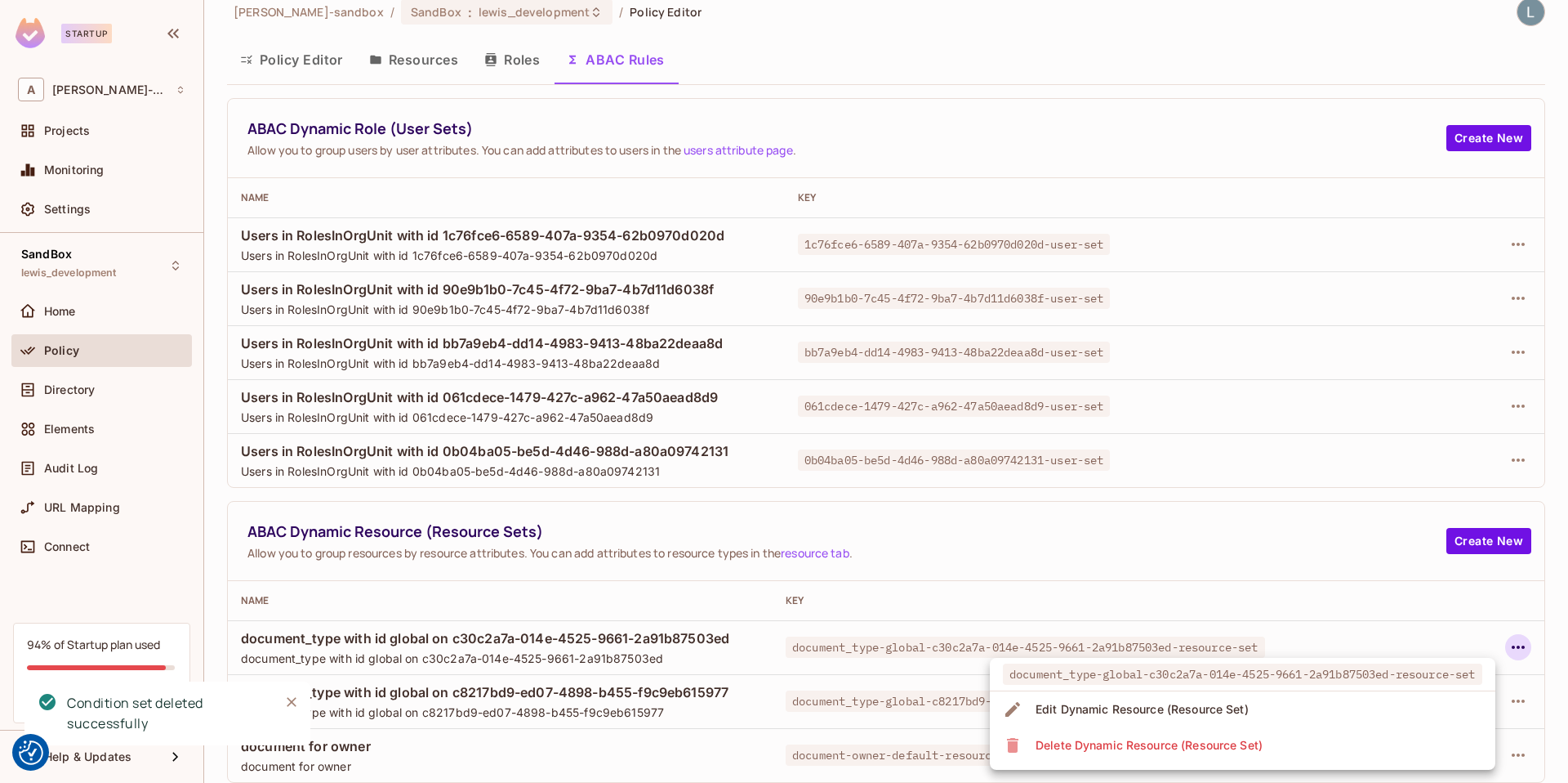
click at [1229, 599] on div at bounding box center [784, 392] width 1568 height 783
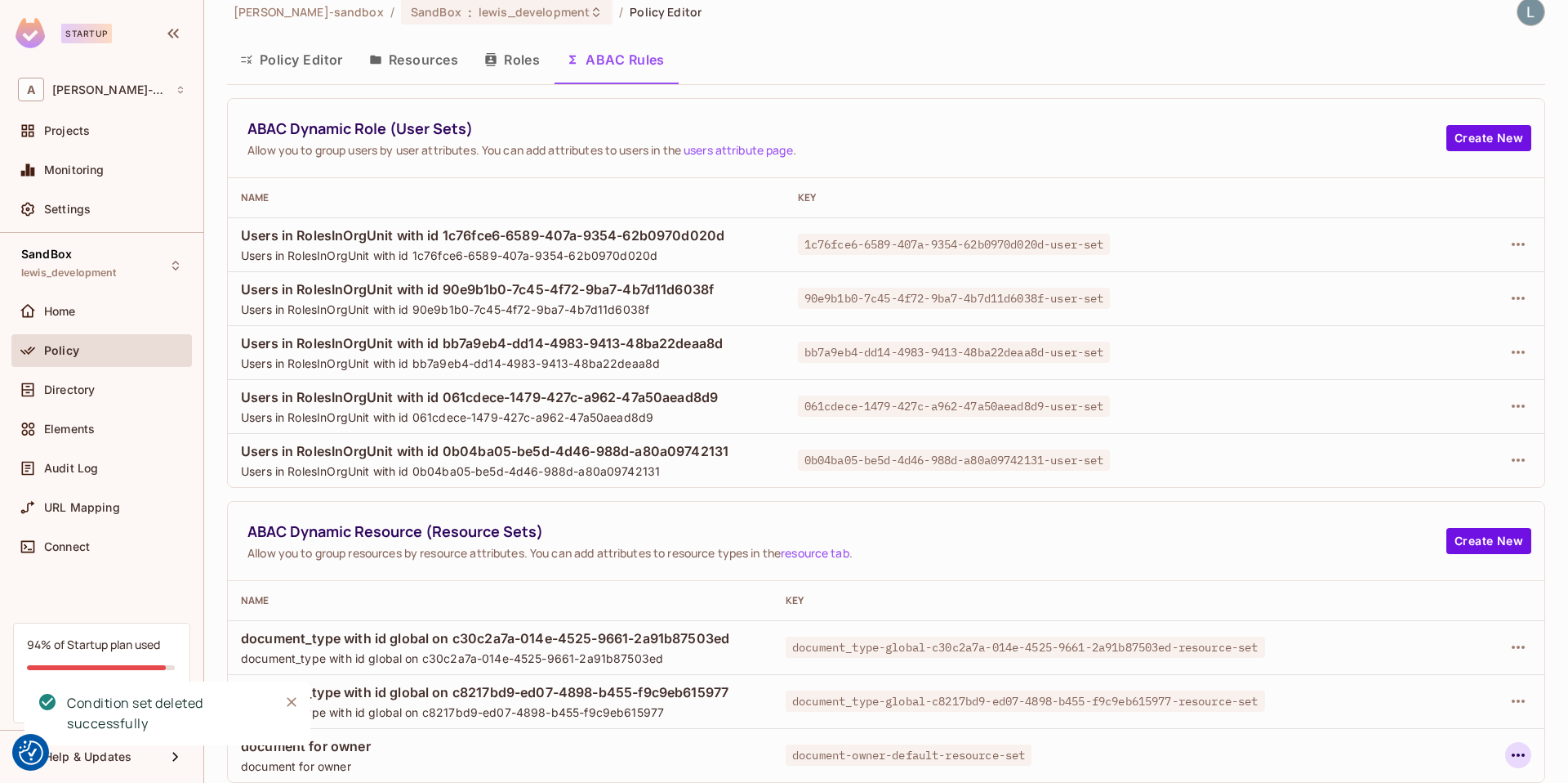
click at [1518, 761] on icon "button" at bounding box center [1519, 755] width 19 height 19
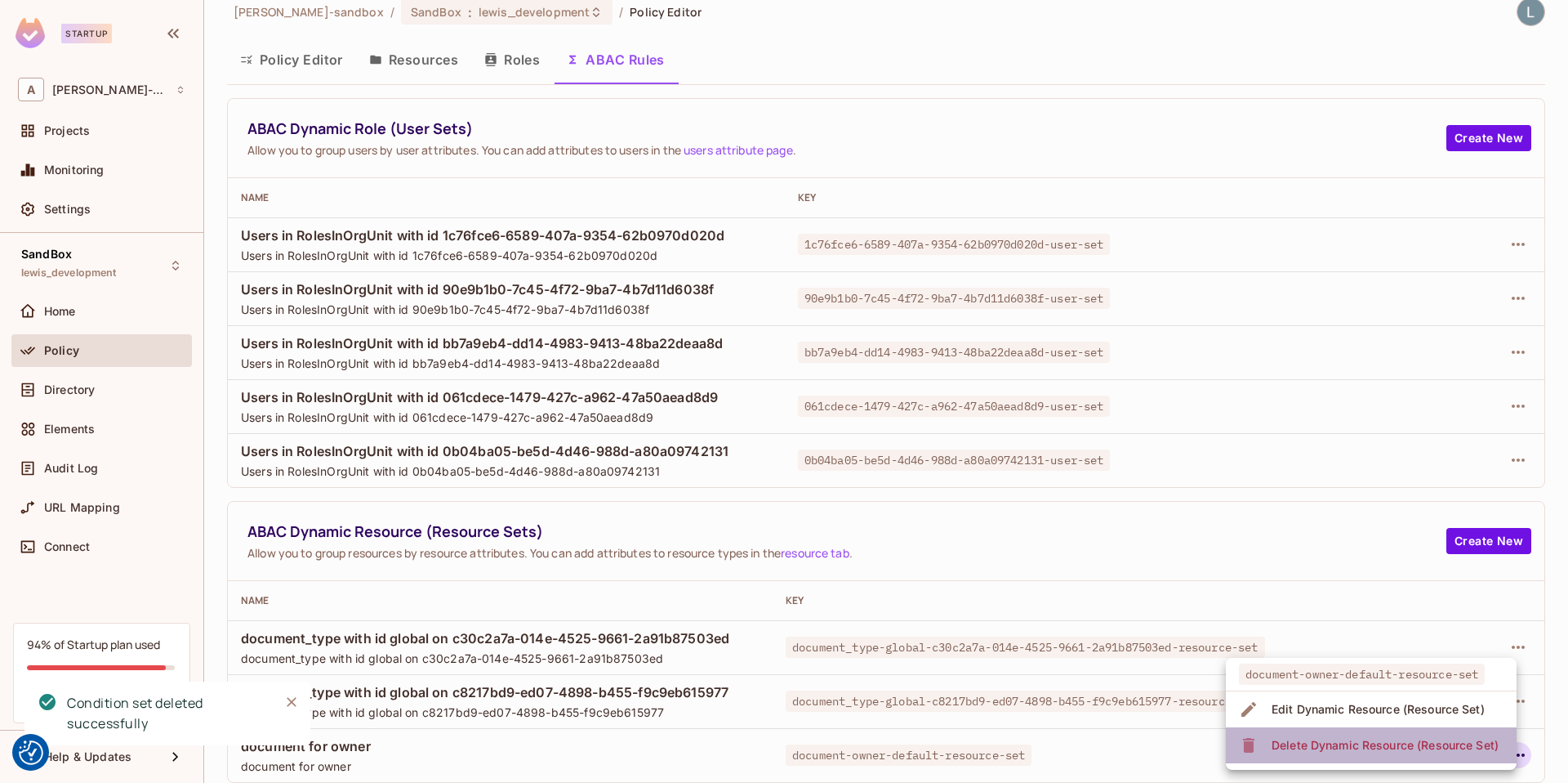
click at [1362, 751] on div "Delete Dynamic Resource (Resource Set)" at bounding box center [1385, 745] width 227 height 16
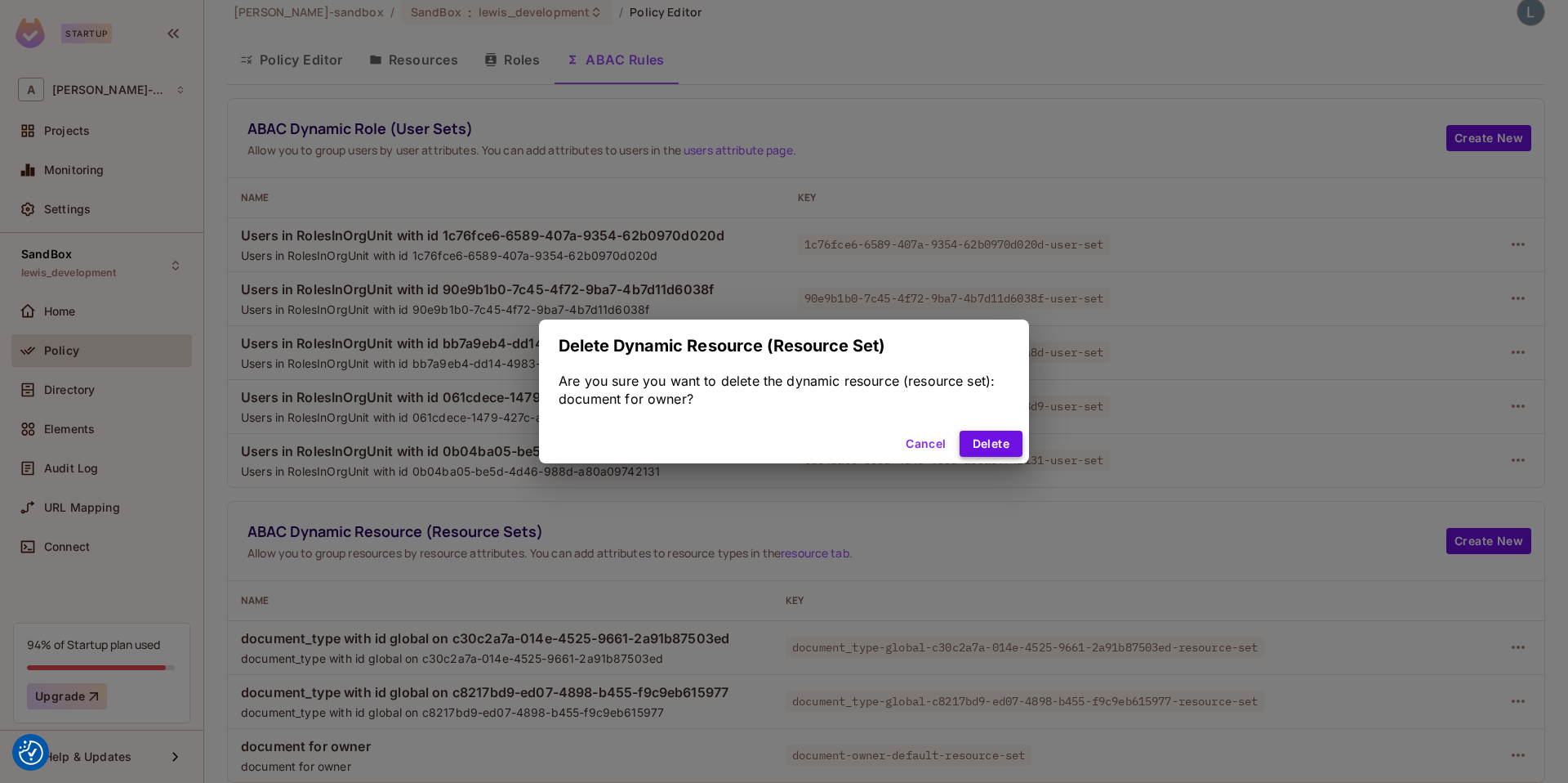
click at [991, 438] on button "Delete" at bounding box center [990, 444] width 63 height 27
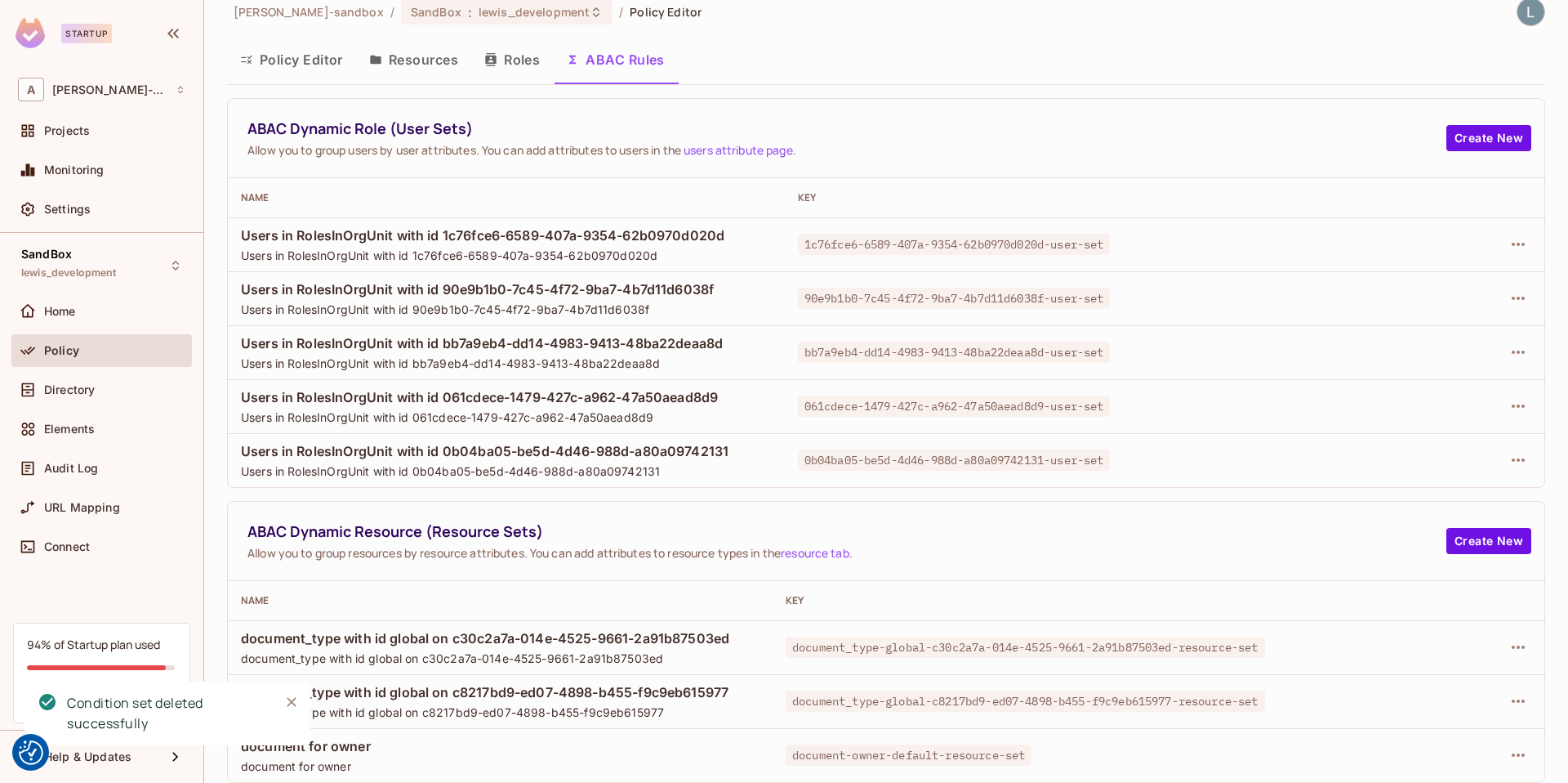
scroll to position [0, 0]
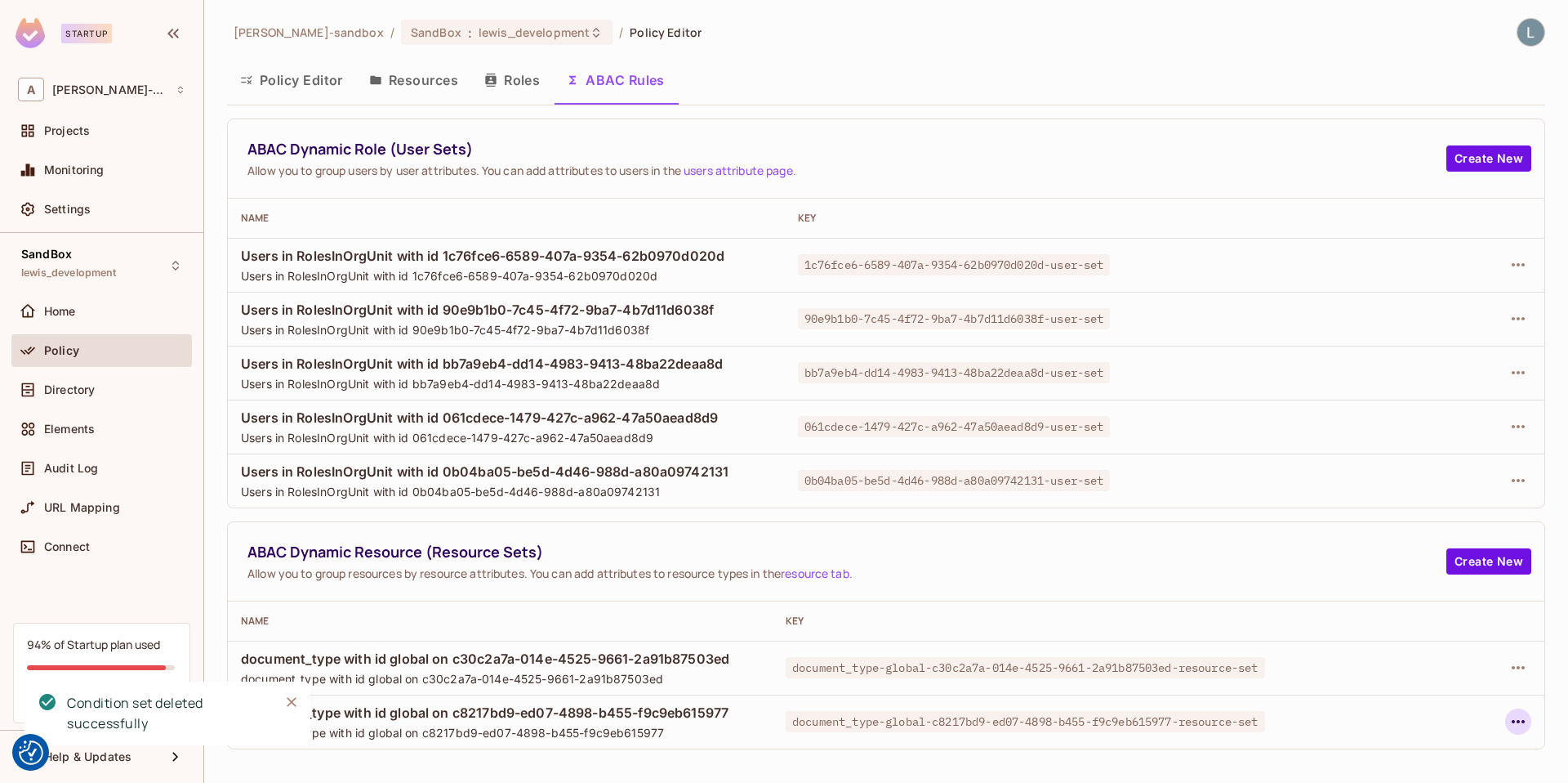
click at [1511, 720] on icon "button" at bounding box center [1518, 722] width 13 height 4
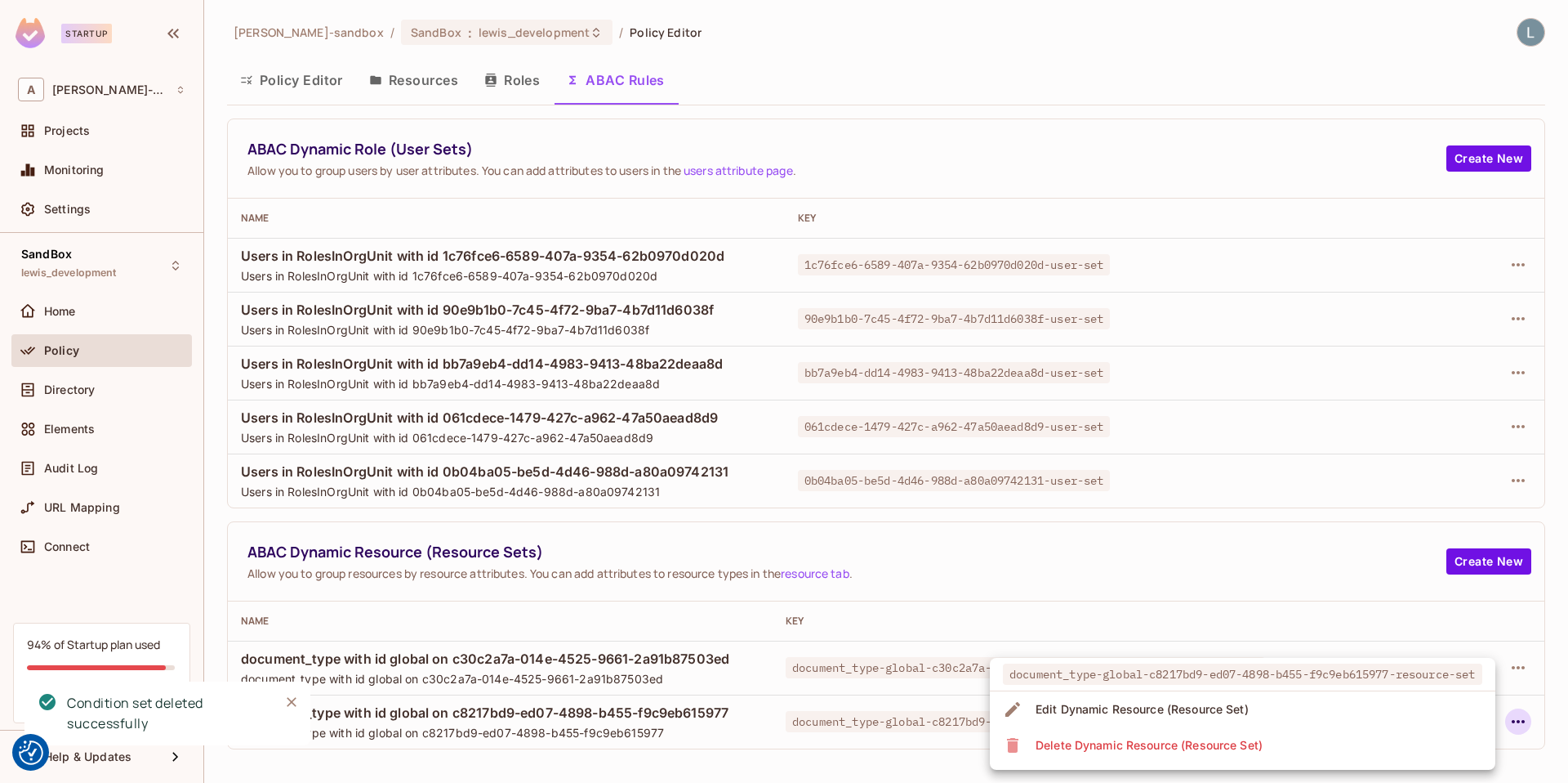
click at [1300, 742] on li "Delete Dynamic Resource (Resource Set)" at bounding box center [1243, 745] width 505 height 36
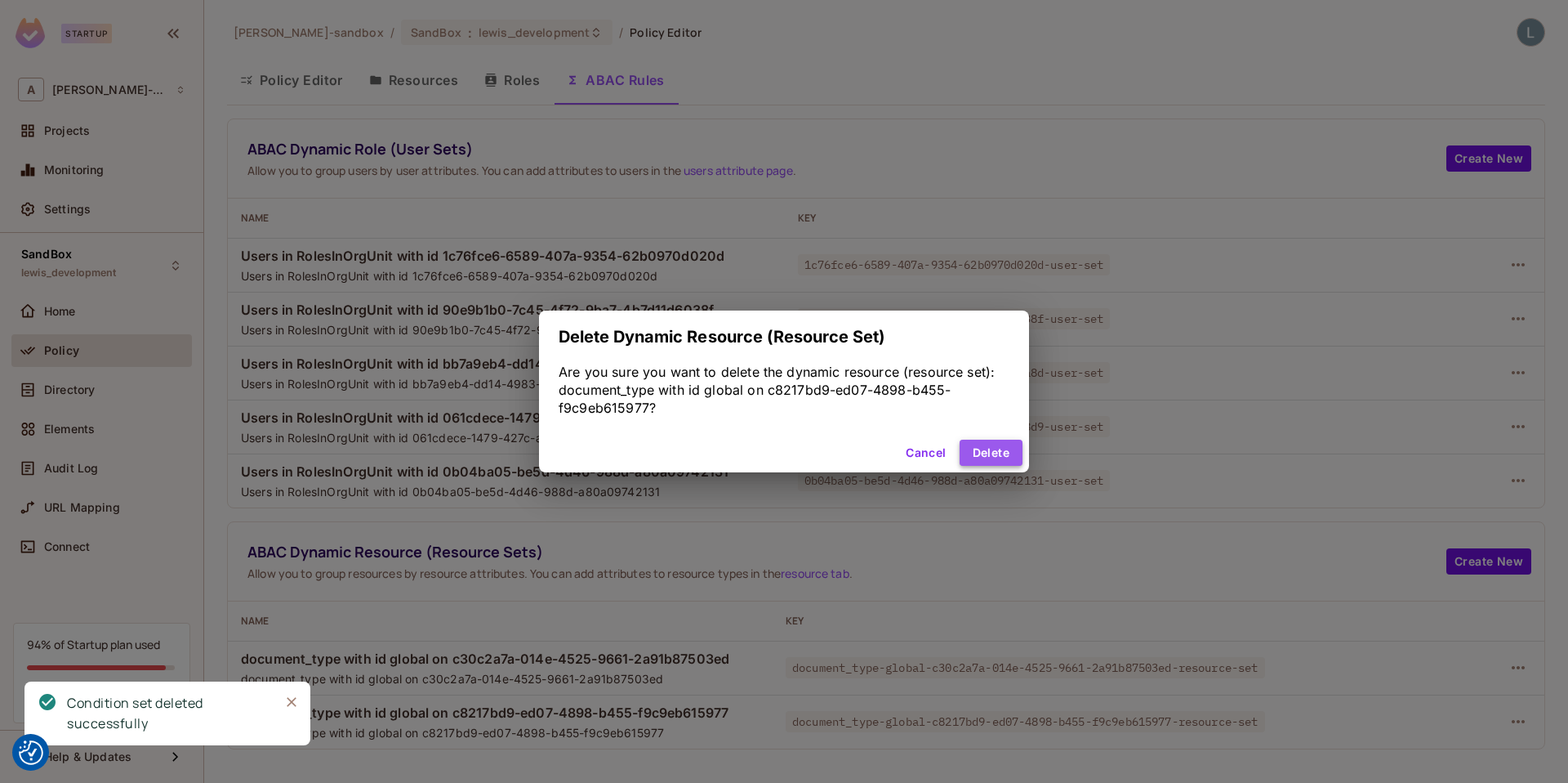
click at [999, 451] on button "Delete" at bounding box center [990, 452] width 63 height 27
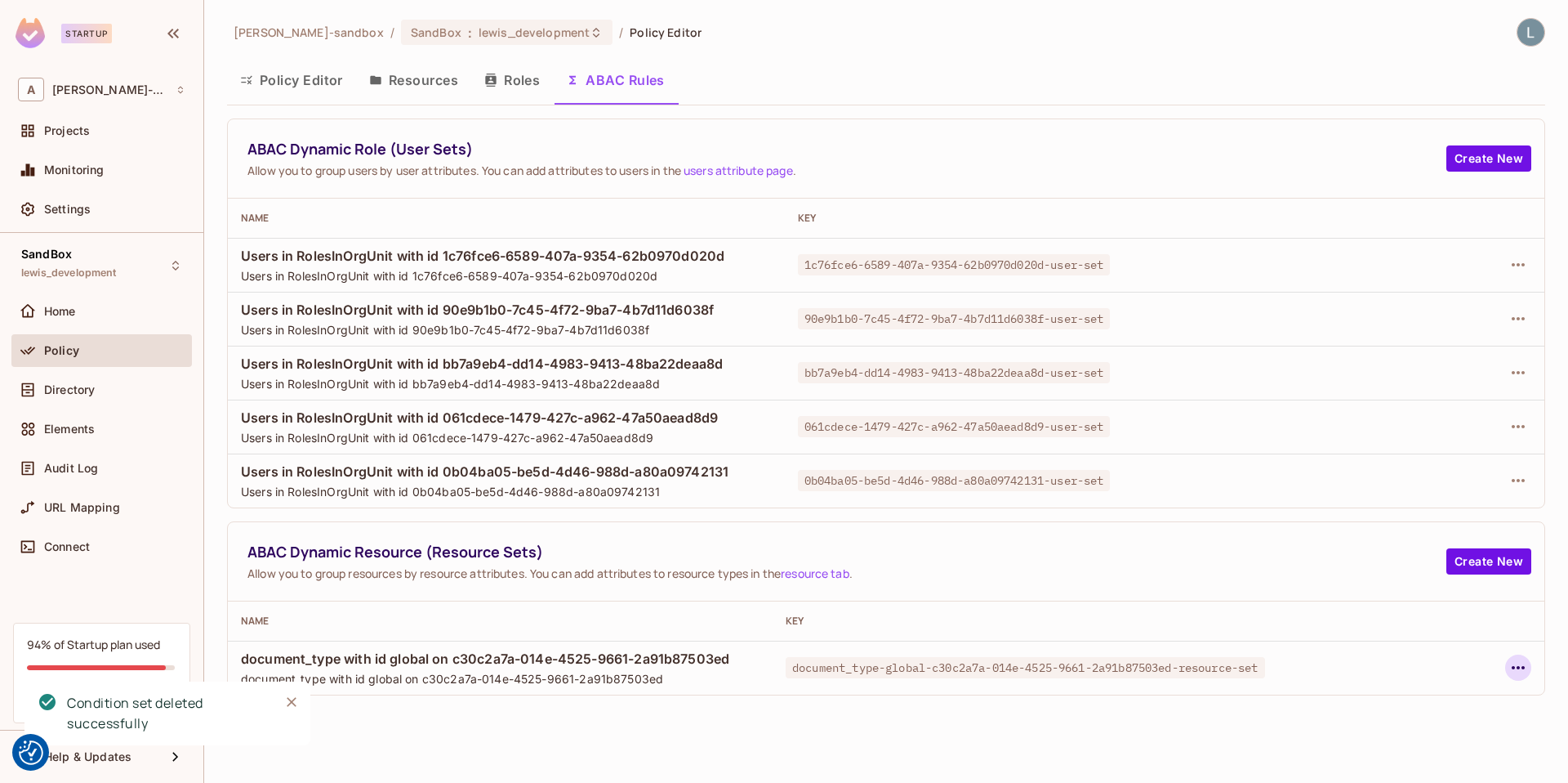
click at [1519, 665] on icon "button" at bounding box center [1519, 667] width 19 height 19
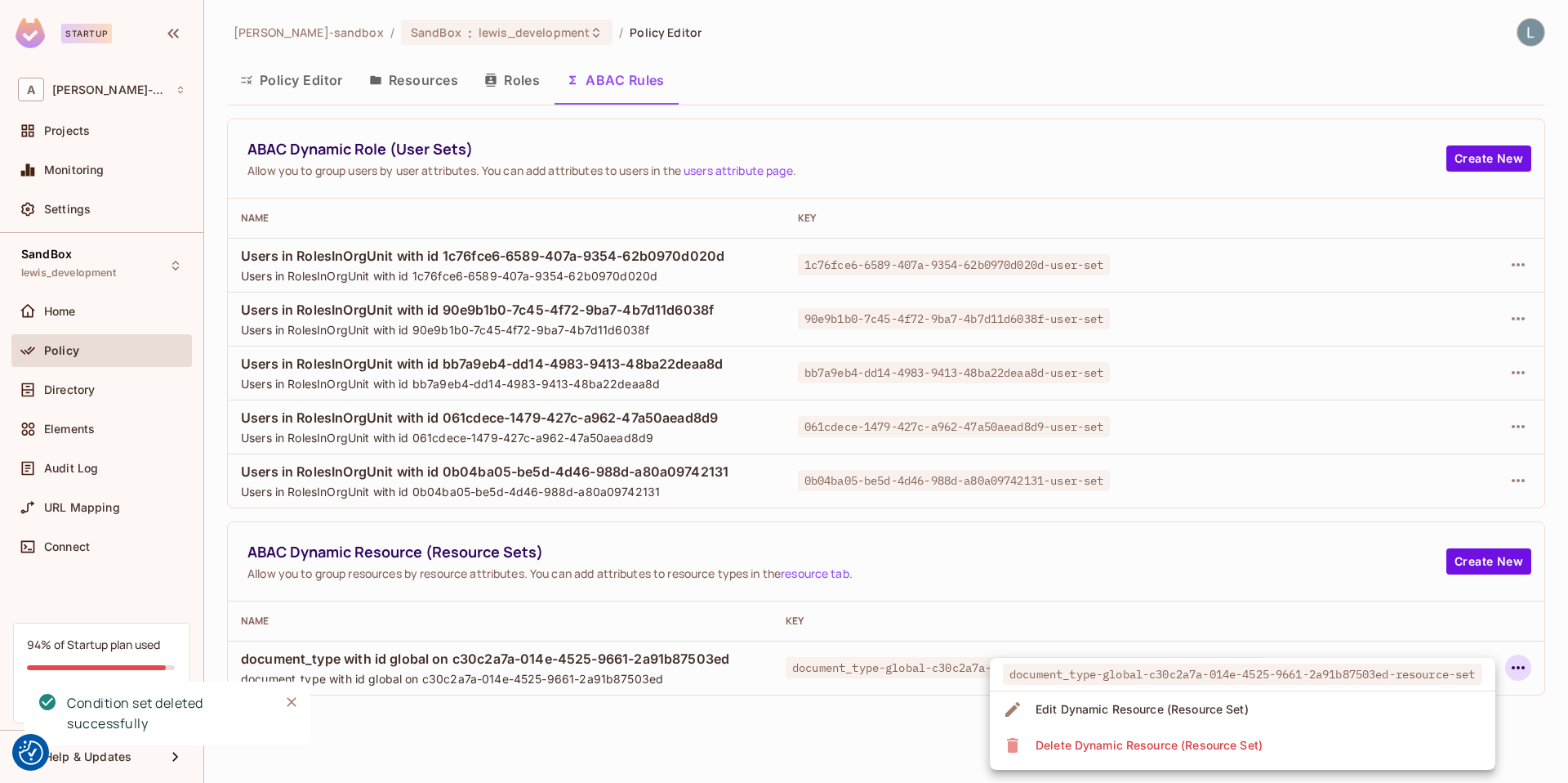
click at [1192, 745] on div "Delete Dynamic Resource (Resource Set)" at bounding box center [1148, 745] width 227 height 16
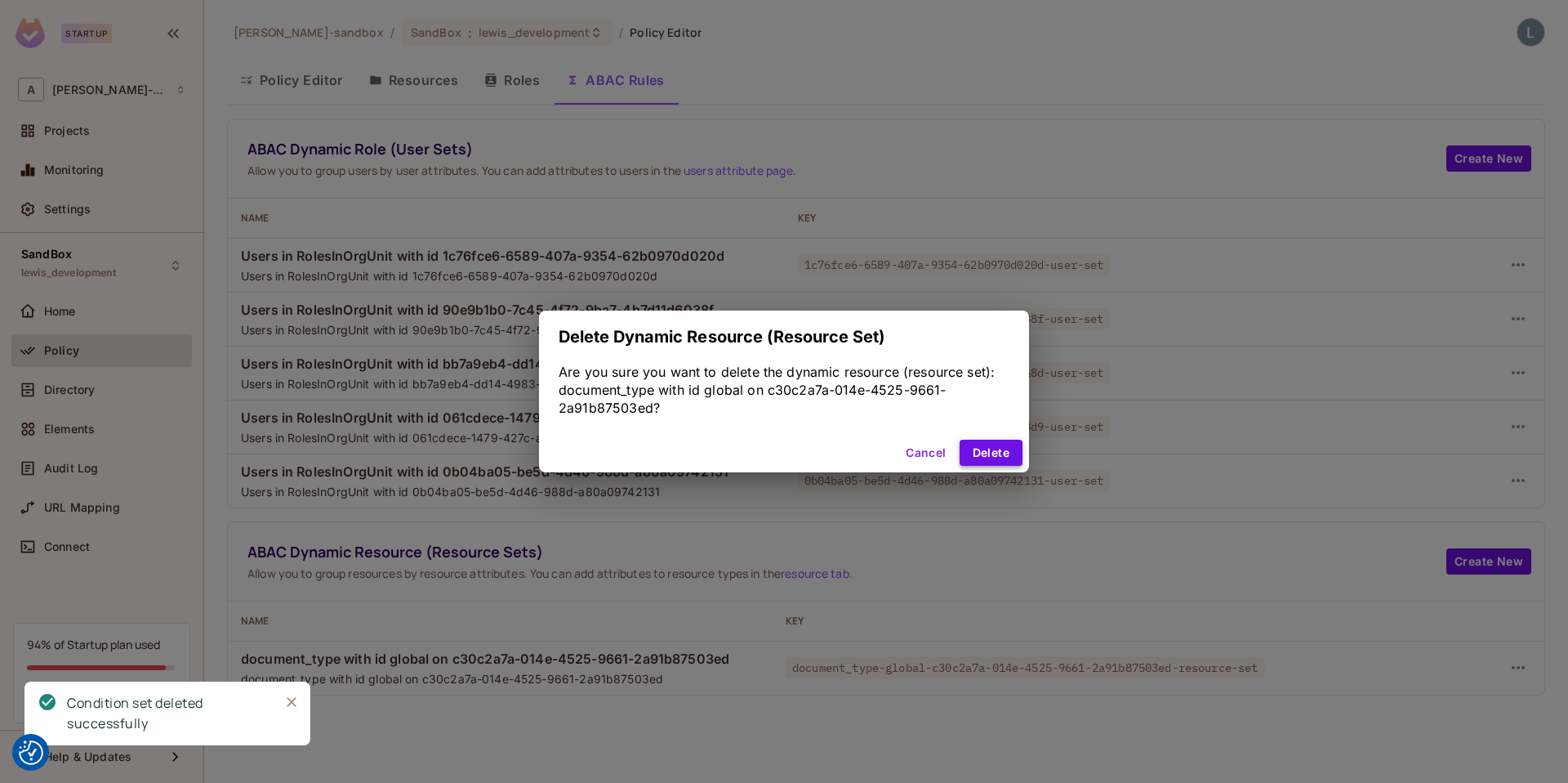
click at [995, 444] on button "Delete" at bounding box center [990, 452] width 63 height 27
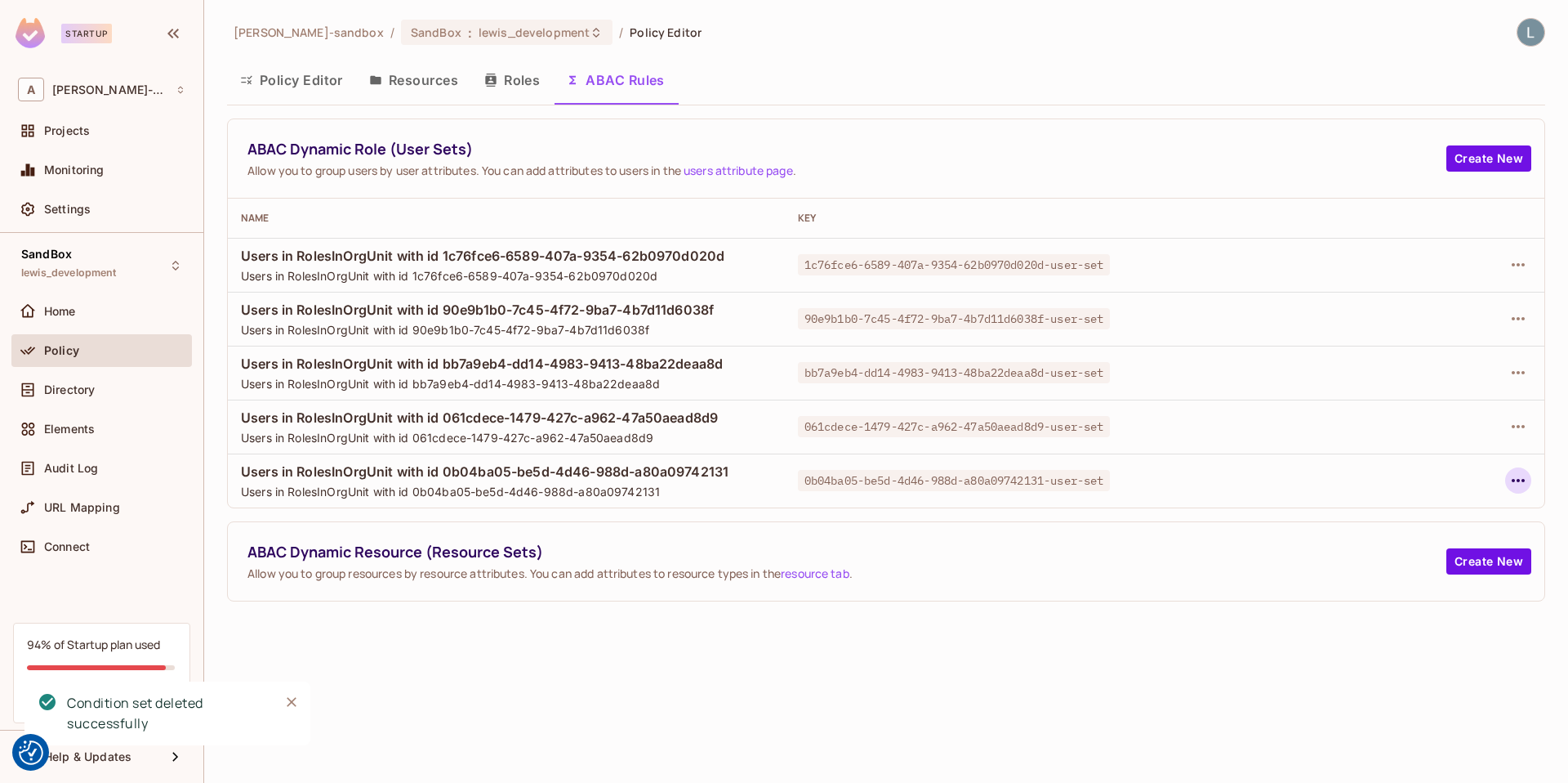
click at [1517, 476] on icon "button" at bounding box center [1519, 481] width 19 height 19
click at [1374, 552] on div "Delete Dynamic Role (User Set)" at bounding box center [1413, 554] width 174 height 16
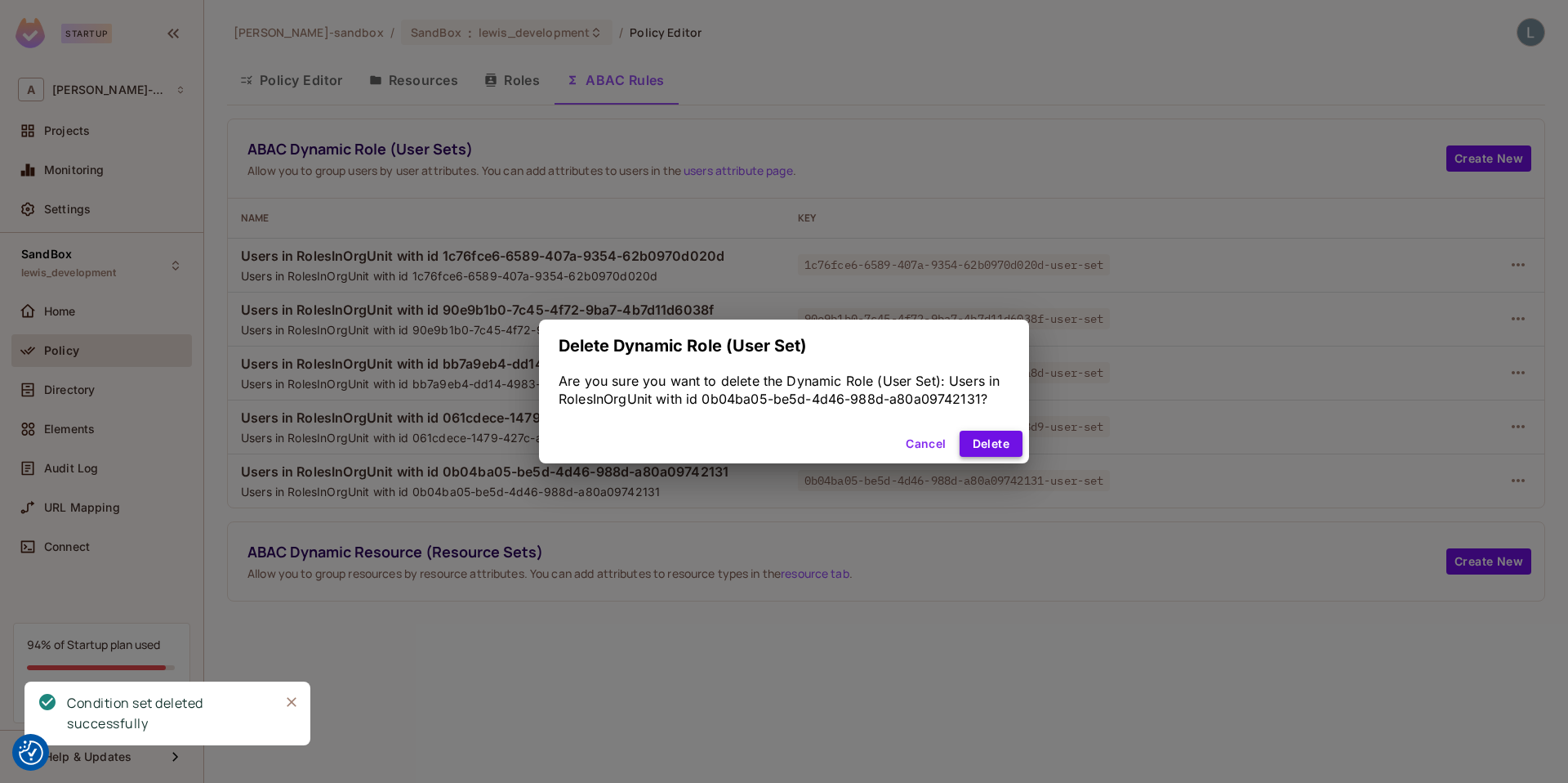
click at [990, 447] on button "Delete" at bounding box center [990, 444] width 63 height 27
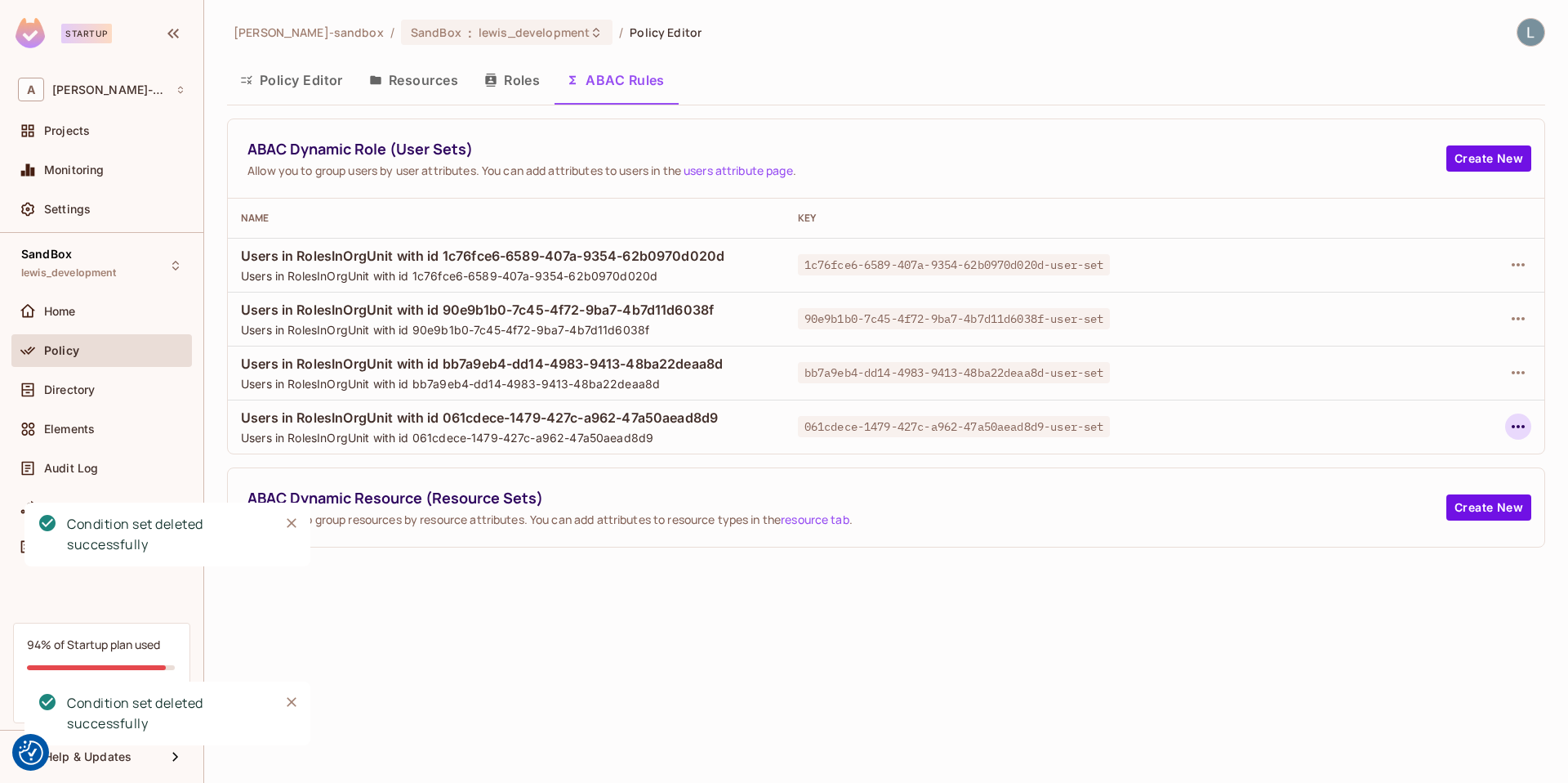
click at [1516, 426] on icon "button" at bounding box center [1519, 427] width 19 height 19
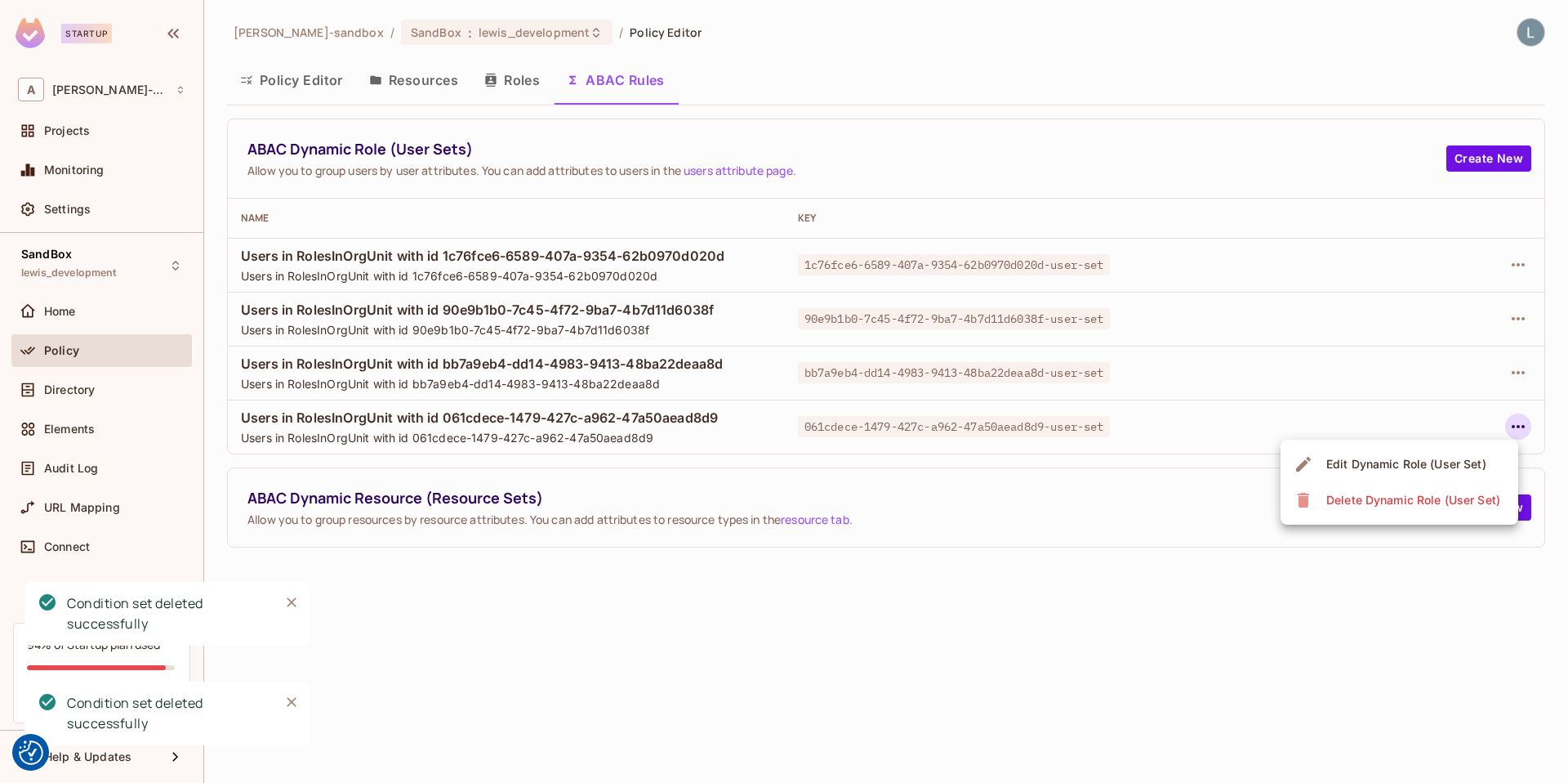
click at [1335, 499] on div "Delete Dynamic Role (User Set)" at bounding box center [1413, 500] width 174 height 16
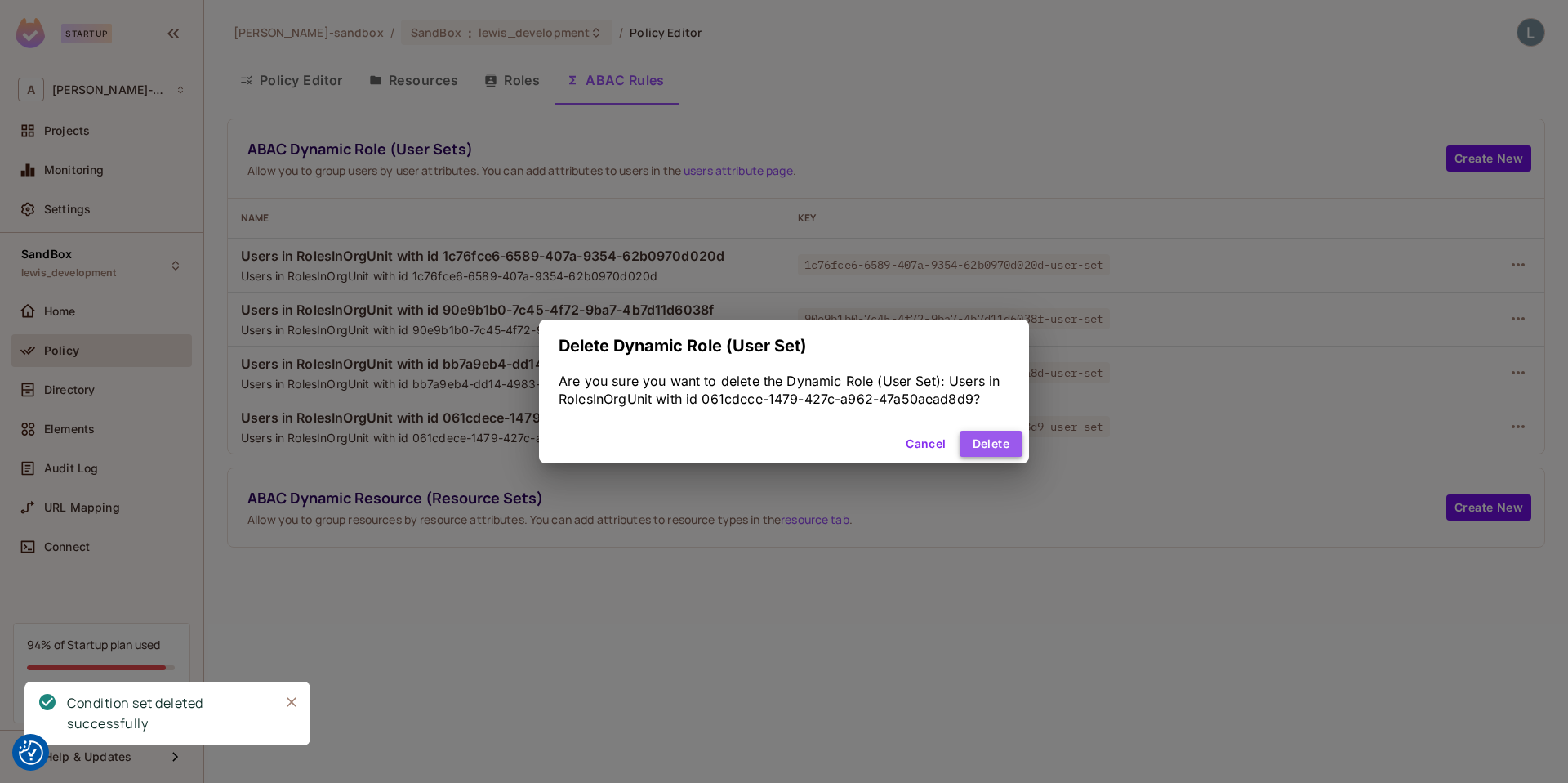
click at [981, 441] on button "Delete" at bounding box center [990, 444] width 63 height 27
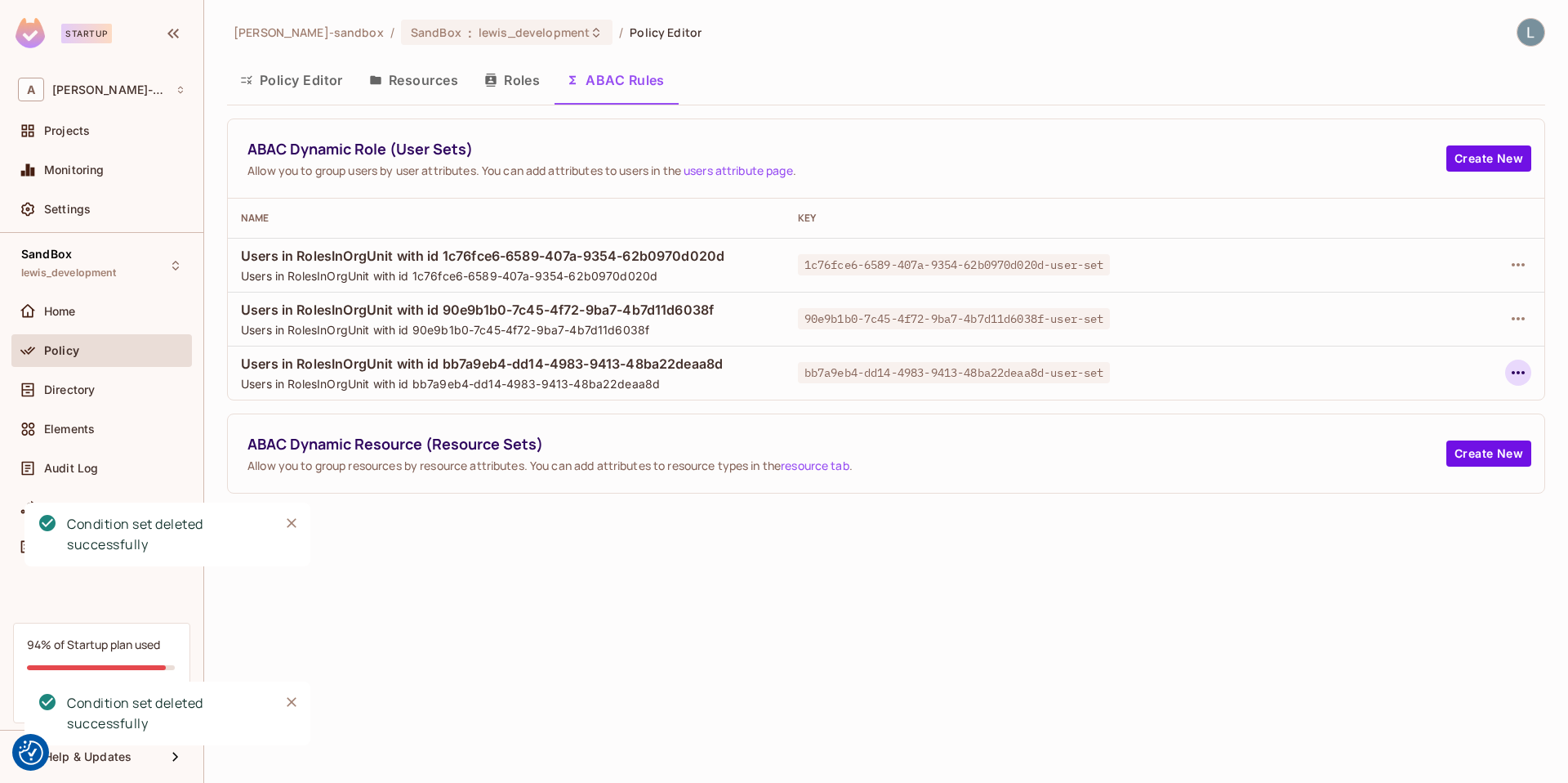
click at [1519, 372] on icon "button" at bounding box center [1518, 373] width 13 height 4
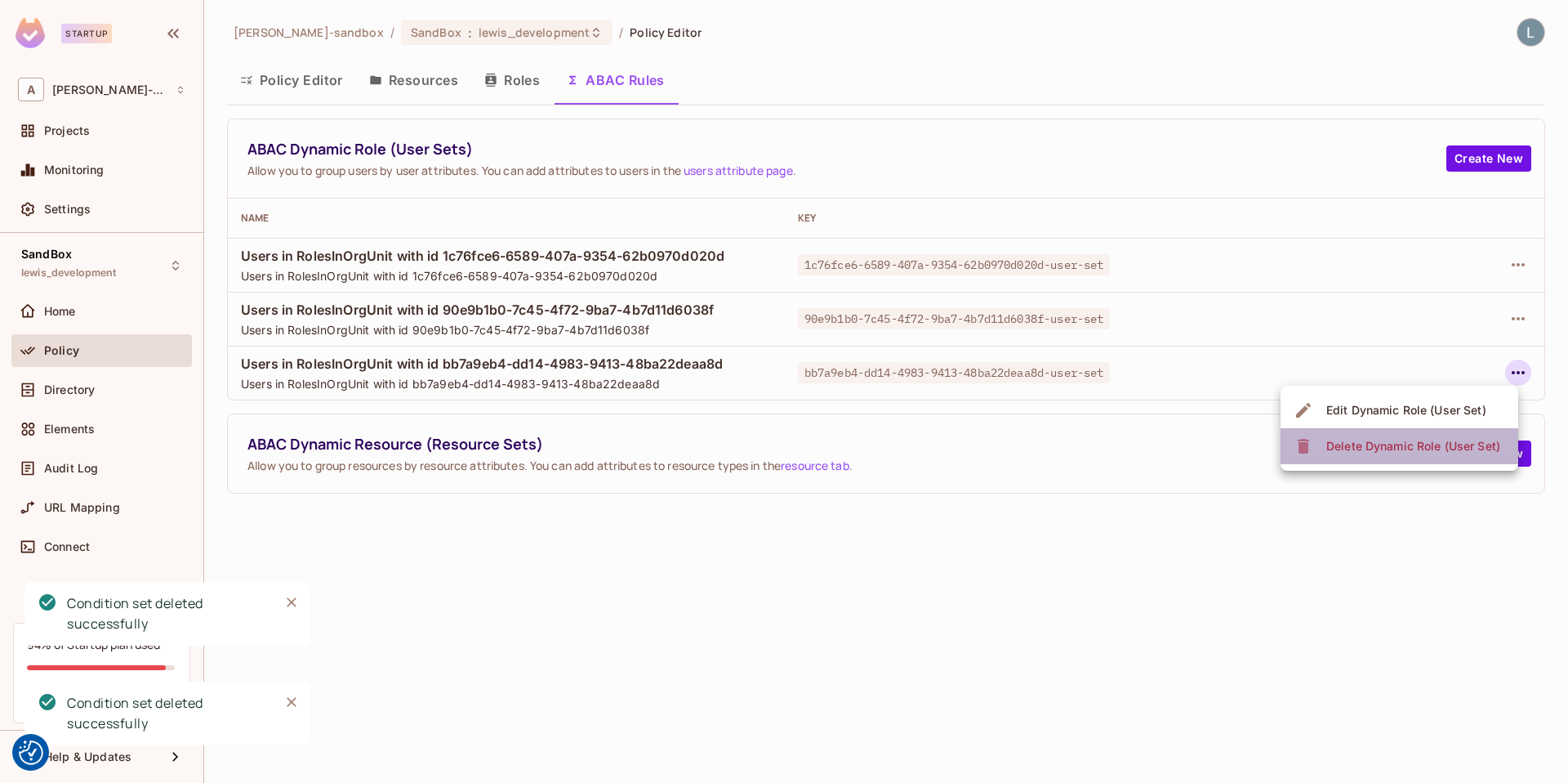
click at [1376, 450] on div "Delete Dynamic Role (User Set)" at bounding box center [1413, 446] width 174 height 16
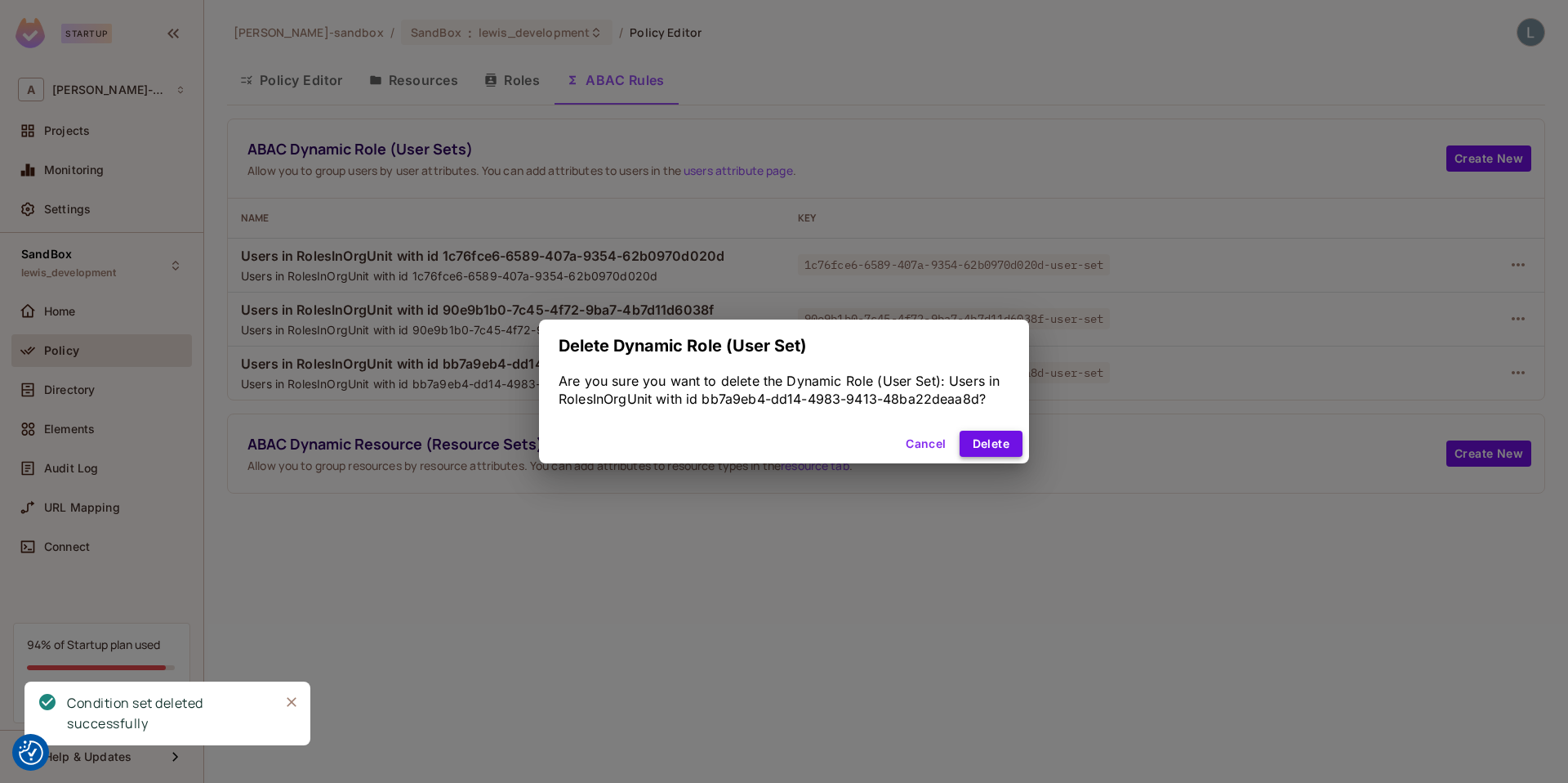
click at [984, 443] on button "Delete" at bounding box center [990, 444] width 63 height 27
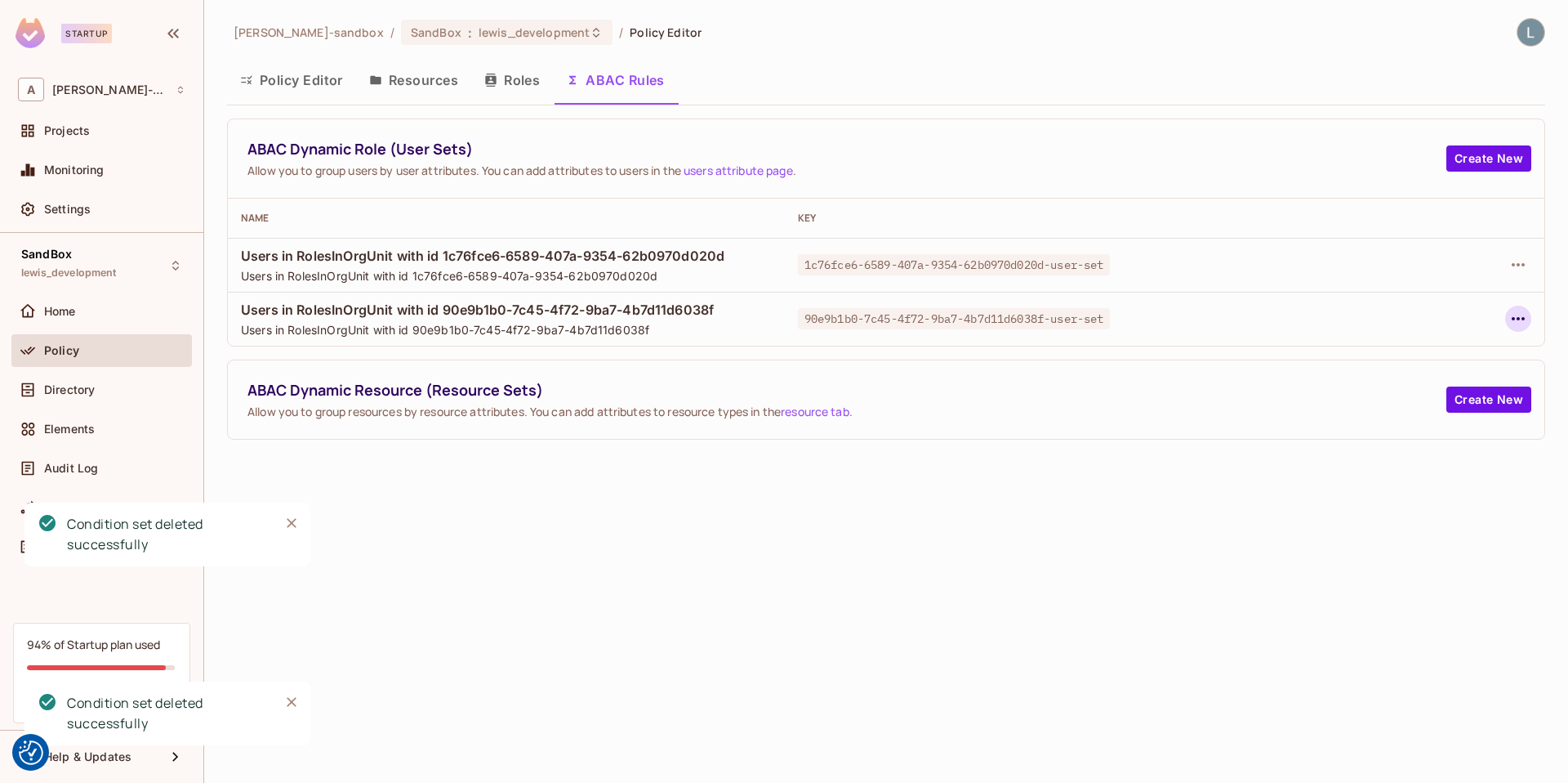
click at [1526, 316] on icon "button" at bounding box center [1519, 318] width 19 height 19
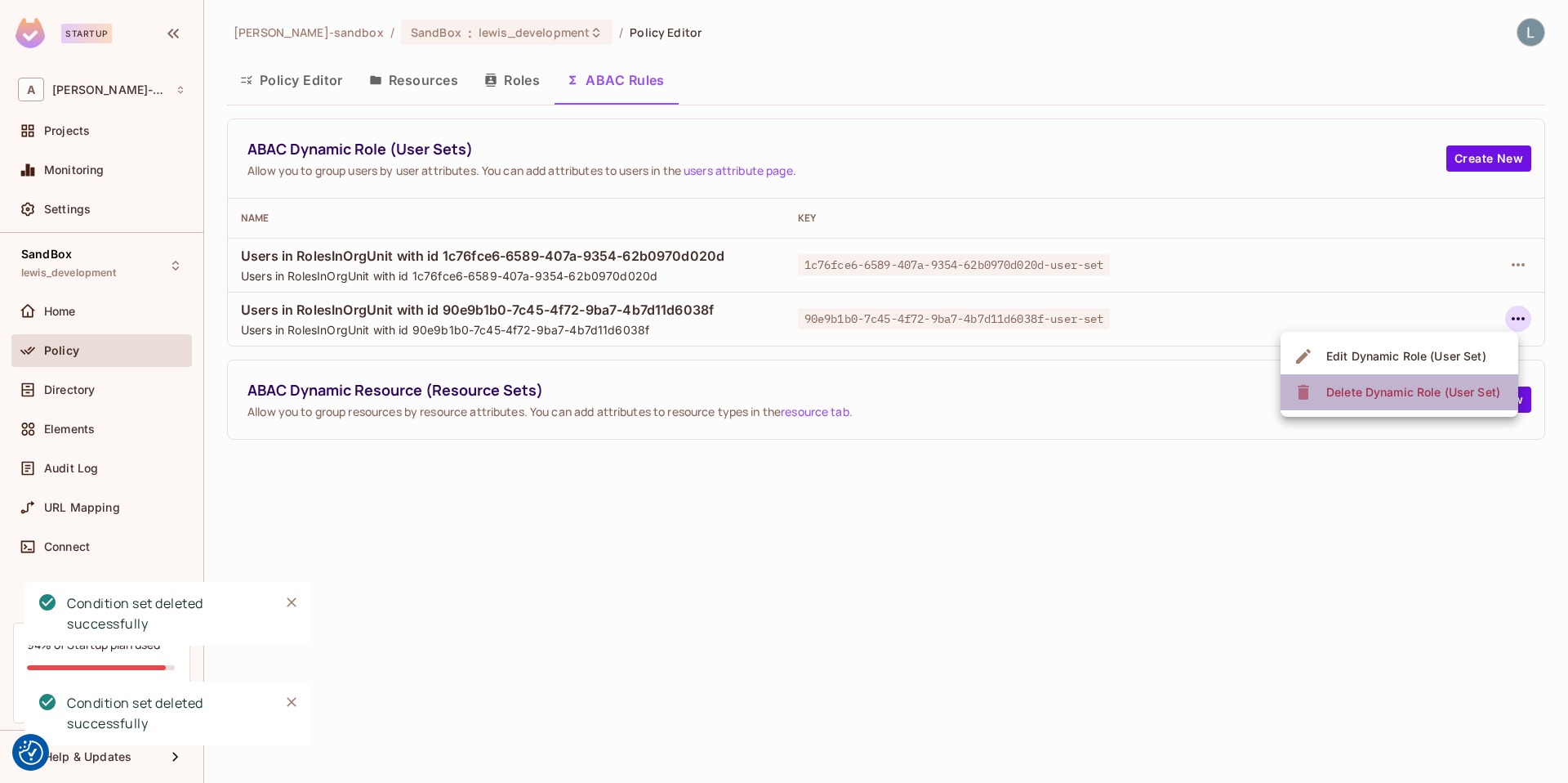
click at [1344, 388] on div "Delete Dynamic Role (User Set)" at bounding box center [1413, 392] width 174 height 16
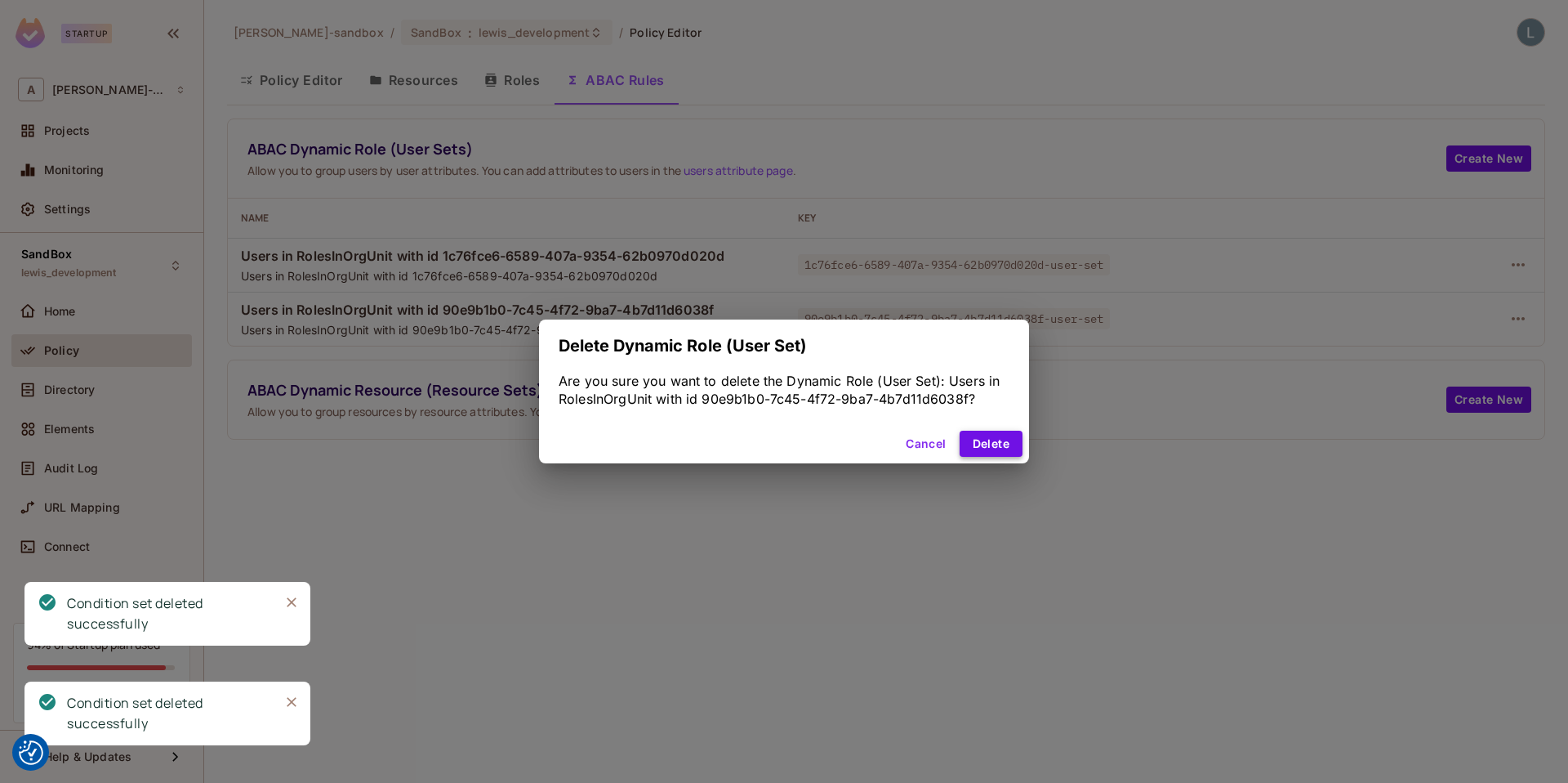
click at [996, 438] on button "Delete" at bounding box center [990, 444] width 63 height 27
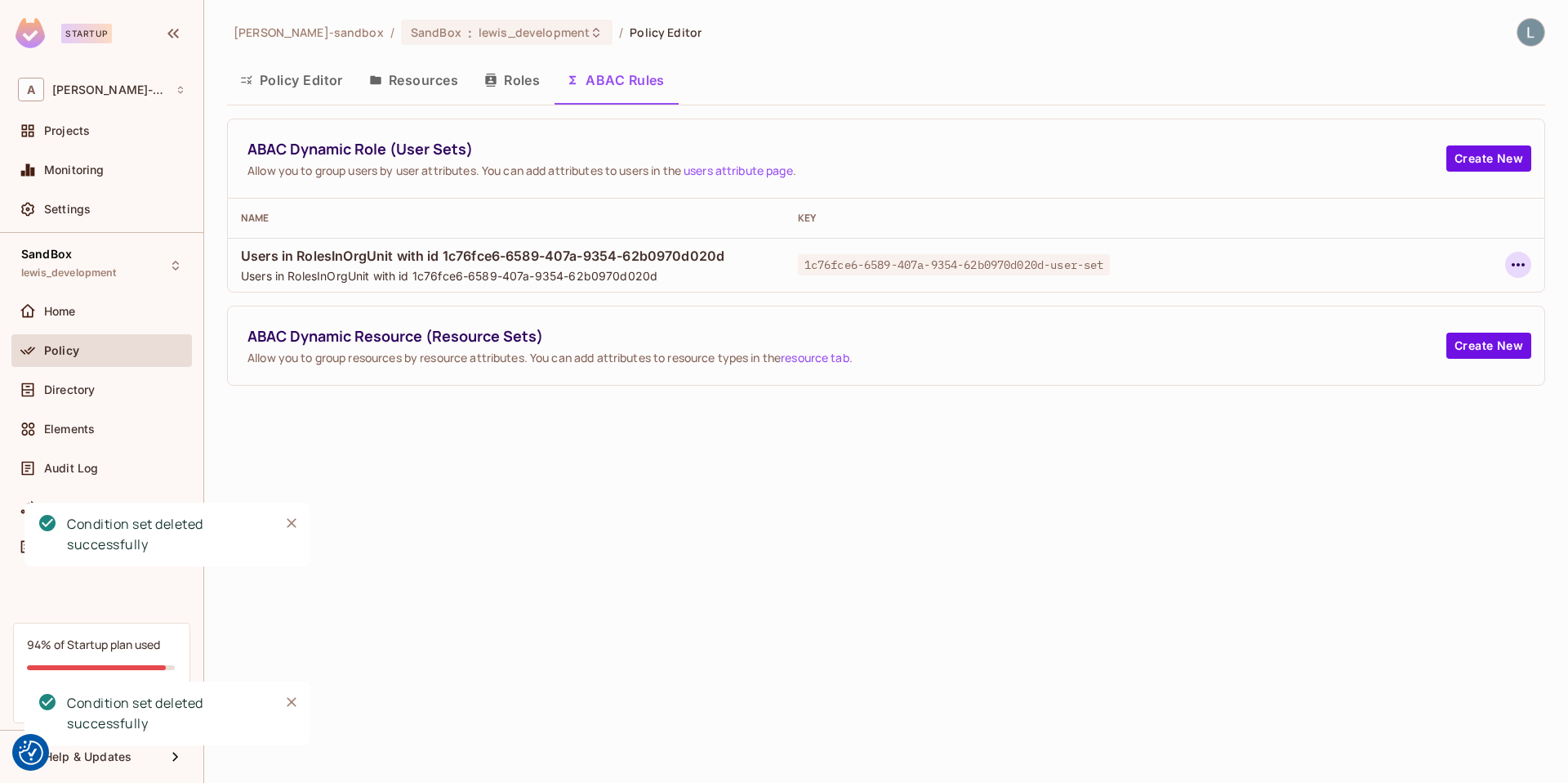
click at [1512, 262] on icon "button" at bounding box center [1519, 264] width 19 height 19
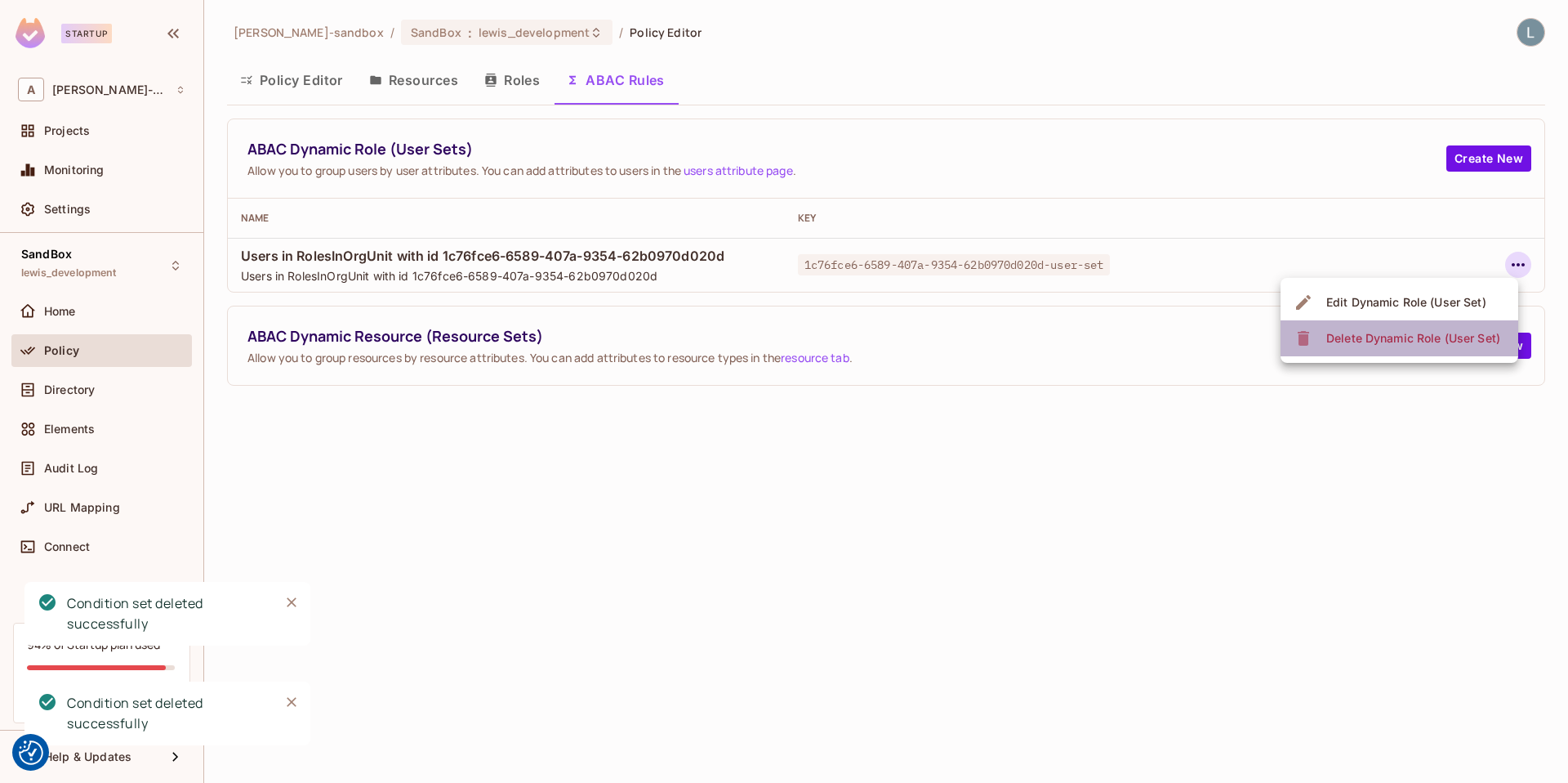
click at [1345, 334] on div "Delete Dynamic Role (User Set)" at bounding box center [1413, 338] width 174 height 16
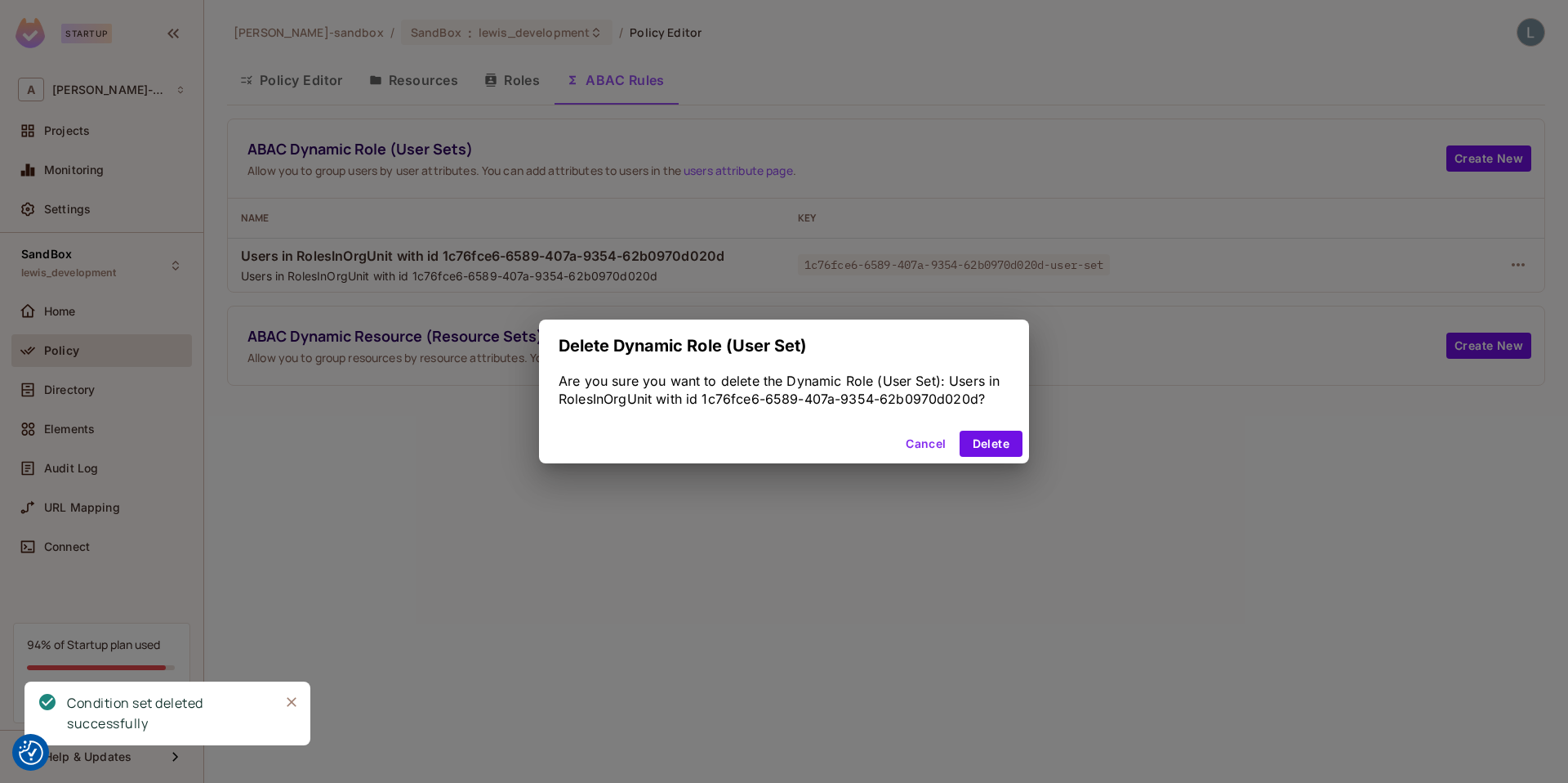
click at [993, 428] on div "Cancel Delete" at bounding box center [784, 444] width 490 height 39
click at [993, 441] on button "Delete" at bounding box center [990, 444] width 63 height 27
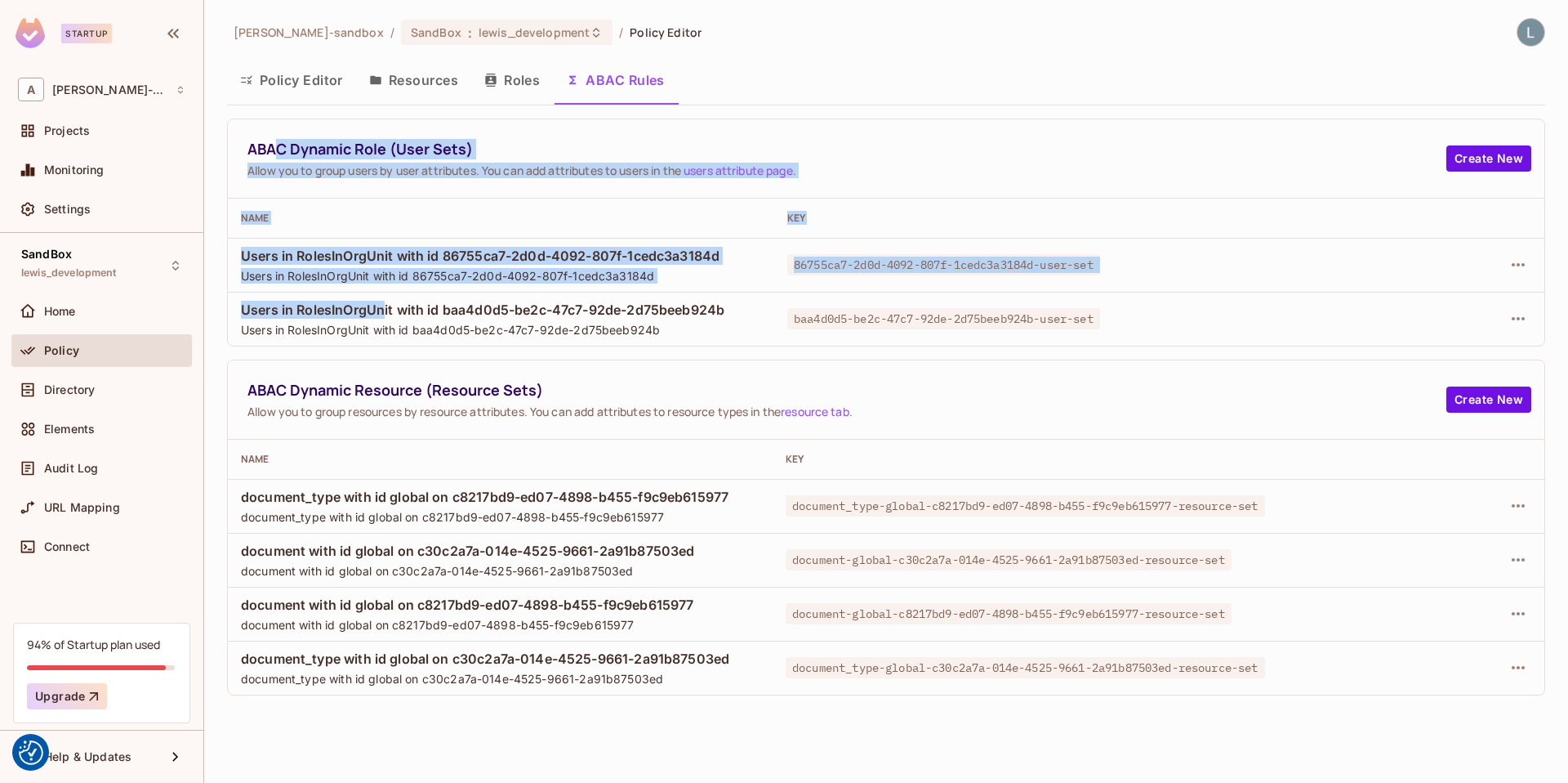
drag, startPoint x: 273, startPoint y: 149, endPoint x: 383, endPoint y: 318, distance: 201.6
click at [383, 318] on div "ABAC Dynamic Role (User Sets) Allow you to group users by user attributes. You …" at bounding box center [886, 232] width 1318 height 228
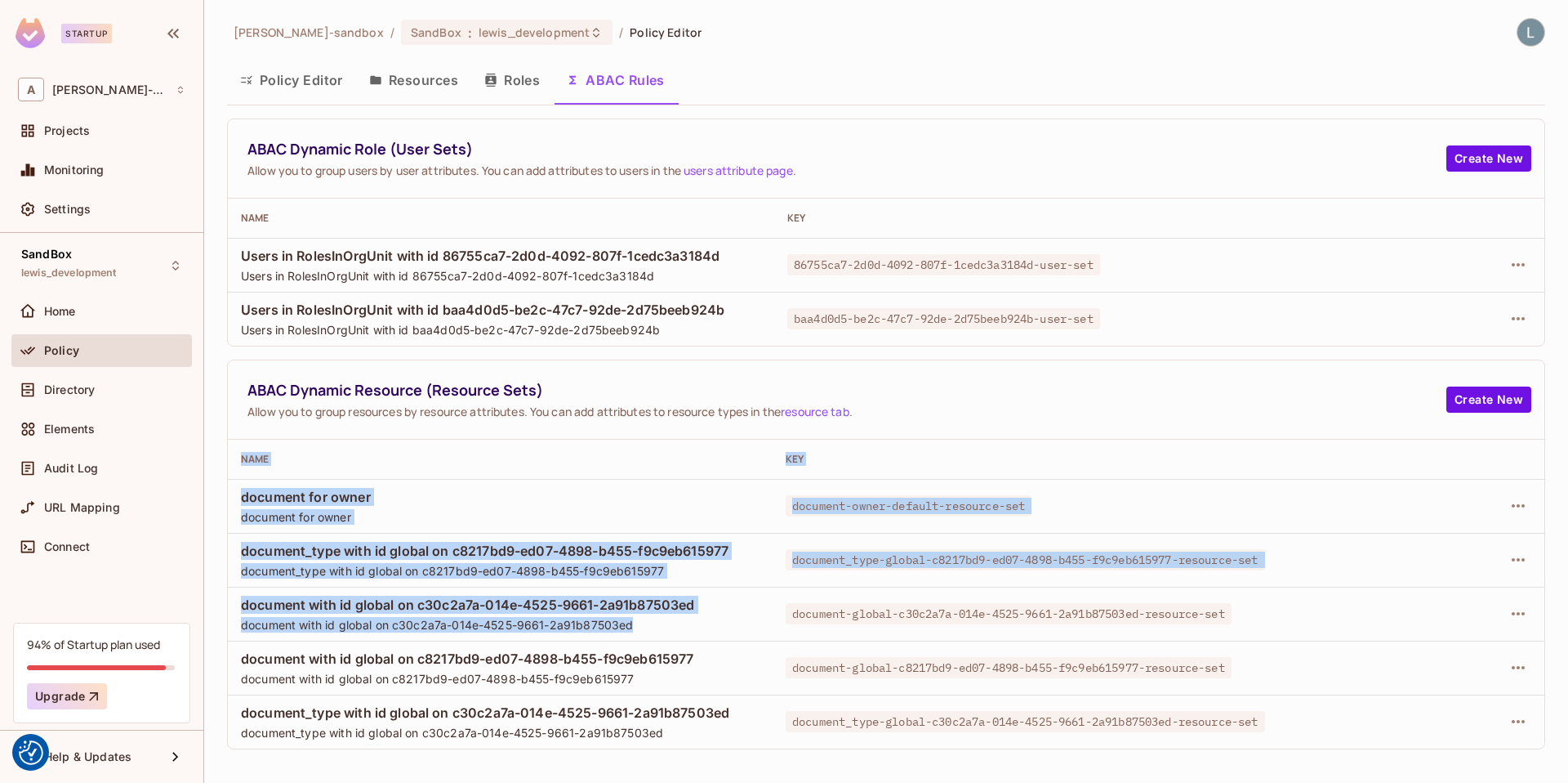
drag, startPoint x: 731, startPoint y: 624, endPoint x: 222, endPoint y: 491, distance: 526.1
click at [222, 491] on div "[PERSON_NAME]-sandbox / SandBox : lewis_development / Policy Editor Policy Edit…" at bounding box center [886, 392] width 1364 height 783
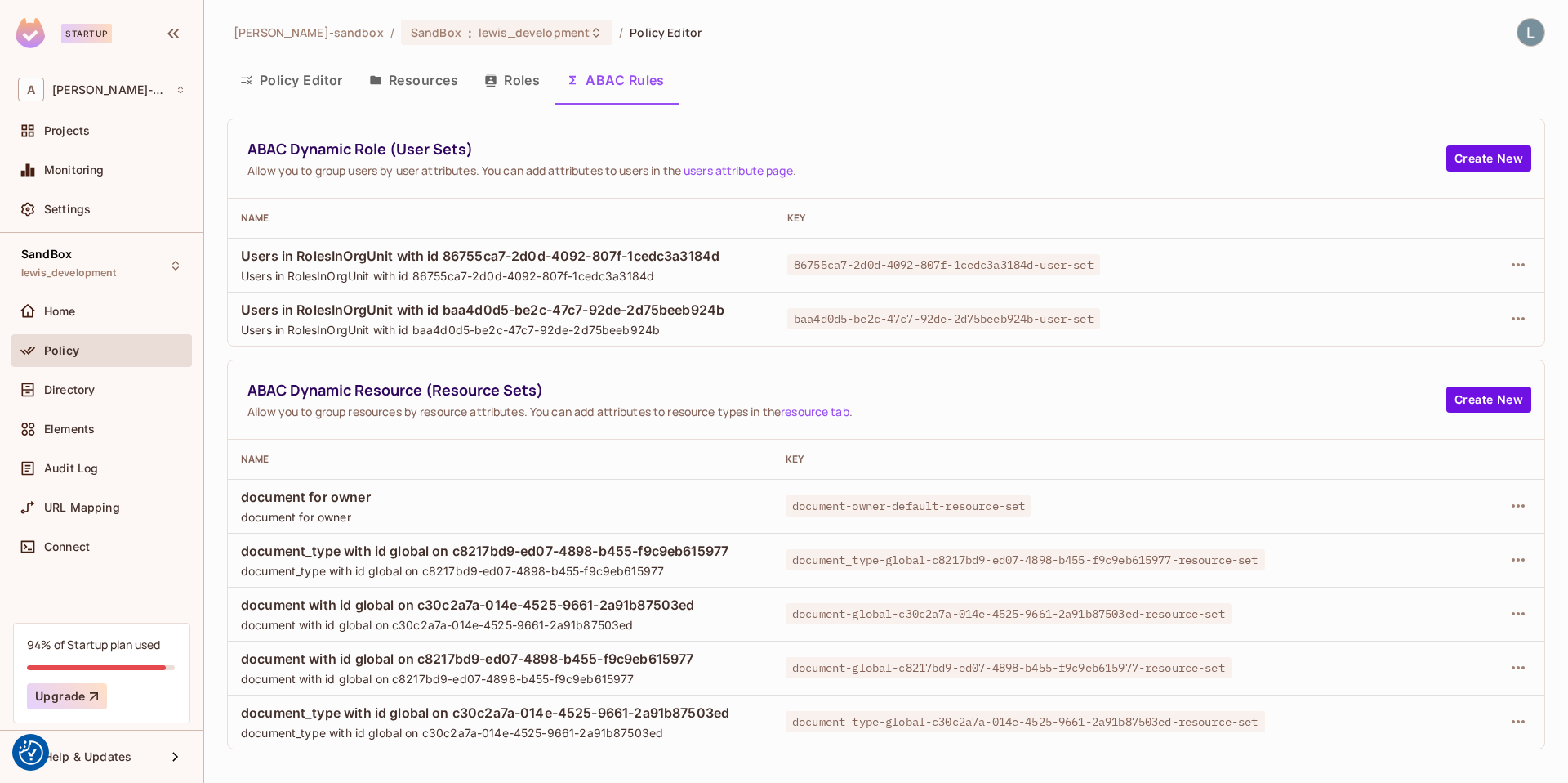
click at [406, 602] on span "document with id global on c30c2a7a-014e-4525-9661-2a91b87503ed" at bounding box center [500, 604] width 519 height 18
drag, startPoint x: 311, startPoint y: 554, endPoint x: 509, endPoint y: 558, distance: 198.0
click at [509, 558] on span "document_type with id global on c8217bd9-ed07-4898-b455-f9c9eb615977" at bounding box center [500, 551] width 519 height 18
drag, startPoint x: 273, startPoint y: 604, endPoint x: 459, endPoint y: 602, distance: 186.0
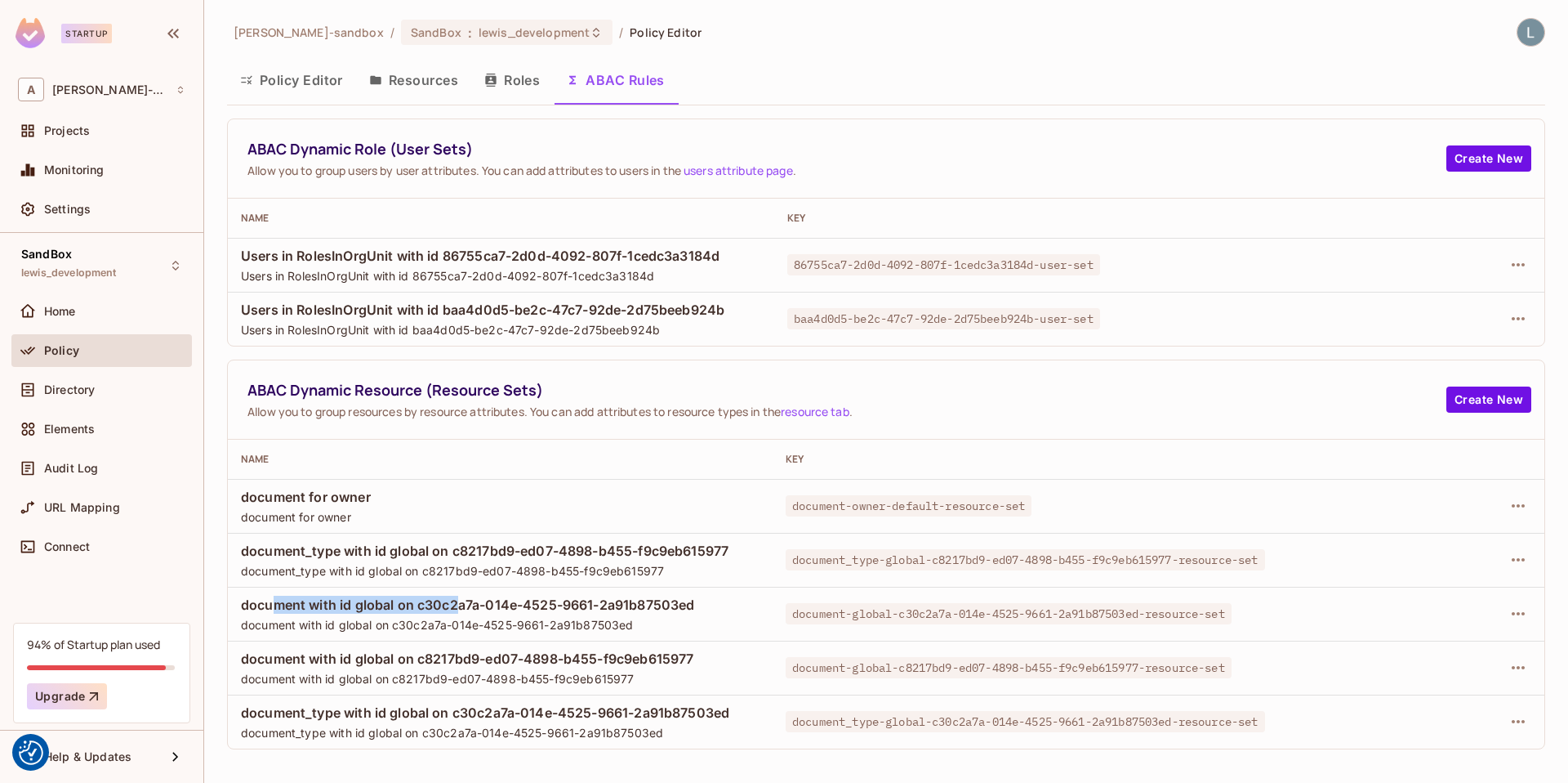
click at [459, 602] on span "document with id global on c30c2a7a-014e-4525-9661-2a91b87503ed" at bounding box center [500, 604] width 519 height 18
drag, startPoint x: 253, startPoint y: 499, endPoint x: 405, endPoint y: 498, distance: 152.0
click at [405, 498] on span "document for owner" at bounding box center [500, 497] width 519 height 18
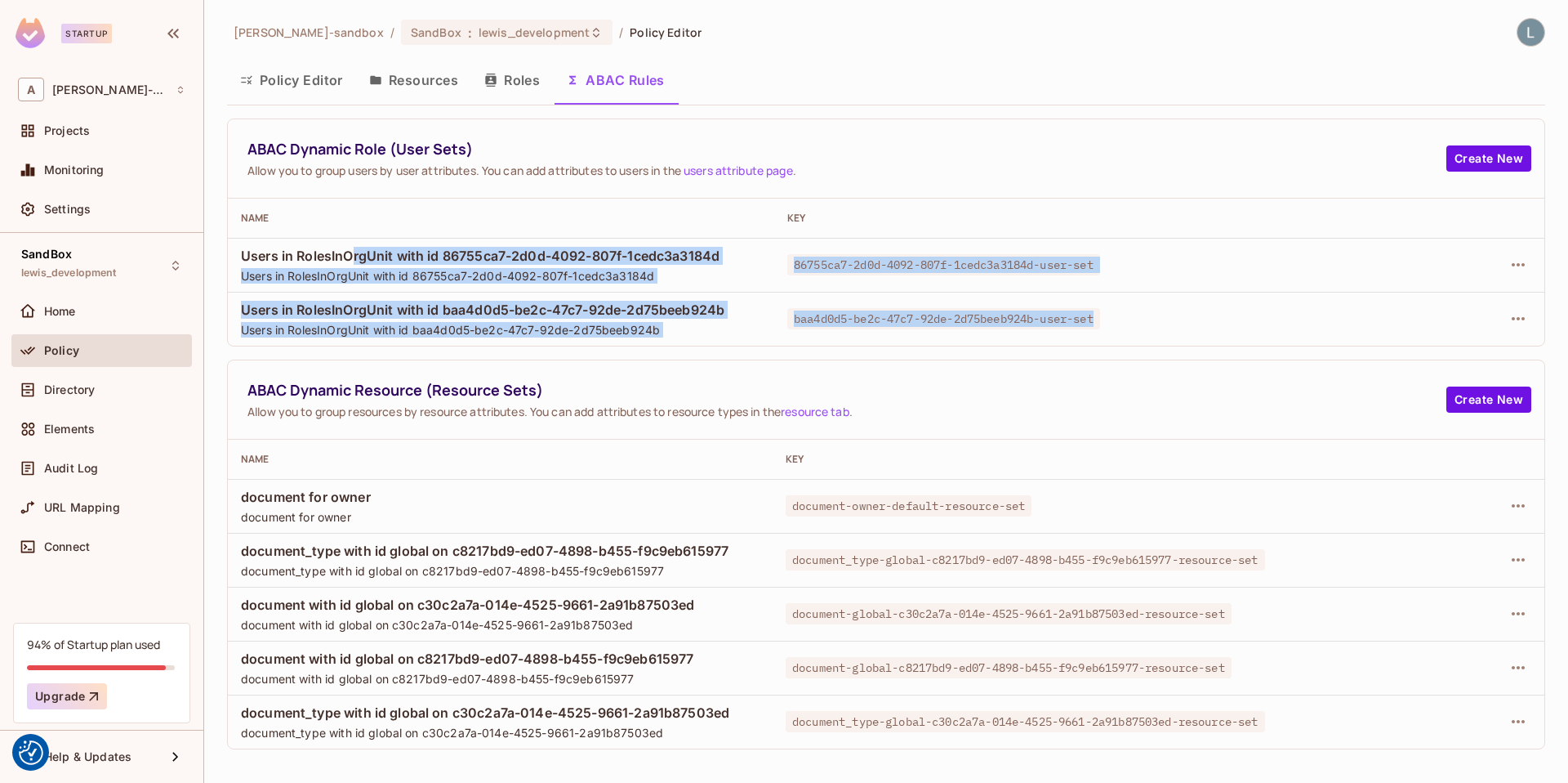
drag, startPoint x: 1132, startPoint y: 322, endPoint x: 354, endPoint y: 257, distance: 780.7
click at [354, 257] on tbody "Users in RolesInOrgUnit with id 86755ca7-2d0d-4092-807f-1cedc3a3184d Users in R…" at bounding box center [886, 292] width 1316 height 108
click at [394, 298] on td "Users in RolesInOrgUnit with id baa4d0d5-be2c-47c7-92de-2d75beeb924b Users in R…" at bounding box center [501, 318] width 547 height 54
drag, startPoint x: 1159, startPoint y: 319, endPoint x: 246, endPoint y: 257, distance: 915.1
click at [246, 257] on tbody "Users in RolesInOrgUnit with id 86755ca7-2d0d-4092-807f-1cedc3a3184d Users in R…" at bounding box center [886, 292] width 1316 height 108
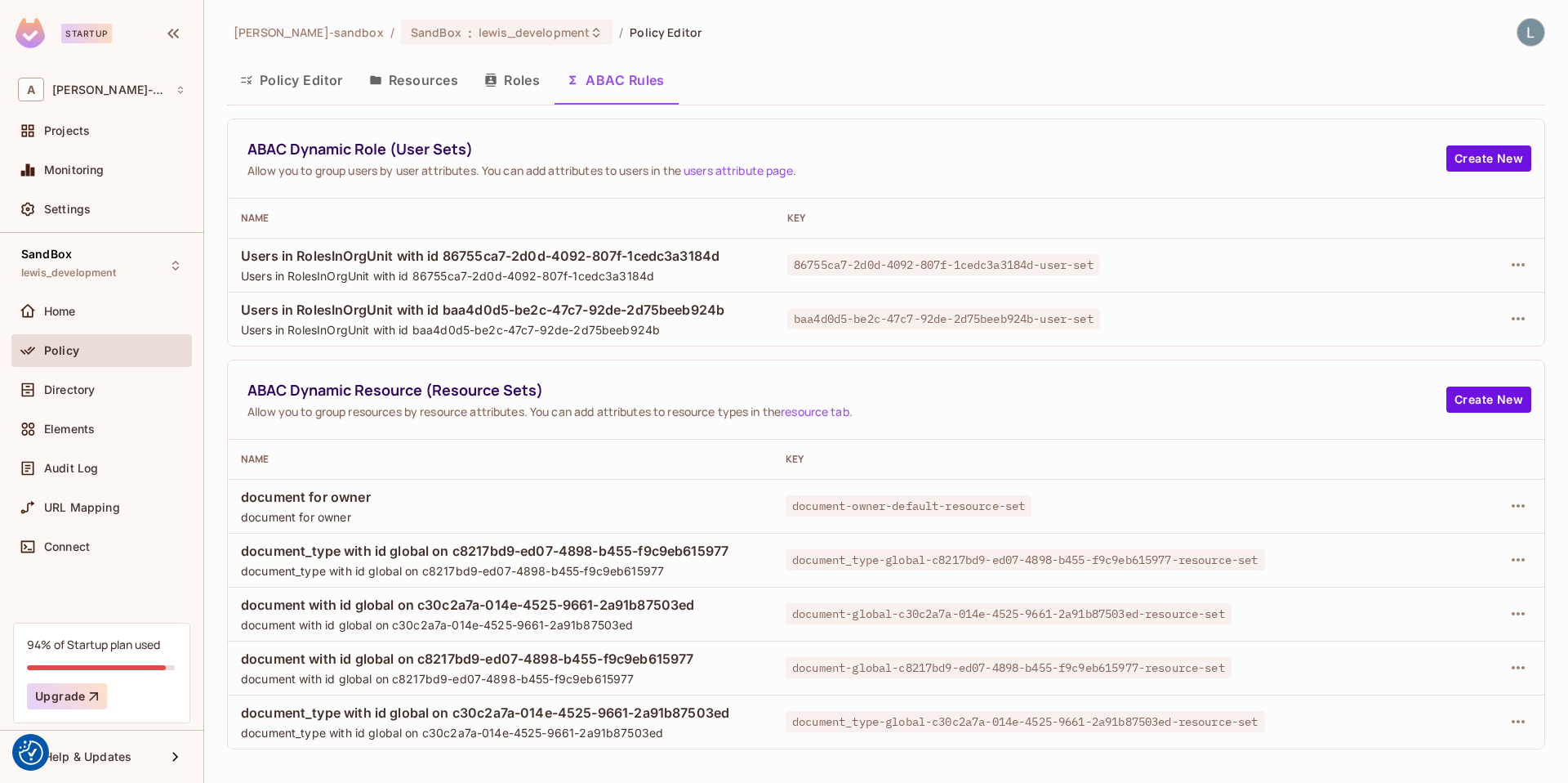
click at [521, 308] on span "Users in RolesInOrgUnit with id baa4d0d5-be2c-47c7-92de-2d75beeb924b" at bounding box center [501, 309] width 520 height 18
click at [213, 247] on div "[PERSON_NAME]-sandbox / SandBox : lewis_development / Policy Editor Policy Edit…" at bounding box center [886, 392] width 1364 height 783
click at [92, 347] on div "Policy" at bounding box center [115, 350] width 141 height 13
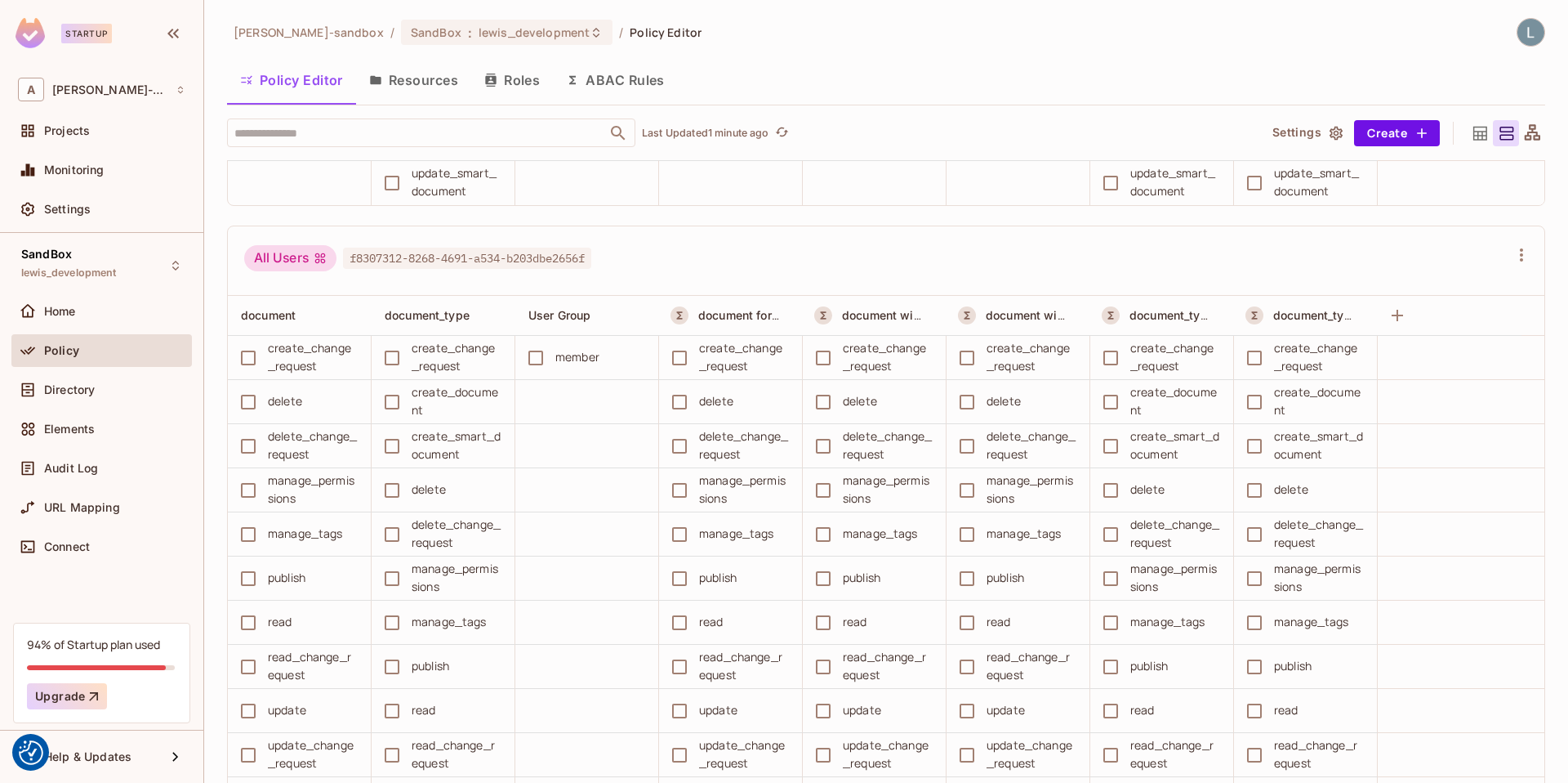
scroll to position [658, 0]
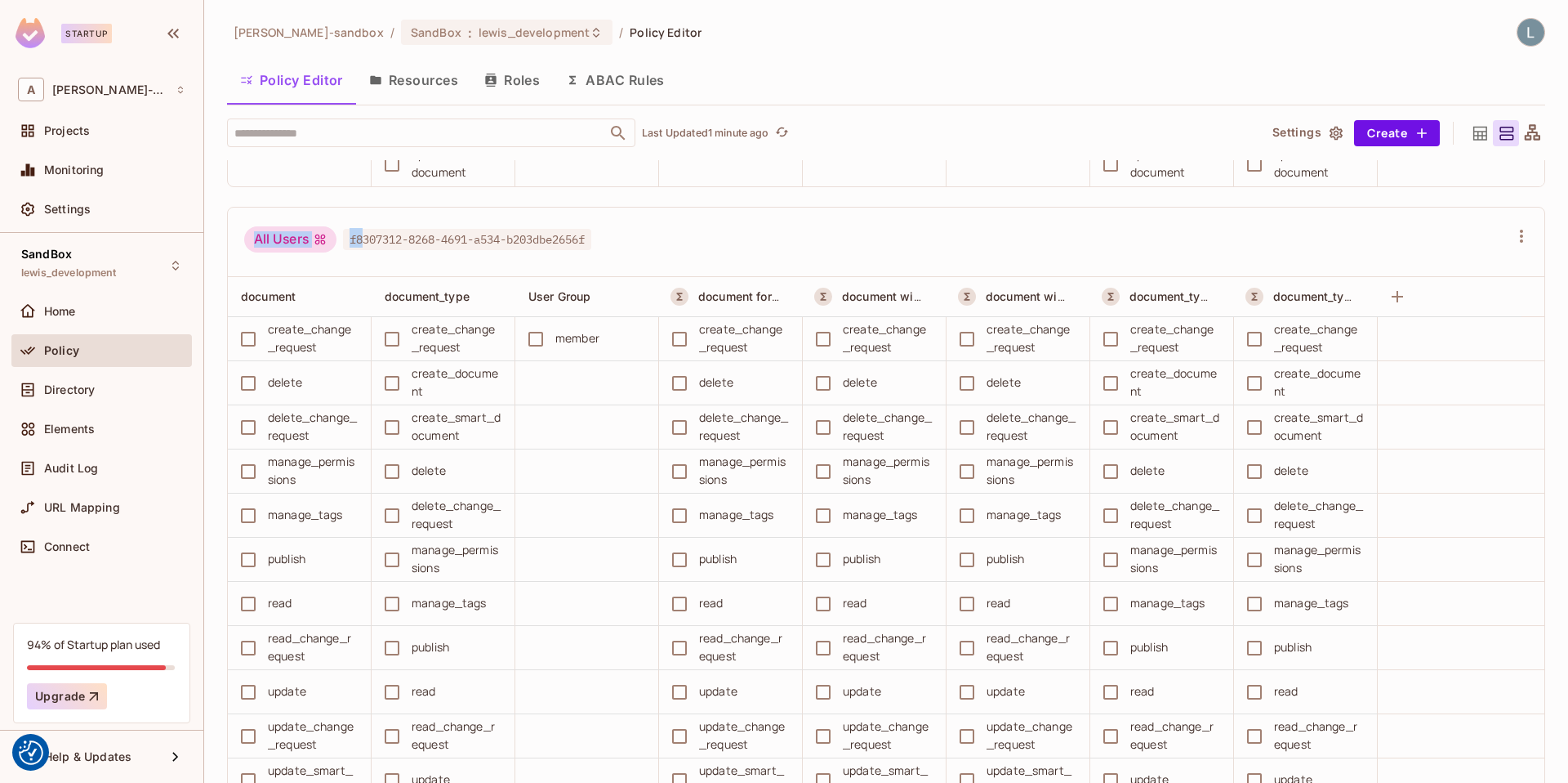
drag, startPoint x: 254, startPoint y: 236, endPoint x: 362, endPoint y: 234, distance: 108.0
click at [362, 234] on div "All Users f8307312-8268-4691-a534-b203dbe2656f" at bounding box center [417, 241] width 347 height 31
click at [563, 229] on span "f8307312-8268-4691-a534-b203dbe2656f" at bounding box center [466, 239] width 248 height 21
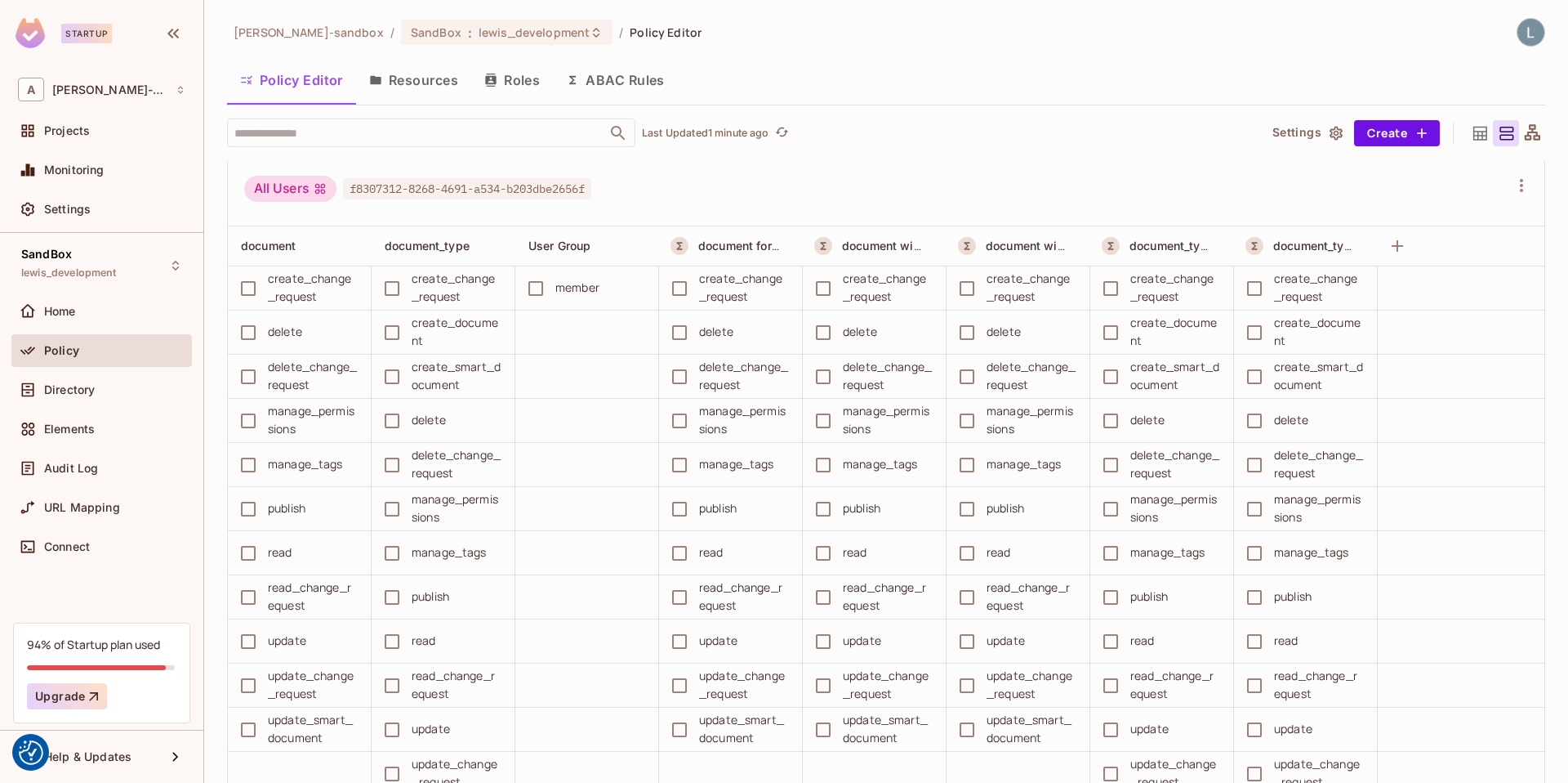
scroll to position [703, 0]
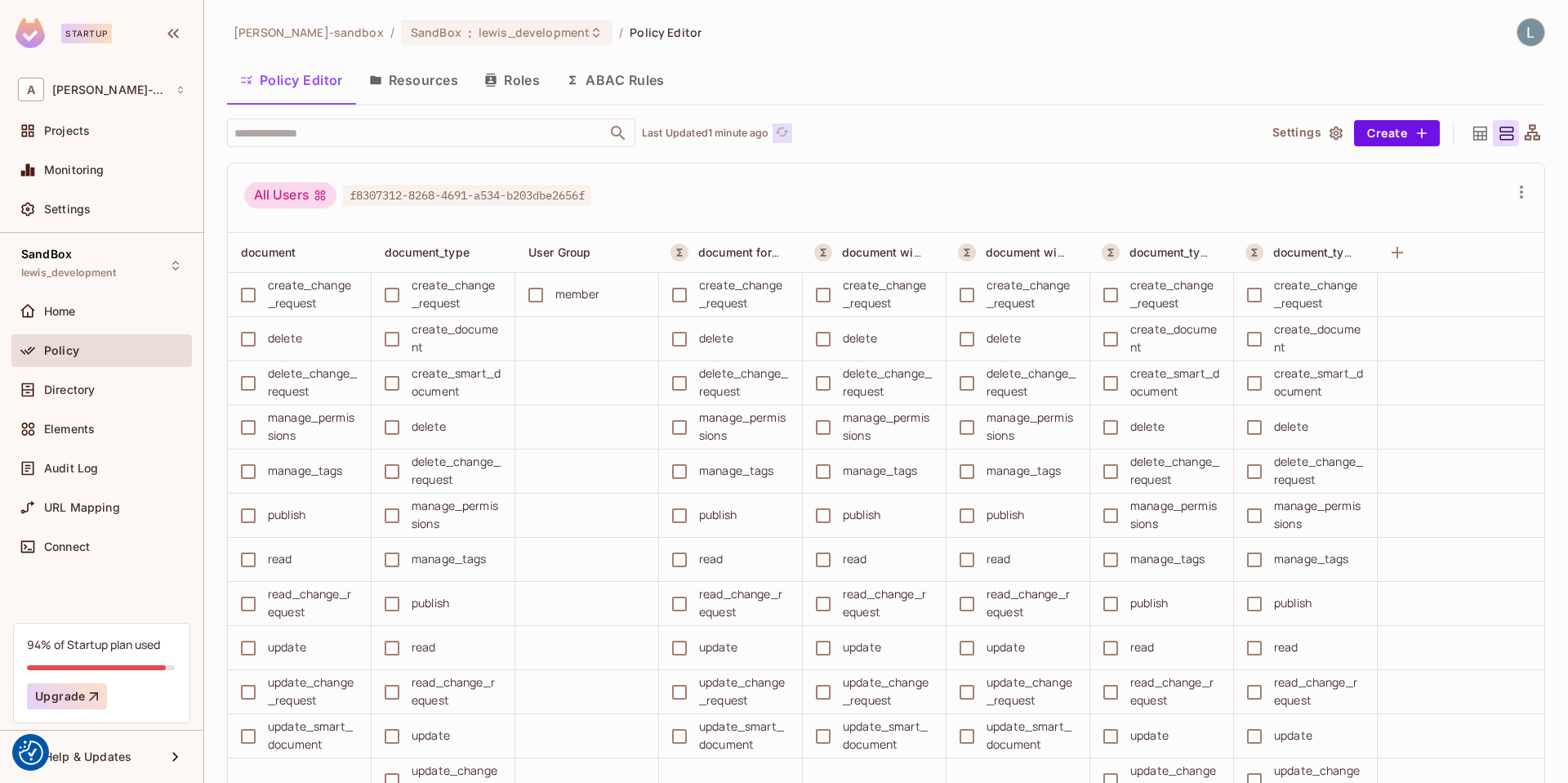
click at [783, 134] on icon "refresh" at bounding box center [782, 132] width 14 height 14
click at [622, 79] on button "ABAC Rules" at bounding box center [615, 80] width 125 height 41
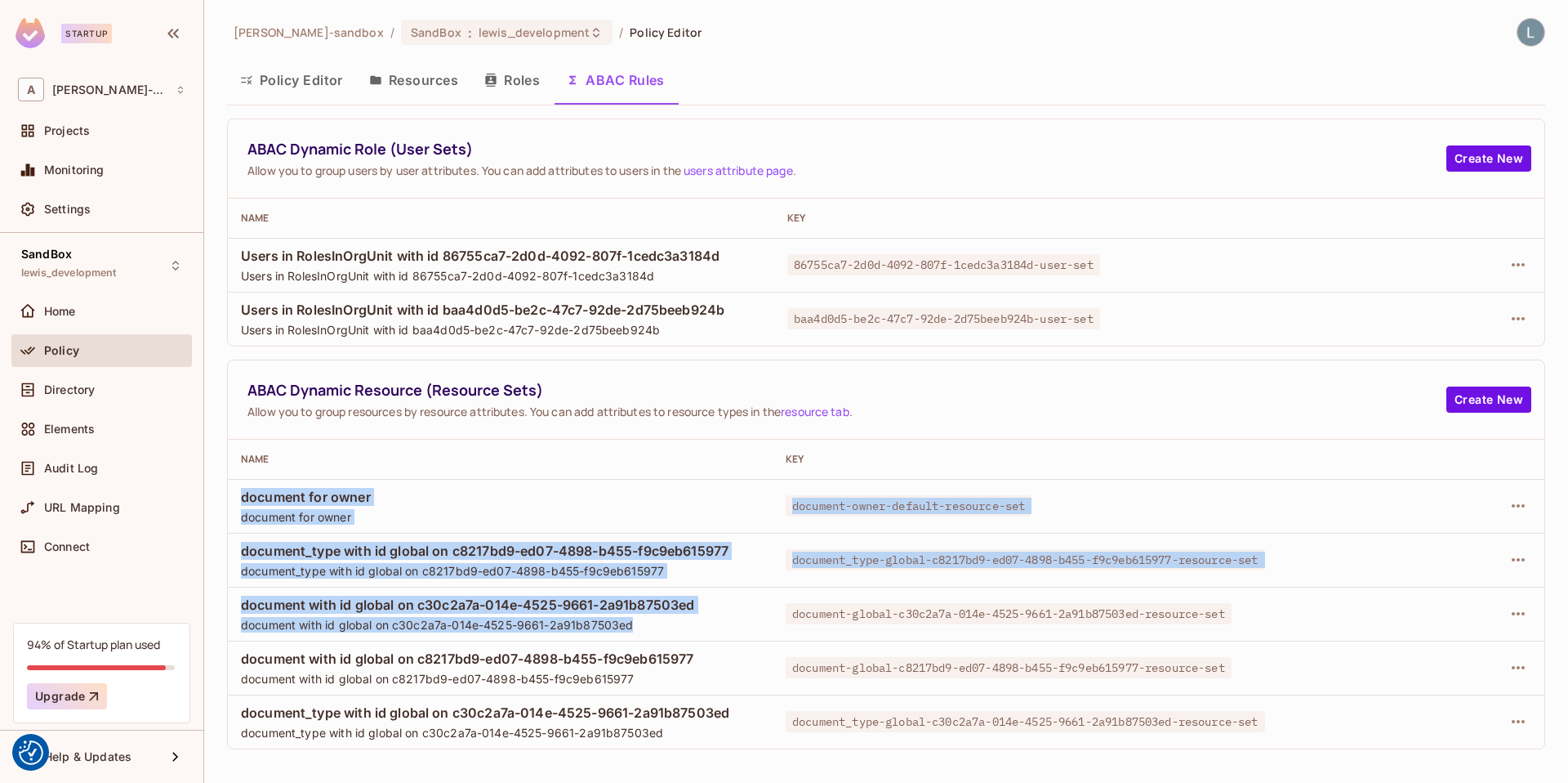
drag, startPoint x: 719, startPoint y: 631, endPoint x: 231, endPoint y: 496, distance: 506.3
click at [231, 496] on tbody "document for owner document for owner document-owner-default-resource-set docum…" at bounding box center [886, 613] width 1316 height 270
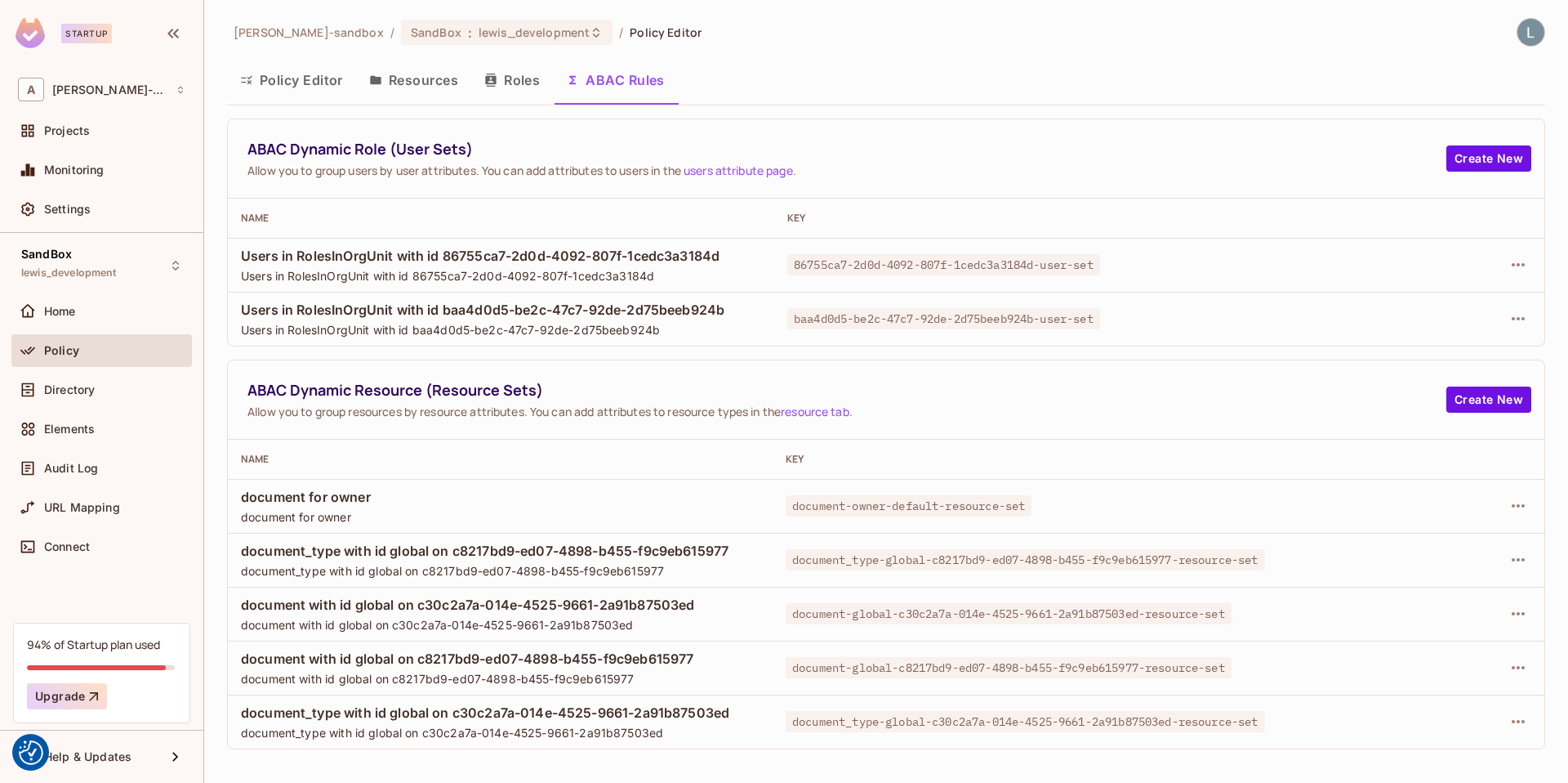
drag, startPoint x: 613, startPoint y: 269, endPoint x: 623, endPoint y: 266, distance: 10.4
click at [613, 269] on span "Users in RolesInOrgUnit with id 86755ca7-2d0d-4092-807f-1cedc3a3184d" at bounding box center [501, 276] width 520 height 16
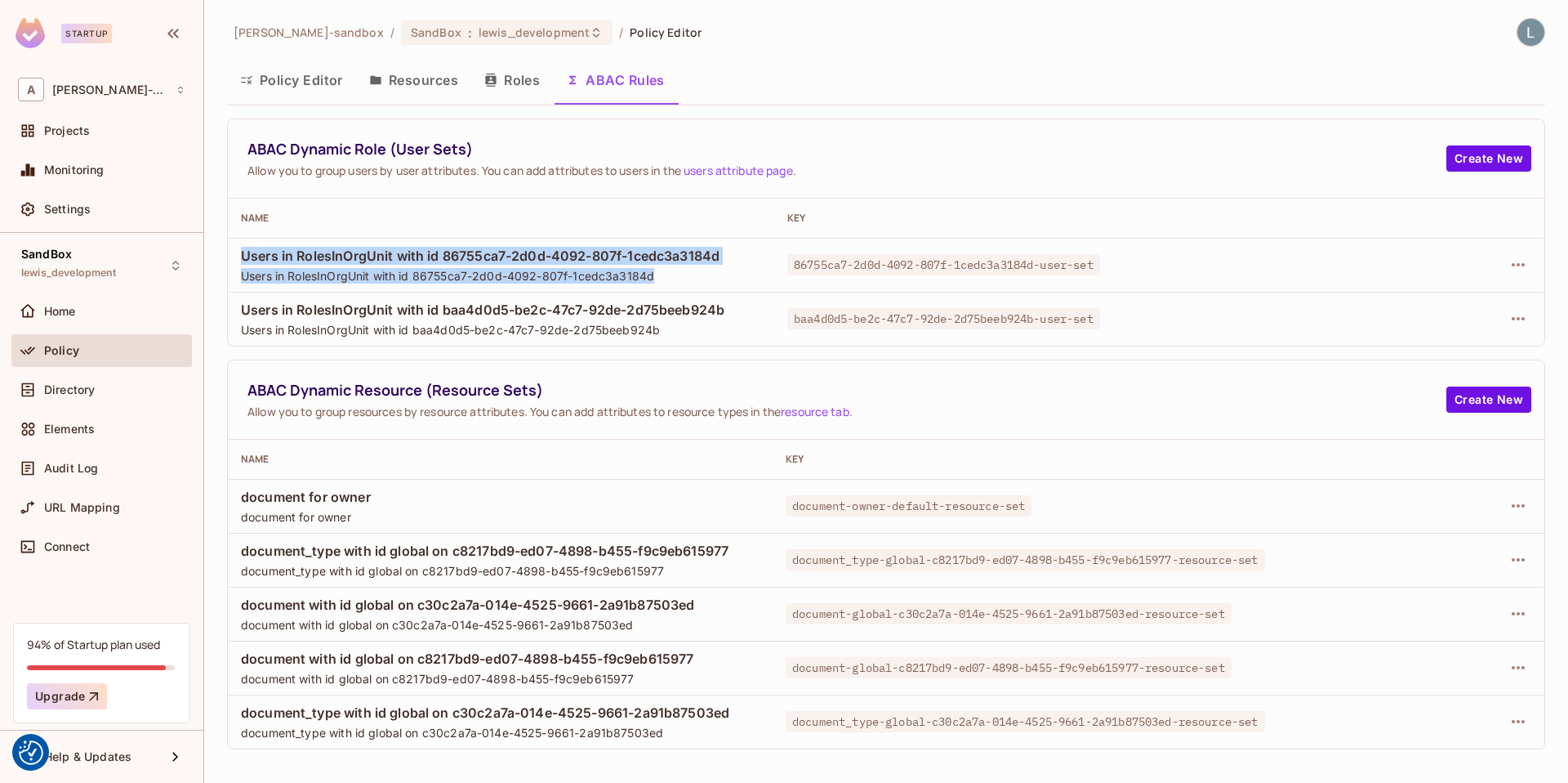
drag, startPoint x: 692, startPoint y: 277, endPoint x: 231, endPoint y: 257, distance: 461.4
click at [231, 257] on td "Users in RolesInOrgUnit with id 86755ca7-2d0d-4092-807f-1cedc3a3184d Users in R…" at bounding box center [501, 264] width 547 height 54
click at [260, 87] on button "Policy Editor" at bounding box center [292, 80] width 129 height 41
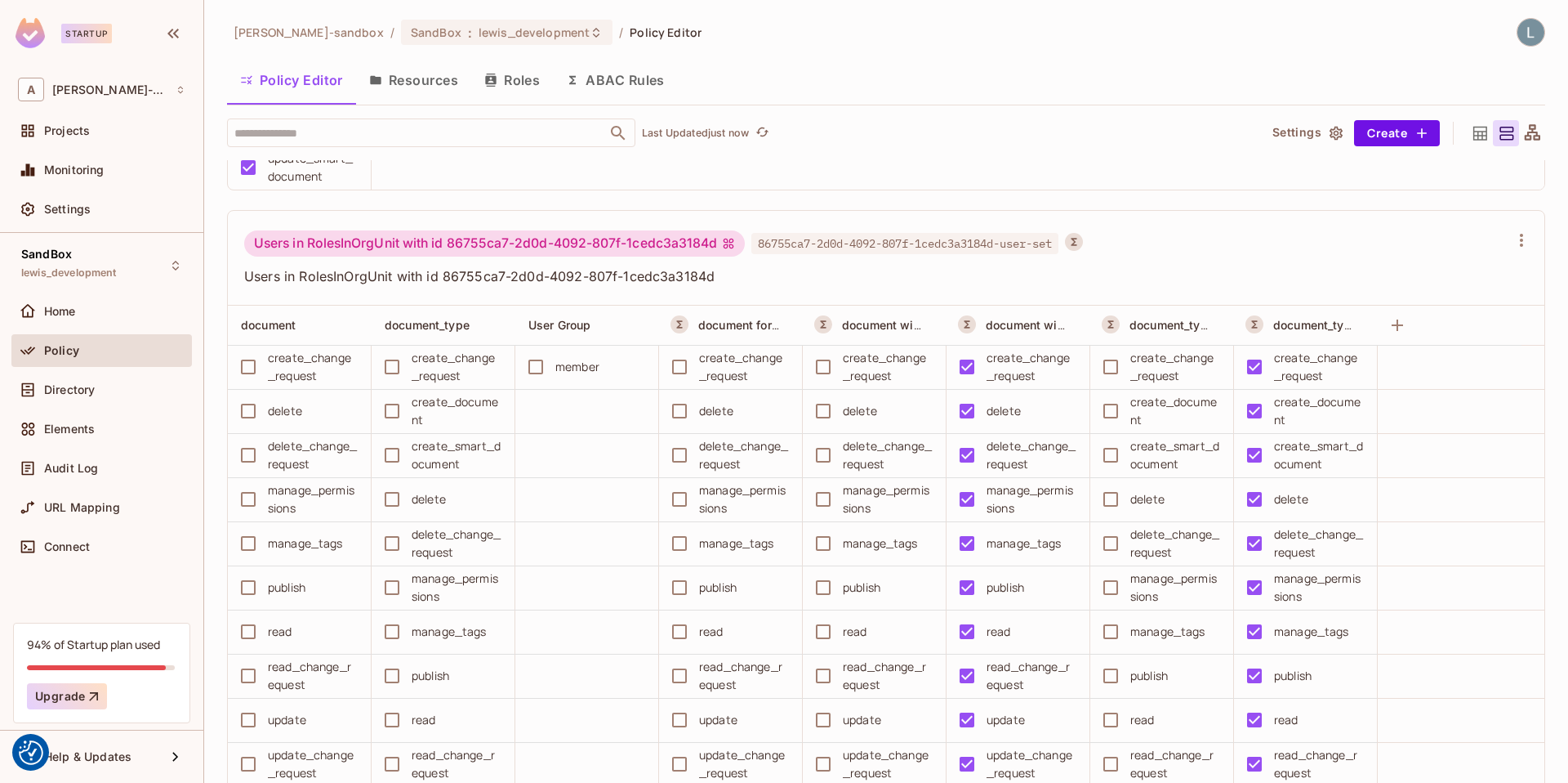
scroll to position [9919, 0]
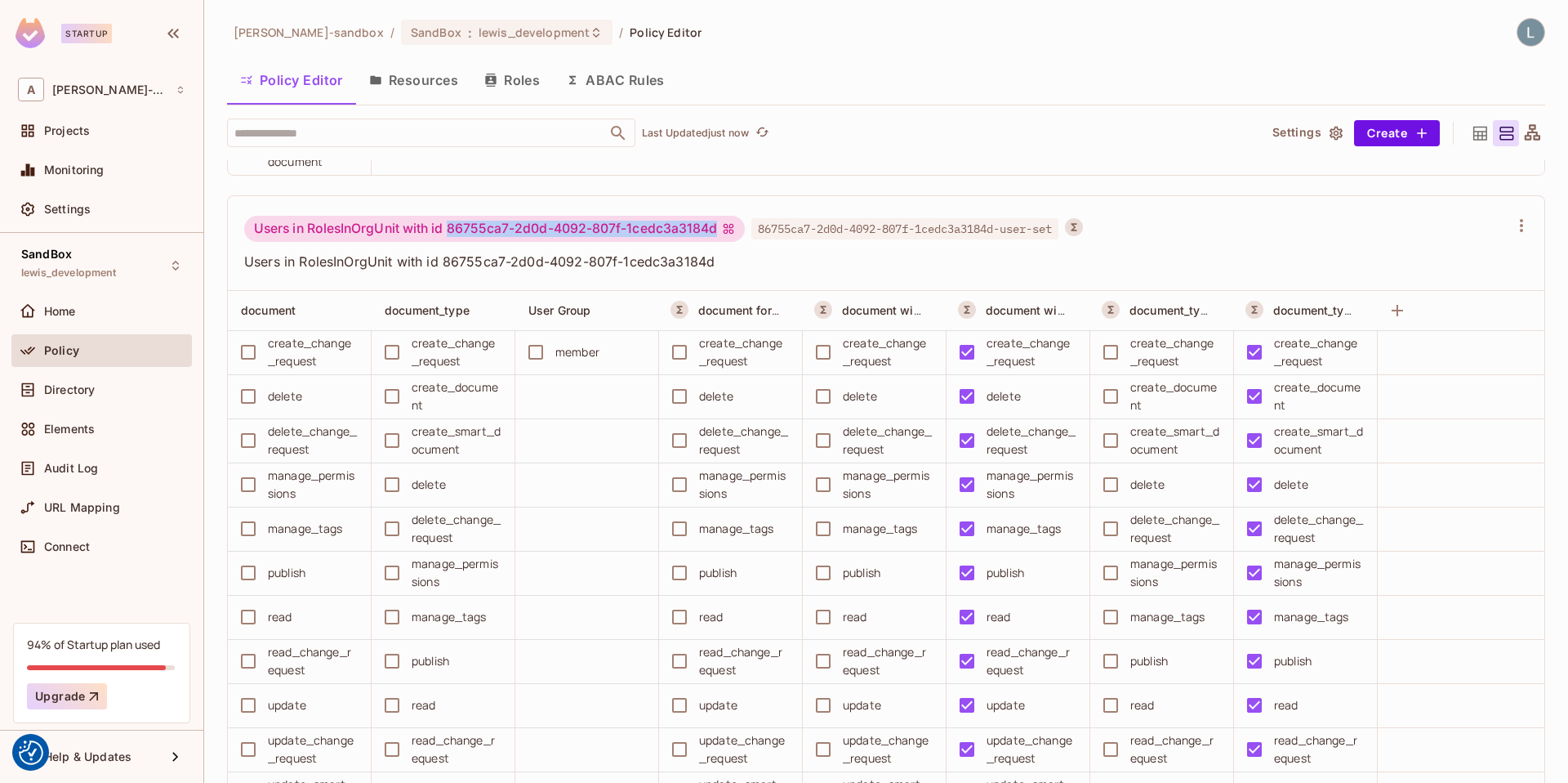
drag, startPoint x: 450, startPoint y: 228, endPoint x: 716, endPoint y: 222, distance: 266.1
click at [716, 222] on div "Users in RolesInOrgUnit with id 86755ca7-2d0d-4092-807f-1cedc3a3184d" at bounding box center [494, 229] width 501 height 27
click at [478, 221] on div "Users in RolesInOrgUnit with id 86755ca7-2d0d-4092-807f-1cedc3a3184d" at bounding box center [494, 229] width 501 height 27
drag, startPoint x: 451, startPoint y: 224, endPoint x: 718, endPoint y: 230, distance: 267.1
click at [718, 230] on div "Users in RolesInOrgUnit with id 86755ca7-2d0d-4092-807f-1cedc3a3184d" at bounding box center [494, 229] width 501 height 27
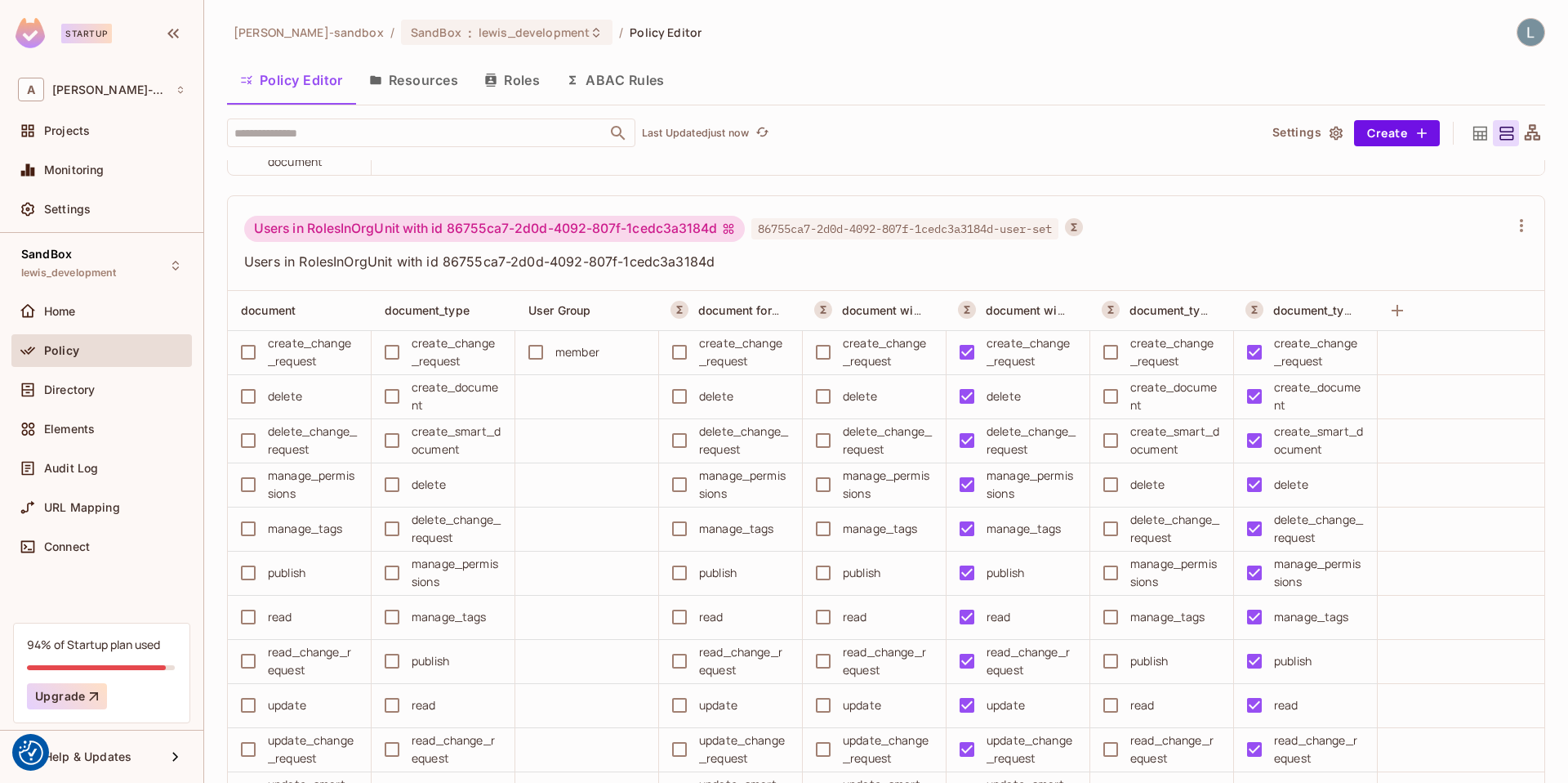
click at [587, 233] on div "Users in RolesInOrgUnit with id 86755ca7-2d0d-4092-807f-1cedc3a3184d" at bounding box center [494, 229] width 501 height 27
drag, startPoint x: 452, startPoint y: 232, endPoint x: 716, endPoint y: 223, distance: 264.2
click at [716, 223] on div "Users in RolesInOrgUnit with id 86755ca7-2d0d-4092-807f-1cedc3a3184d" at bounding box center [494, 229] width 501 height 27
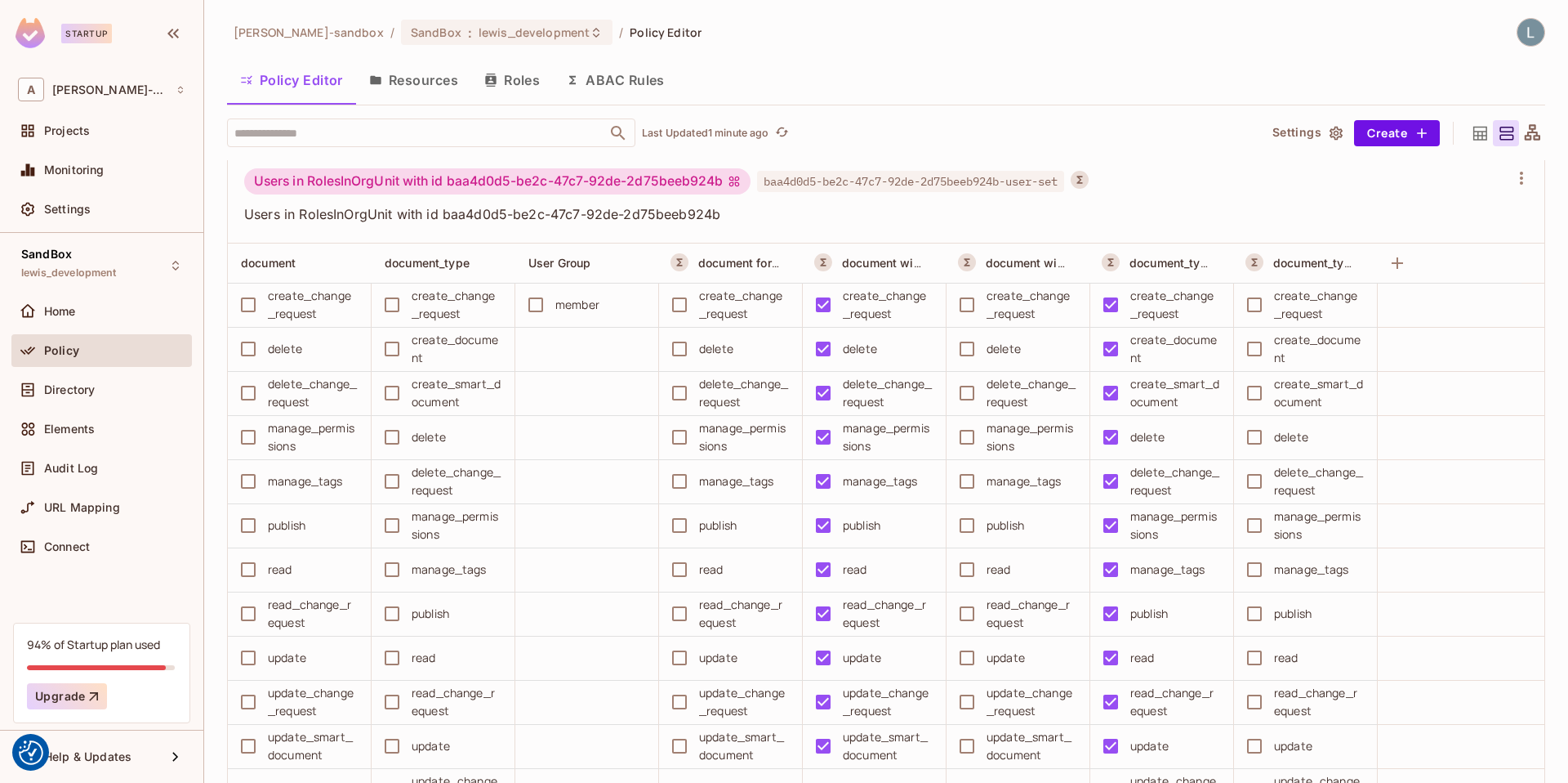
scroll to position [10693, 0]
